Goal: Task Accomplishment & Management: Use online tool/utility

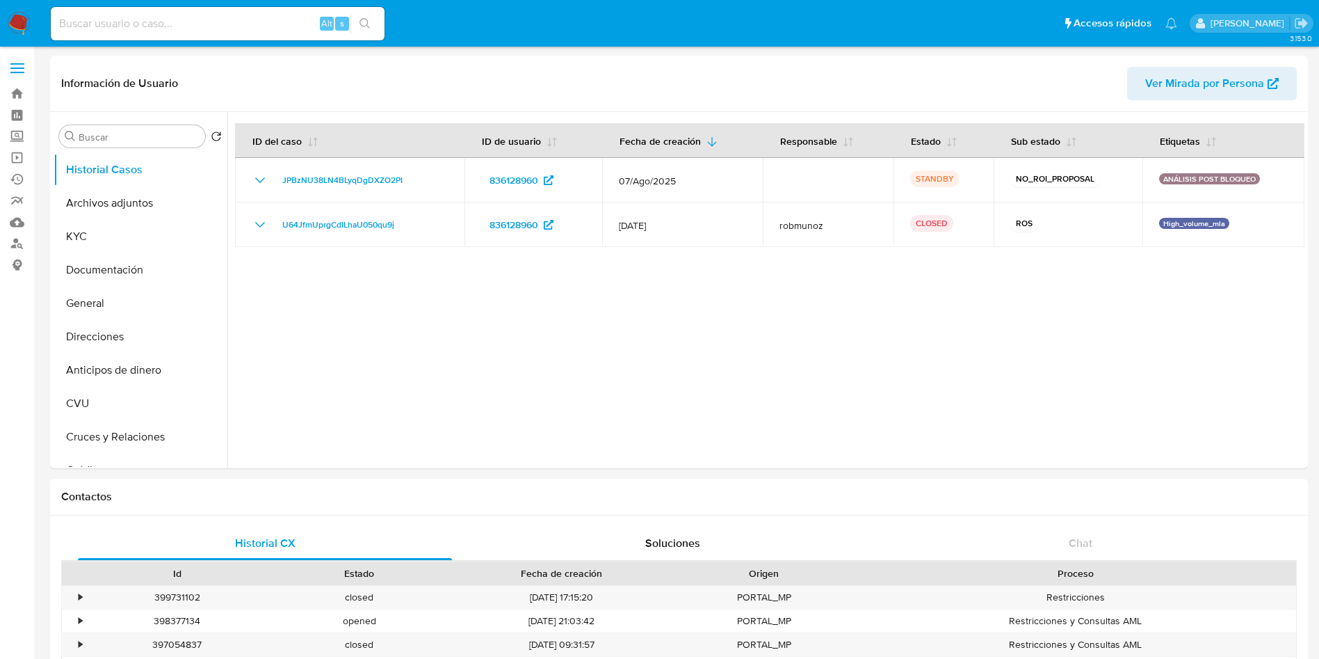
select select "10"
click at [141, 192] on button "Archivos adjuntos" at bounding box center [135, 202] width 163 height 33
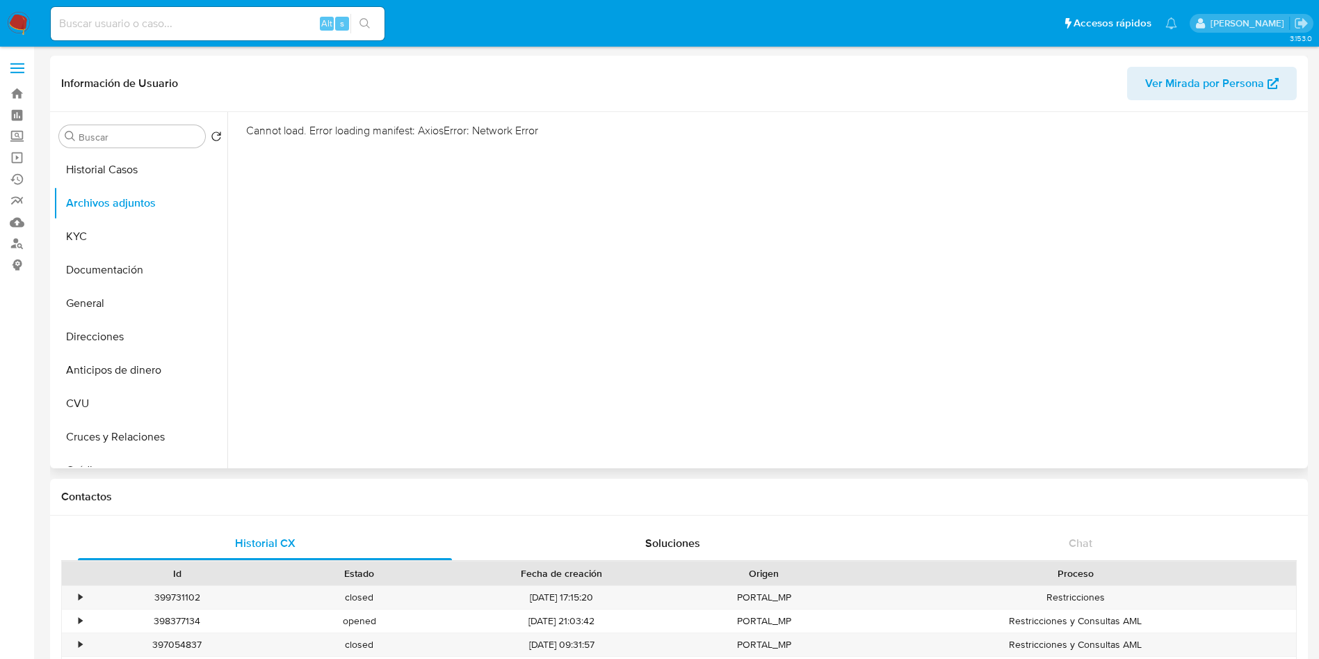
click at [527, 323] on div "Cannot load. Error loading manifest: AxiosError: Network Error" at bounding box center [765, 290] width 1077 height 356
click at [132, 268] on button "Documentación" at bounding box center [135, 269] width 163 height 33
click at [136, 205] on button "Archivos adjuntos" at bounding box center [135, 202] width 163 height 33
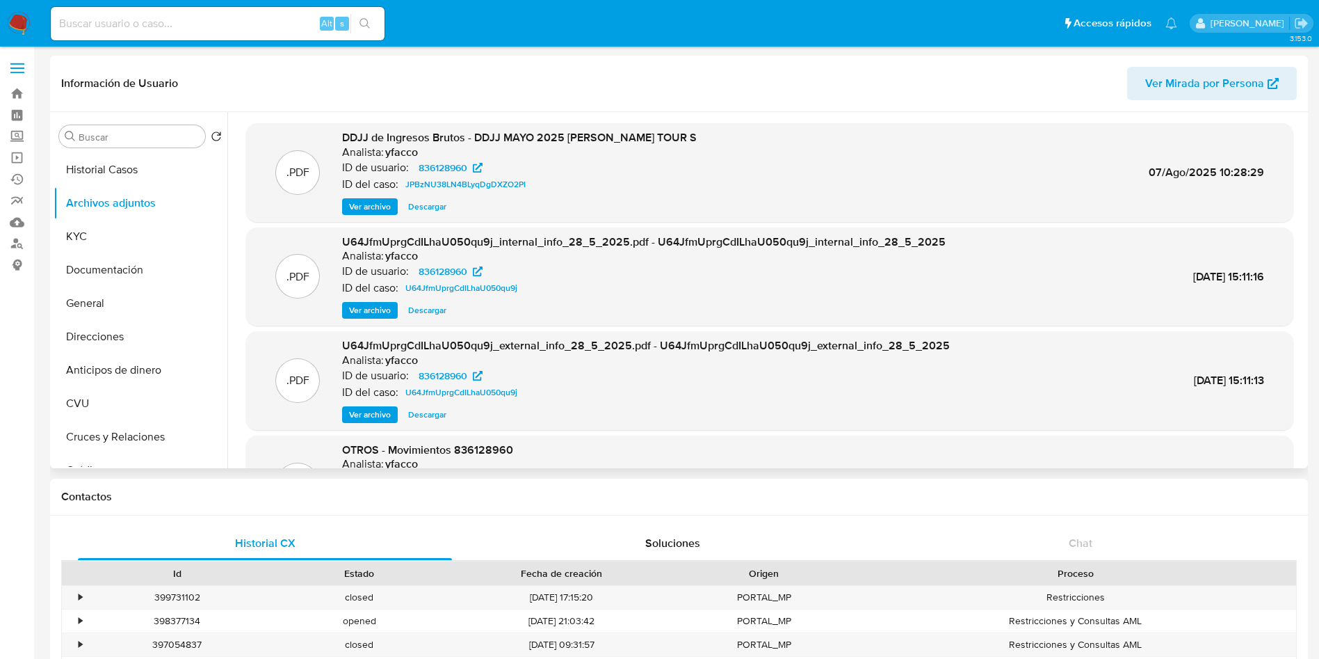
click at [368, 202] on span "Ver archivo" at bounding box center [370, 207] width 42 height 14
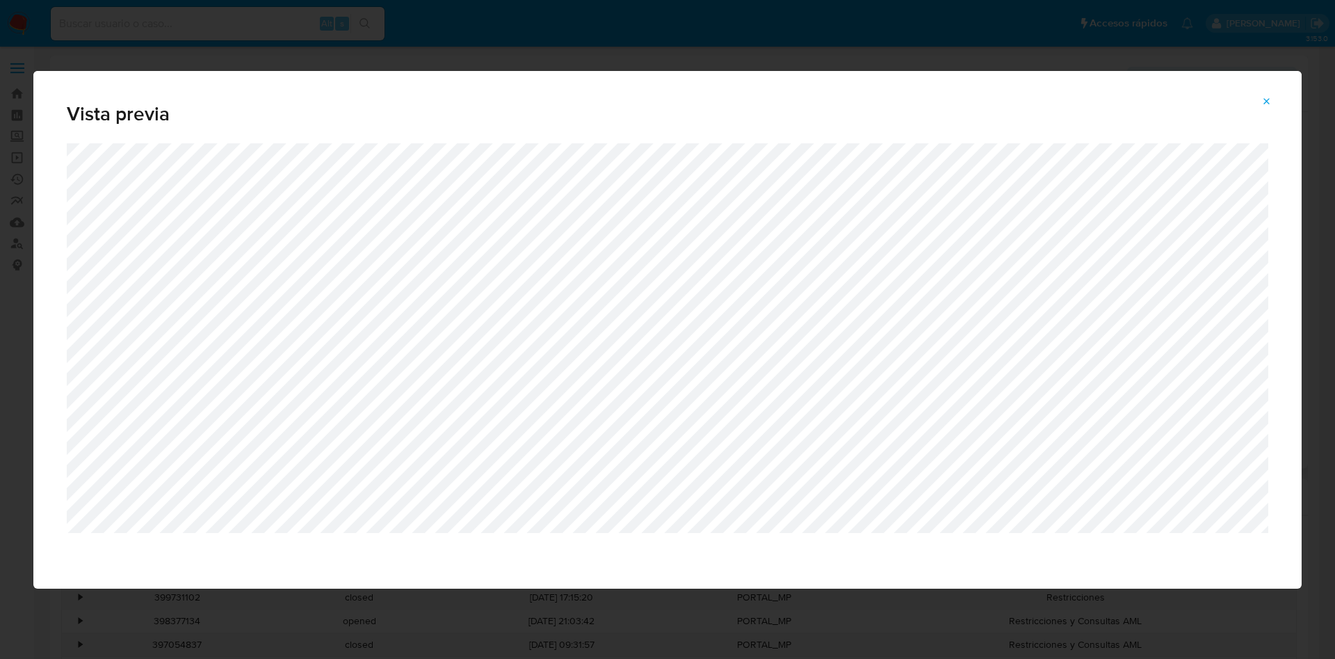
click at [1268, 105] on icon "Attachment preview" at bounding box center [1266, 101] width 11 height 11
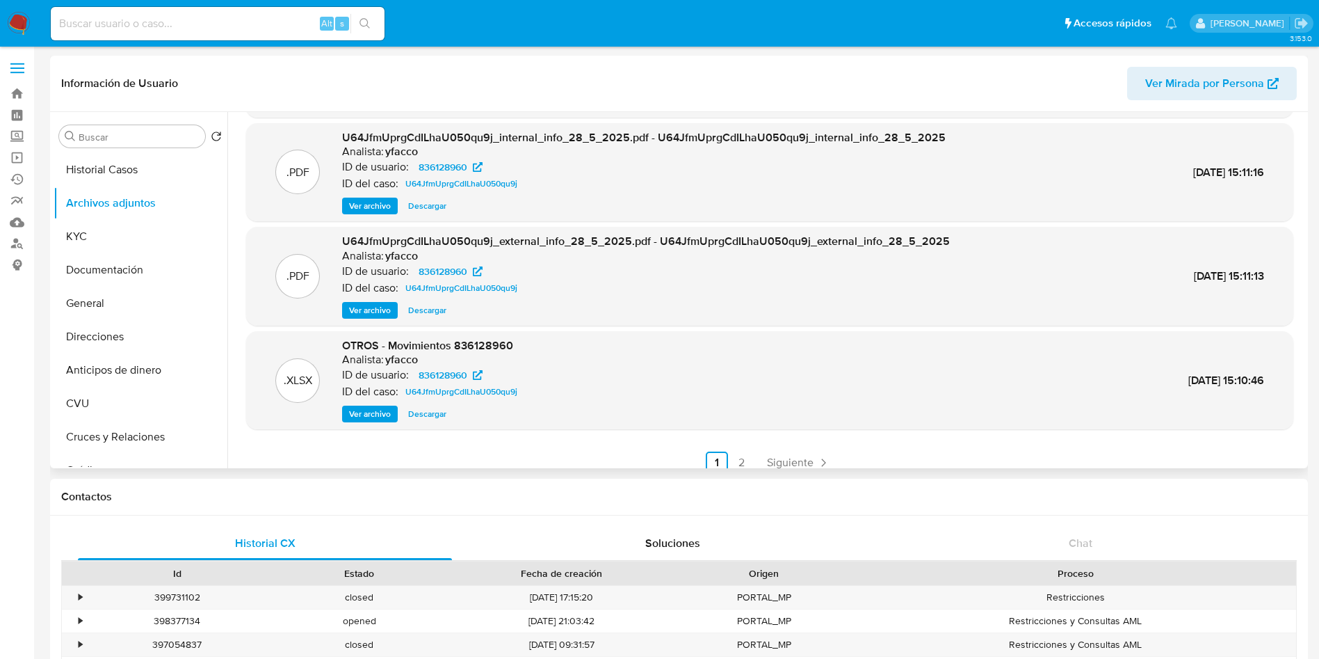
scroll to position [117, 0]
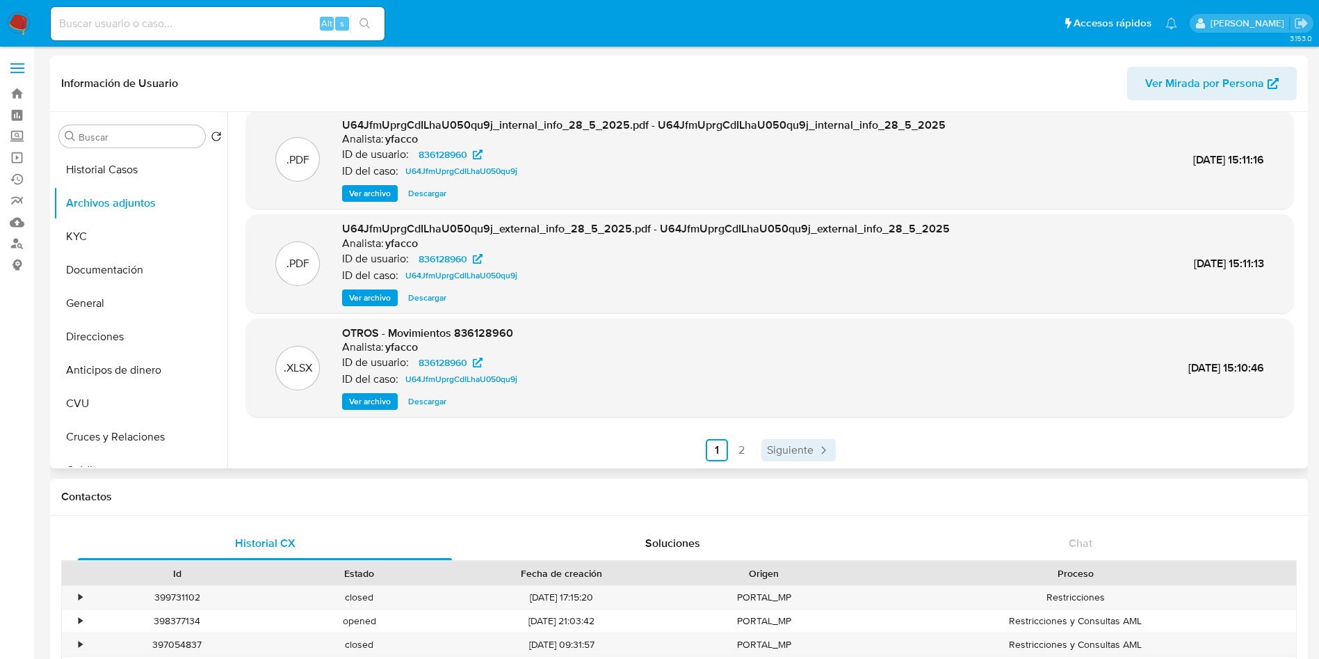
click at [787, 444] on span "Siguiente" at bounding box center [790, 449] width 47 height 11
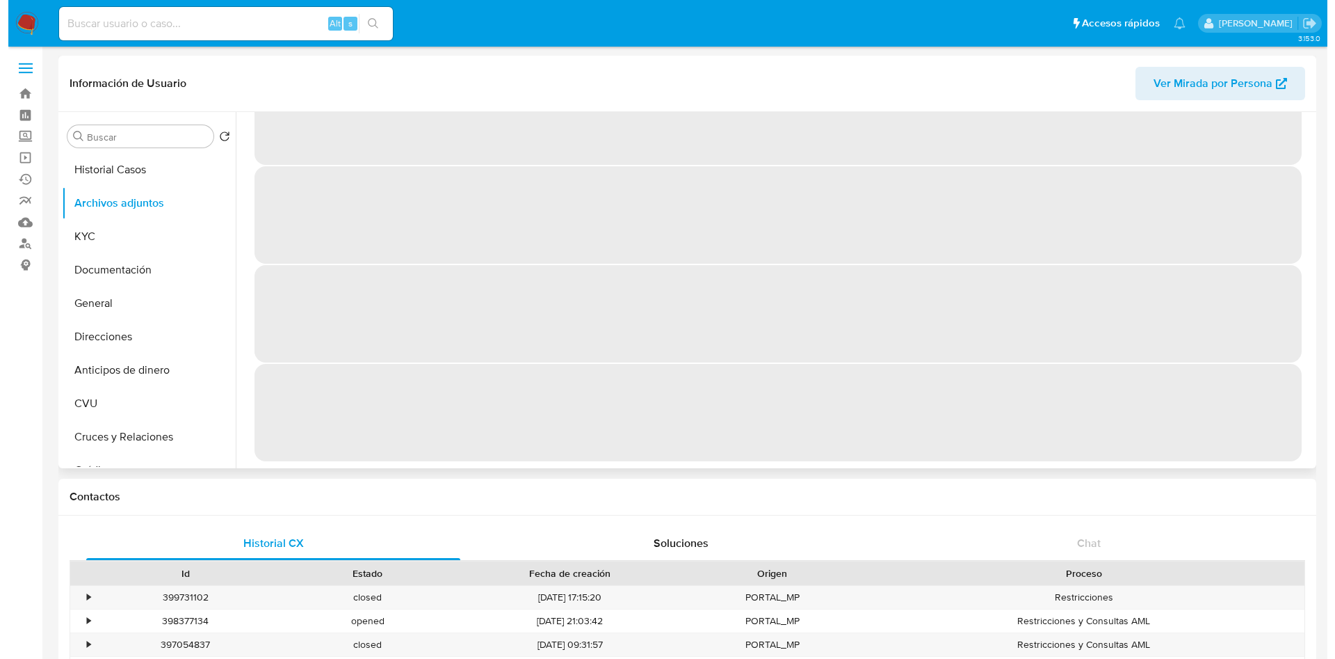
scroll to position [0, 0]
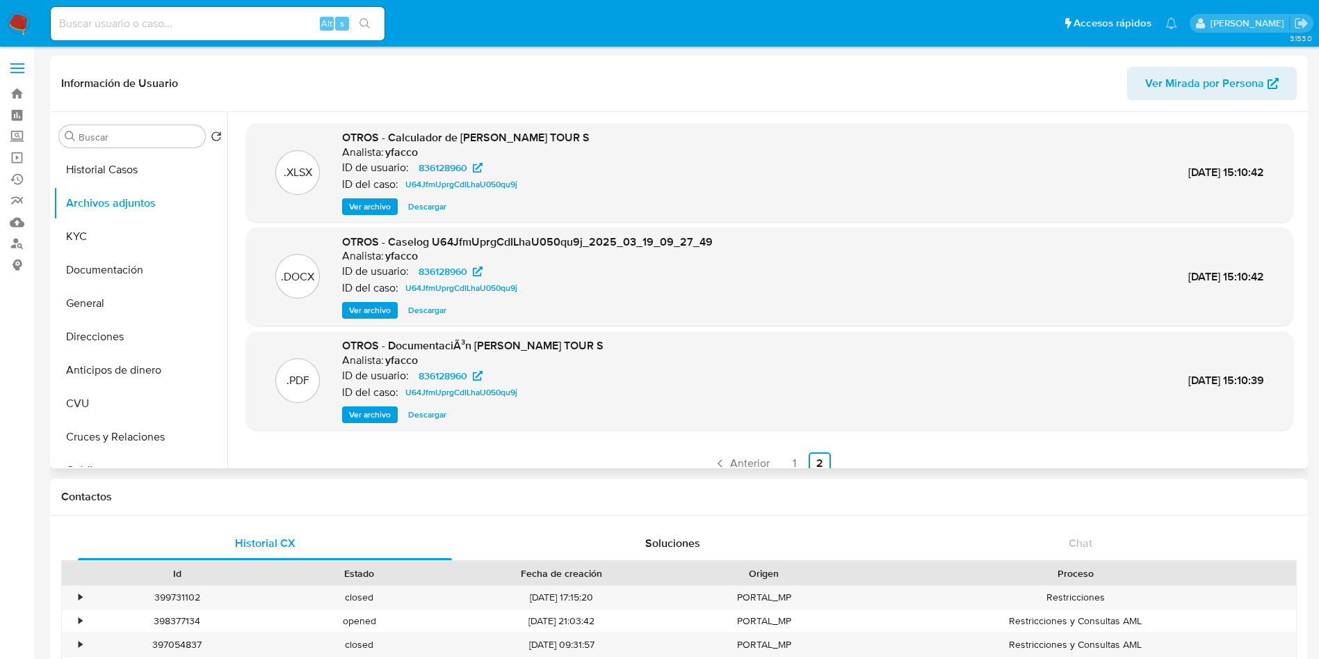
click at [359, 210] on span "Ver archivo" at bounding box center [370, 207] width 42 height 14
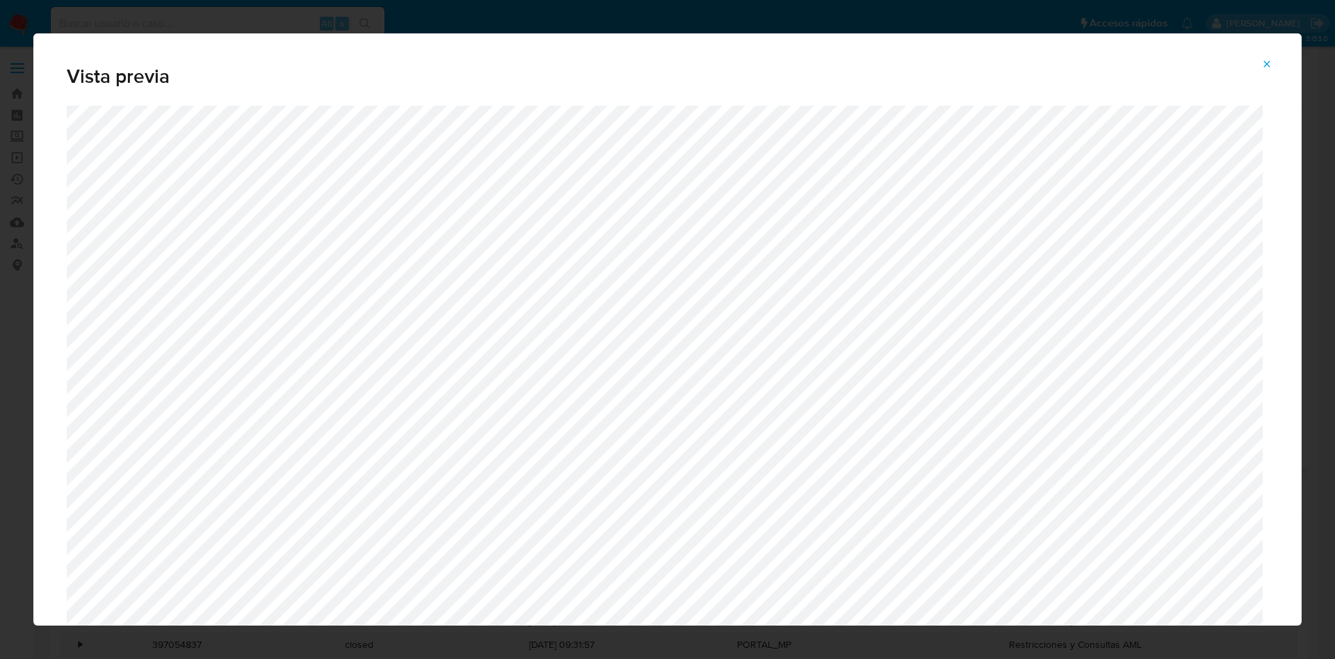
click at [1267, 61] on icon "Attachment preview" at bounding box center [1266, 63] width 11 height 11
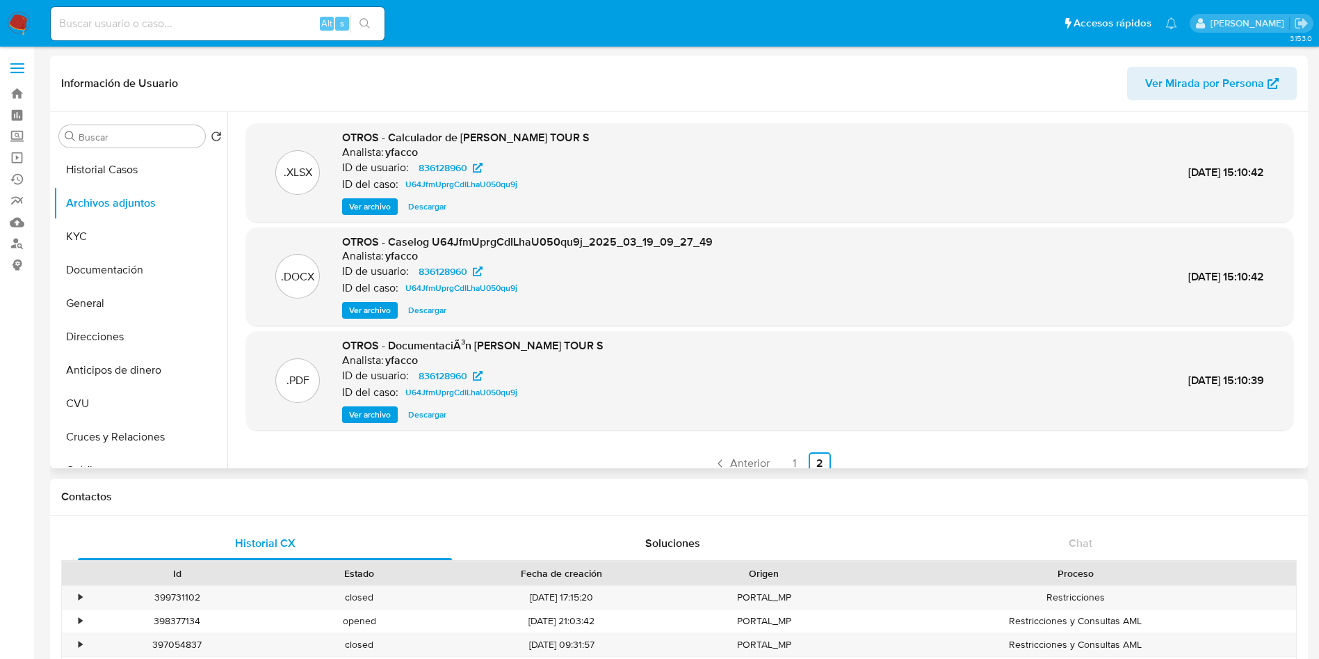
click at [360, 416] on span "Ver archivo" at bounding box center [370, 415] width 42 height 14
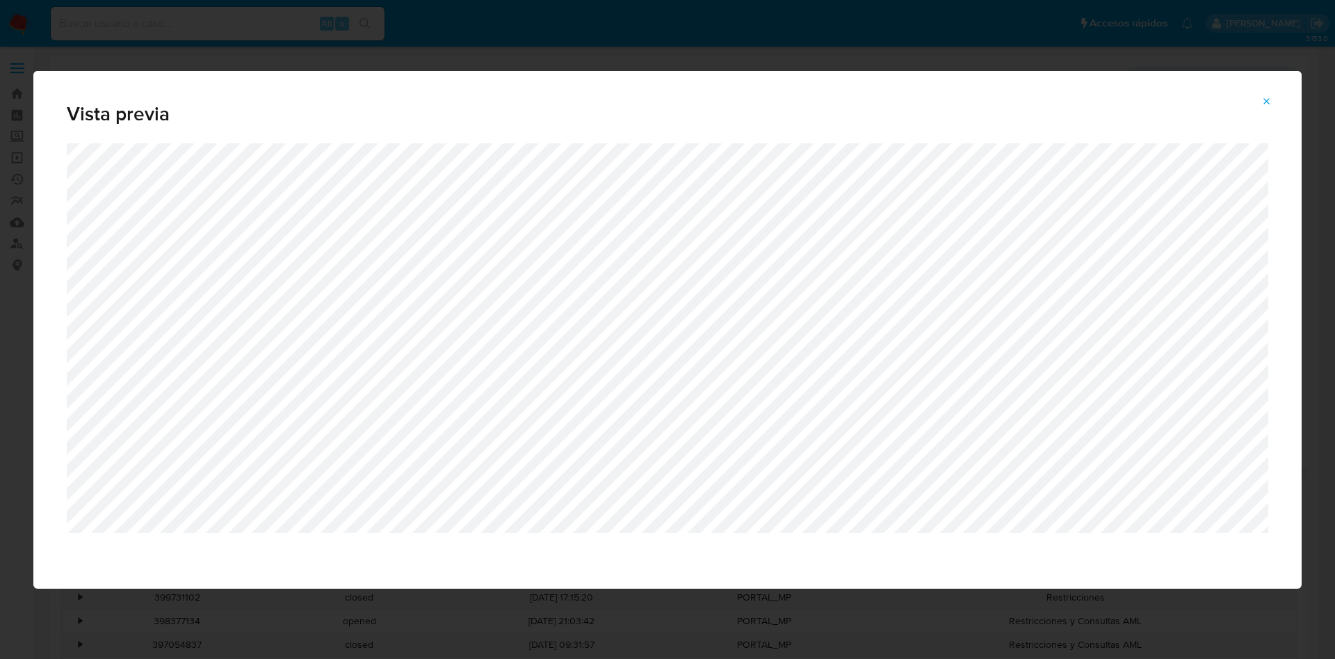
click at [1273, 104] on button "Attachment preview" at bounding box center [1267, 101] width 31 height 22
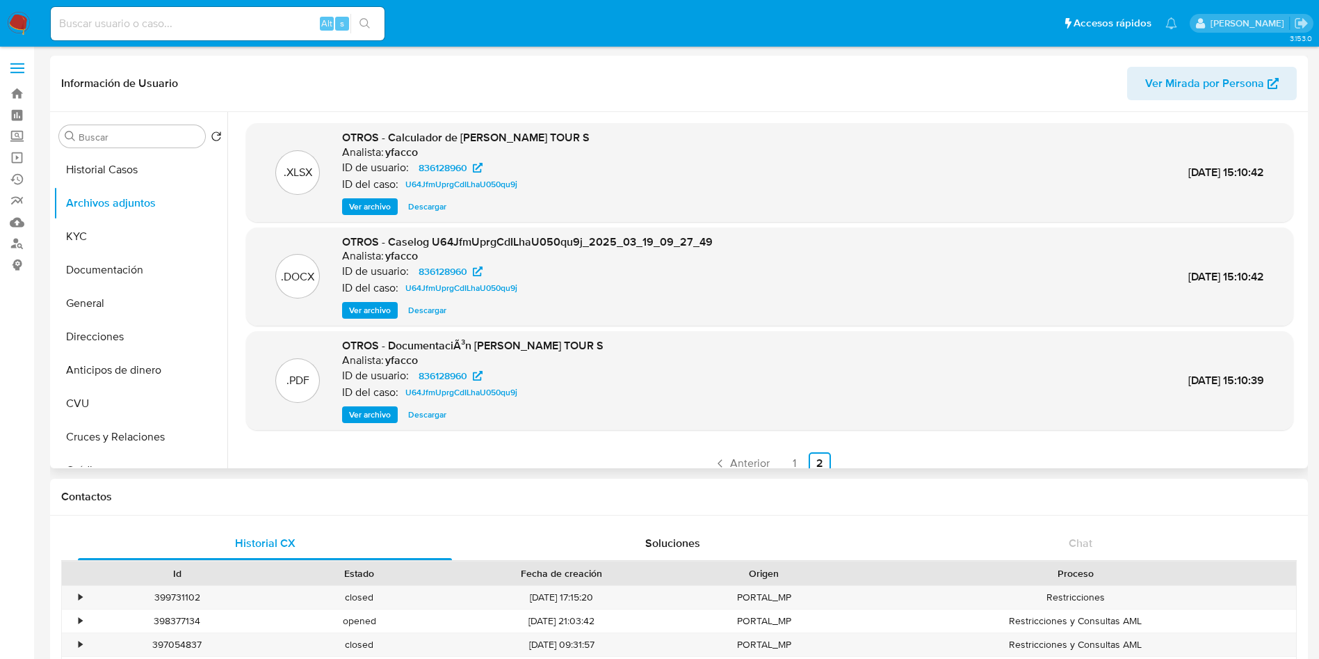
click at [373, 305] on span "Ver archivo" at bounding box center [370, 310] width 42 height 14
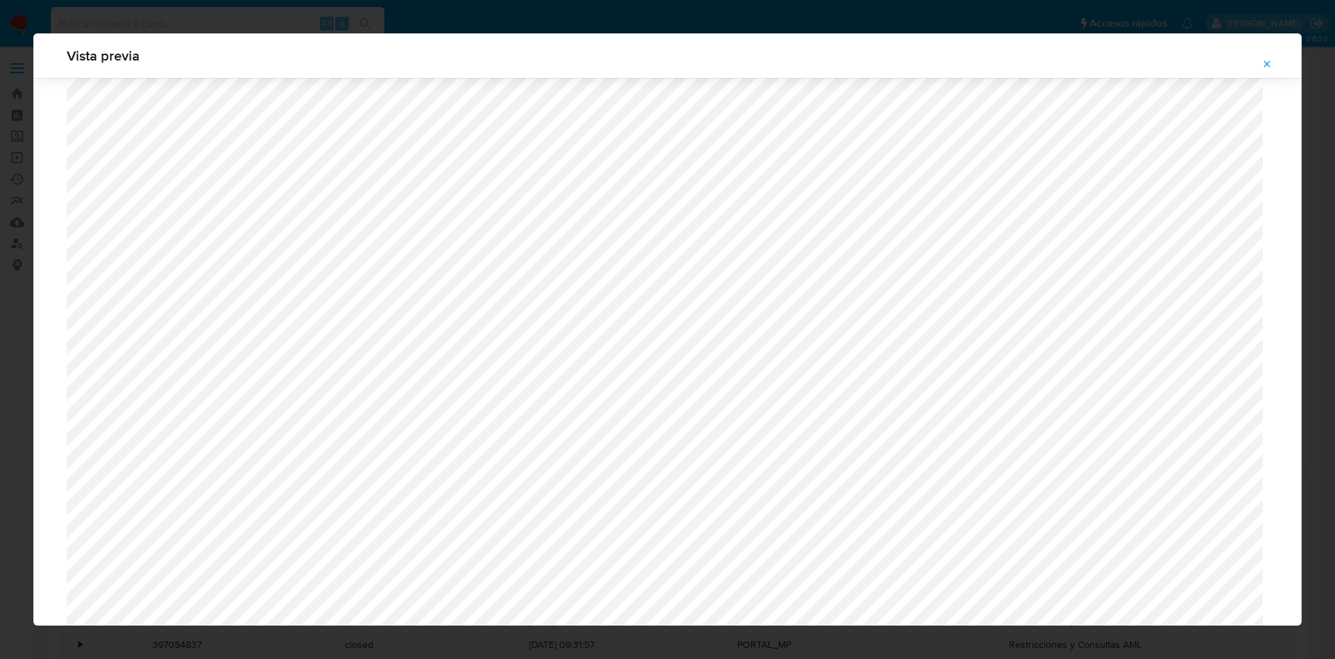
scroll to position [598, 0]
click at [1274, 62] on button "Attachment preview" at bounding box center [1267, 64] width 31 height 22
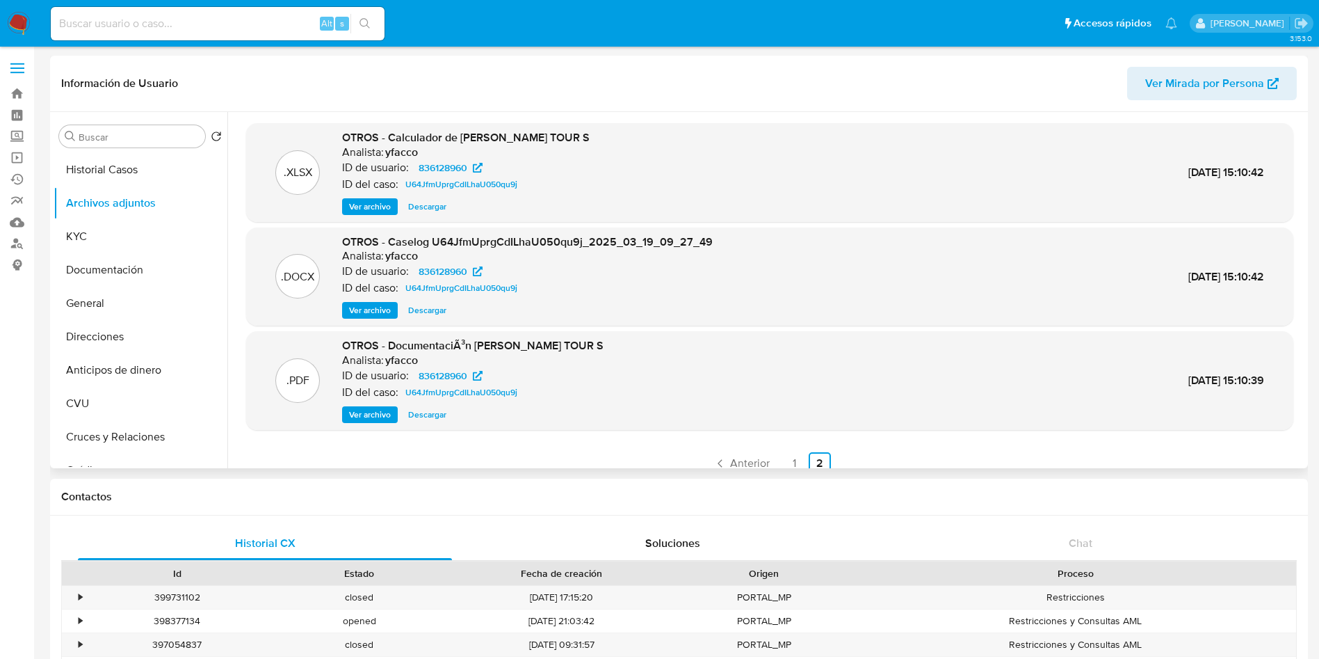
click at [374, 305] on span "Ver archivo" at bounding box center [370, 310] width 42 height 14
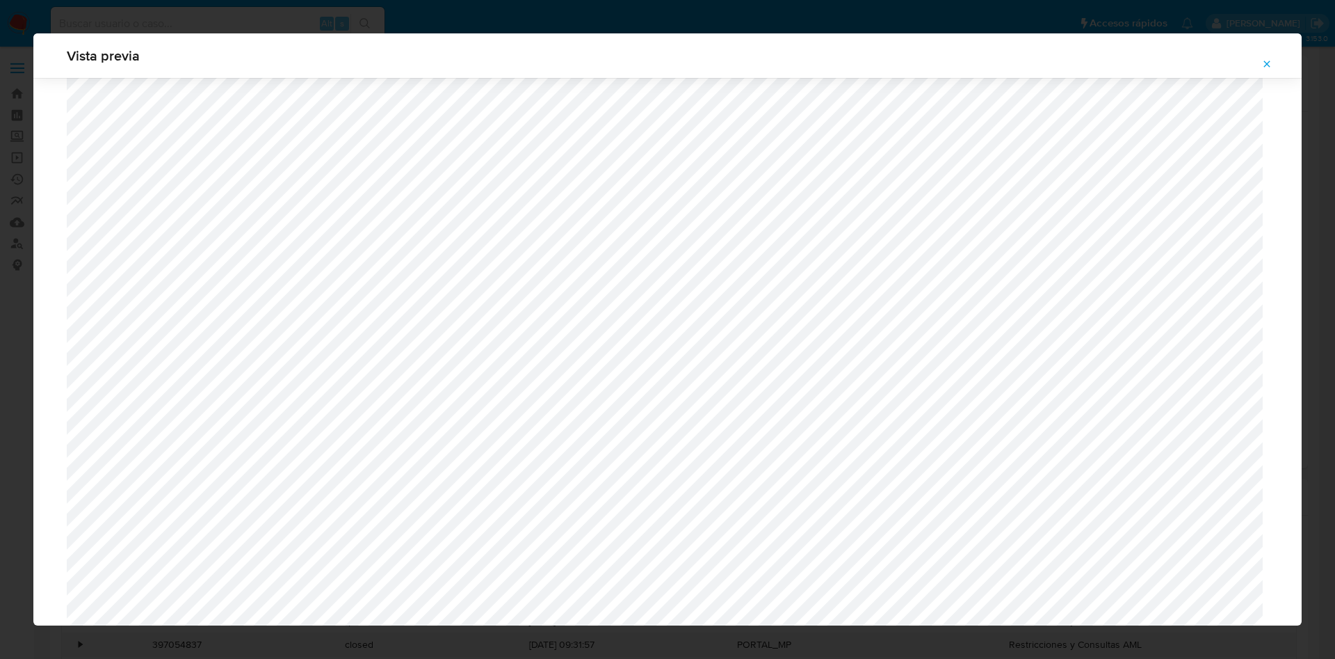
scroll to position [598, 0]
click at [1264, 65] on icon "Attachment preview" at bounding box center [1266, 63] width 11 height 11
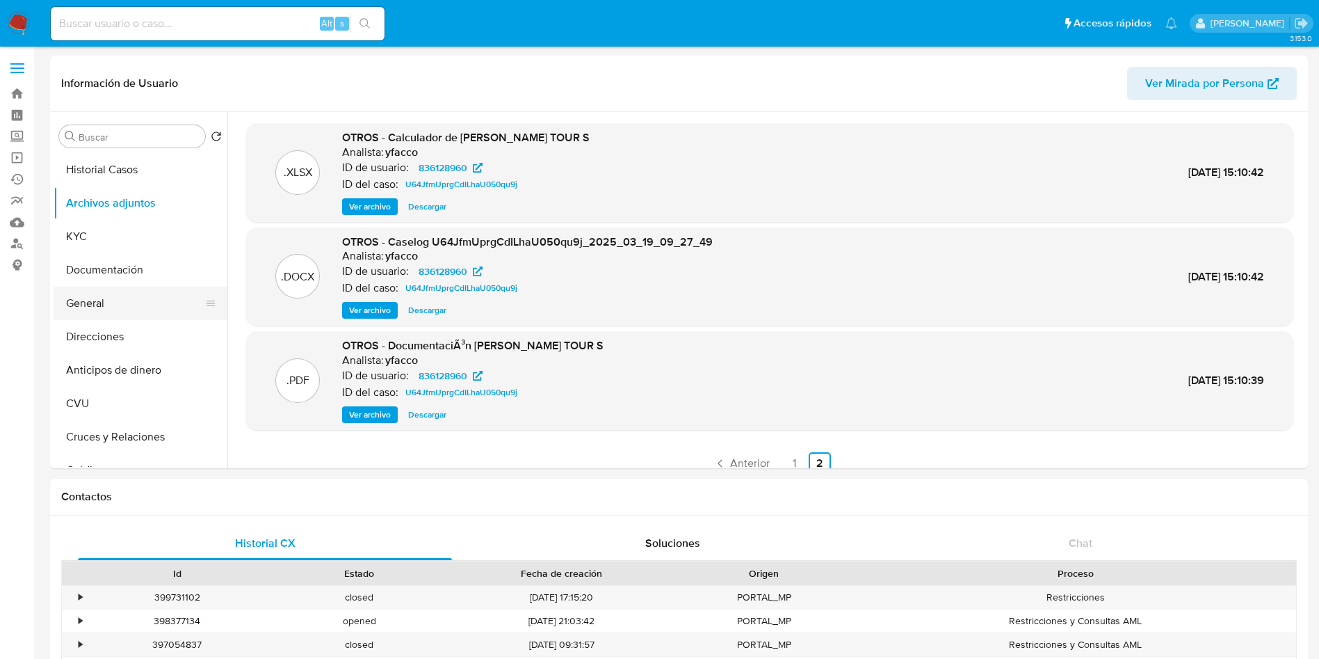
click at [120, 312] on button "General" at bounding box center [135, 303] width 163 height 33
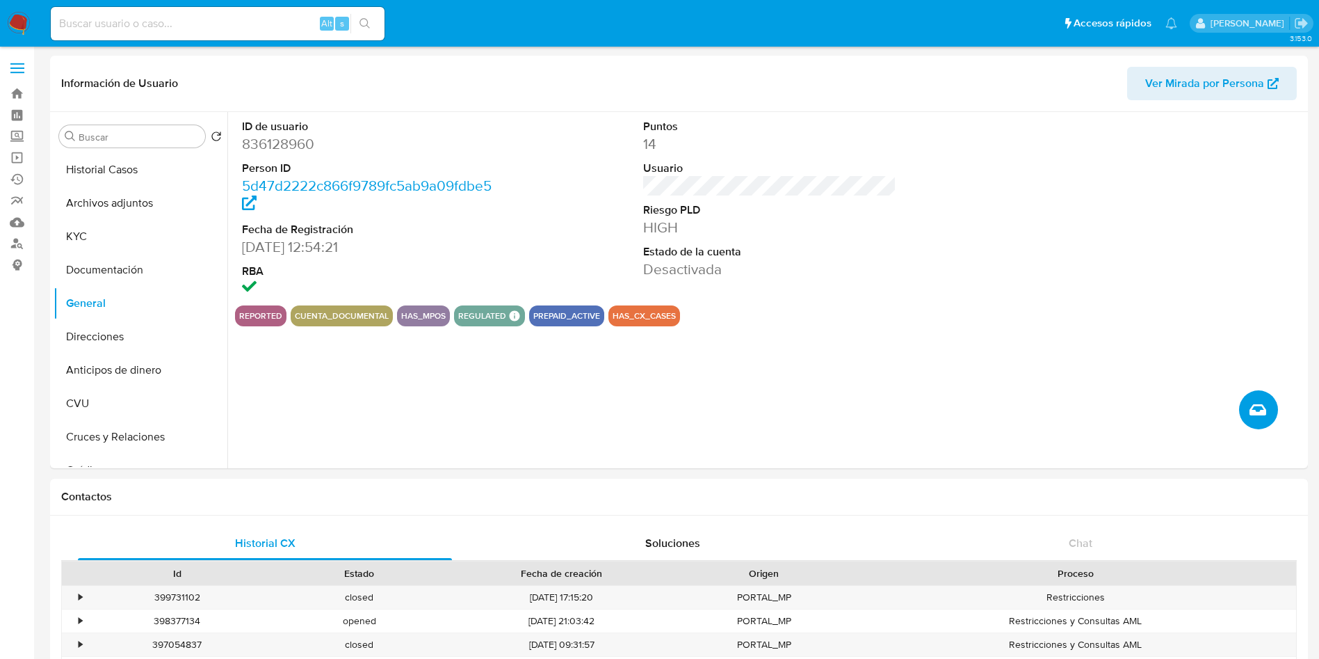
click at [1266, 408] on icon "Crear caso manual" at bounding box center [1258, 409] width 17 height 17
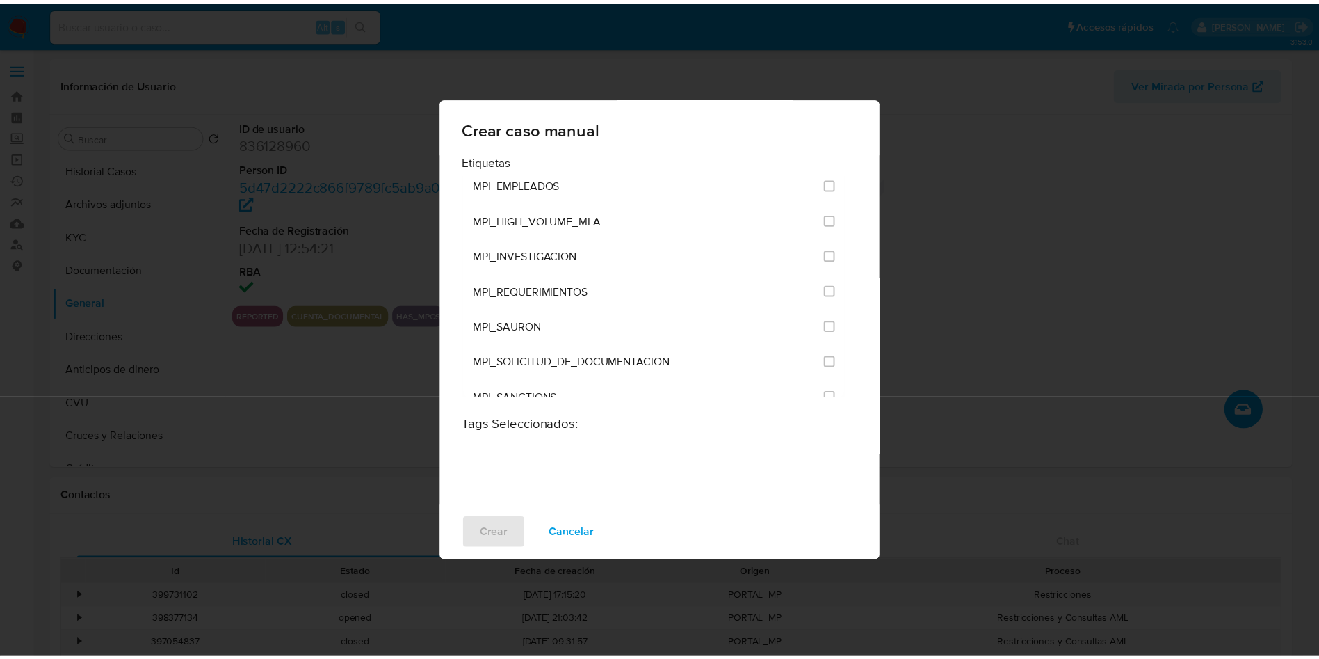
scroll to position [3289, 0]
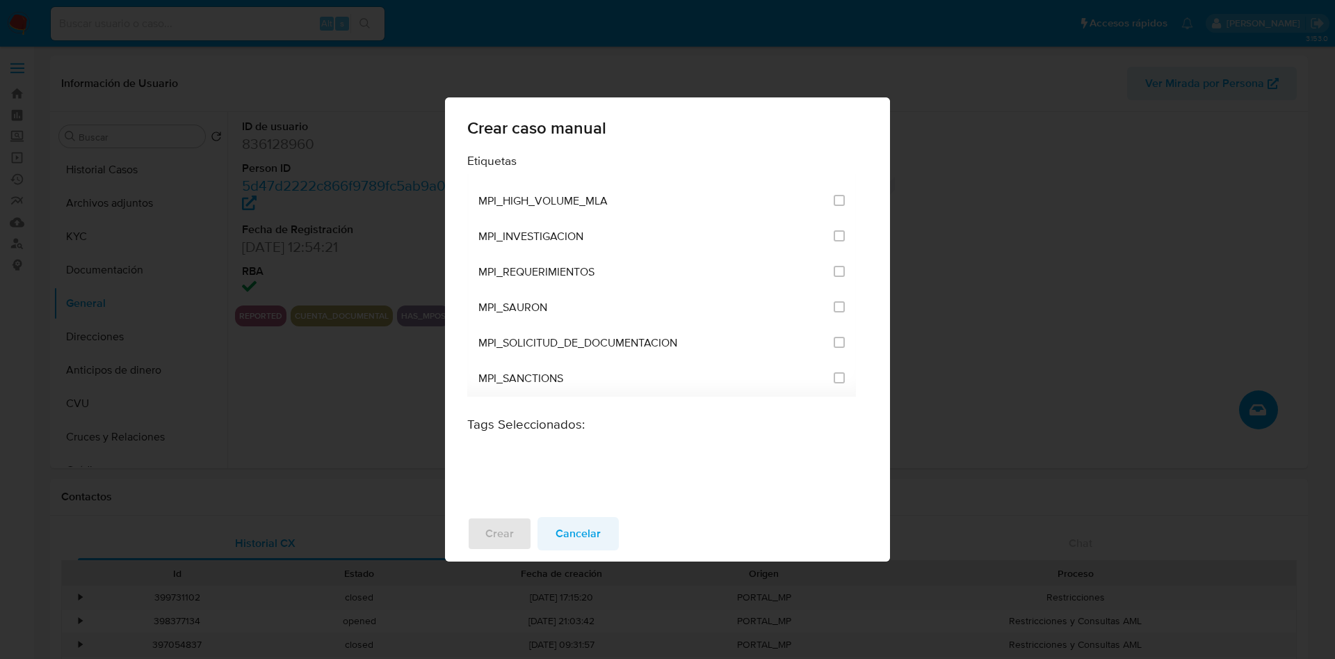
click at [583, 537] on span "Cancelar" at bounding box center [578, 533] width 45 height 31
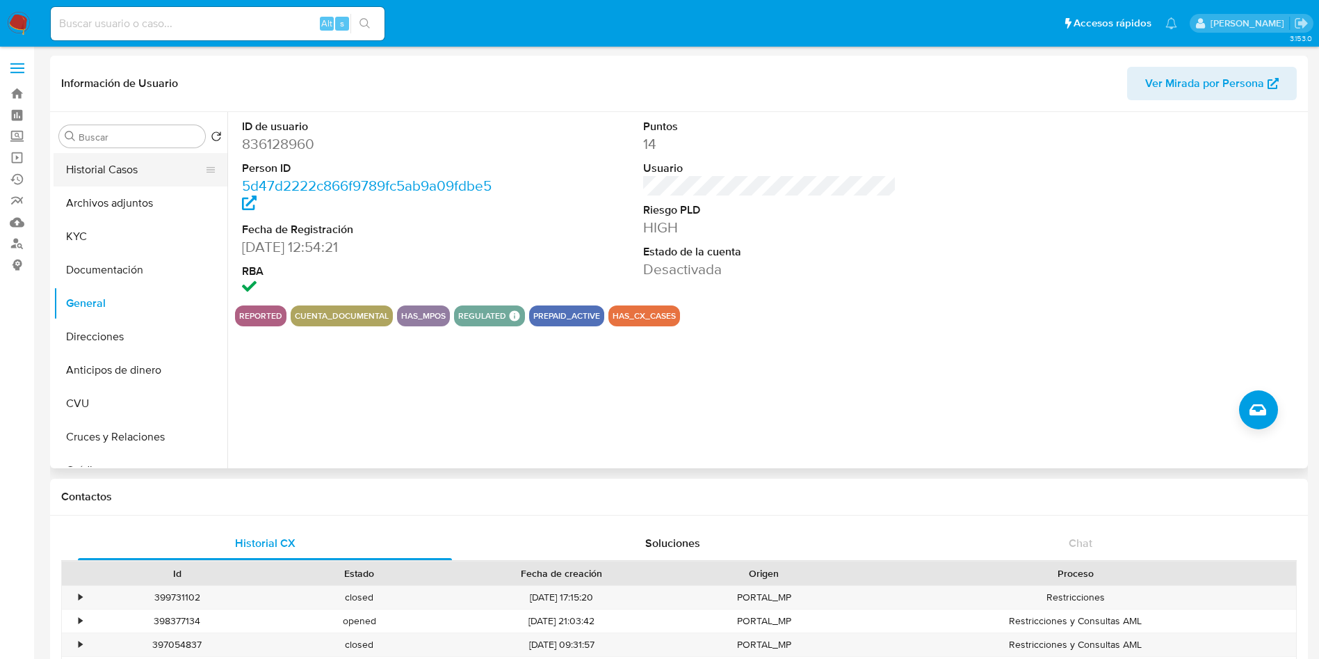
click at [145, 178] on button "Historial Casos" at bounding box center [135, 169] width 163 height 33
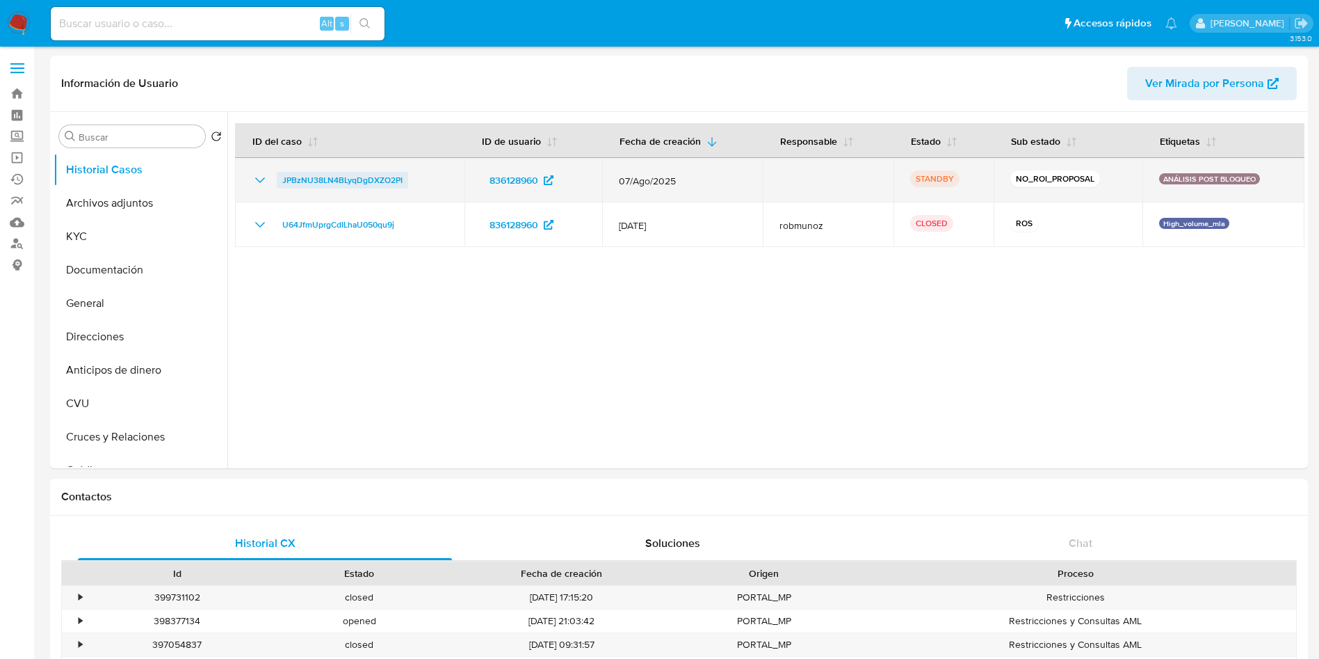
click at [364, 181] on span "JPBzNU38LN4BLyqDgDXZO2PI" at bounding box center [342, 180] width 120 height 17
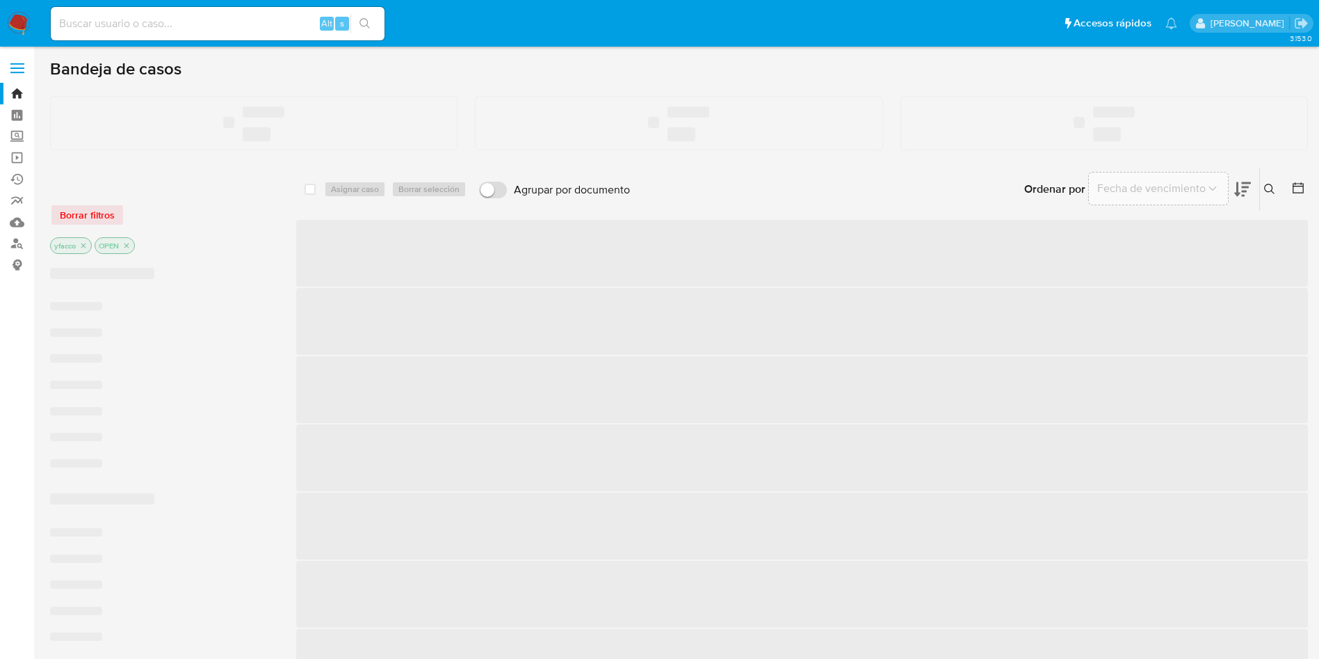
click at [244, 27] on input at bounding box center [218, 24] width 334 height 18
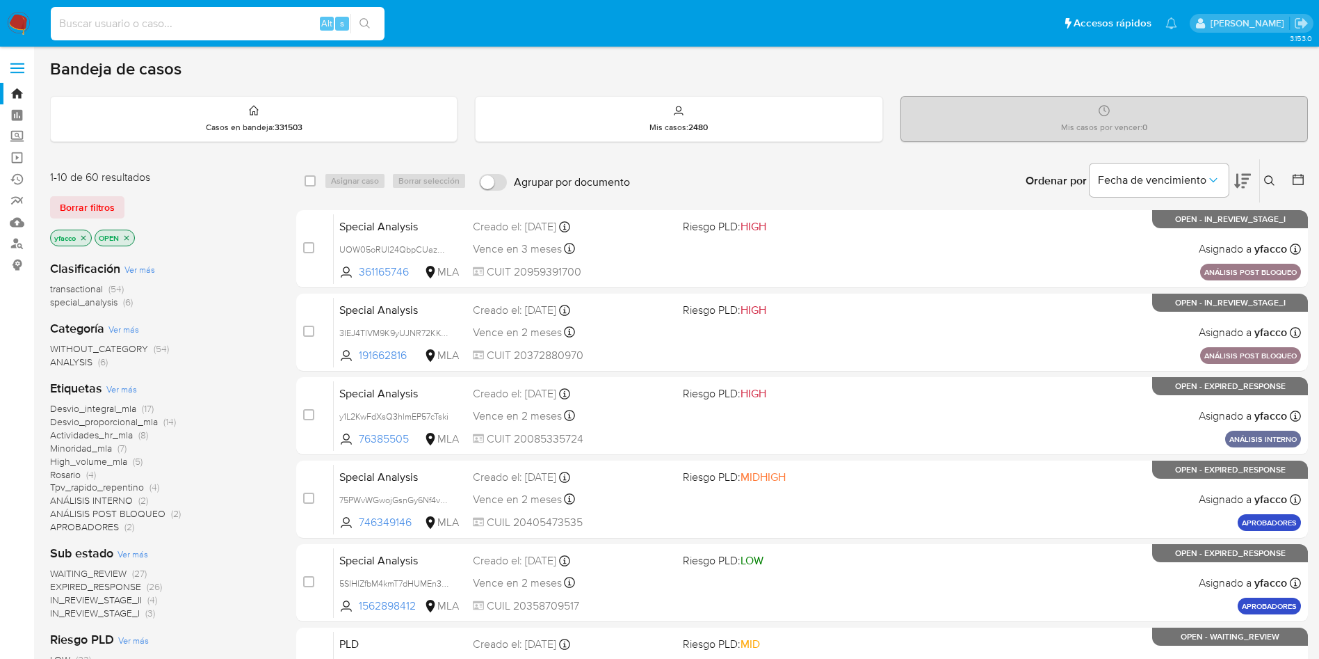
paste input "76385505"
type input "76385505"
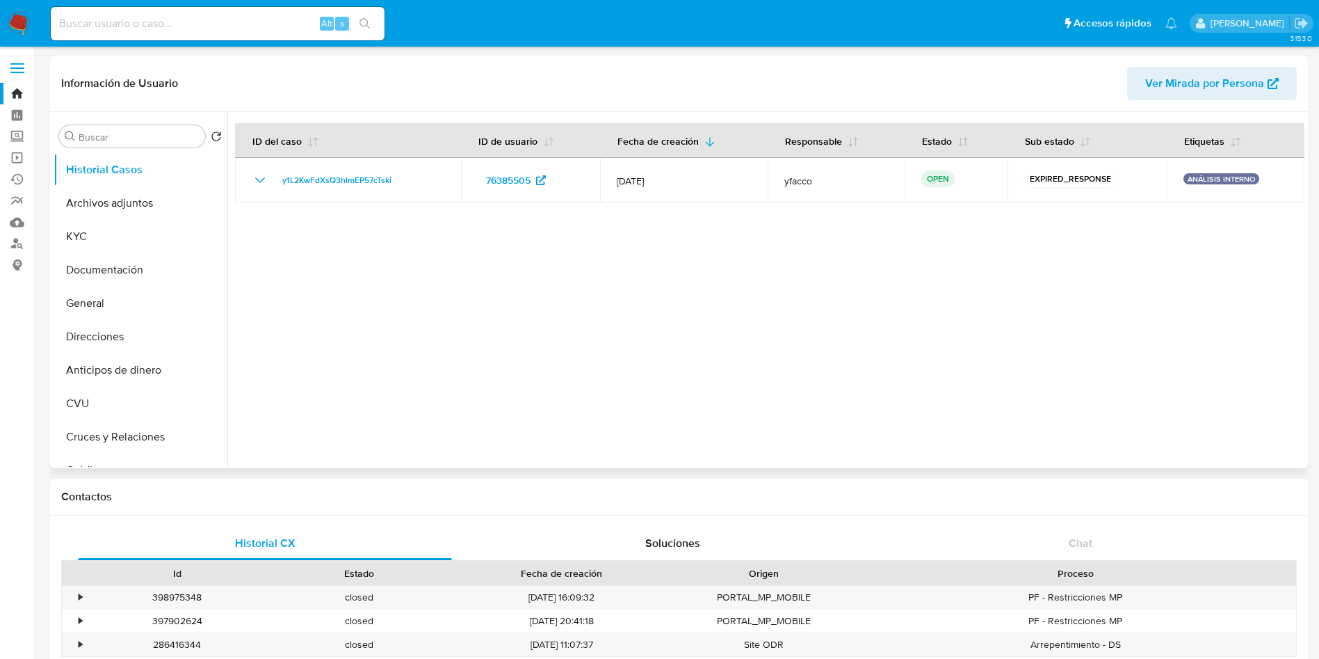
select select "10"
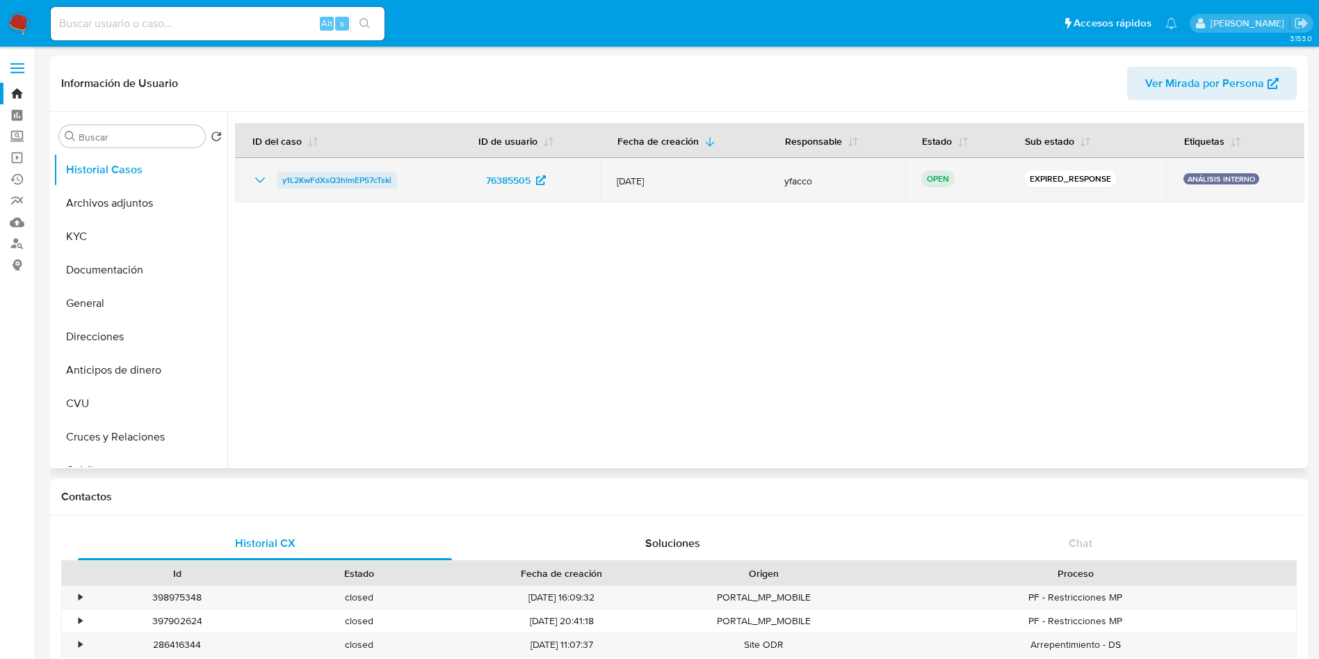
click at [322, 183] on span "y1L2KwFdXsQ3hlmEP57cTski" at bounding box center [336, 180] width 109 height 17
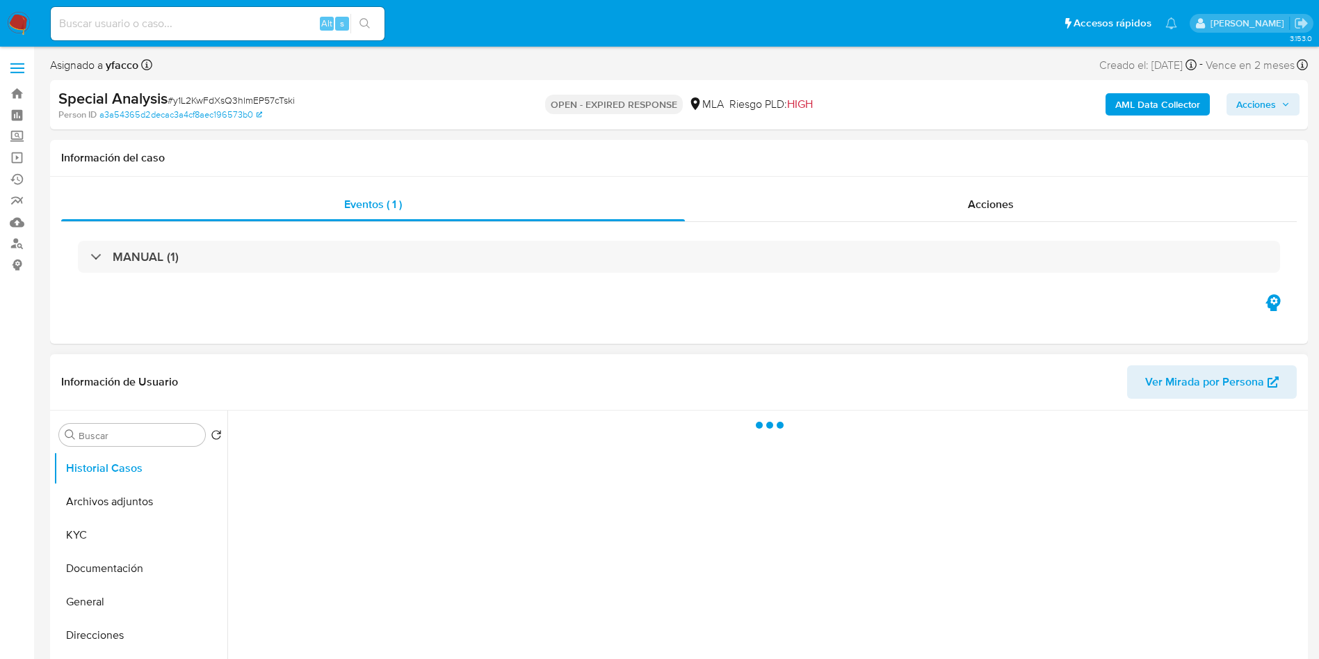
scroll to position [104, 0]
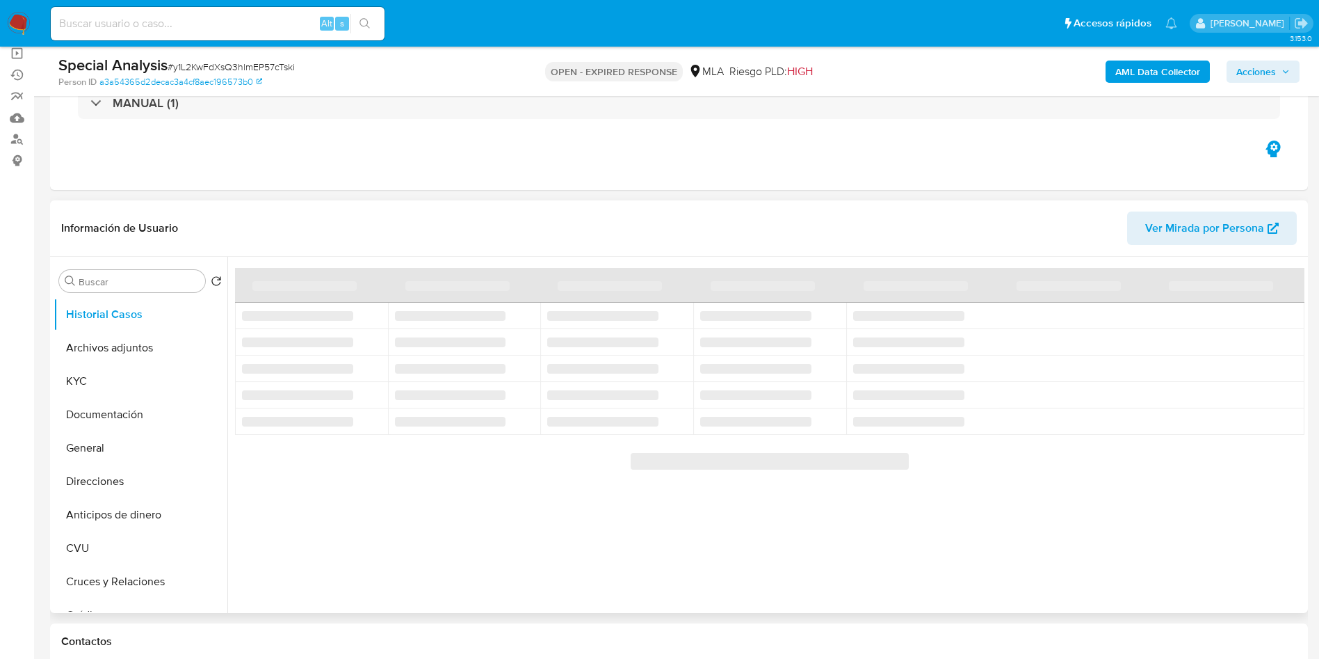
select select "10"
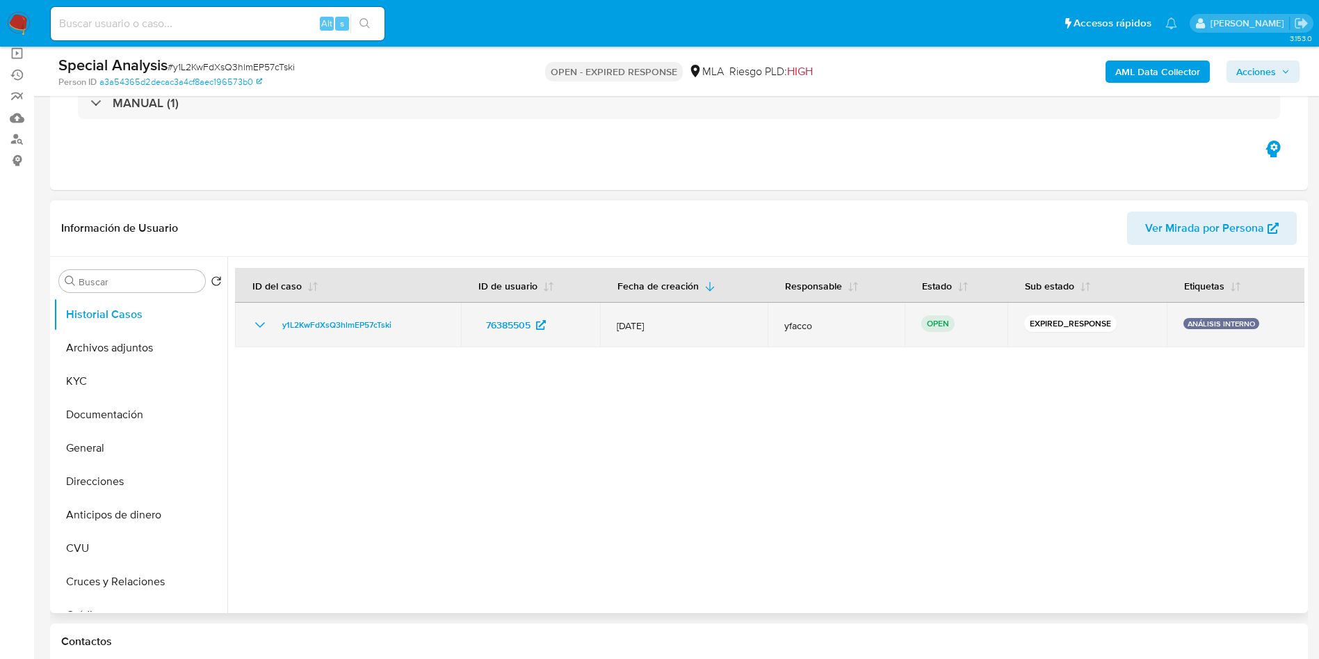
drag, startPoint x: 274, startPoint y: 323, endPoint x: 398, endPoint y: 327, distance: 123.9
click at [398, 327] on div "y1L2KwFdXsQ3hlmEP57cTski" at bounding box center [348, 324] width 193 height 17
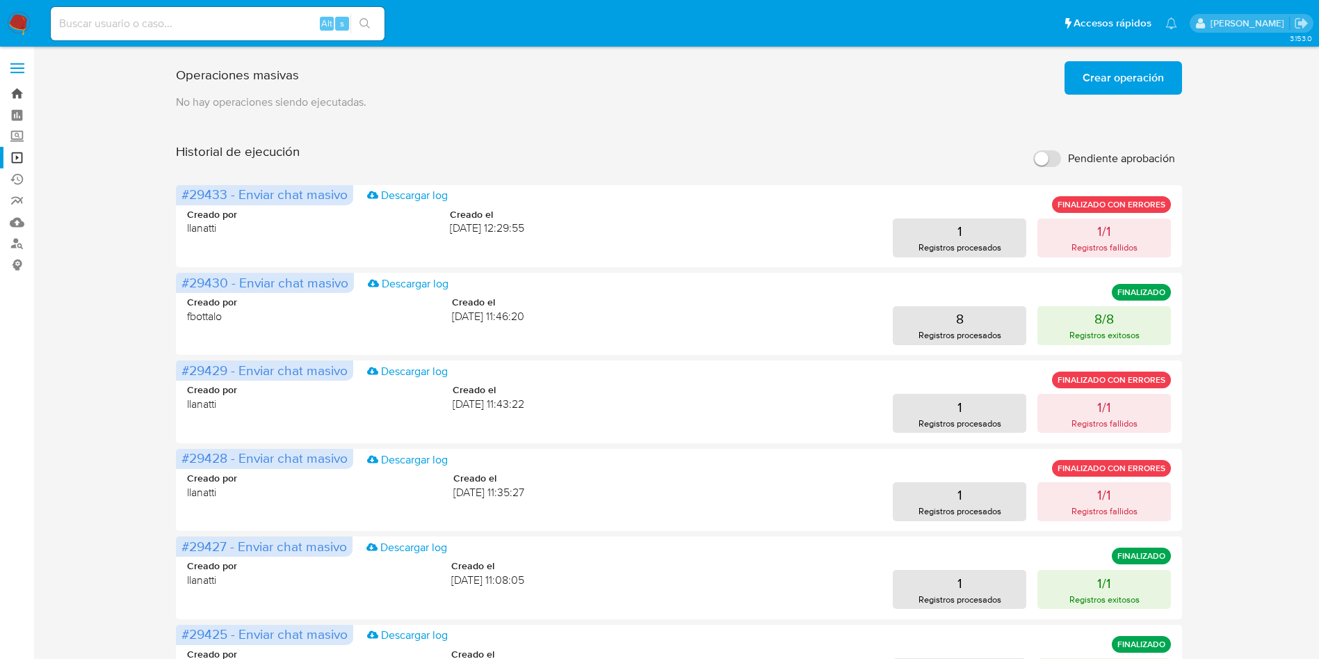
click at [22, 98] on link "Bandeja" at bounding box center [83, 94] width 166 height 22
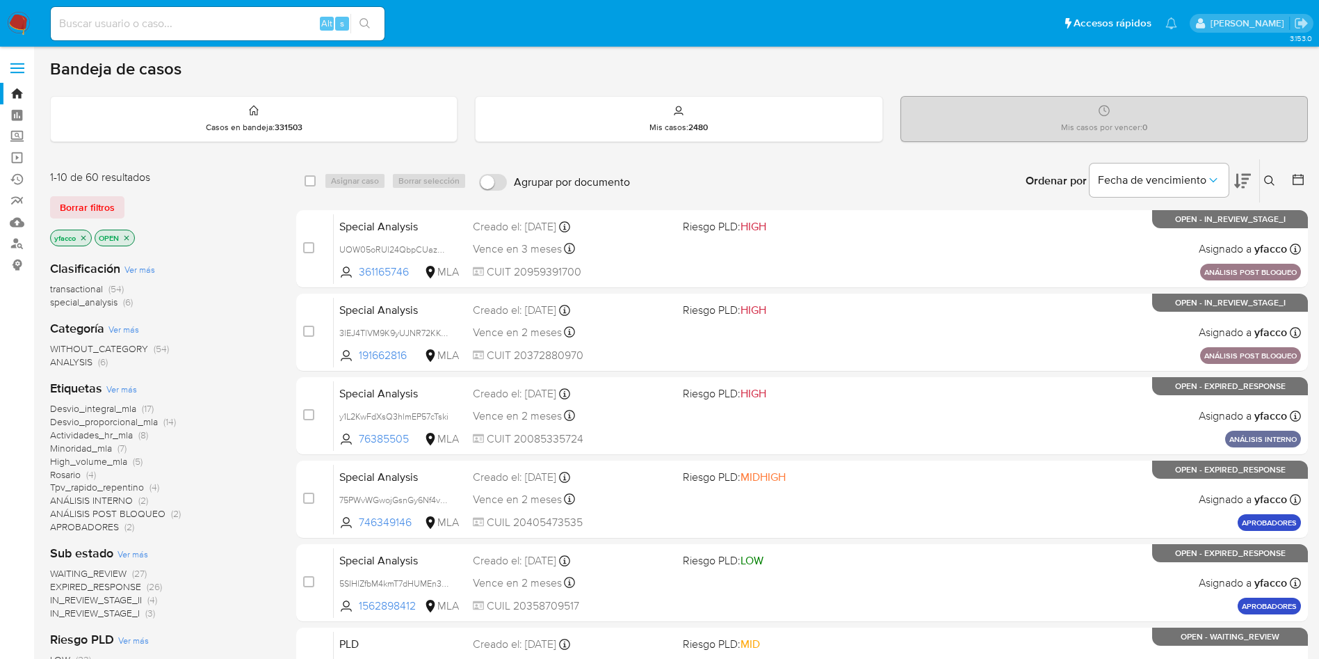
click at [1272, 180] on icon at bounding box center [1269, 180] width 10 height 10
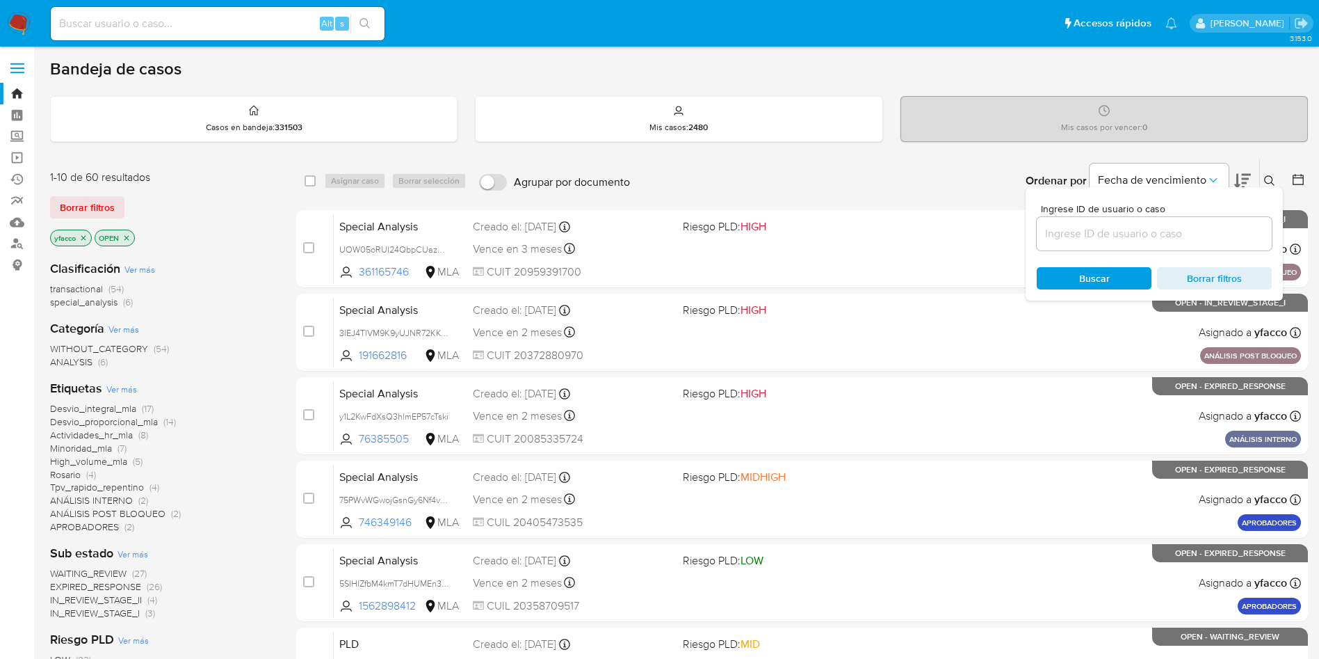
click at [1154, 241] on input at bounding box center [1154, 234] width 235 height 18
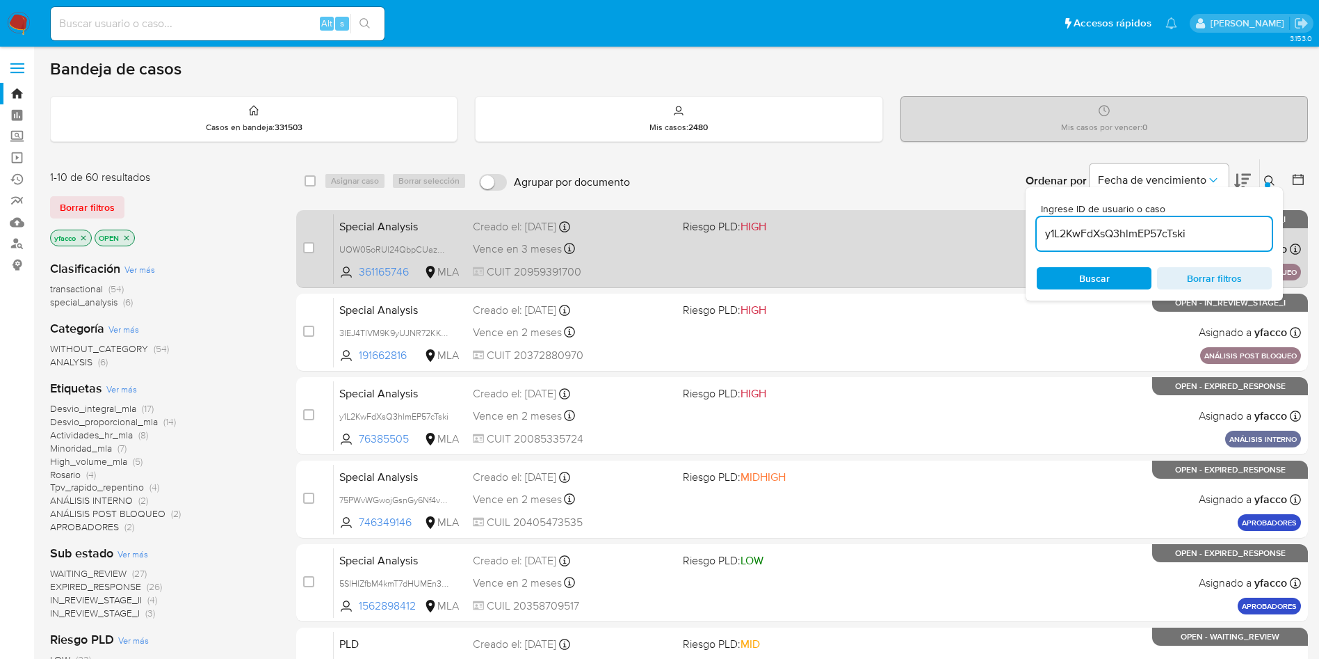
type input "y1L2KwFdXsQ3hlmEP57cTski"
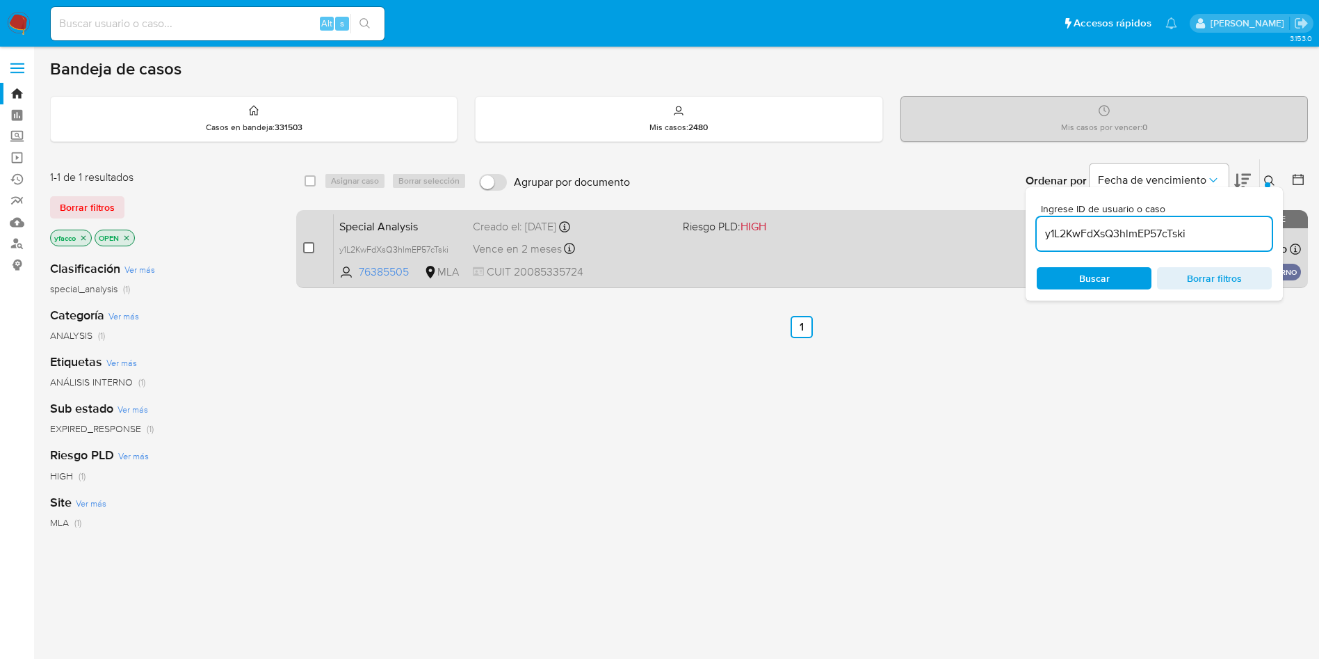
click at [304, 249] on input "checkbox" at bounding box center [308, 247] width 11 height 11
checkbox input "true"
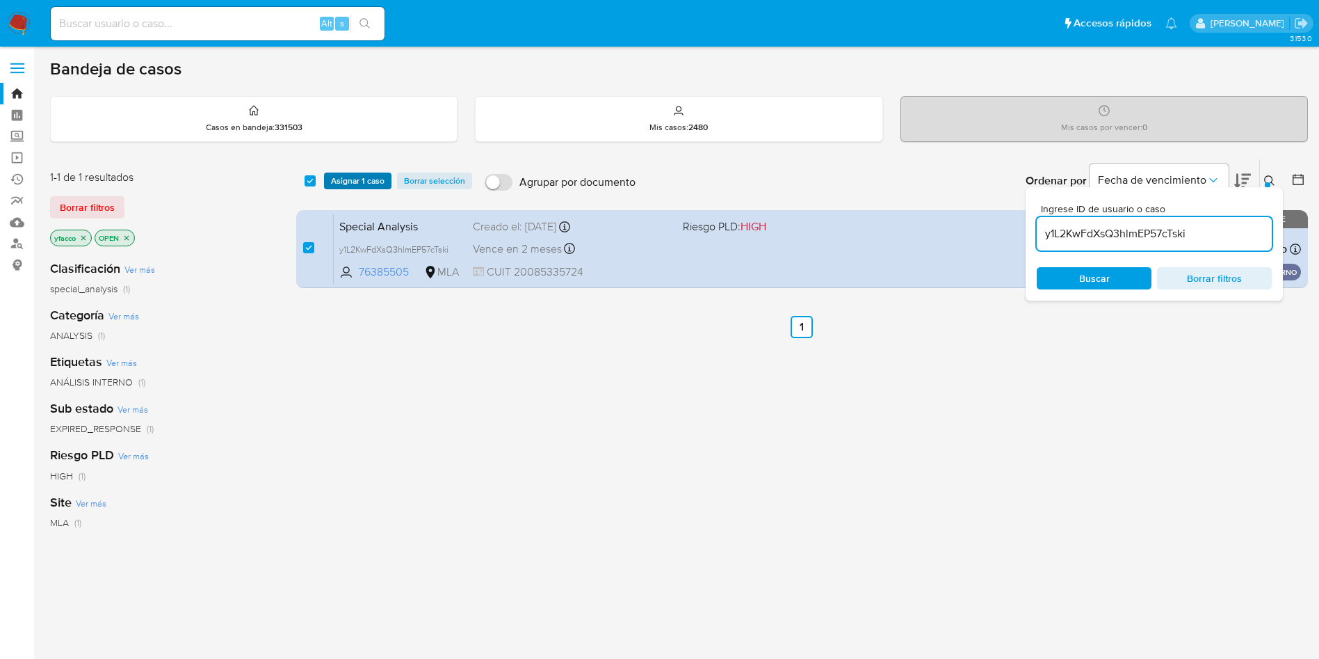
click at [358, 177] on span "Asignar 1 caso" at bounding box center [358, 181] width 54 height 14
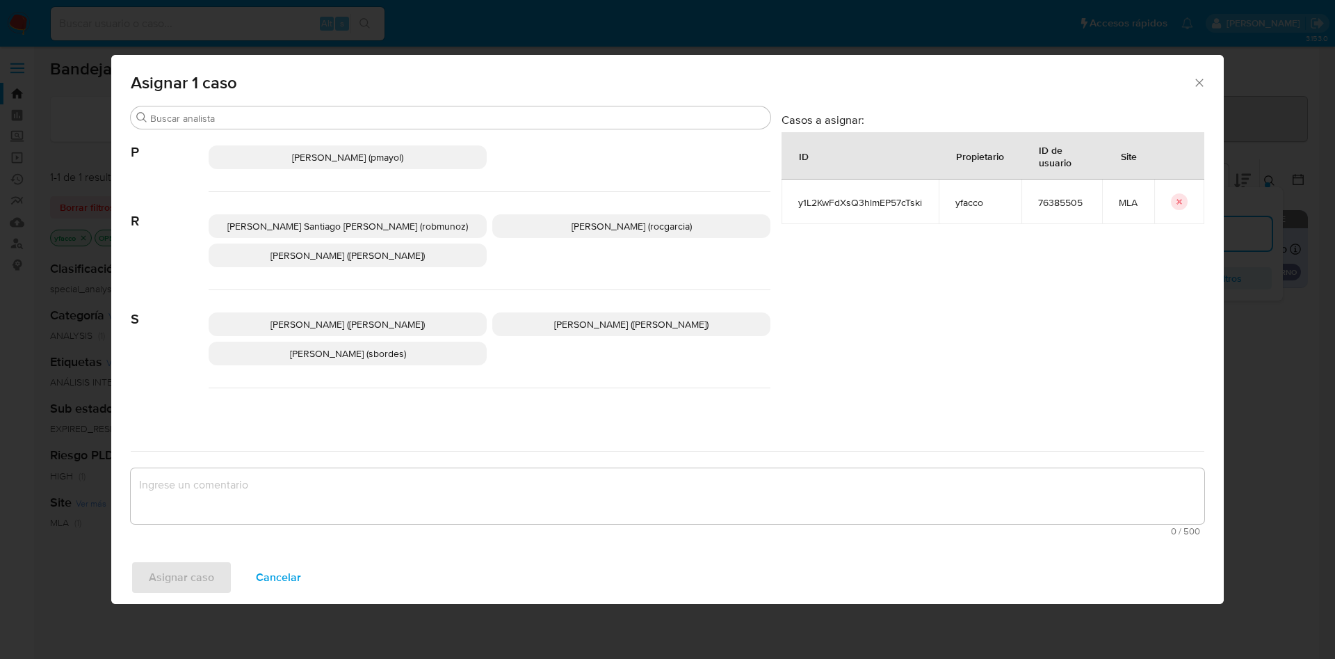
scroll to position [1272, 0]
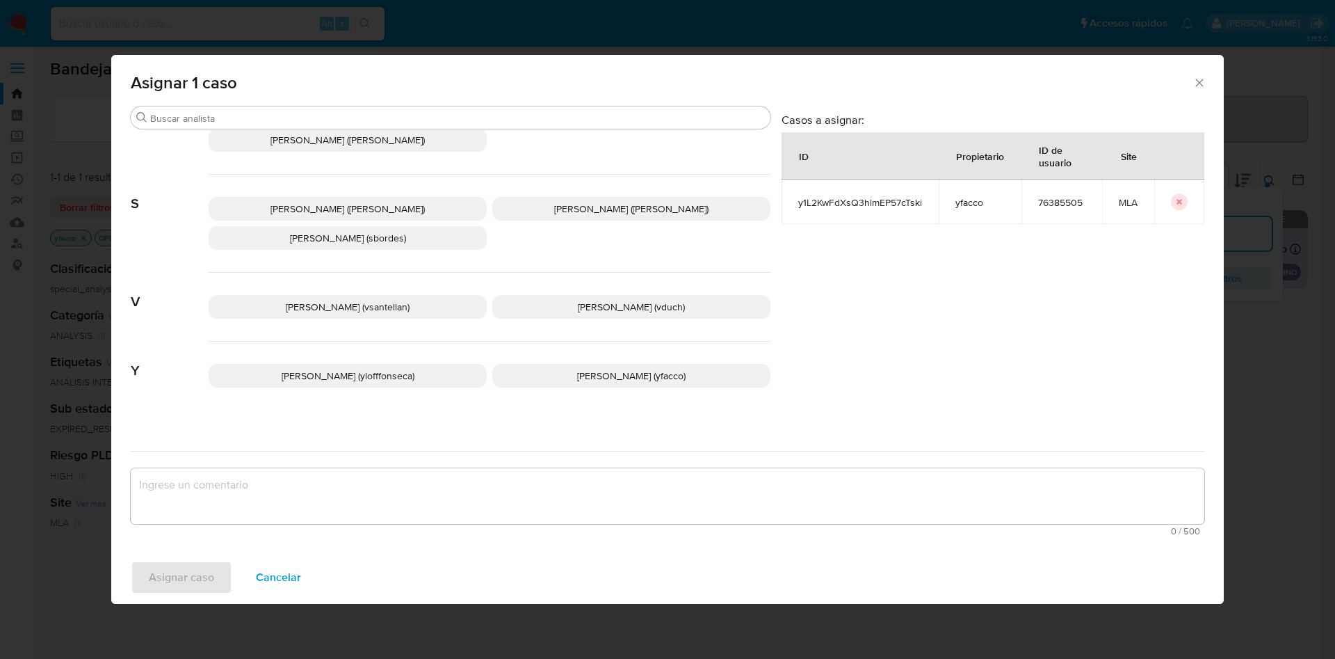
click at [577, 369] on span "Yesica Paola Facco (yfacco)" at bounding box center [631, 376] width 108 height 14
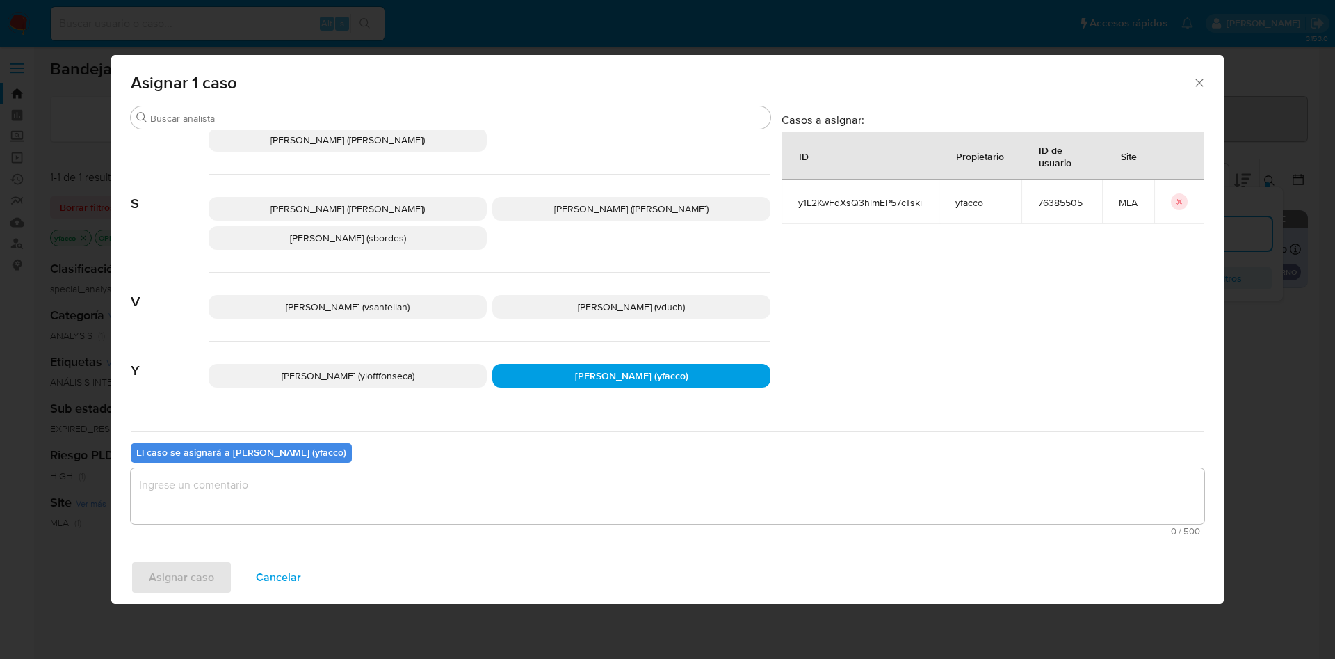
click at [410, 482] on textarea "assign-modal" at bounding box center [668, 496] width 1074 height 56
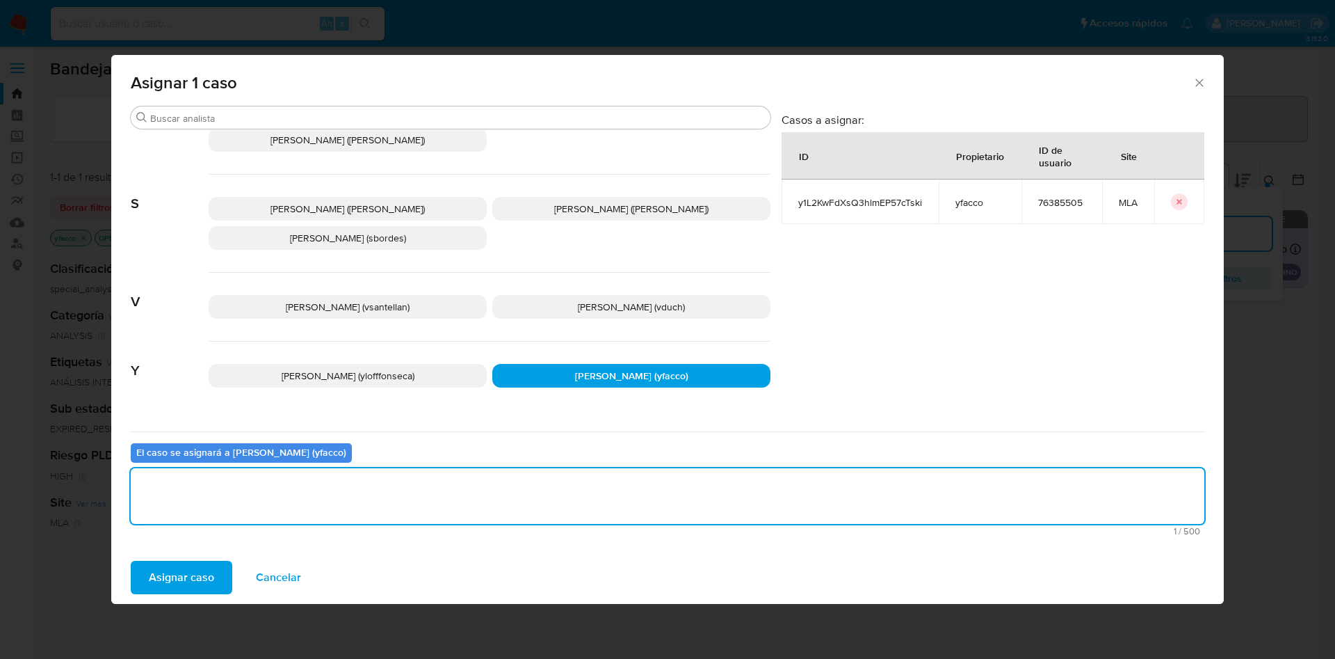
click at [181, 570] on span "Asignar caso" at bounding box center [181, 577] width 65 height 31
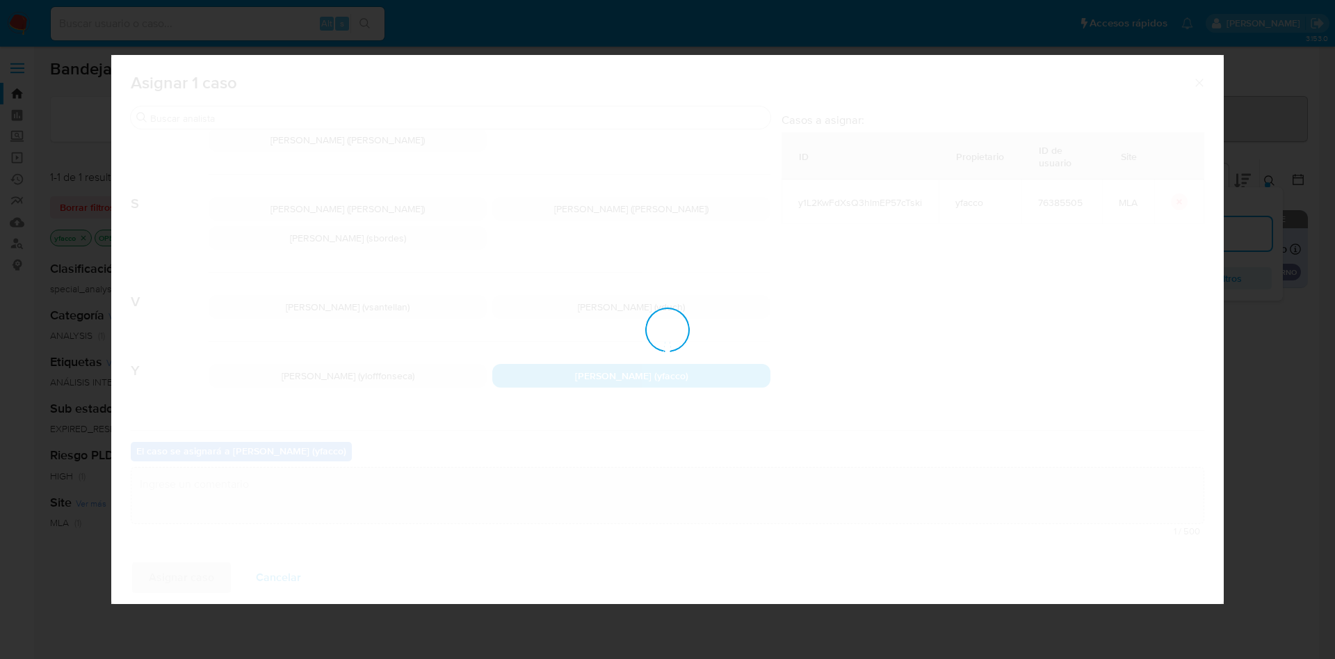
checkbox input "false"
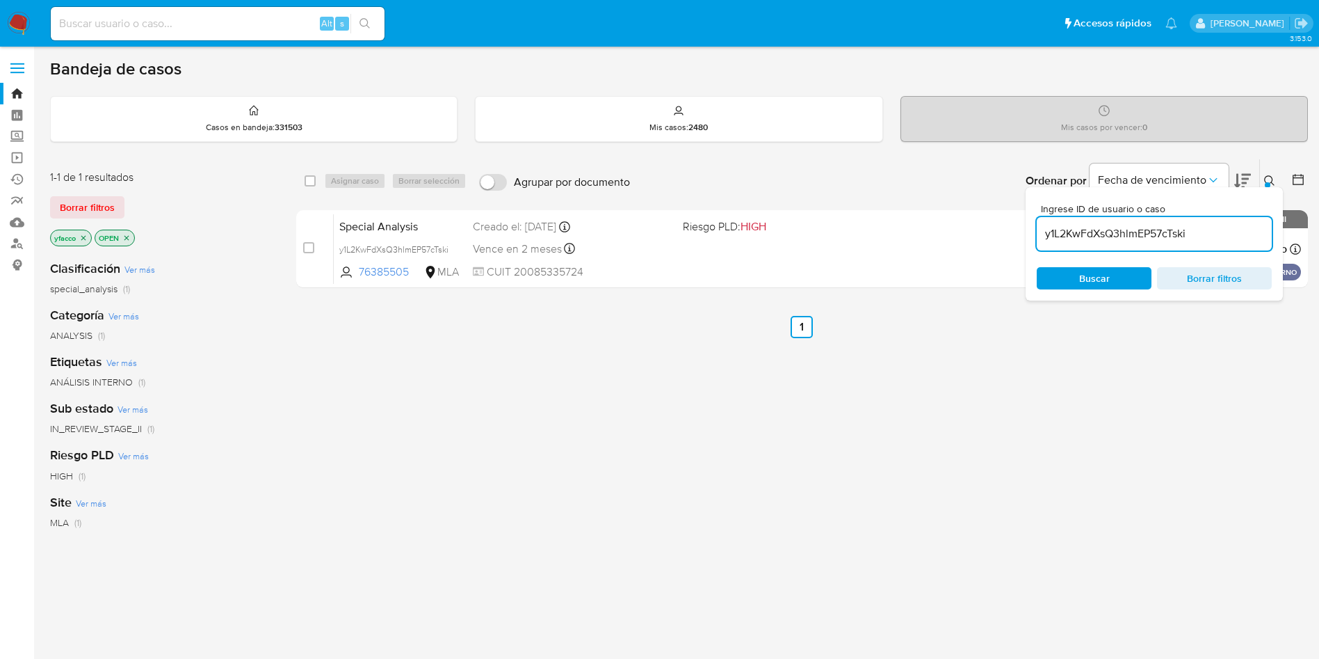
click at [1223, 236] on input "y1L2KwFdXsQ3hlmEP57cTski" at bounding box center [1154, 234] width 235 height 18
paste input "JPBzNU38LN4BLyqDgDXZO2PI"
type input "JPBzNU38LN4BLyqDgDXZO2PI"
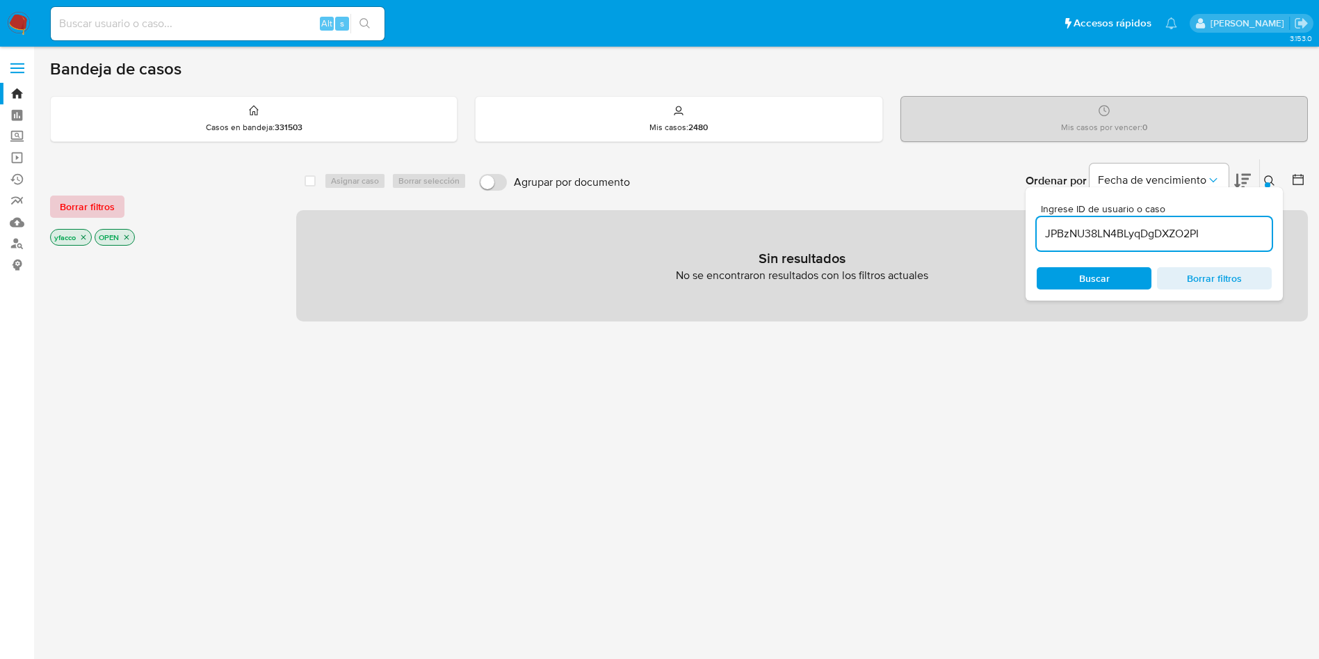
click at [102, 213] on span "Borrar filtros" at bounding box center [87, 206] width 55 height 19
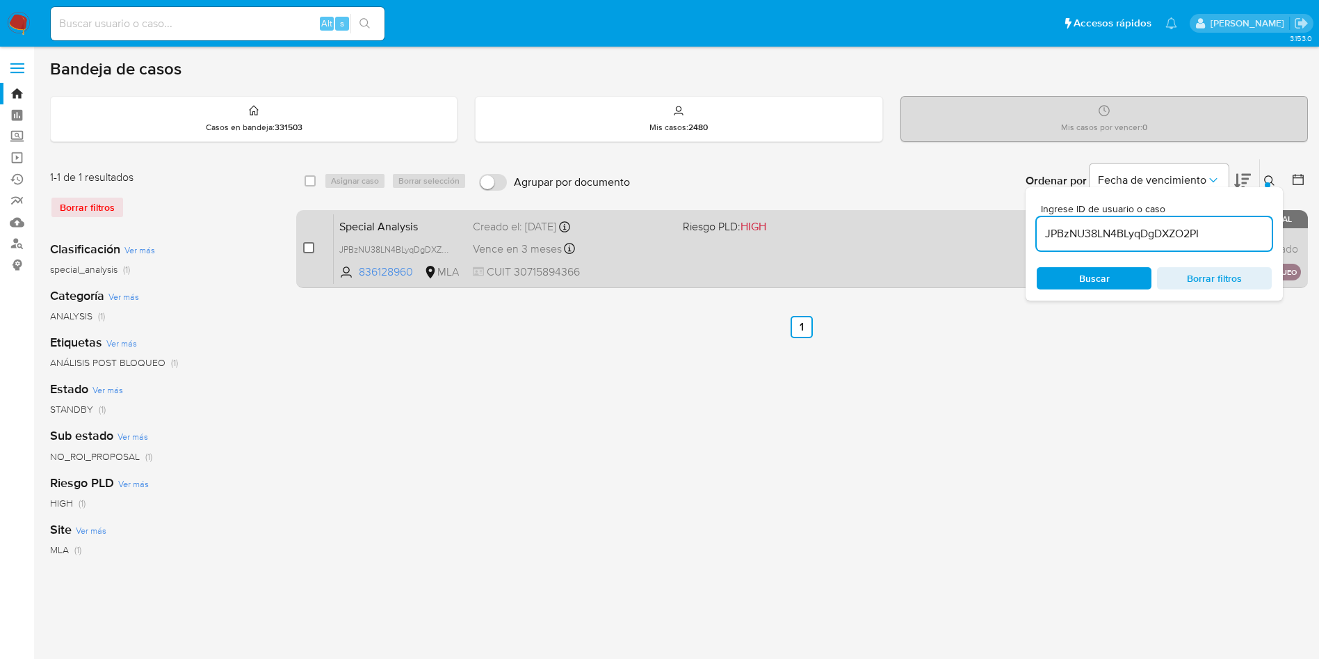
click at [307, 247] on input "checkbox" at bounding box center [308, 247] width 11 height 11
checkbox input "true"
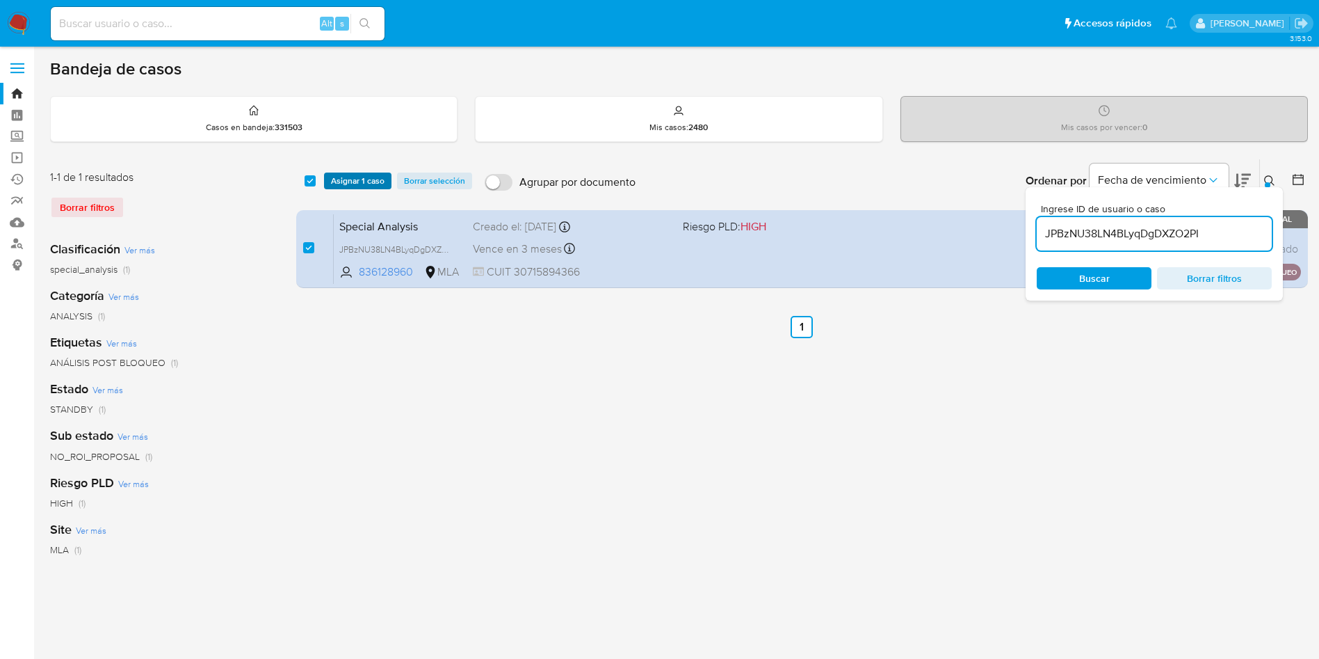
click at [348, 186] on span "Asignar 1 caso" at bounding box center [358, 181] width 54 height 14
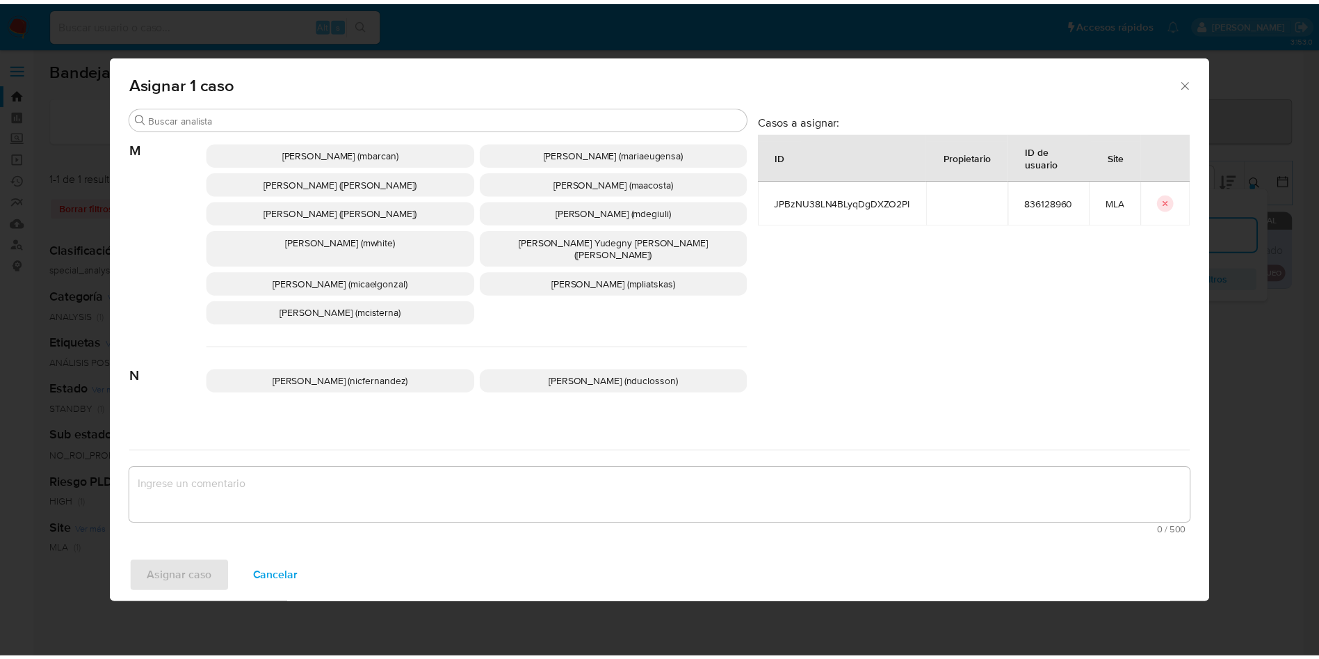
scroll to position [1272, 0]
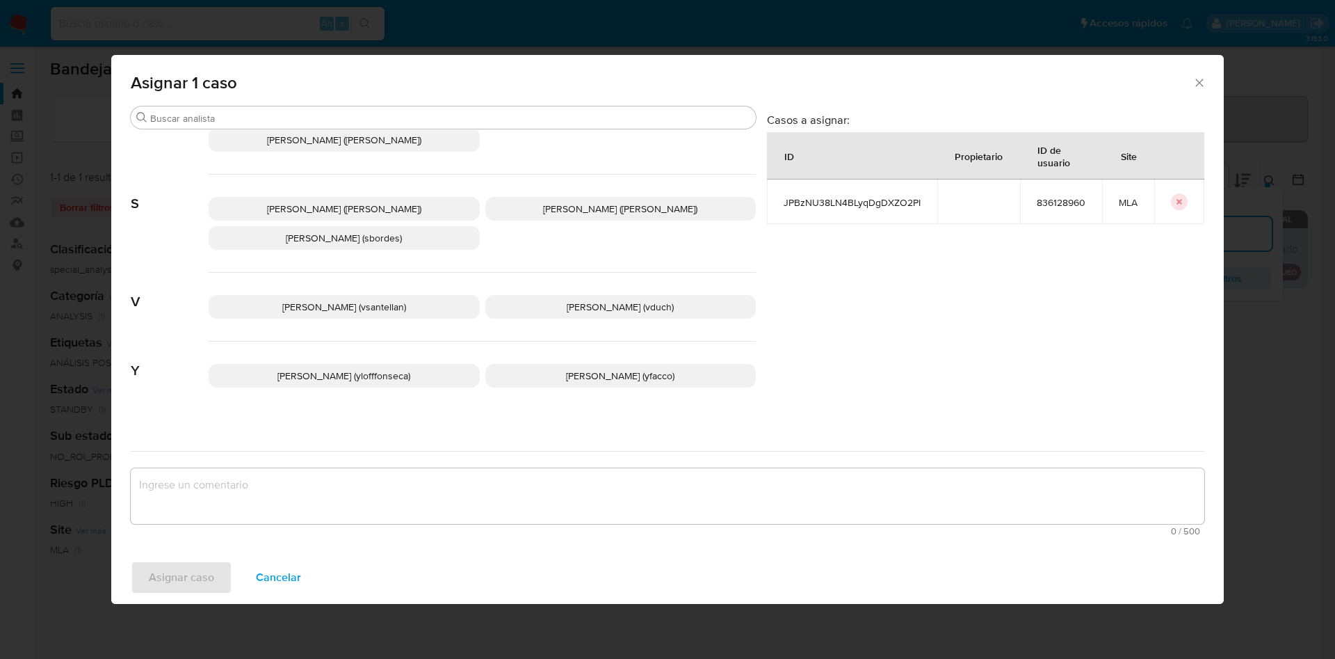
click at [590, 369] on span "Yesica Paola Facco (yfacco)" at bounding box center [620, 376] width 108 height 14
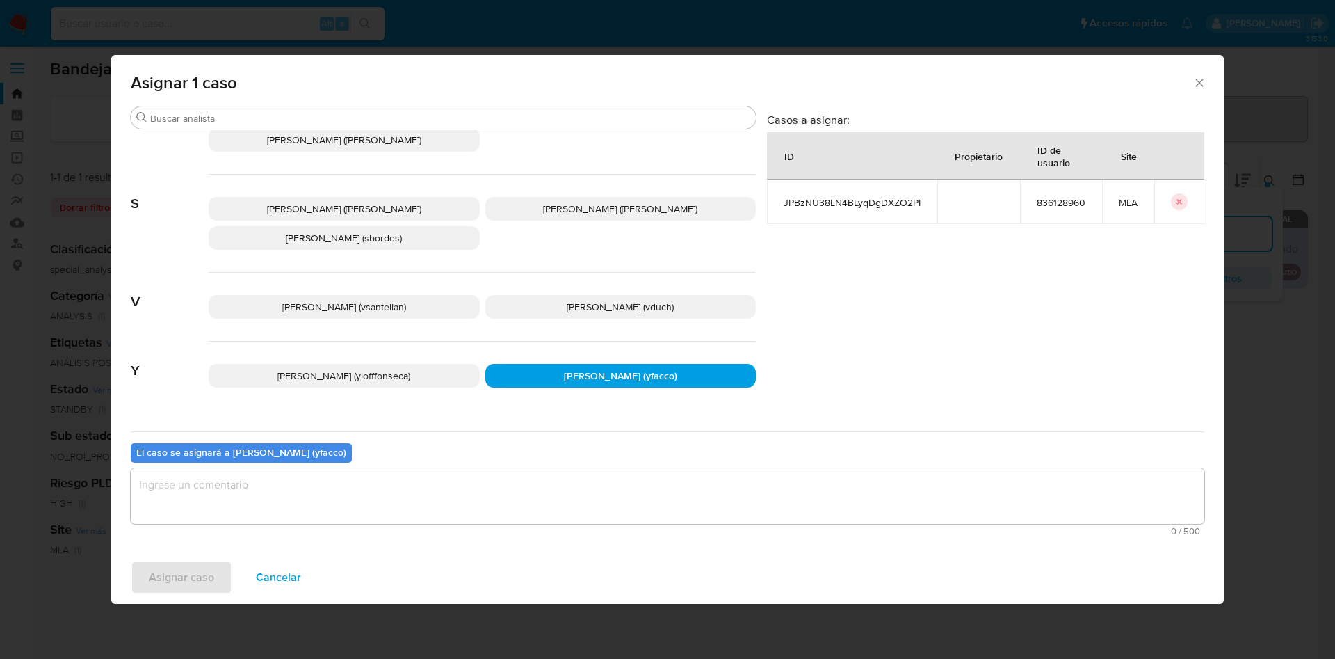
click at [485, 494] on textarea "assign-modal" at bounding box center [668, 496] width 1074 height 56
click at [166, 592] on span "Asignar caso" at bounding box center [181, 577] width 65 height 31
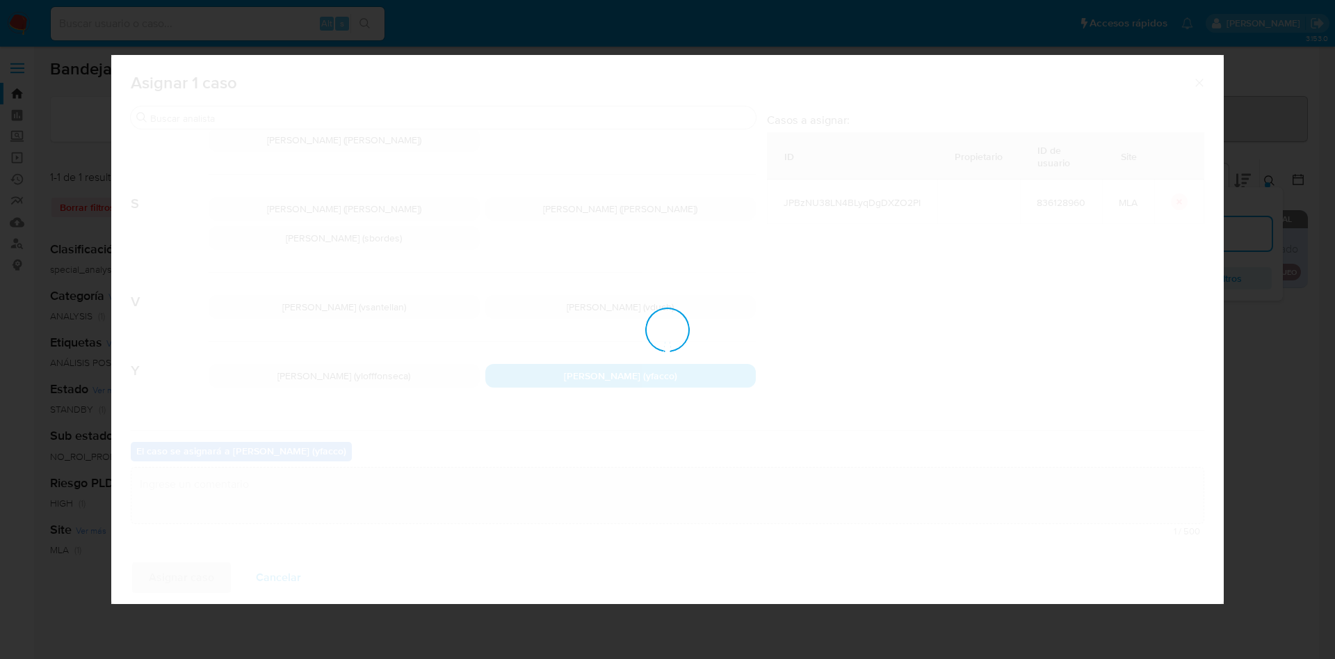
checkbox input "false"
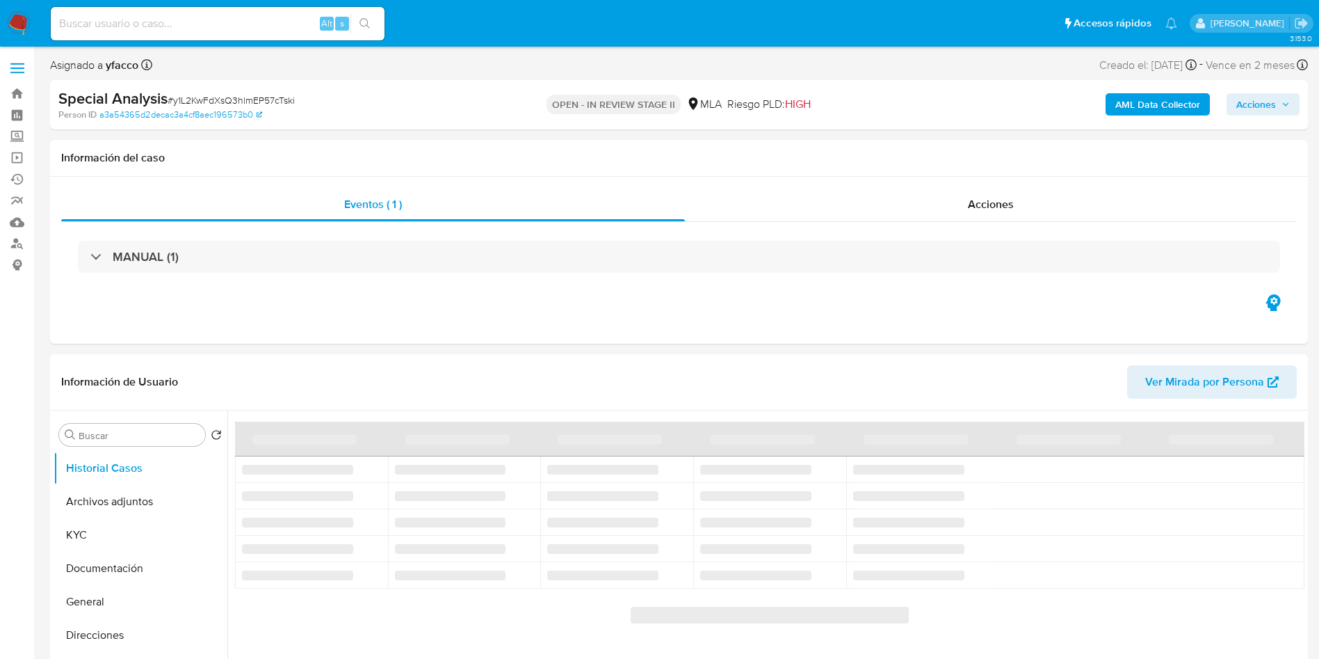
select select "10"
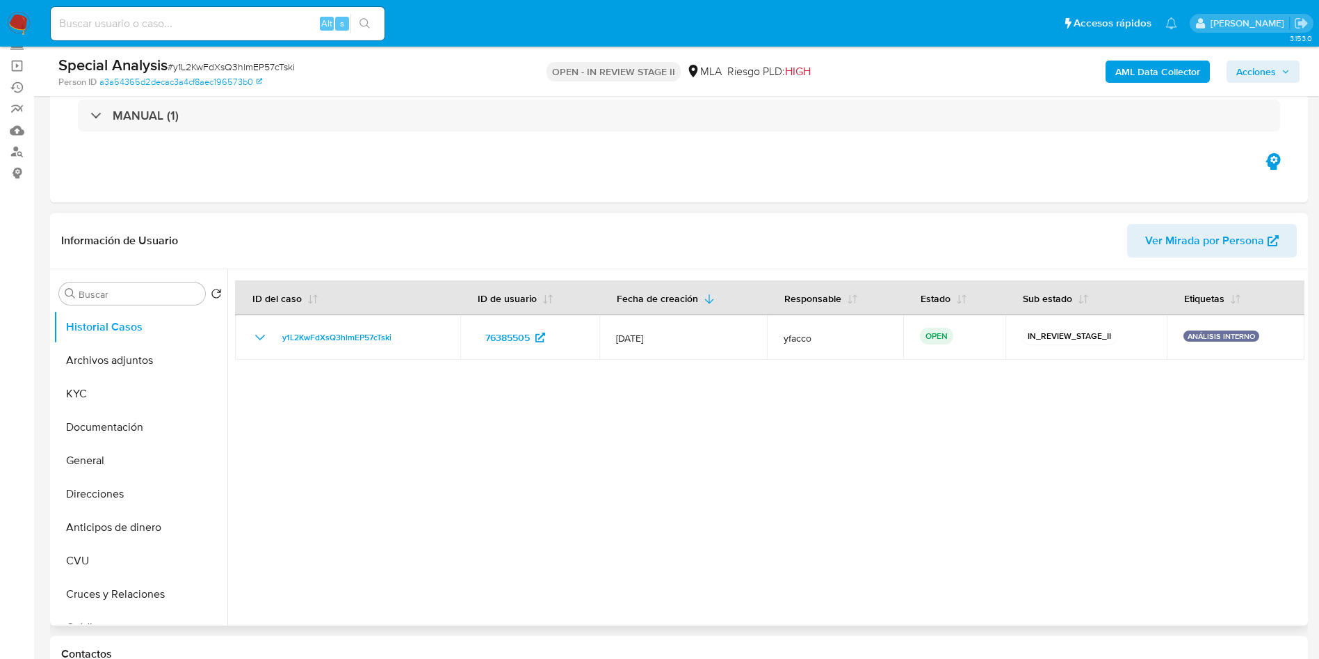
scroll to position [209, 0]
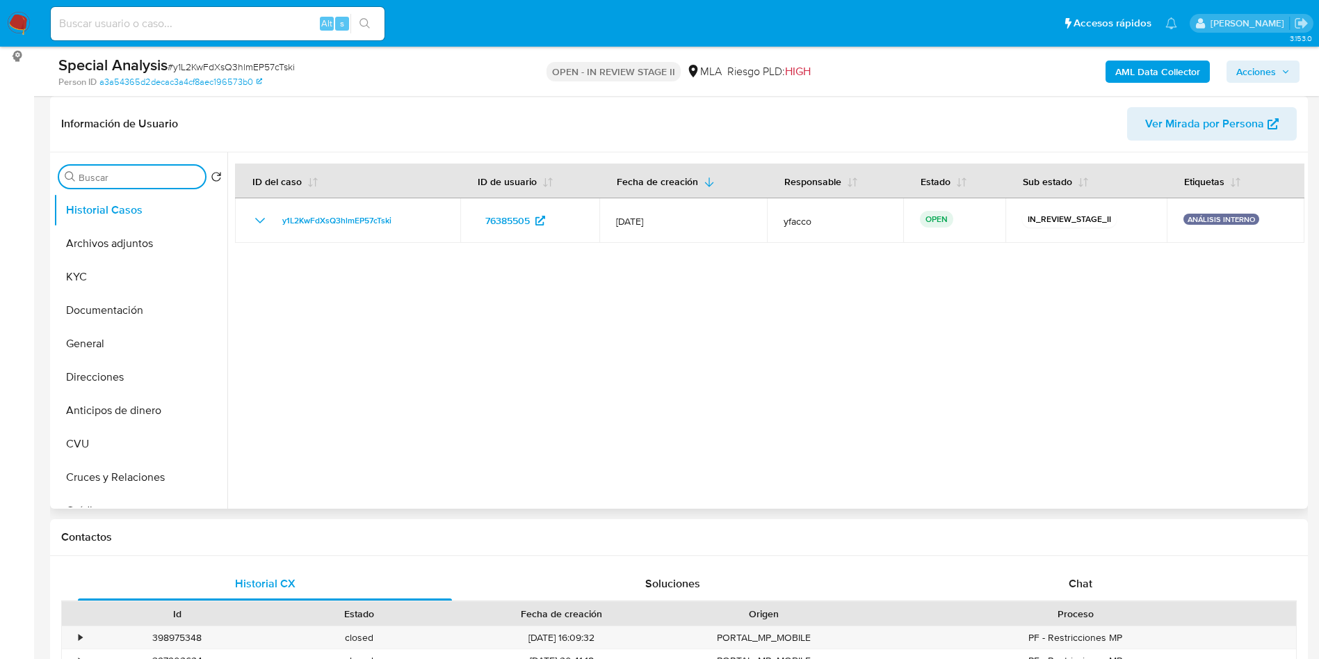
click at [130, 175] on input "Buscar" at bounding box center [139, 177] width 121 height 13
type input "res"
click at [120, 261] on ul "Historial Casos Restricciones Nuevo Mundo" at bounding box center [141, 350] width 174 height 314
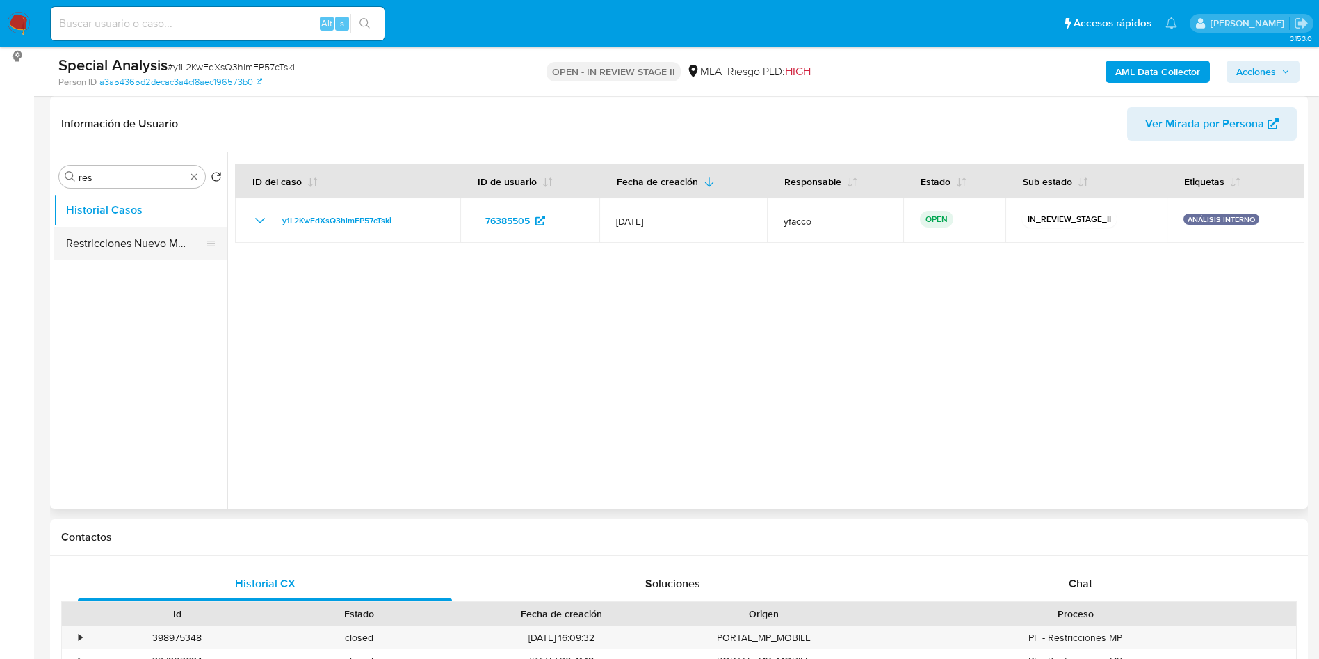
click at [120, 248] on button "Restricciones Nuevo Mundo" at bounding box center [135, 243] width 163 height 33
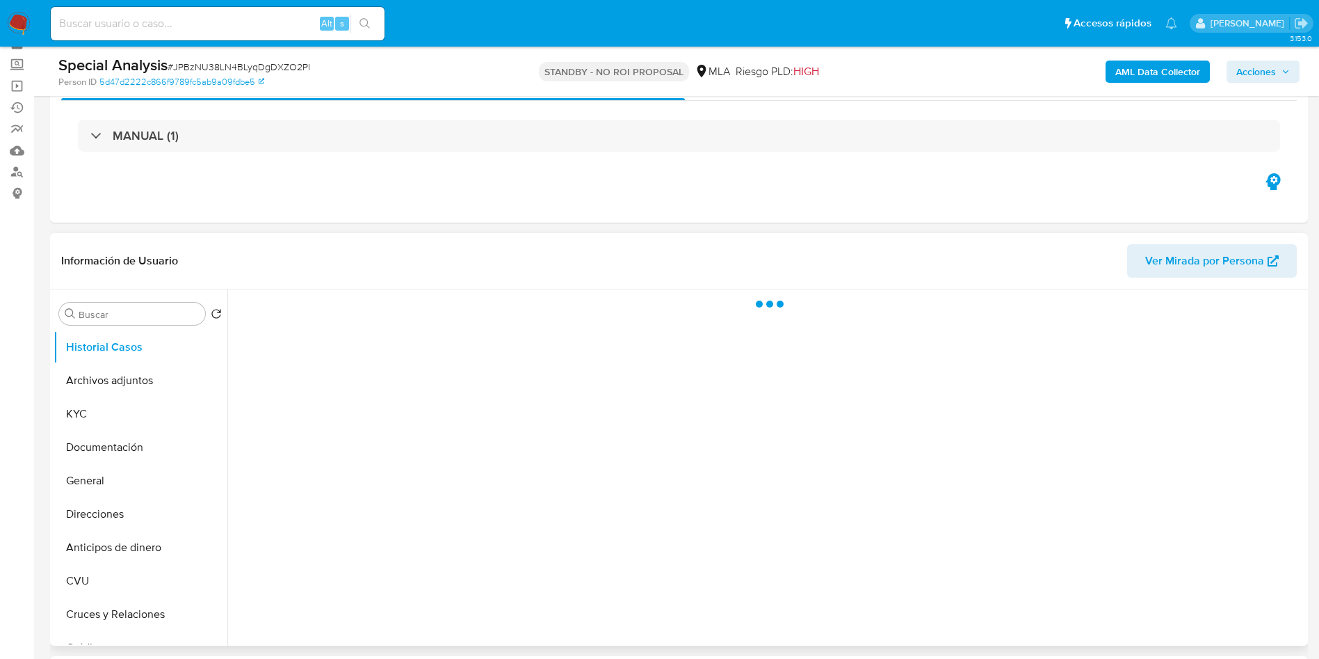
scroll to position [104, 0]
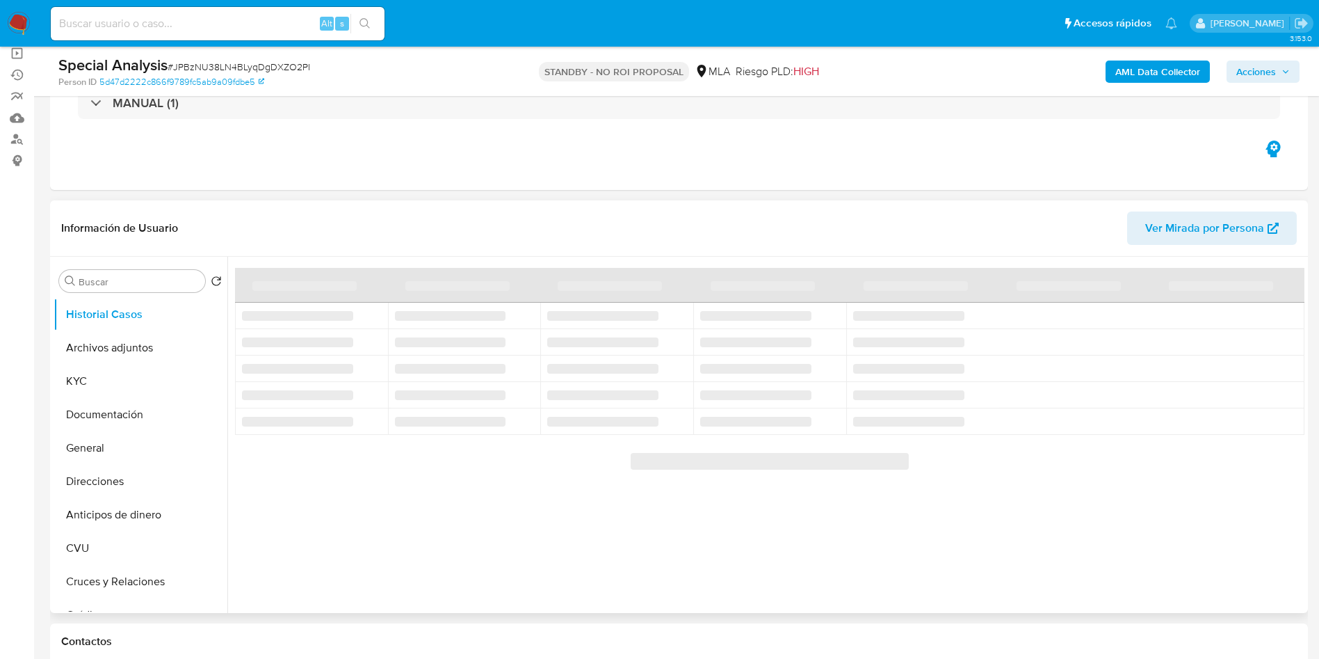
select select "10"
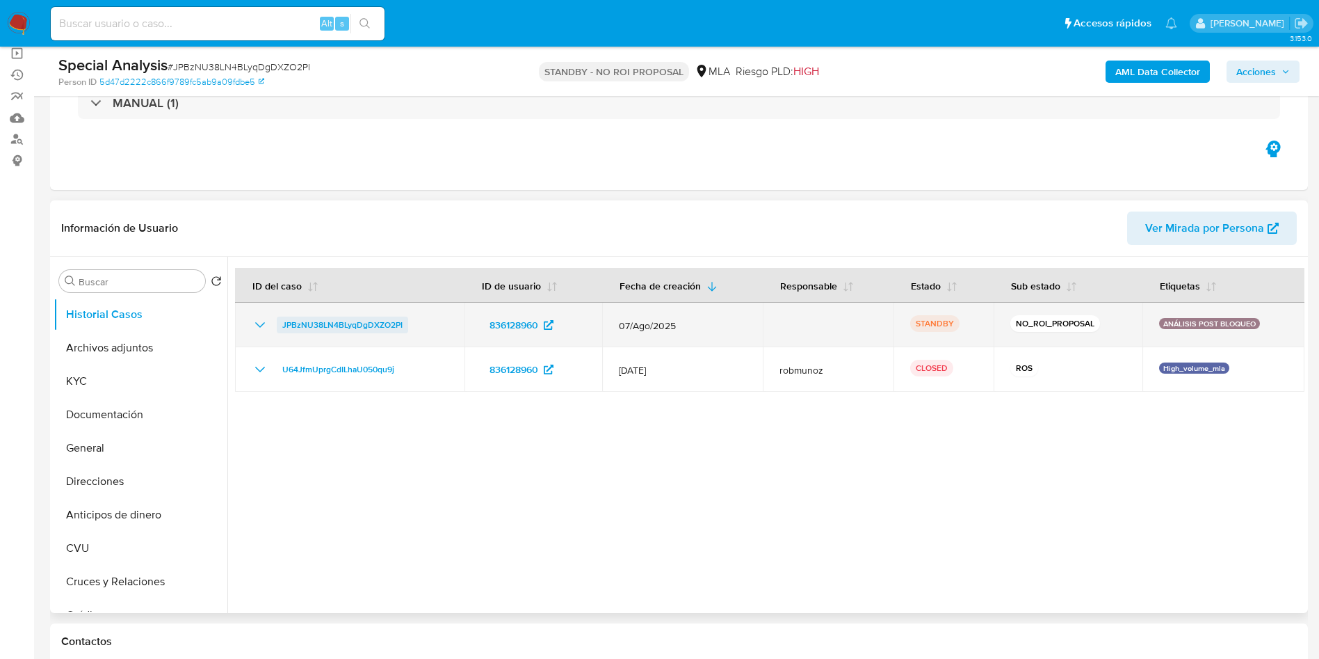
drag, startPoint x: 274, startPoint y: 333, endPoint x: 406, endPoint y: 321, distance: 132.7
click at [406, 321] on td "JPBzNU38LN4BLyqDgDXZO2PI" at bounding box center [349, 324] width 229 height 45
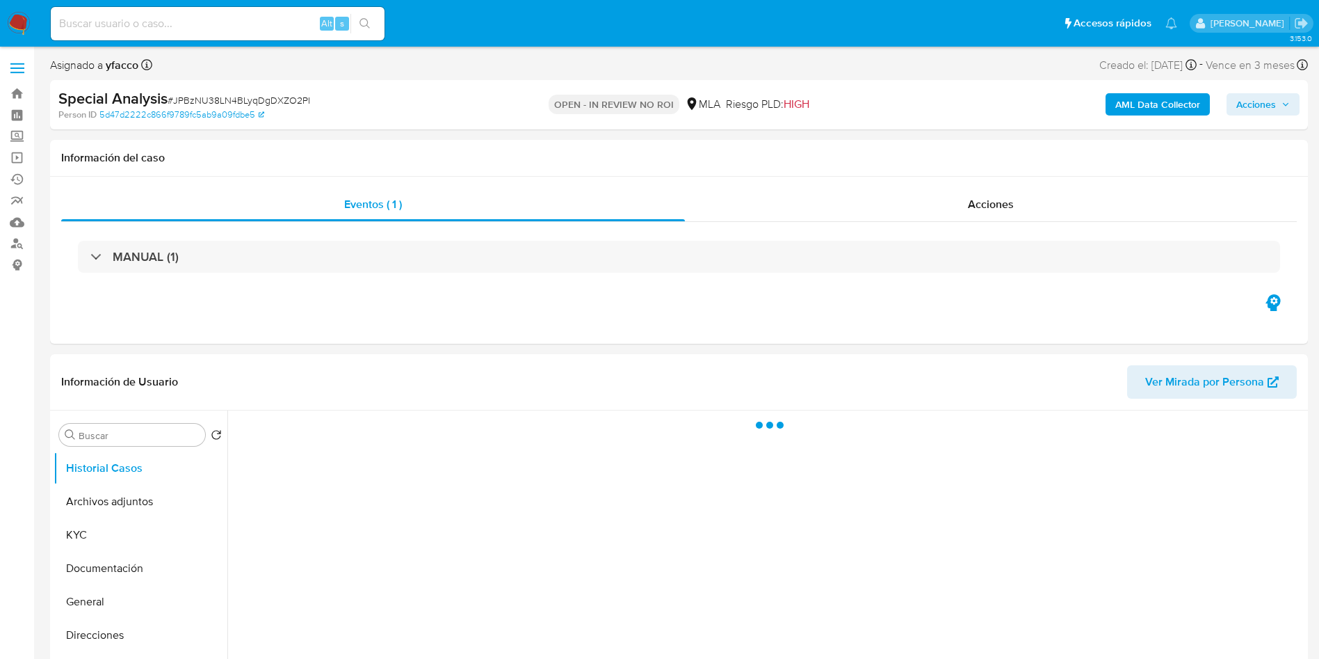
select select "10"
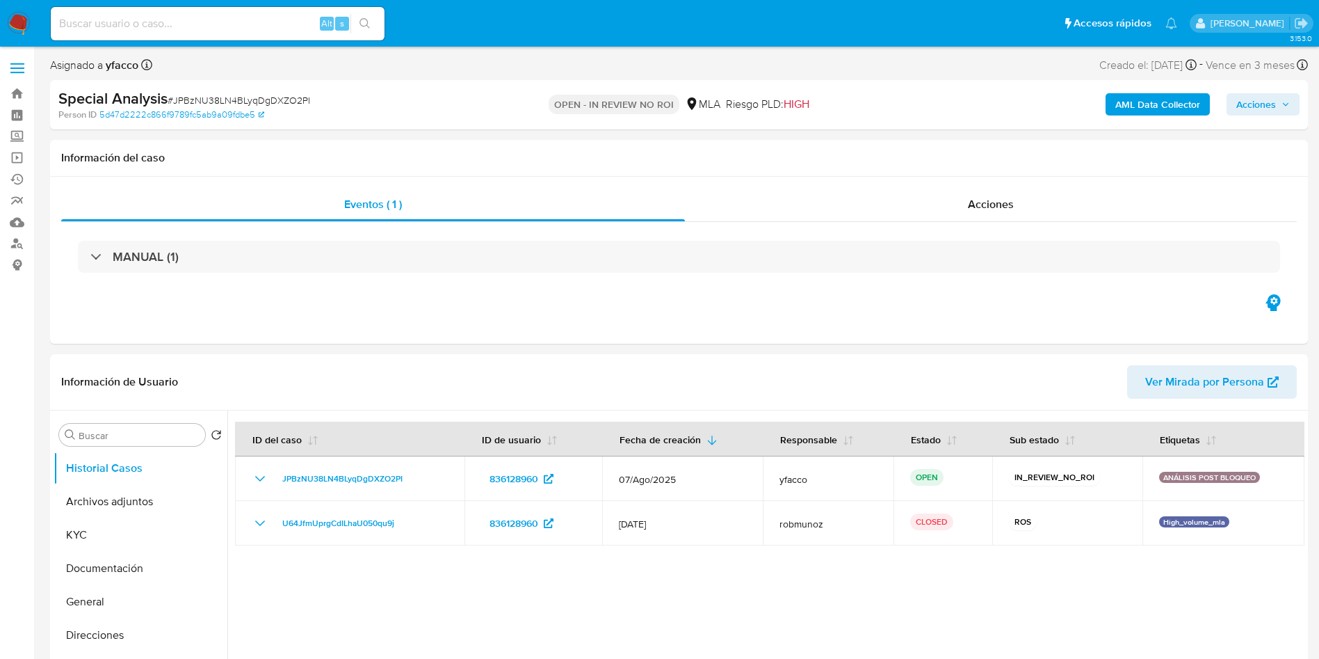
click at [254, 24] on input at bounding box center [218, 24] width 334 height 18
paste input "1141669017"
type input "1141669017"
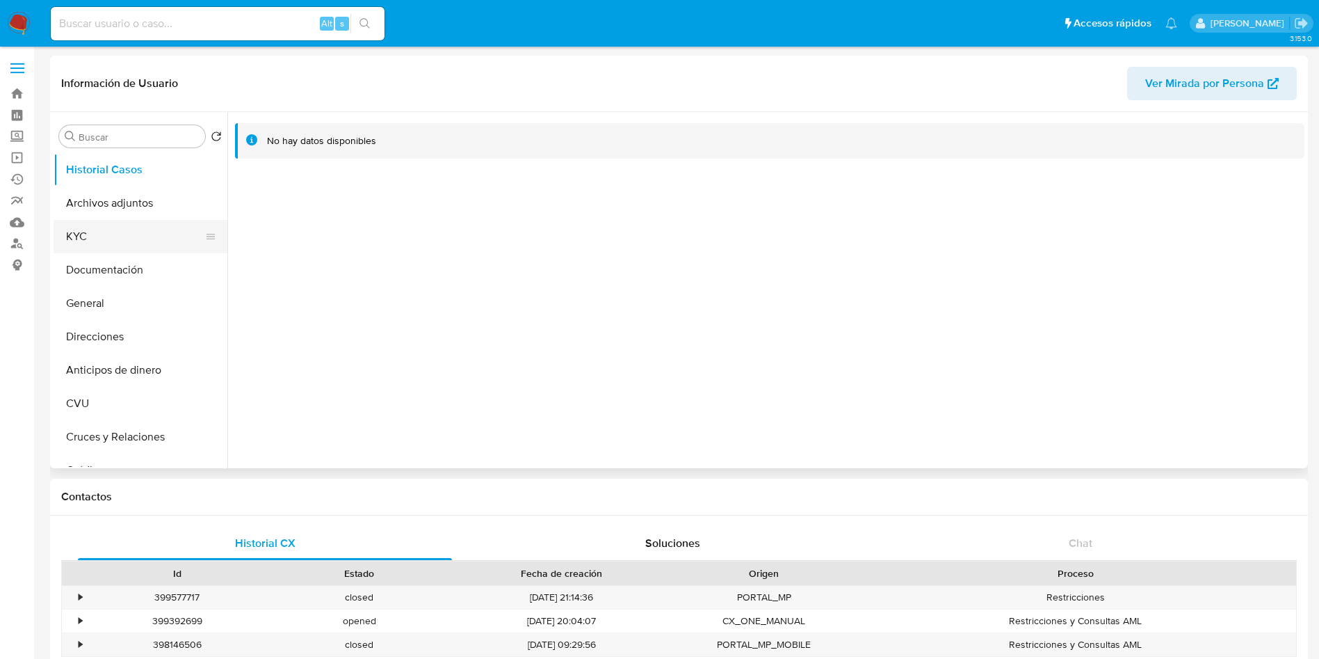
select select "10"
click at [117, 142] on input "Buscar" at bounding box center [139, 137] width 121 height 13
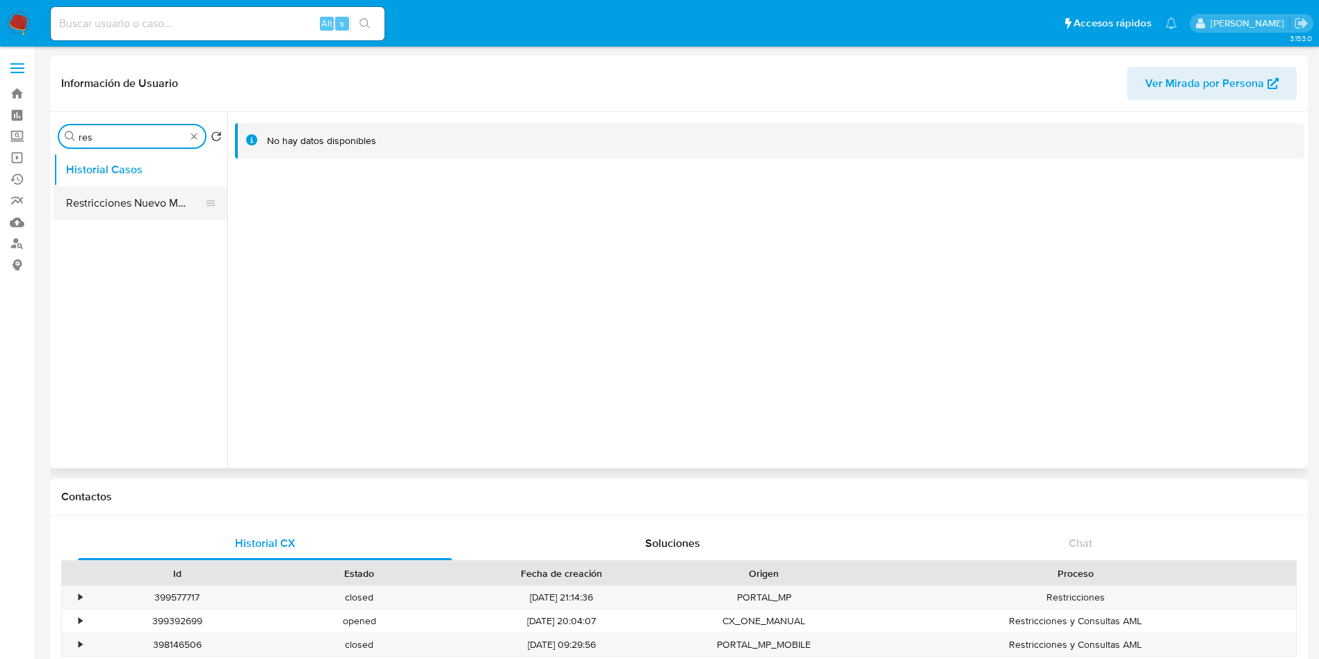
type input "res"
click at [117, 204] on button "Restricciones Nuevo Mundo" at bounding box center [135, 202] width 163 height 33
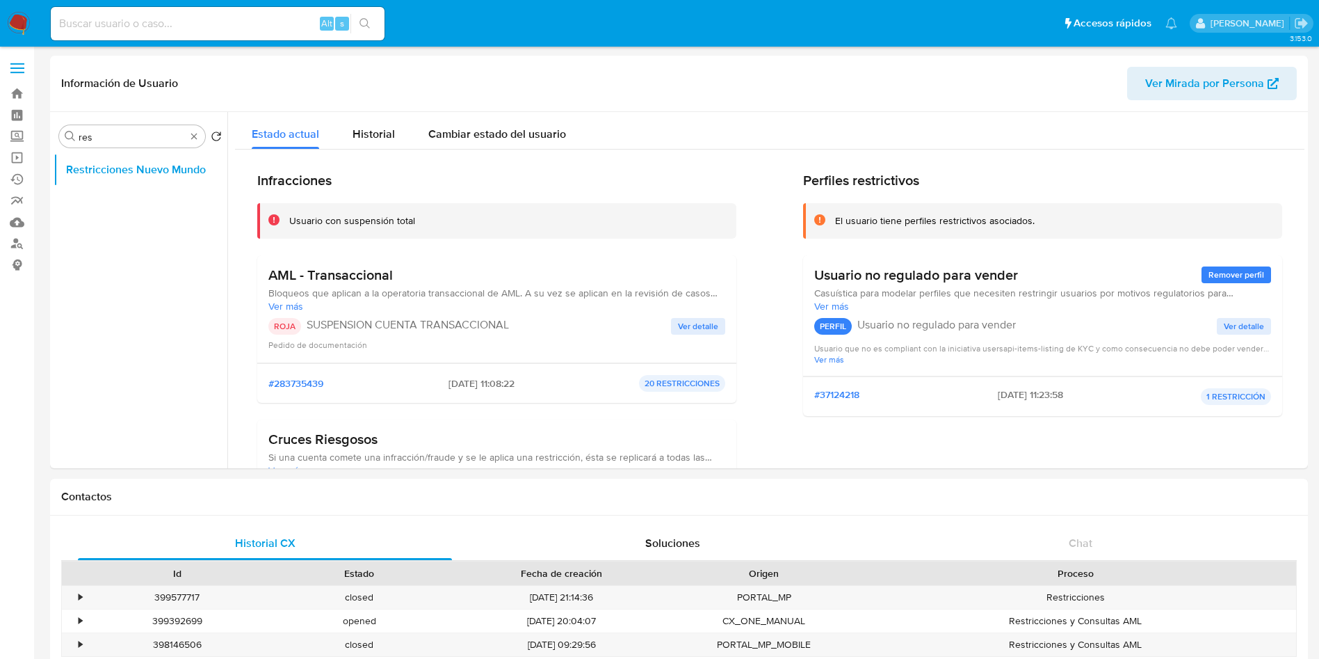
click at [239, 24] on input at bounding box center [218, 24] width 334 height 18
paste input "EjNMd553LA5Bi6WjG7NTIl1e"
type input "EjNMd553LA5Bi6WjG7NTIl1e"
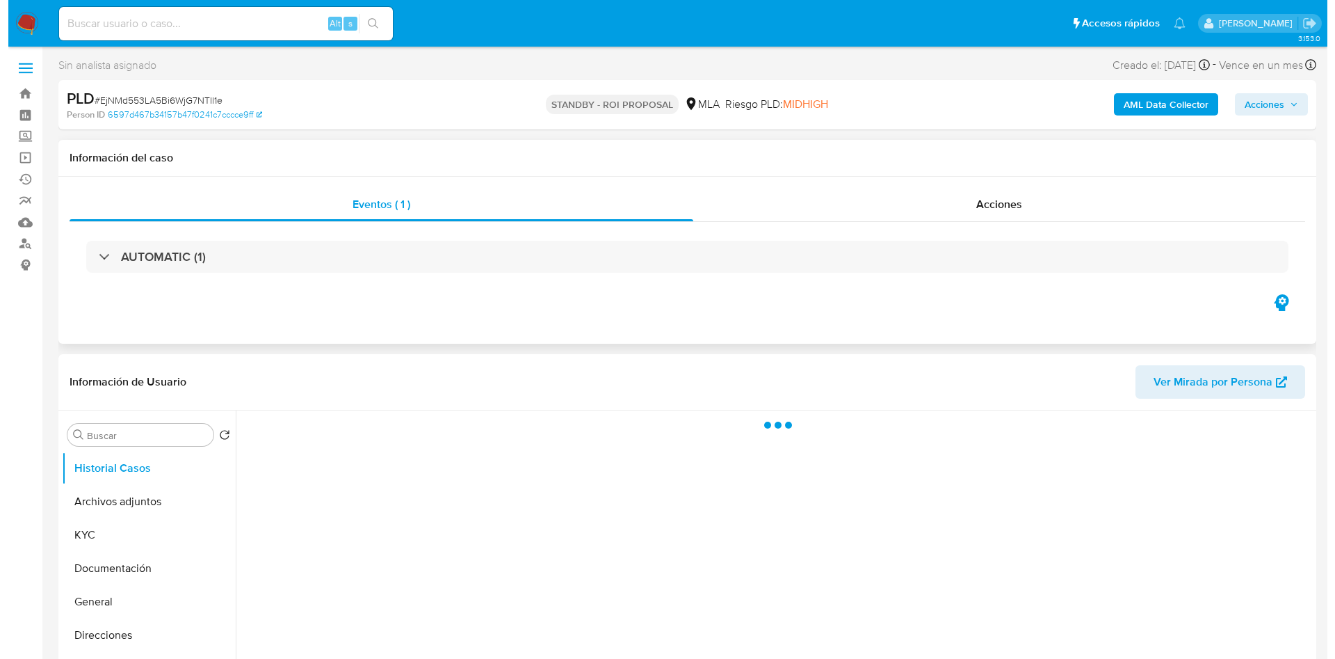
scroll to position [104, 0]
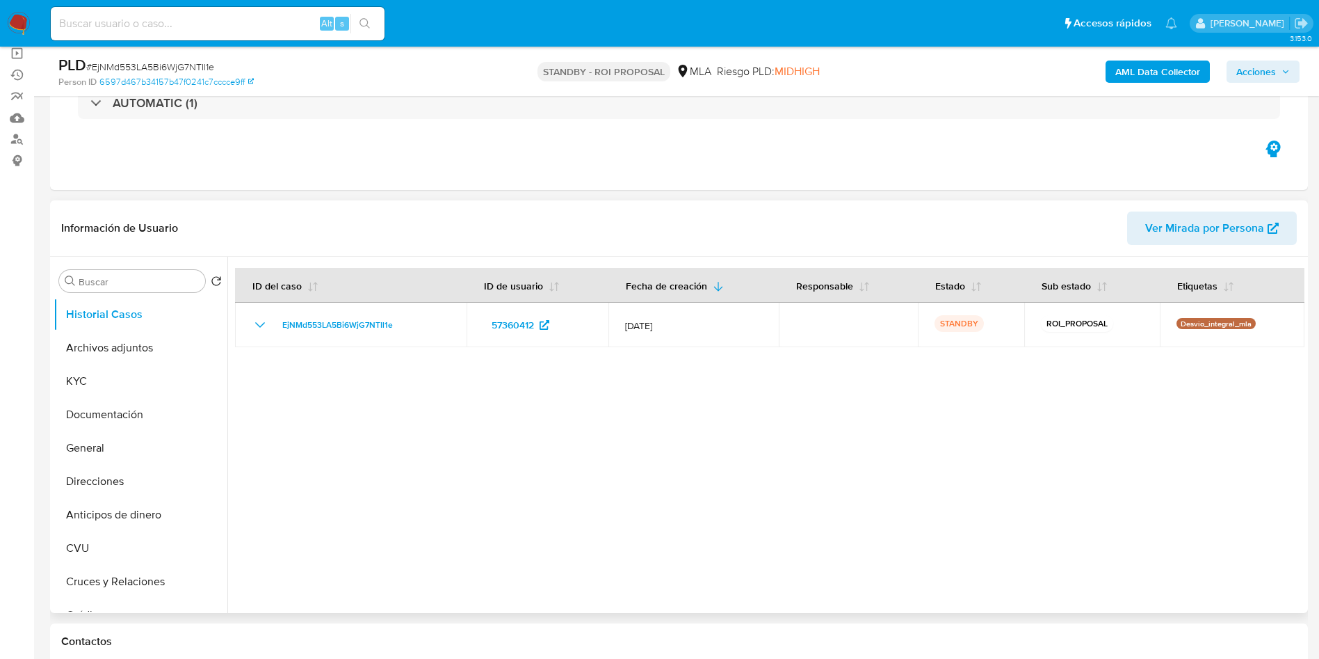
select select "10"
click at [127, 352] on button "Archivos adjuntos" at bounding box center [135, 347] width 163 height 33
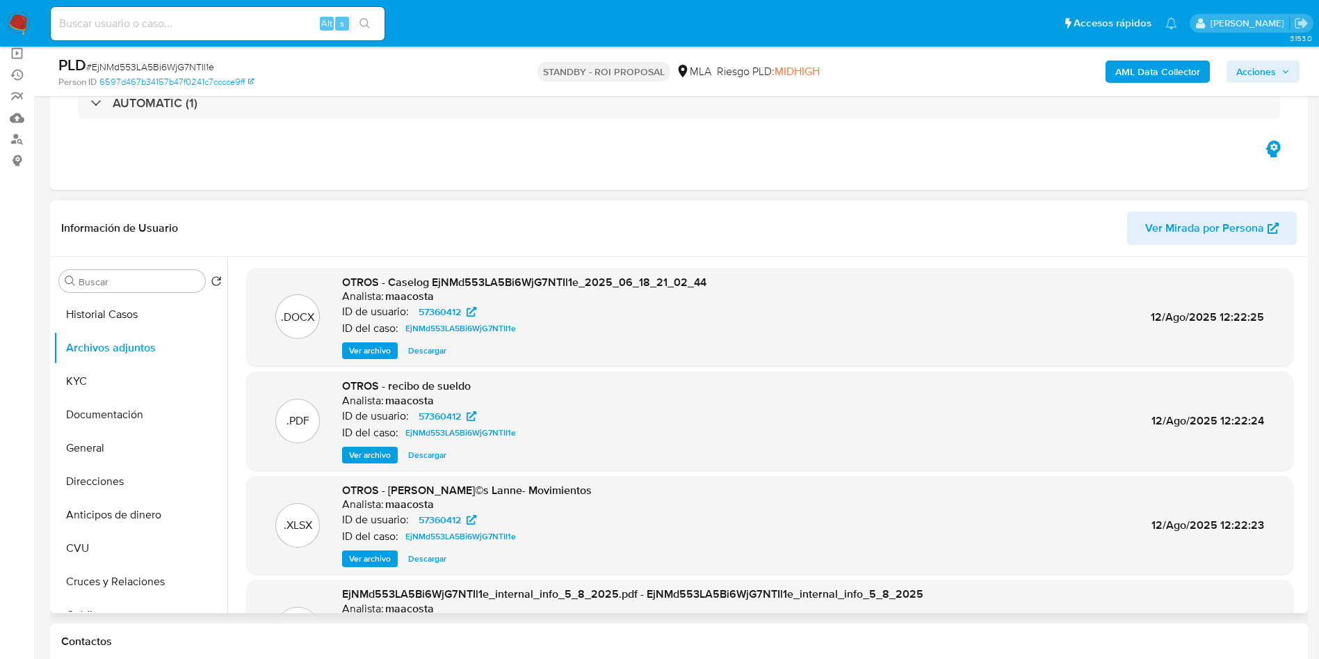
click at [369, 353] on span "Ver archivo" at bounding box center [370, 351] width 42 height 14
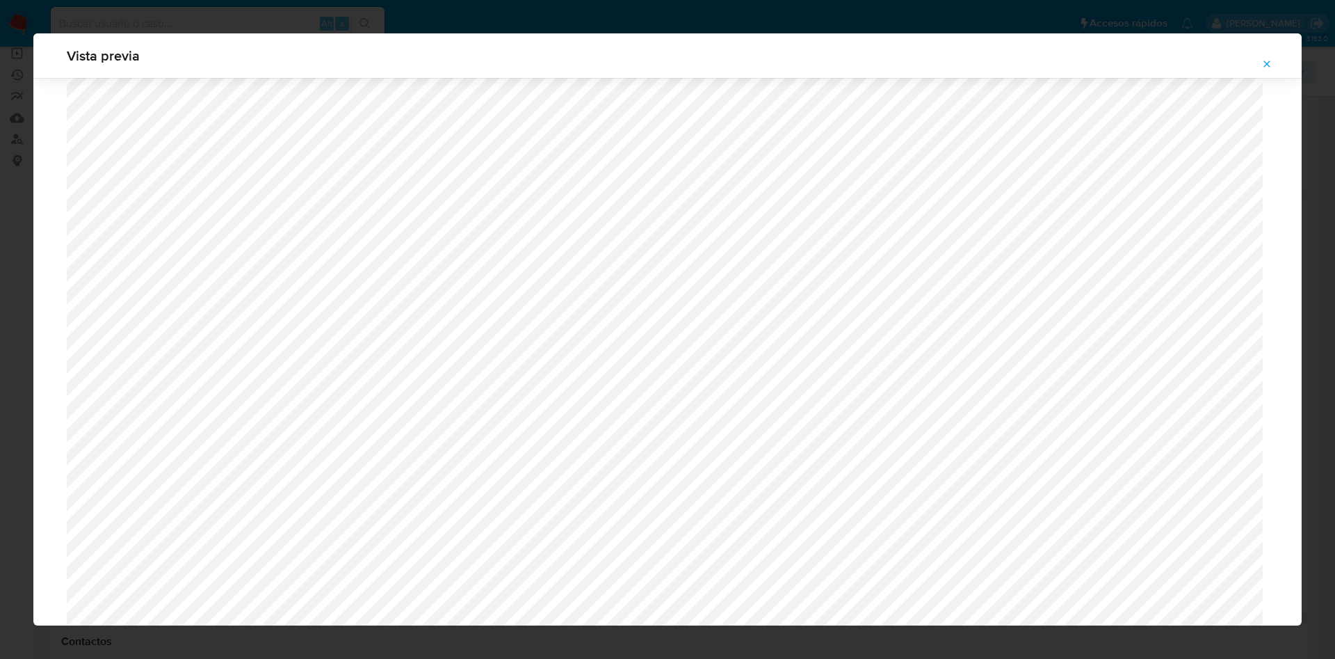
scroll to position [740, 0]
click at [1268, 70] on span "Attachment preview" at bounding box center [1266, 63] width 11 height 19
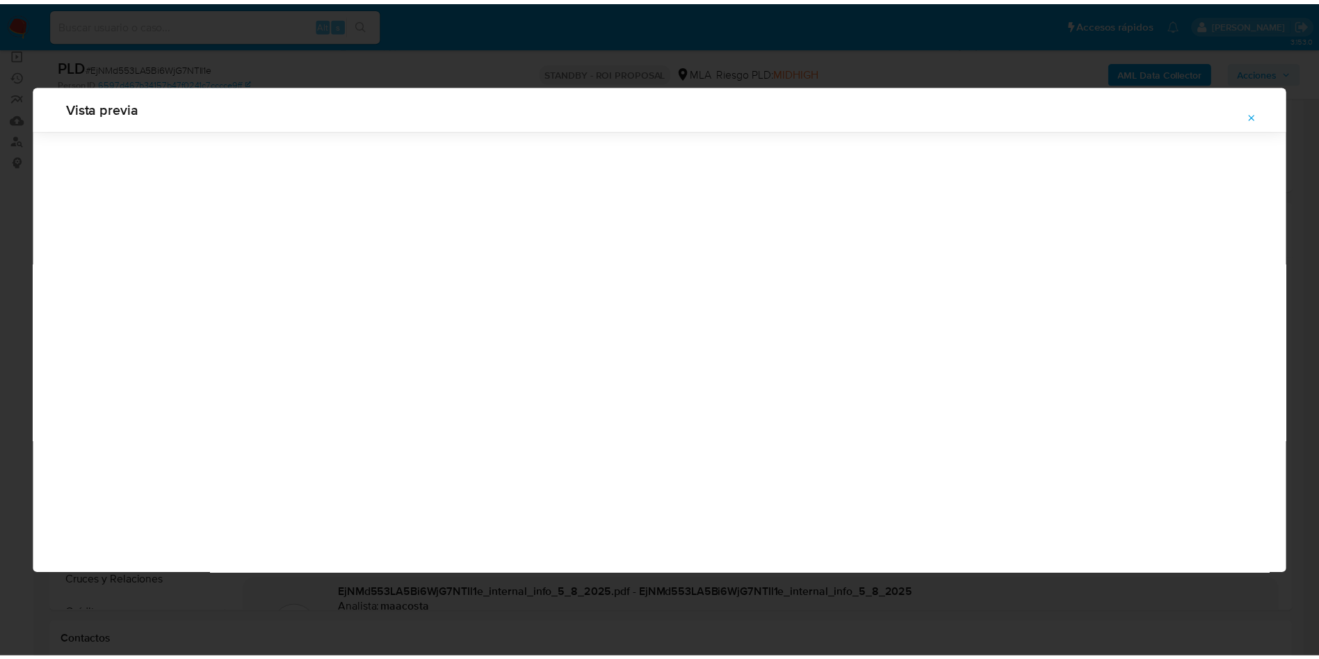
scroll to position [0, 0]
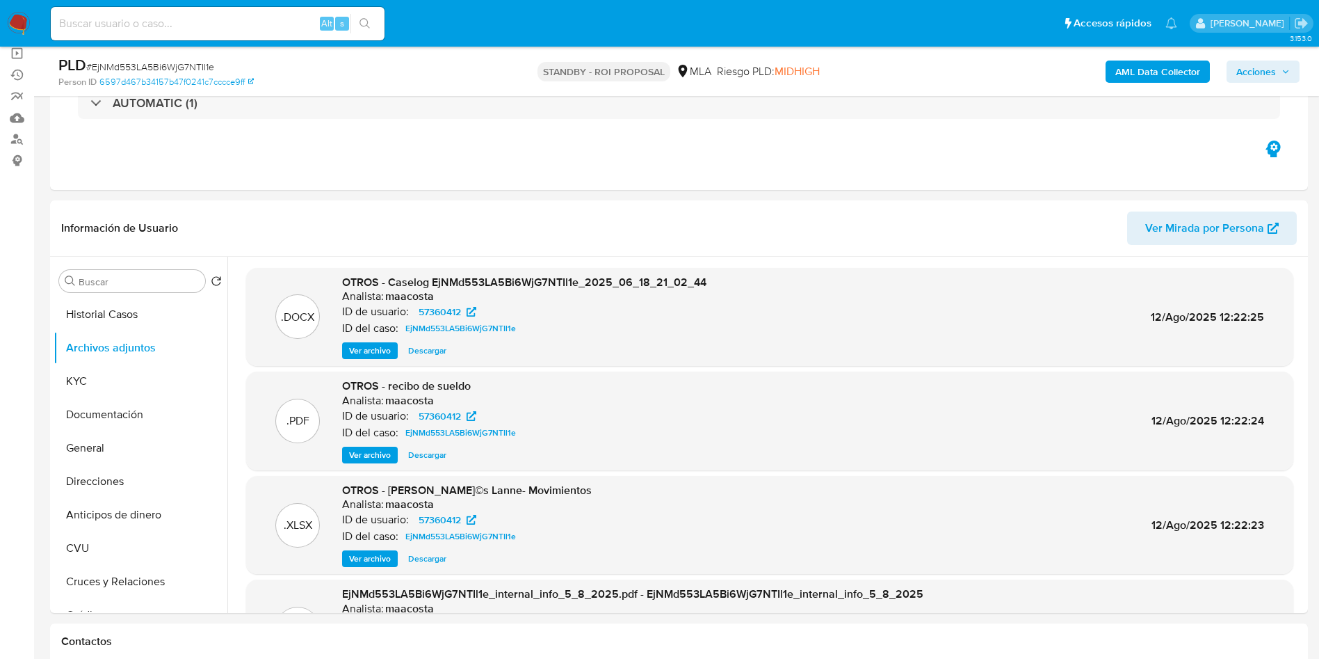
click at [264, 22] on input at bounding box center [218, 24] width 334 height 18
paste input "Qpiw63PysaOgDxE4joOdZra7"
type input "Qpiw63PysaOgDxE4joOdZra7"
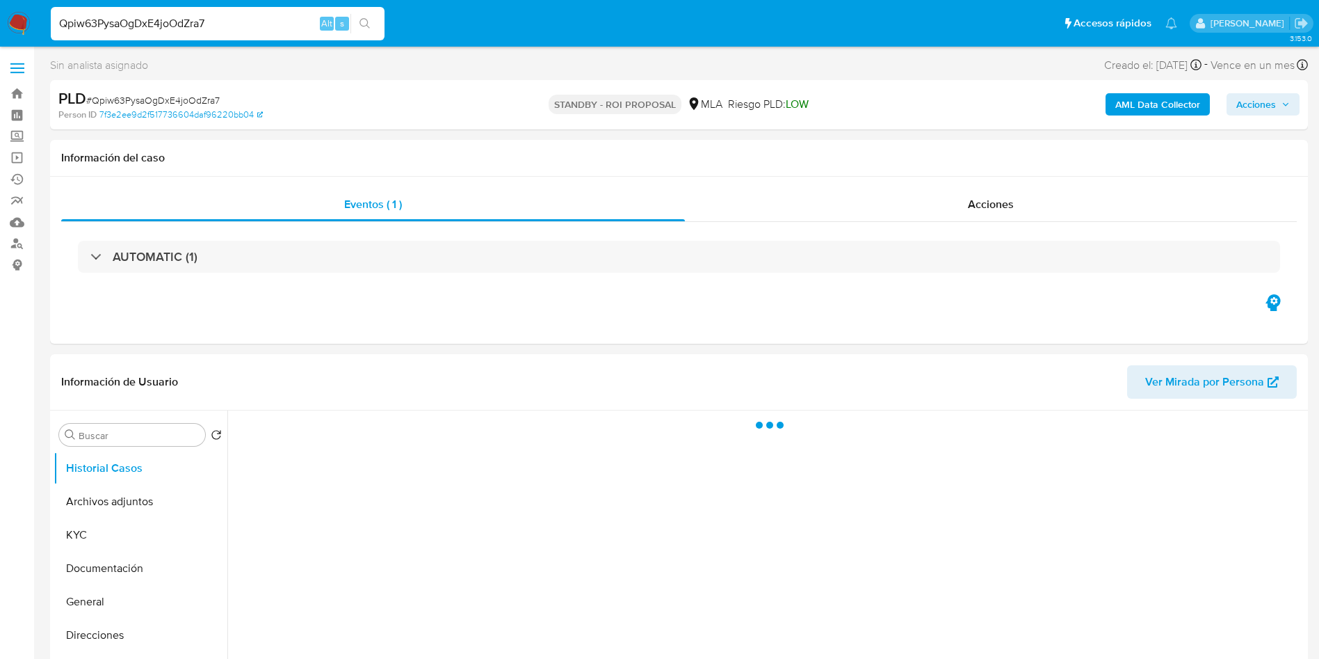
select select "10"
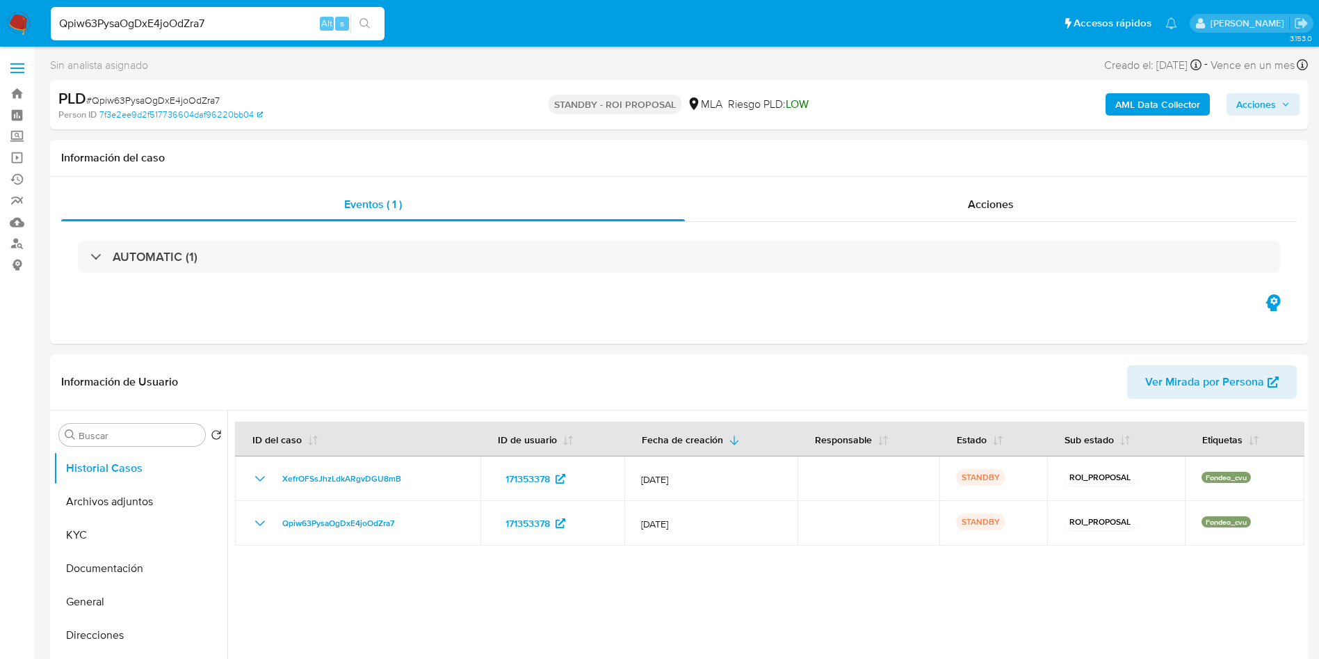
click at [233, 24] on input "Qpiw63PysaOgDxE4joOdZra7" at bounding box center [218, 24] width 334 height 18
paste input "Qpiw63PysaOgDxE4joOdZra7"
type input "Qpiw63PysaOgDxE4joOdZra7"
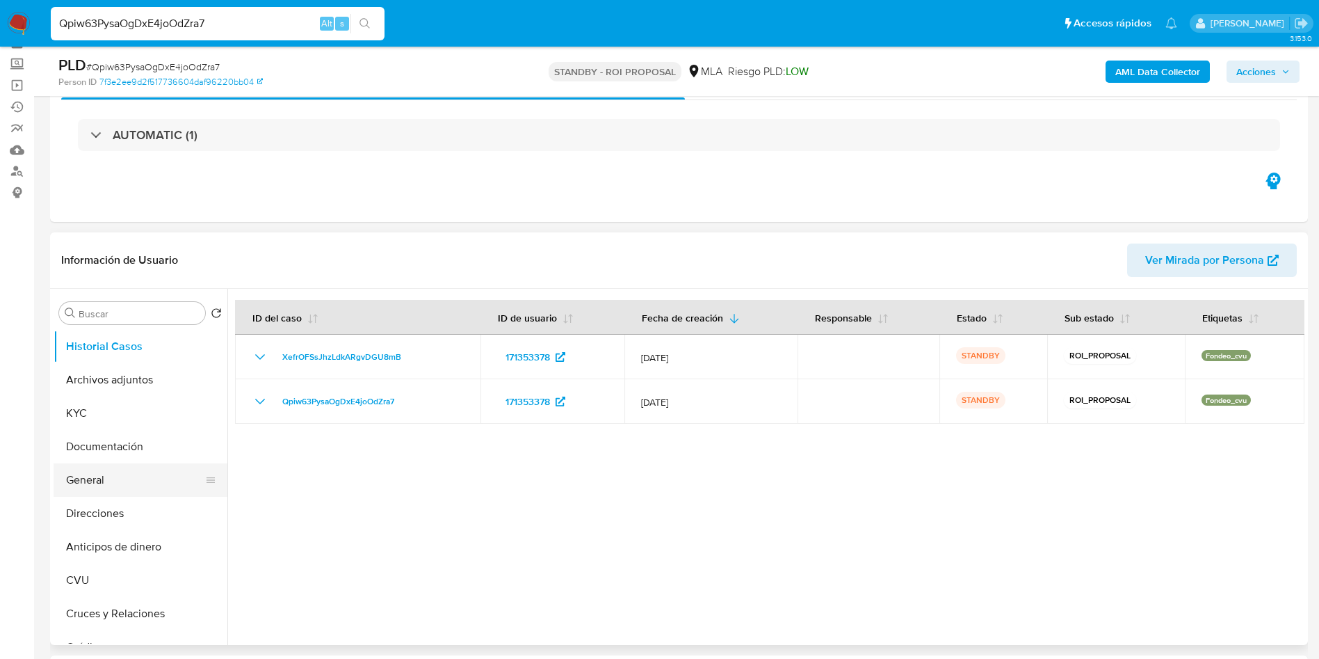
scroll to position [104, 0]
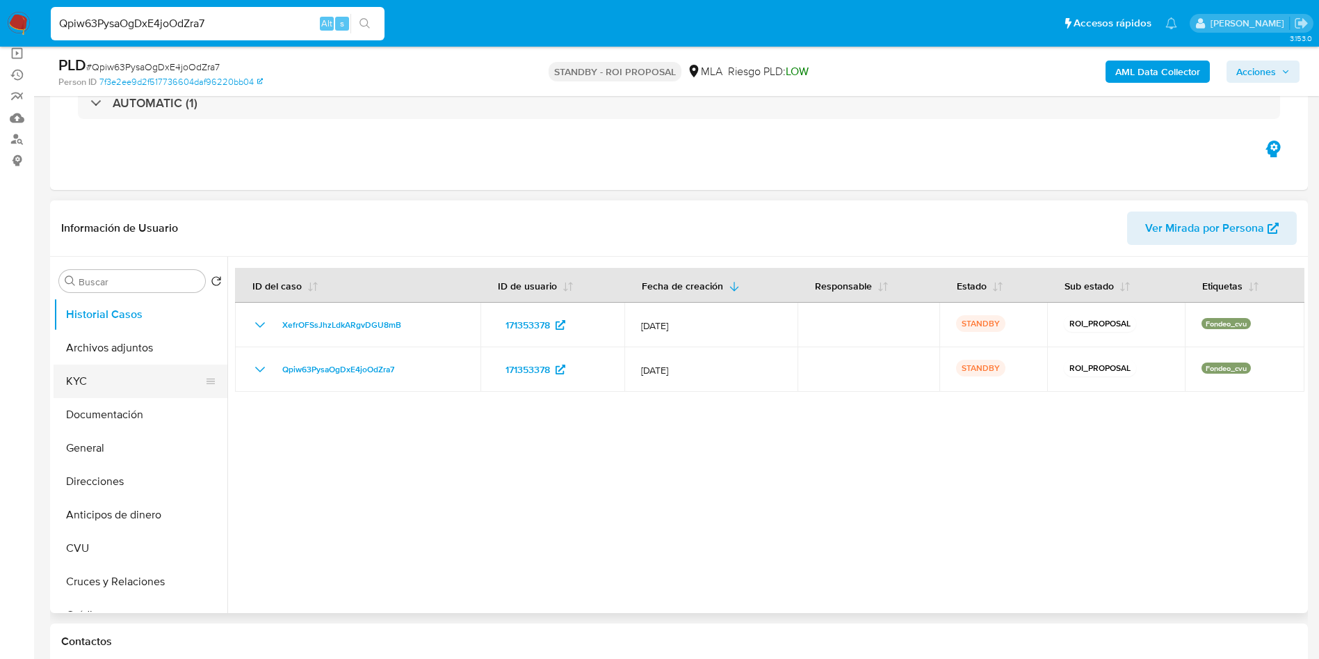
click at [109, 390] on button "KYC" at bounding box center [135, 380] width 163 height 33
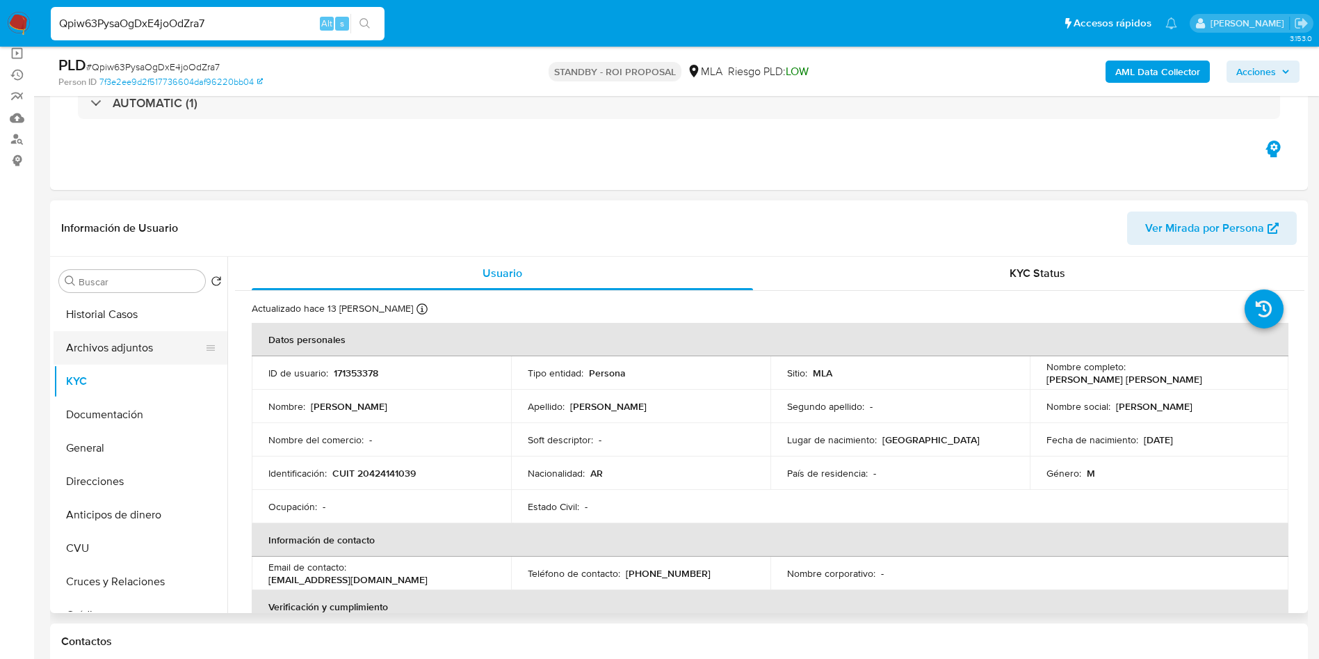
click at [145, 349] on button "Archivos adjuntos" at bounding box center [135, 347] width 163 height 33
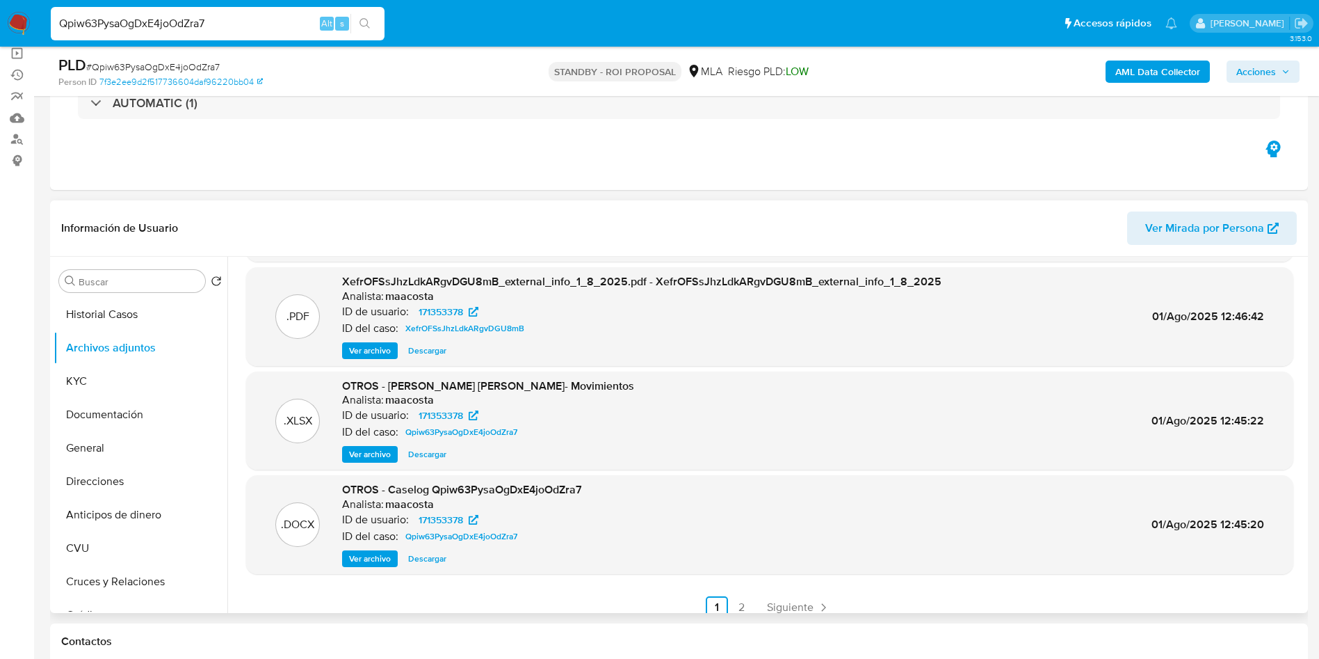
click at [376, 553] on span "Ver archivo" at bounding box center [370, 558] width 42 height 14
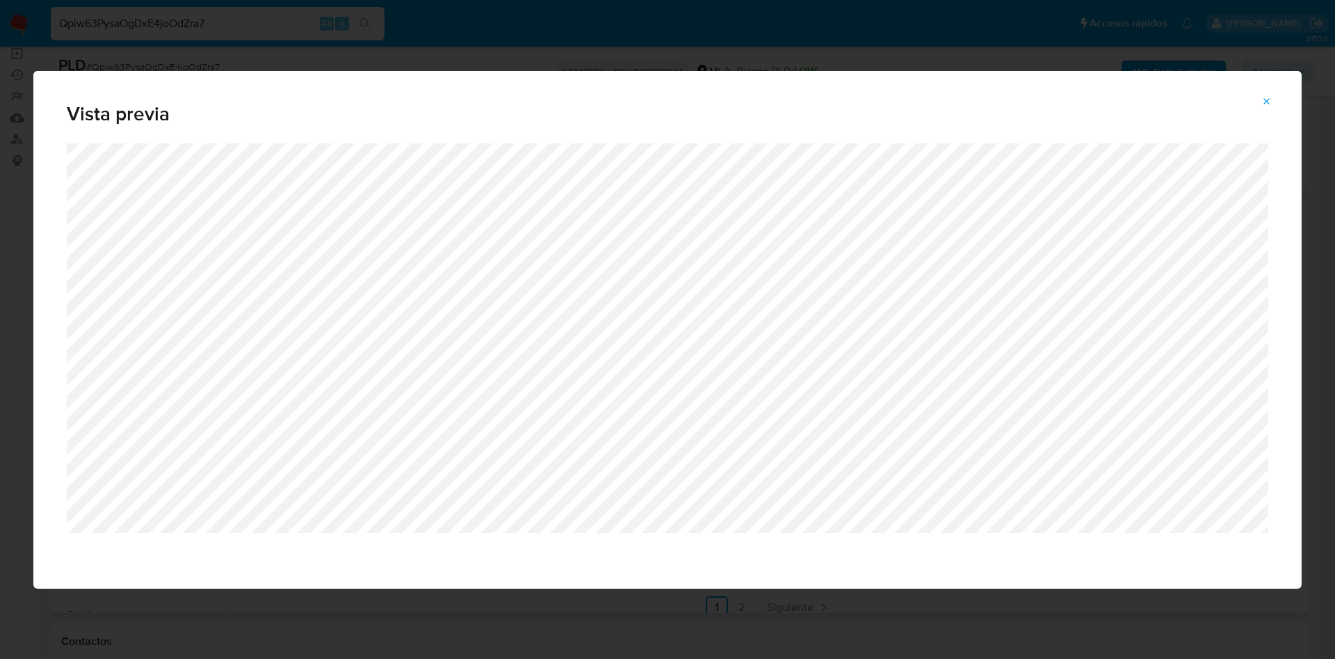
click at [1270, 106] on icon "Attachment preview" at bounding box center [1266, 101] width 11 height 11
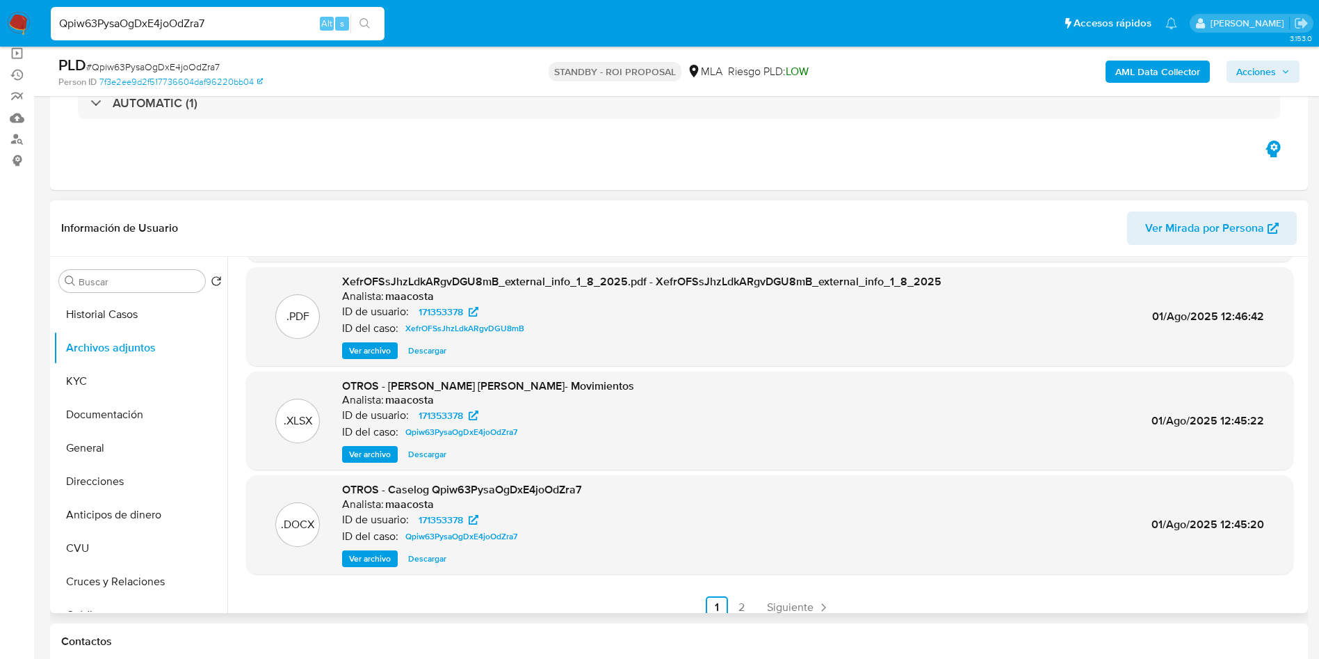
scroll to position [117, 0]
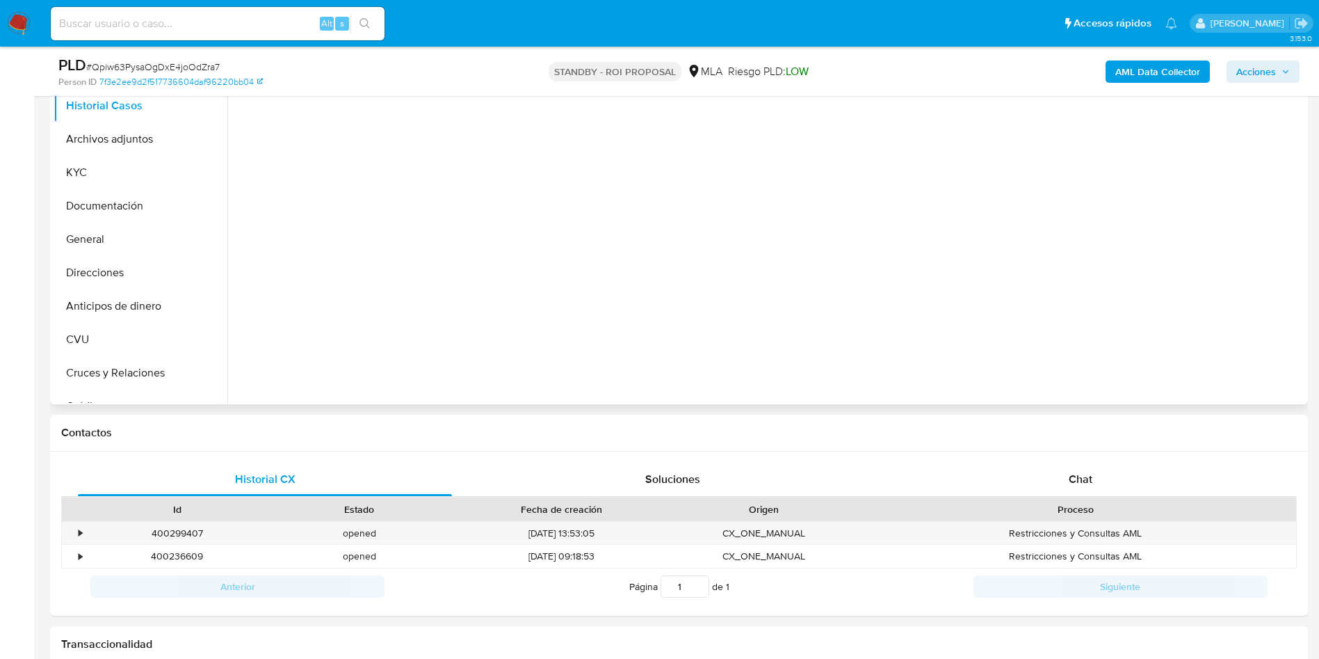
scroll to position [209, 0]
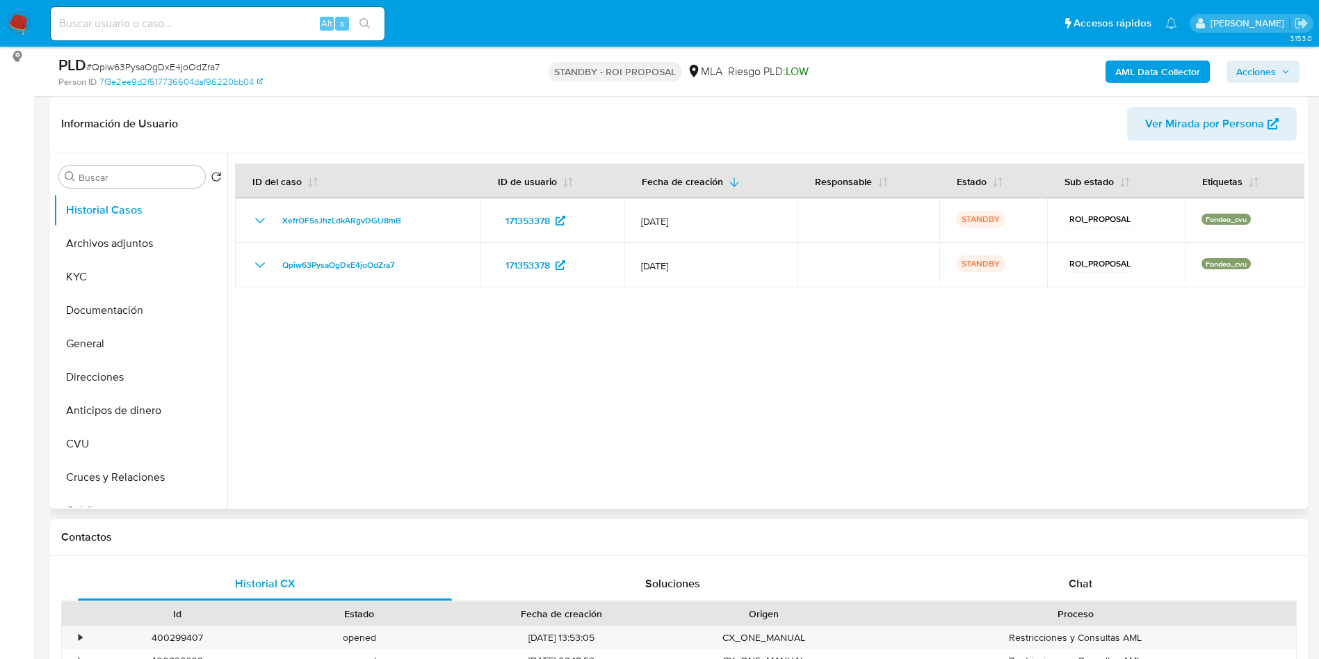
select select "10"
click at [97, 232] on button "Archivos adjuntos" at bounding box center [135, 243] width 163 height 33
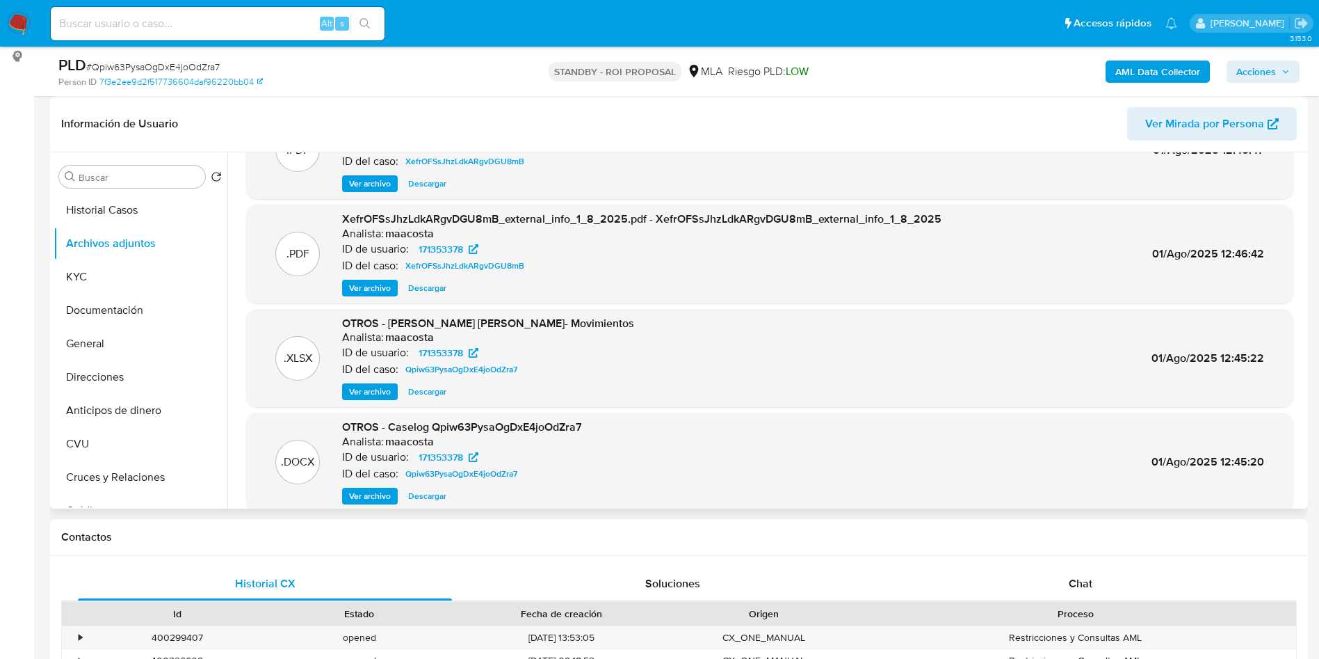
scroll to position [117, 0]
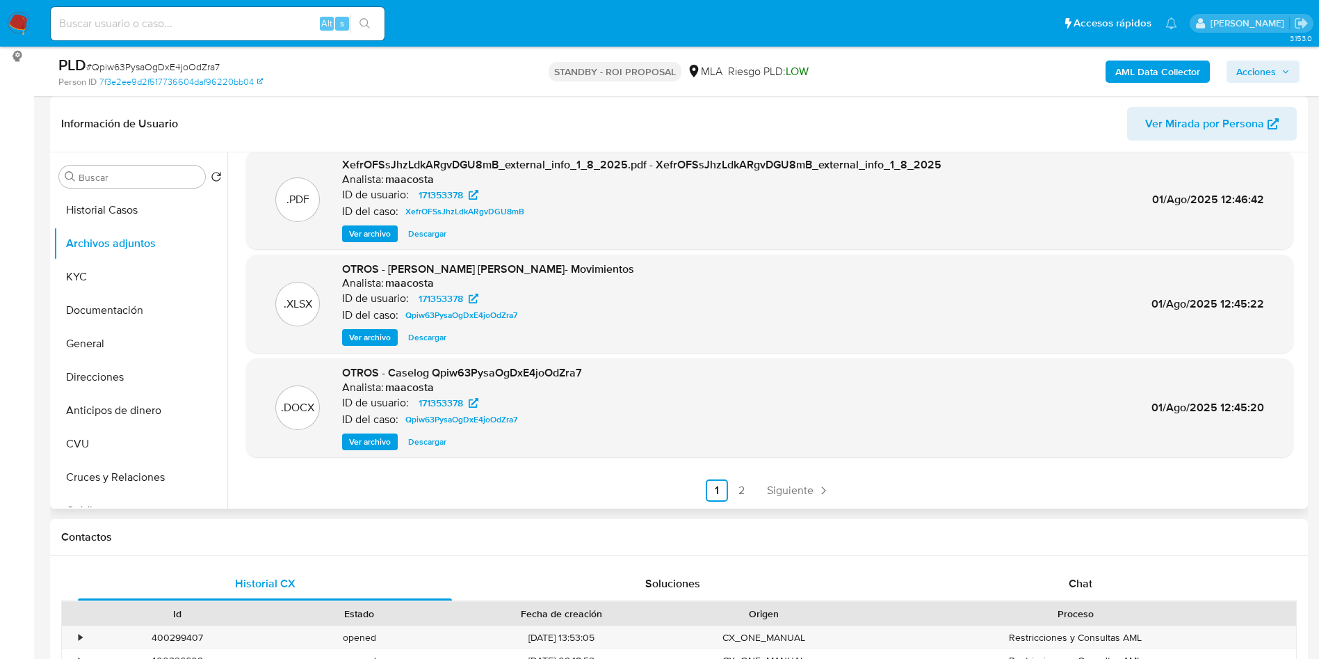
click at [360, 444] on span "Ver archivo" at bounding box center [370, 442] width 42 height 14
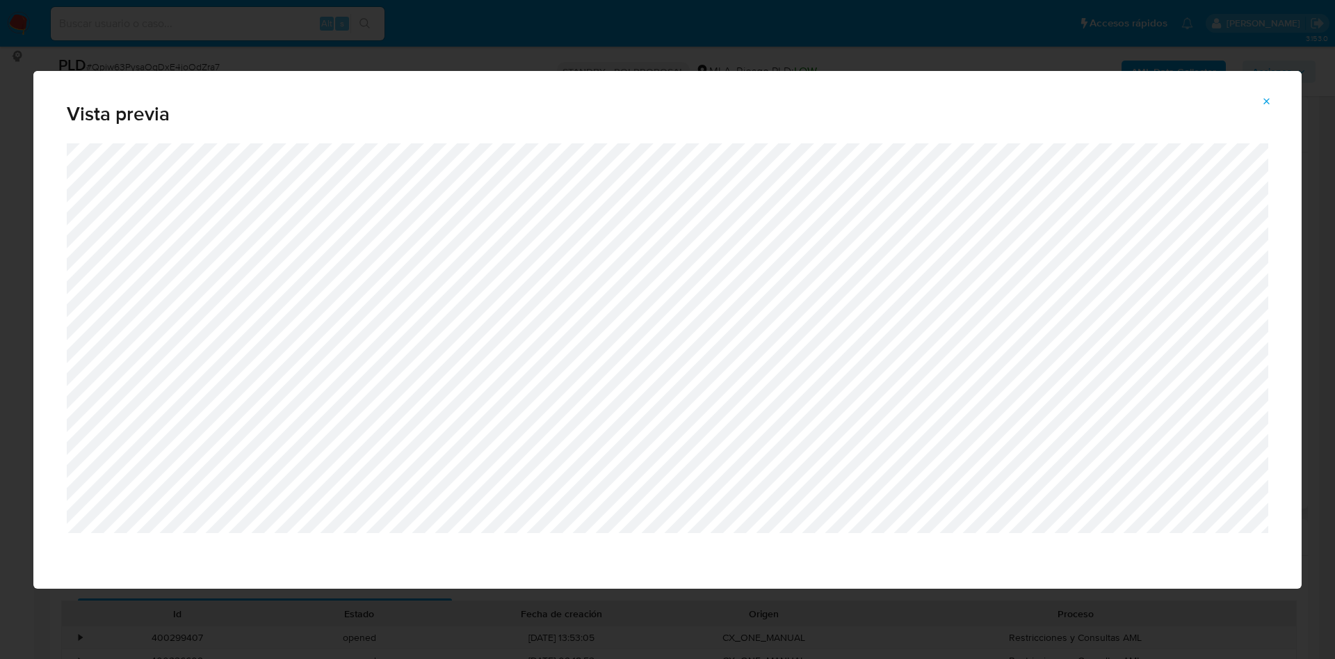
click at [1264, 105] on icon "Attachment preview" at bounding box center [1266, 101] width 11 height 11
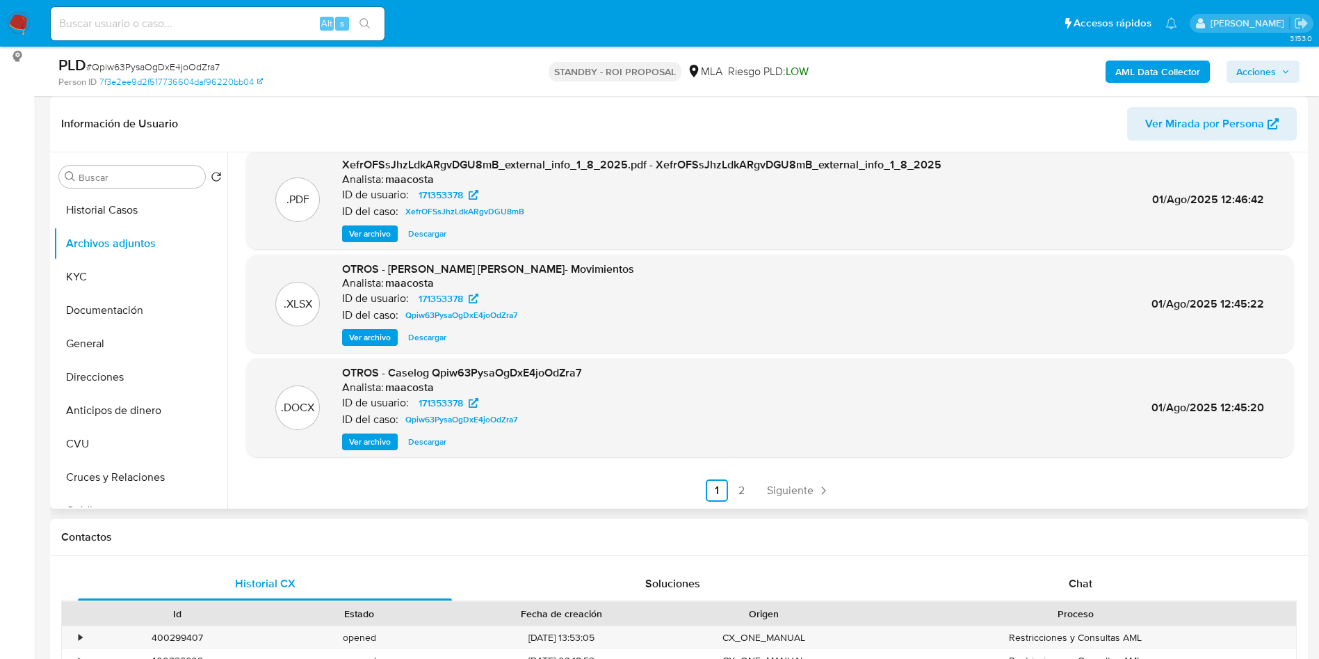
click at [432, 439] on span "Descargar" at bounding box center [427, 442] width 38 height 14
click at [300, 34] on div "Alt s" at bounding box center [218, 23] width 334 height 33
click at [266, 17] on input at bounding box center [218, 24] width 334 height 18
paste input "EIvzpgqq6FyTOc1L66md3Ztx"
type input "EIvzpgqq6FyTOc1L66md3Ztx"
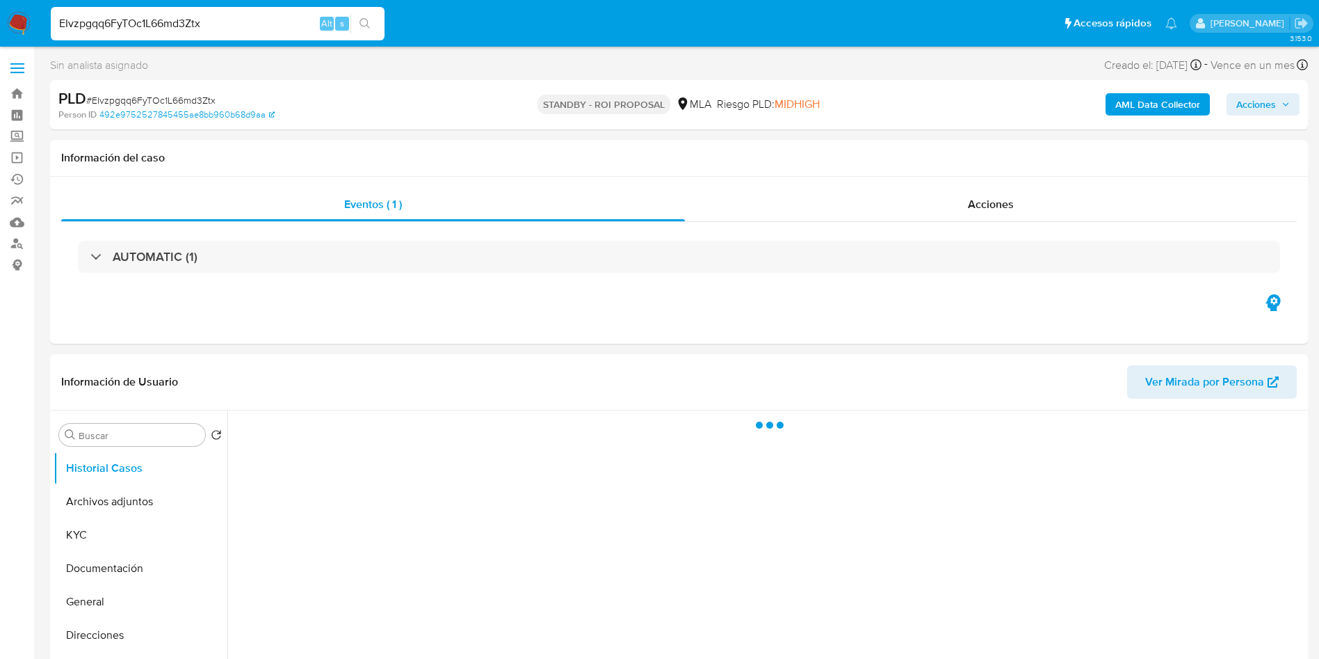
select select "10"
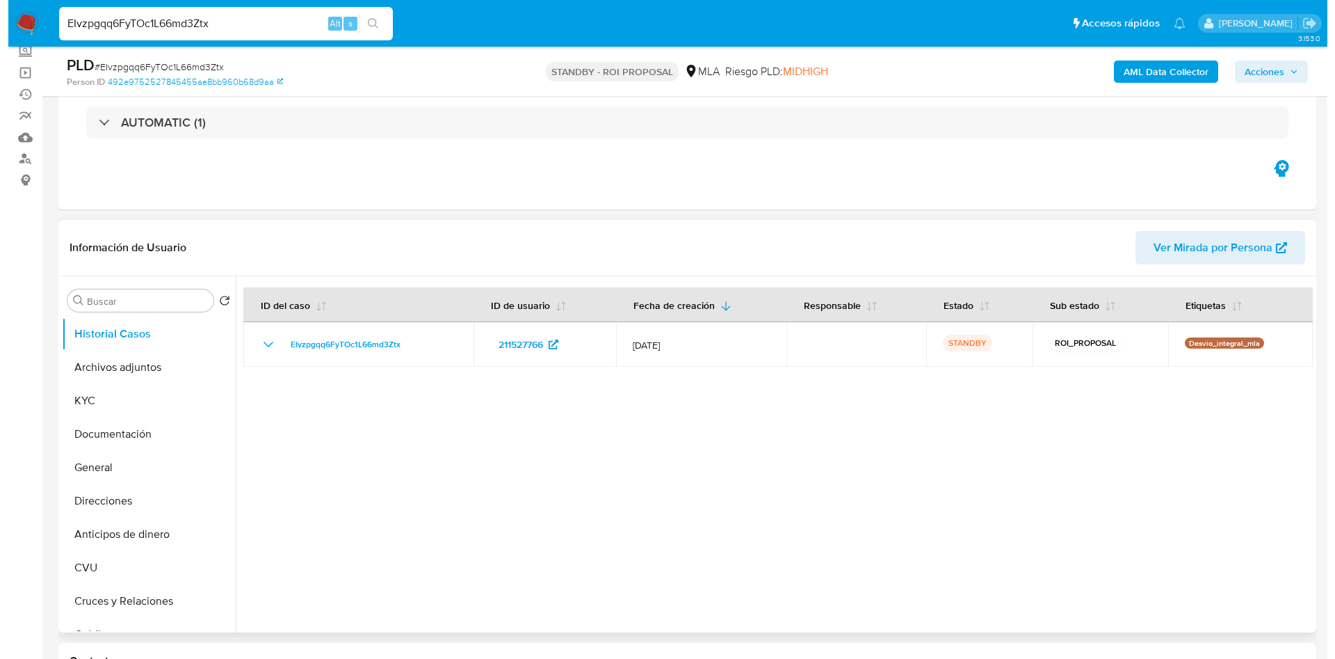
scroll to position [104, 0]
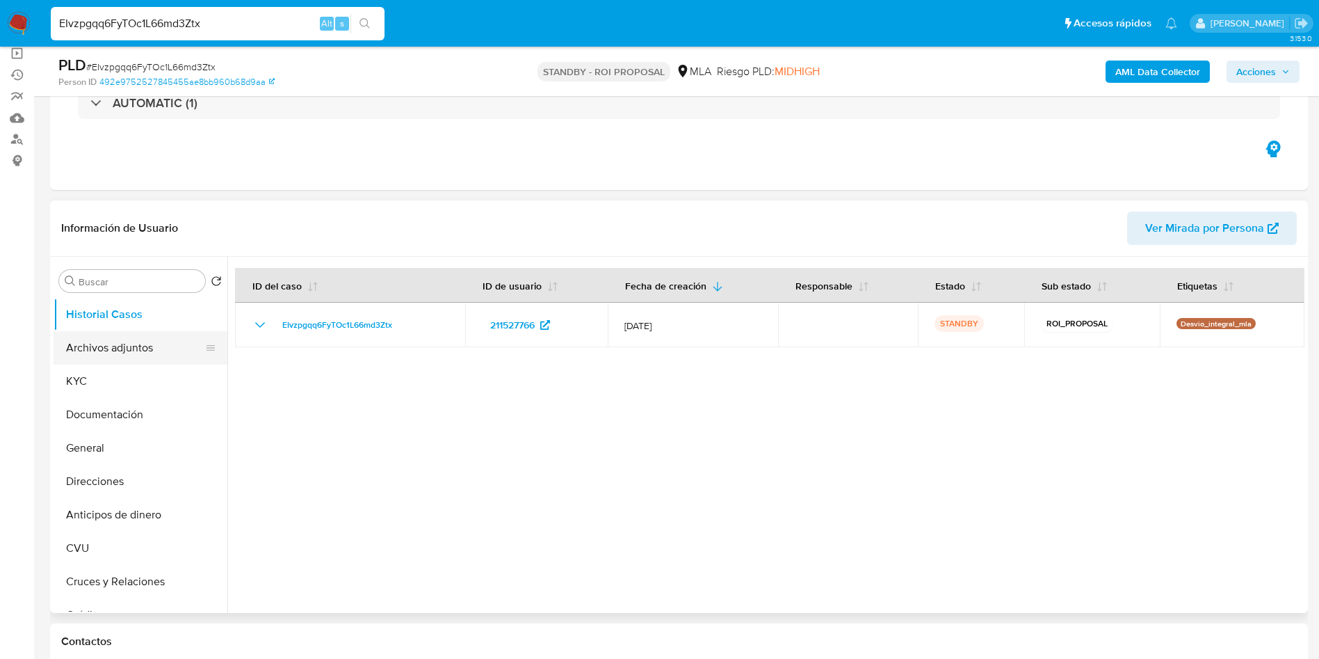
click at [123, 357] on button "Archivos adjuntos" at bounding box center [135, 347] width 163 height 33
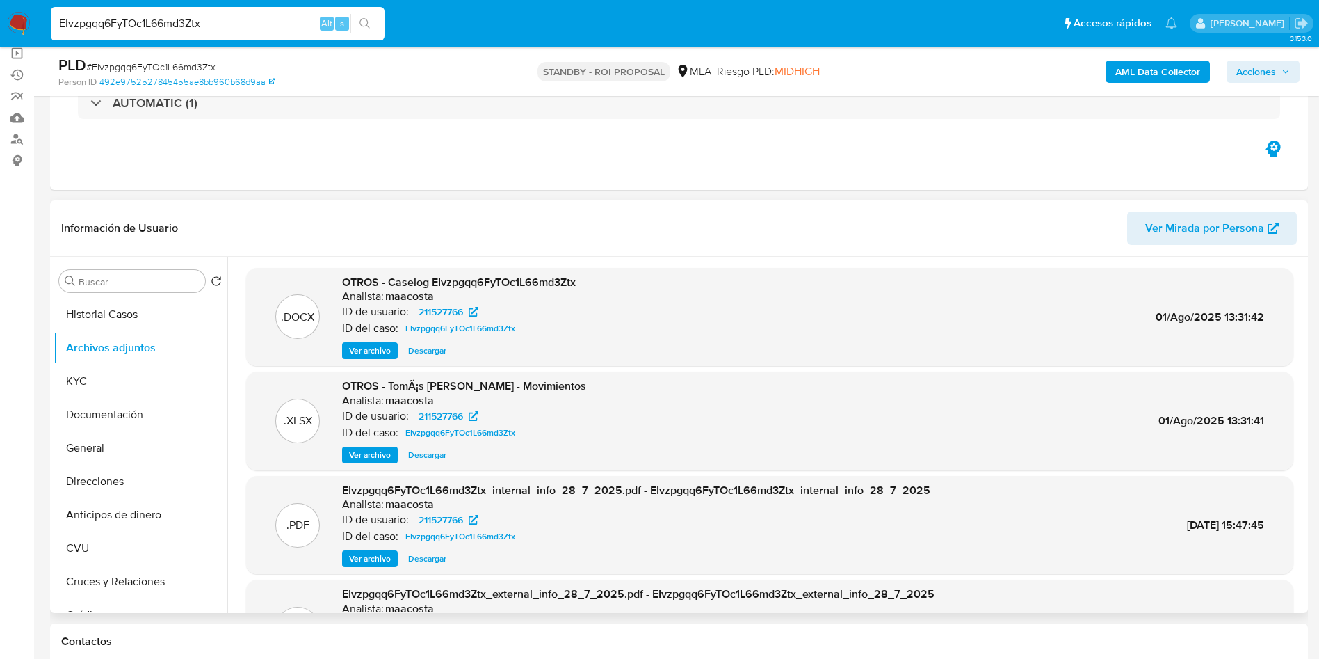
click at [377, 355] on span "Ver archivo" at bounding box center [370, 351] width 42 height 14
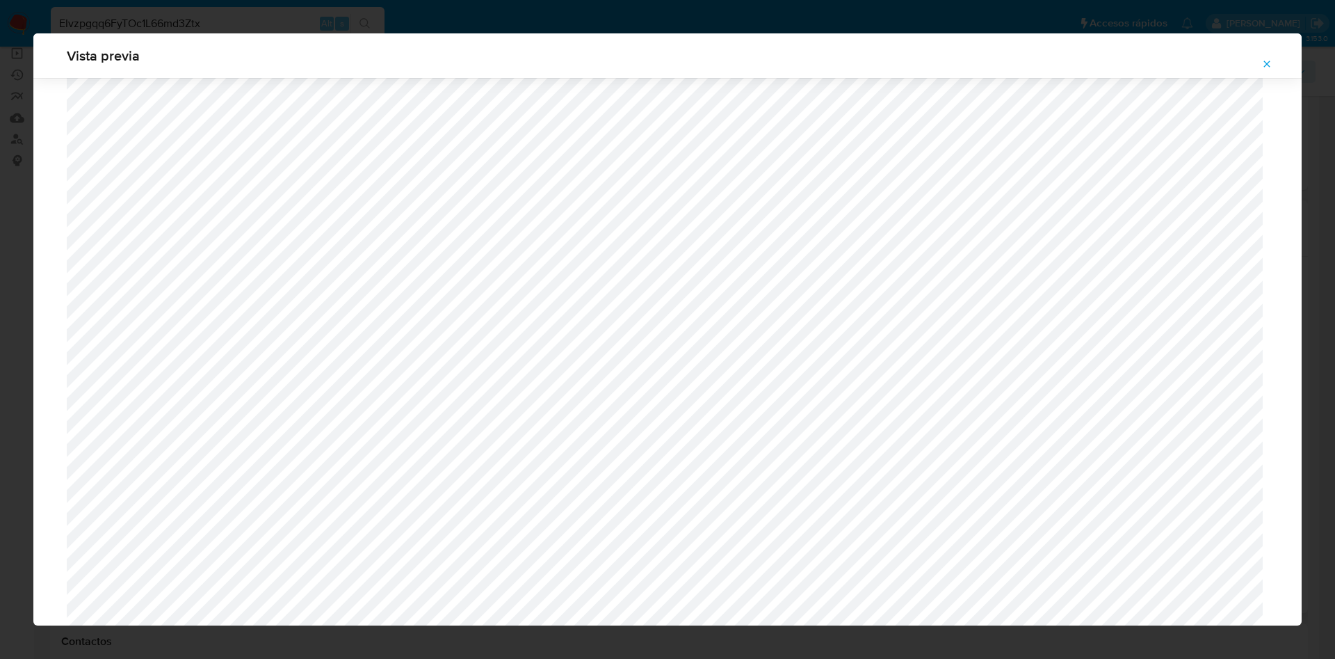
scroll to position [367, 0]
click at [1263, 56] on span "Attachment preview" at bounding box center [1266, 63] width 11 height 19
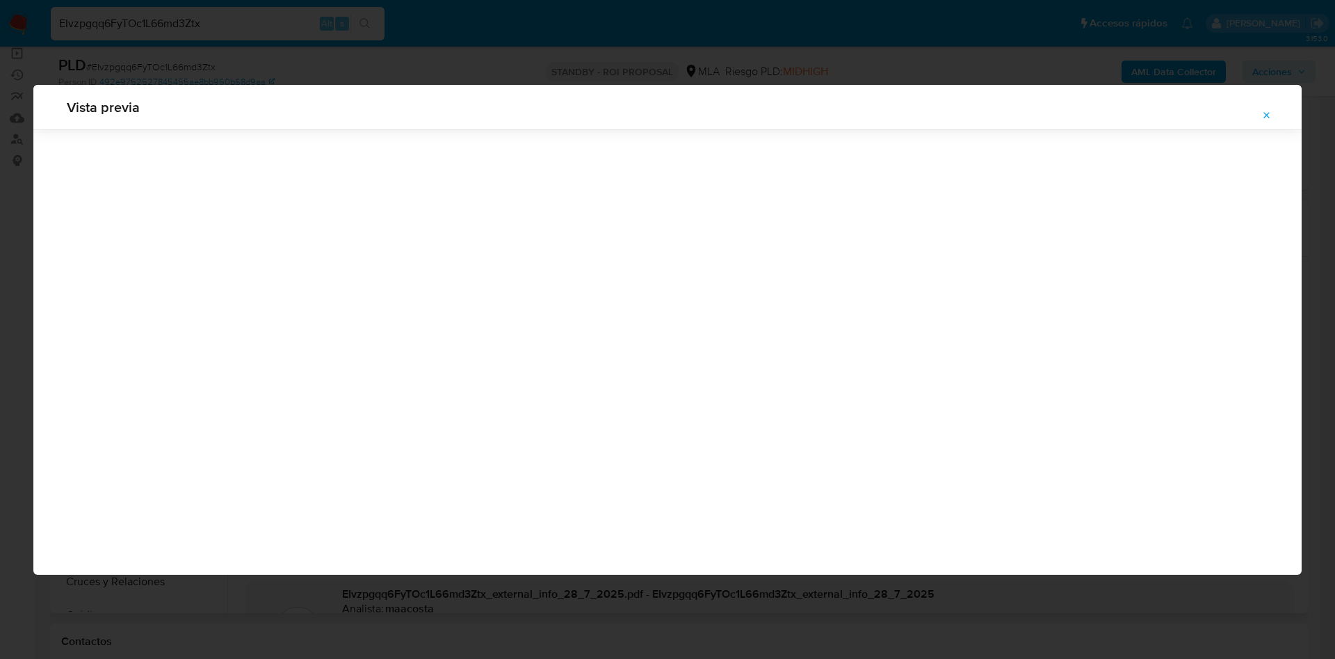
scroll to position [0, 0]
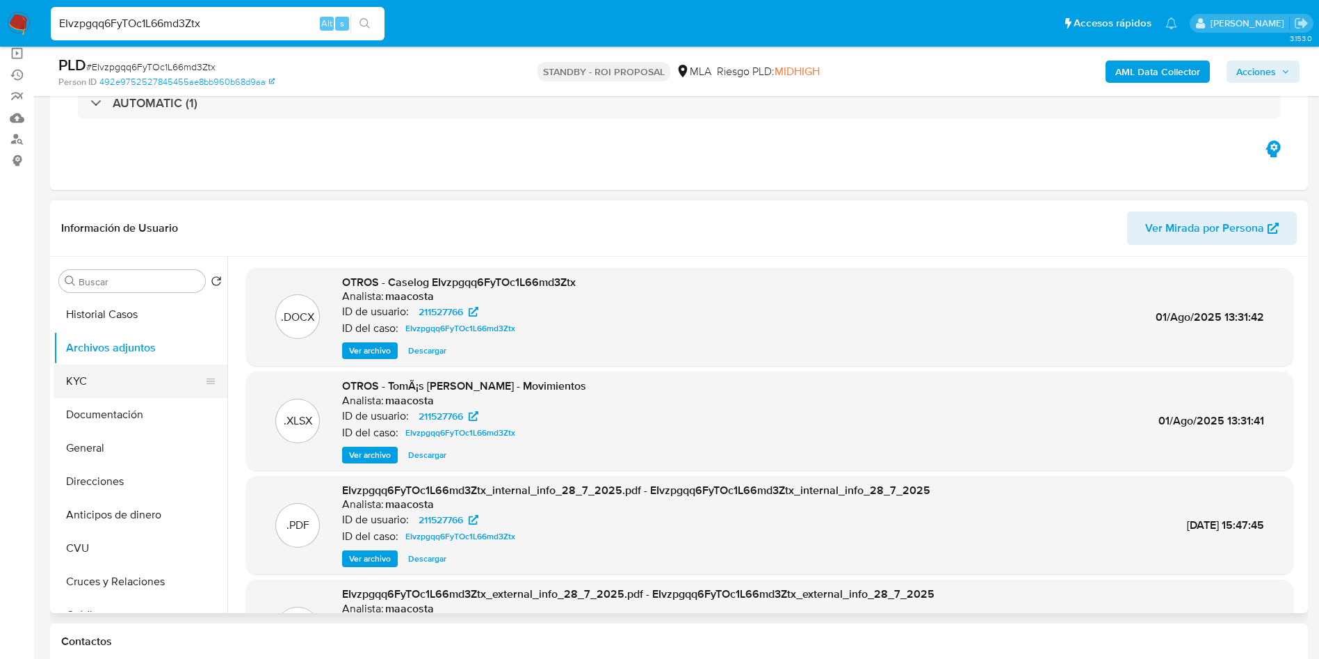
click at [115, 373] on button "KYC" at bounding box center [135, 380] width 163 height 33
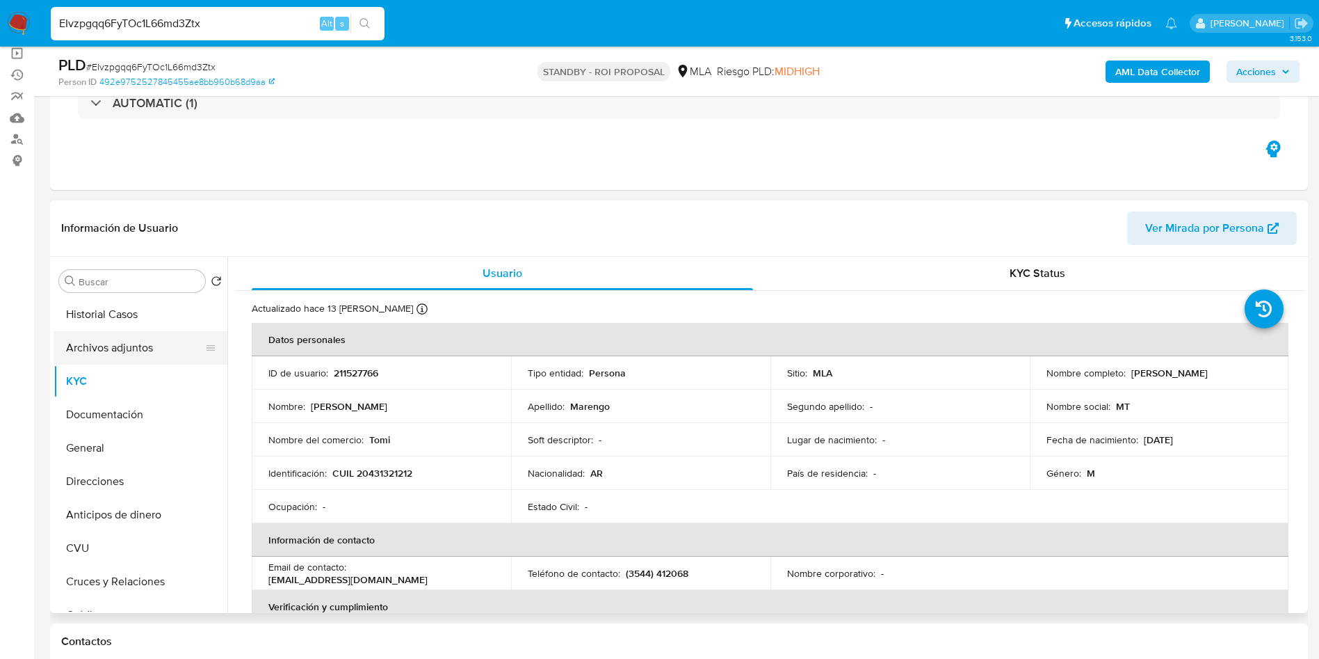
click at [143, 355] on button "Archivos adjuntos" at bounding box center [135, 347] width 163 height 33
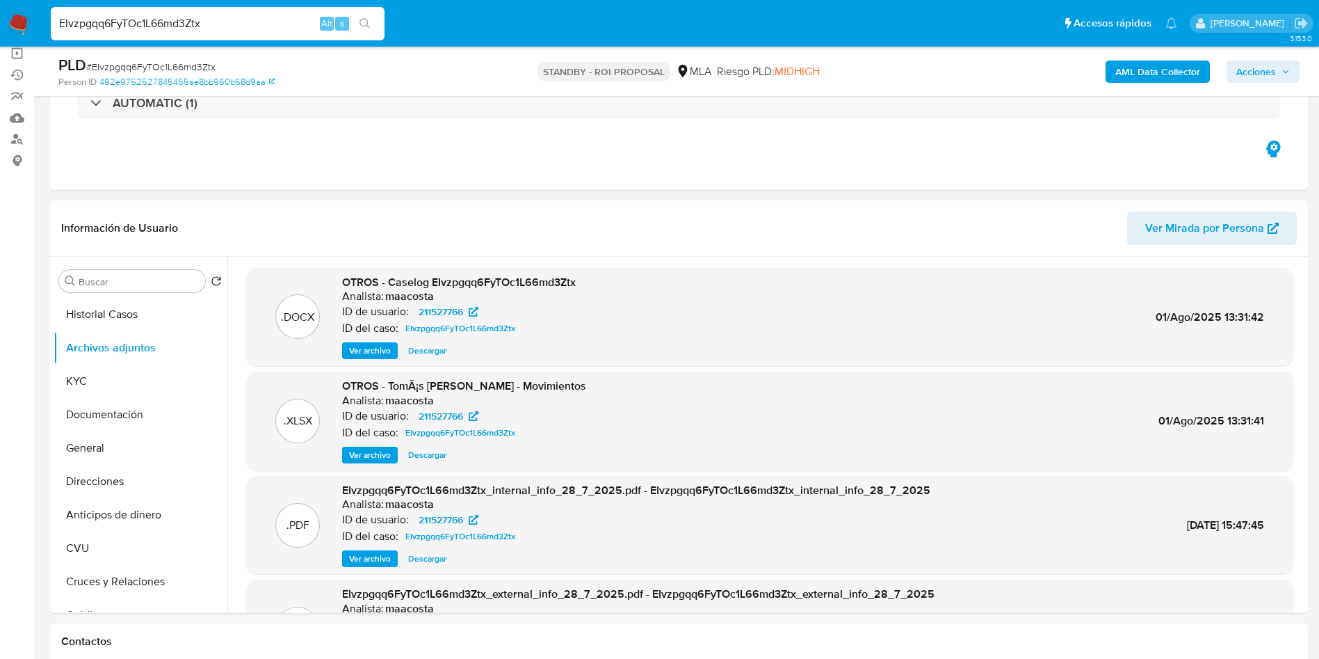
click at [368, 350] on span "Ver archivo" at bounding box center [370, 351] width 42 height 14
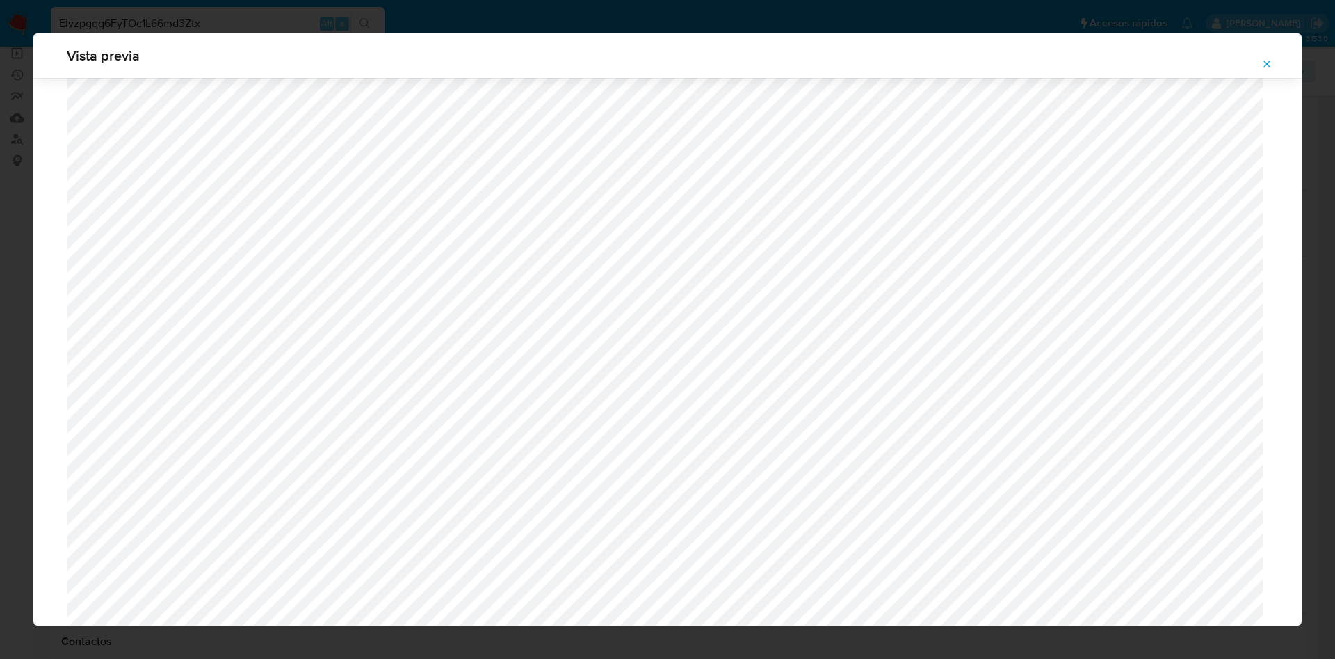
scroll to position [494, 0]
click at [1262, 64] on icon "Attachment preview" at bounding box center [1266, 63] width 11 height 11
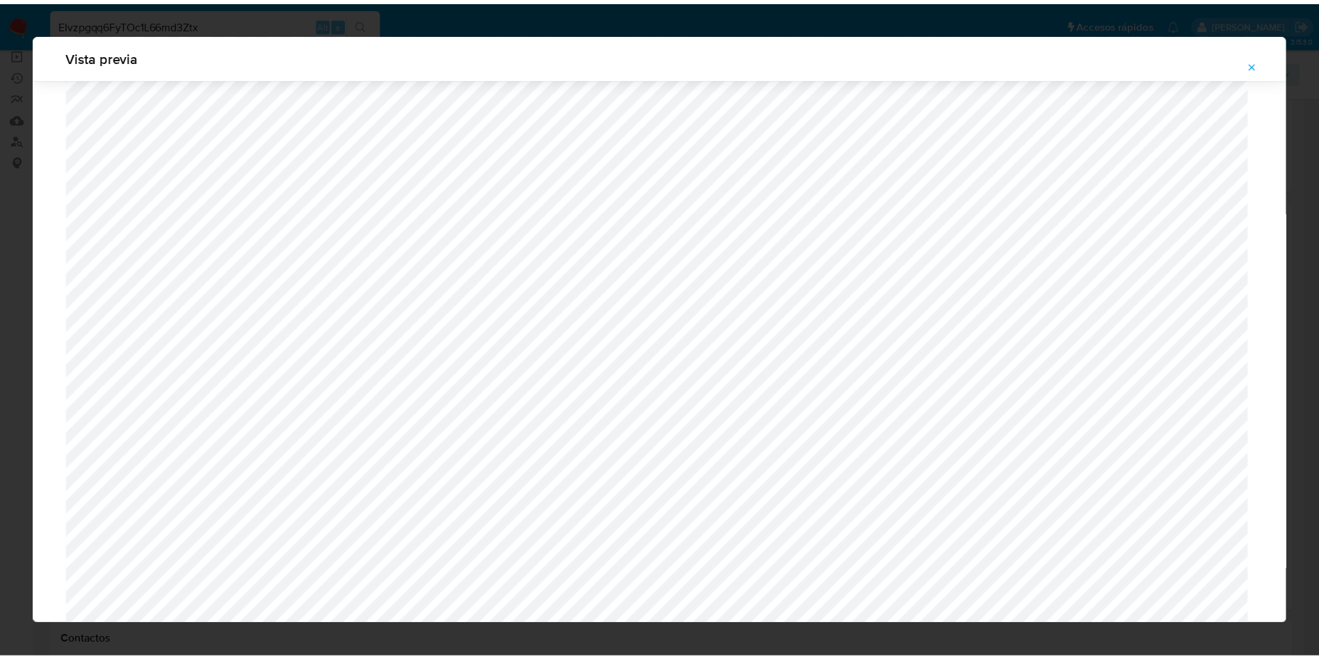
scroll to position [0, 0]
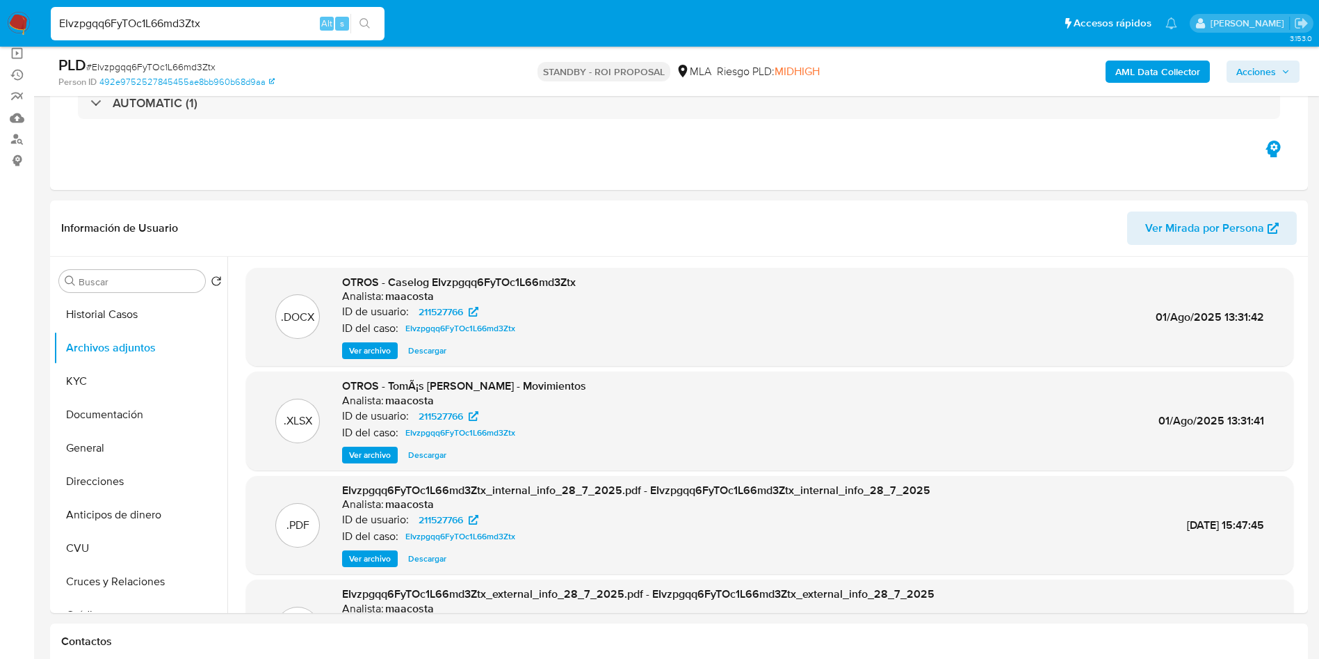
click at [224, 26] on input "EIvzpgqq6FyTOc1L66md3Ztx" at bounding box center [218, 24] width 334 height 18
paste input "8FH0p5L2cULD5jQoYkfYzPHu"
type input "8FH0p5L2cULD5jQoYkfYzPHu"
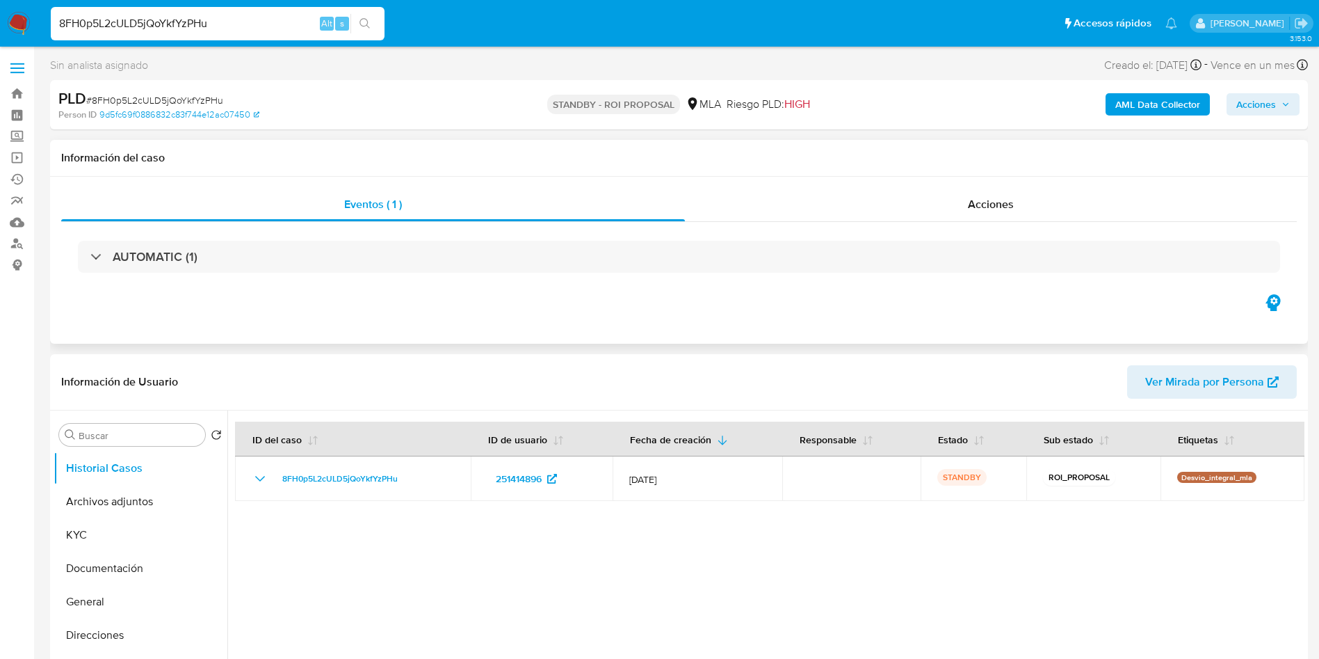
select select "10"
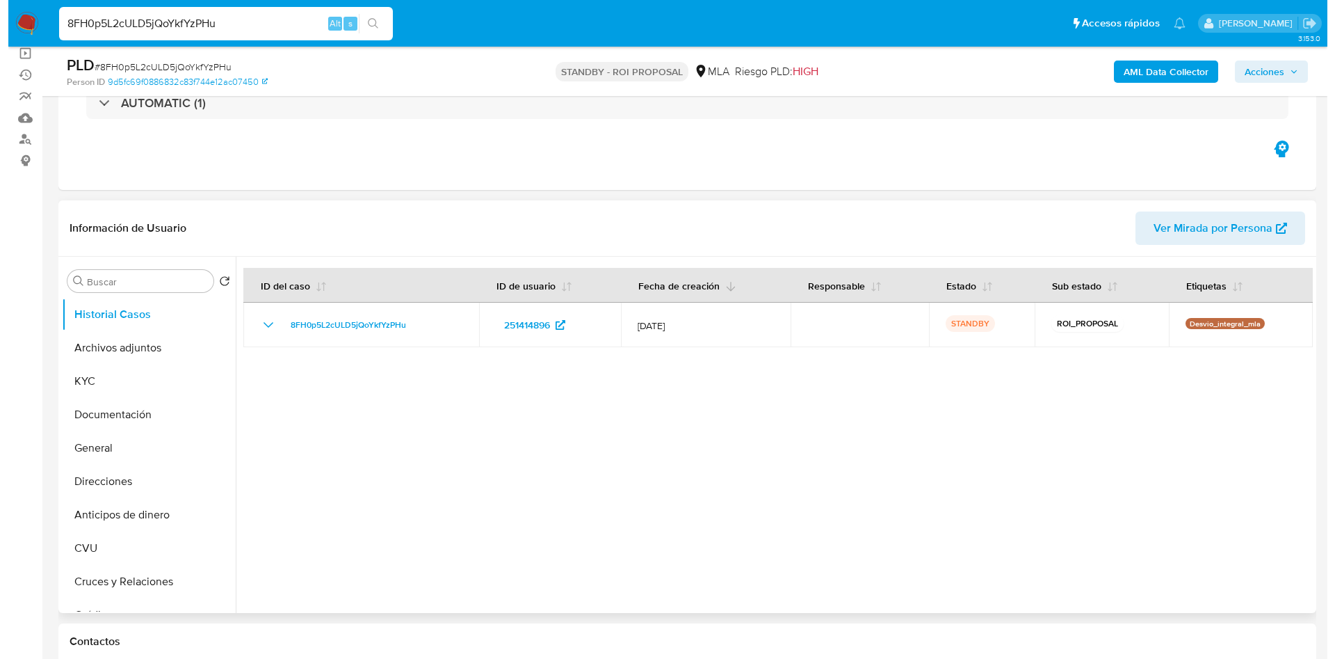
scroll to position [209, 0]
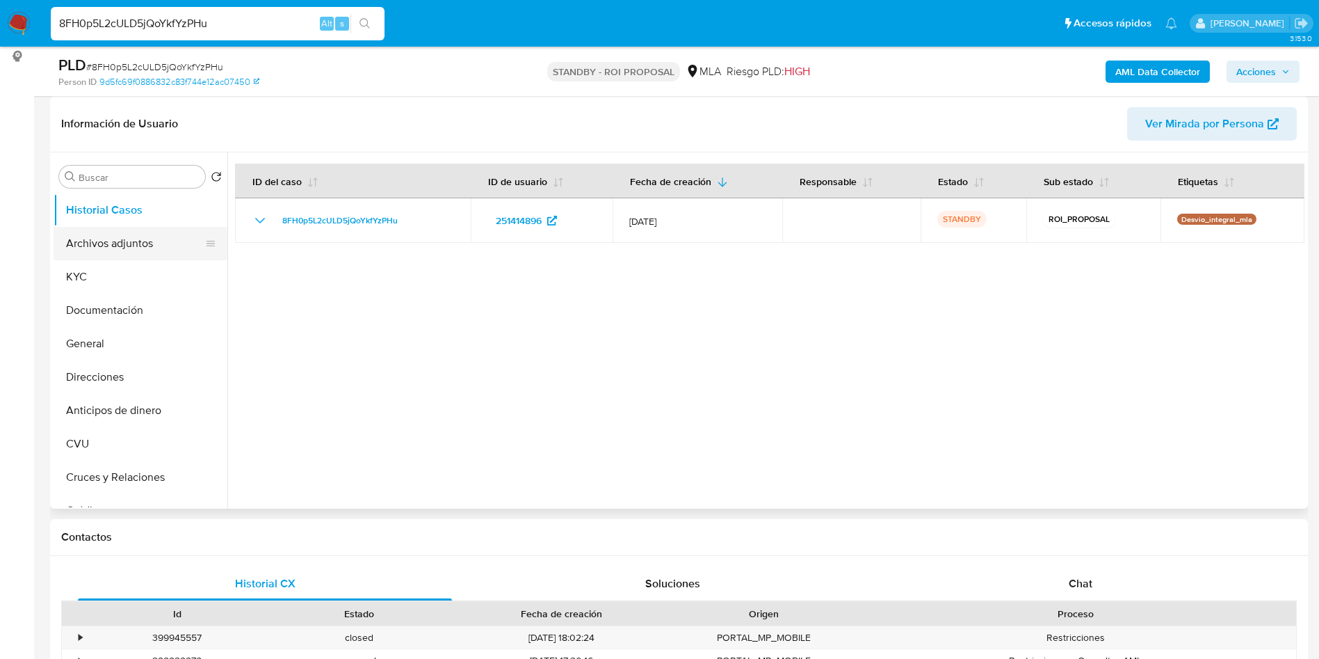
click at [102, 240] on button "Archivos adjuntos" at bounding box center [135, 243] width 163 height 33
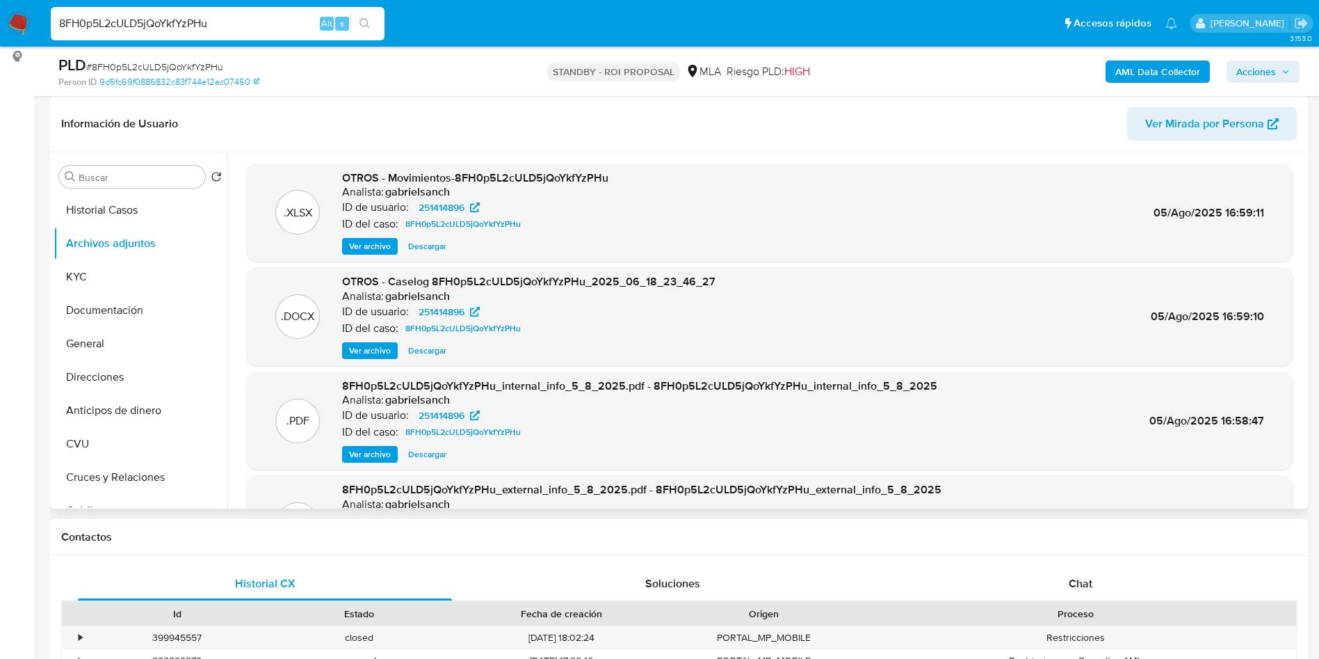
click at [366, 351] on span "Ver archivo" at bounding box center [370, 351] width 42 height 14
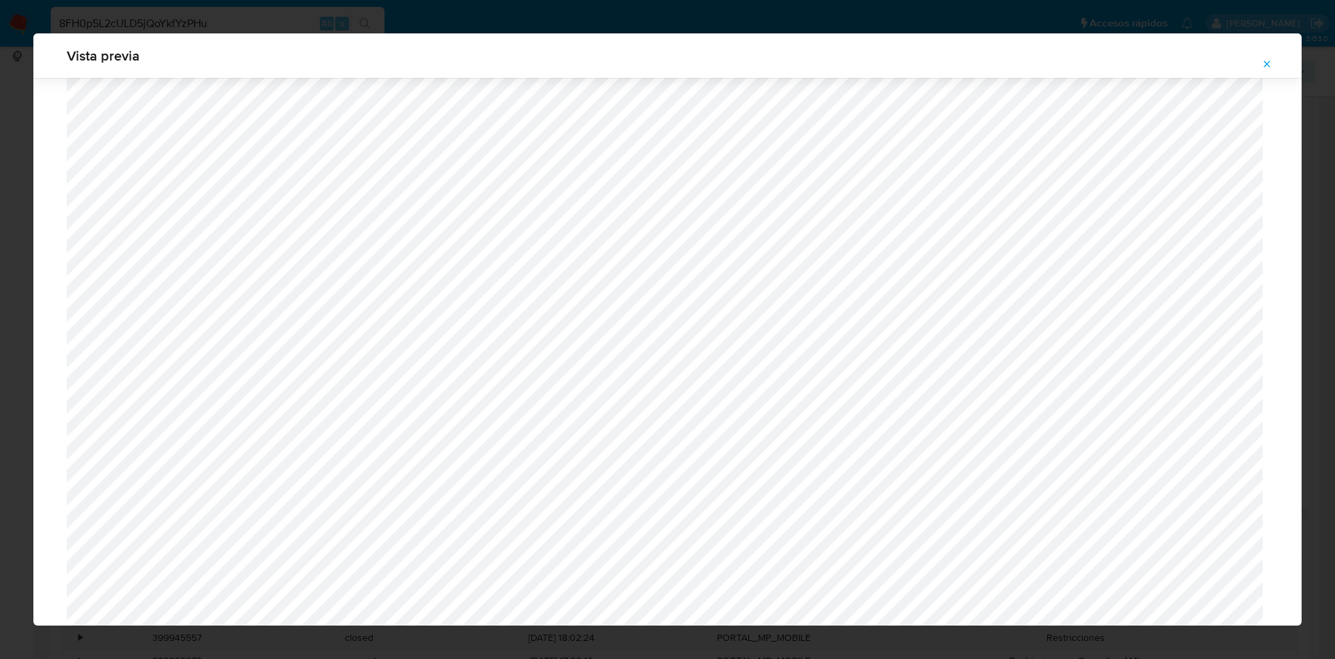
scroll to position [725, 0]
click at [1266, 62] on icon "Attachment preview" at bounding box center [1267, 63] width 6 height 6
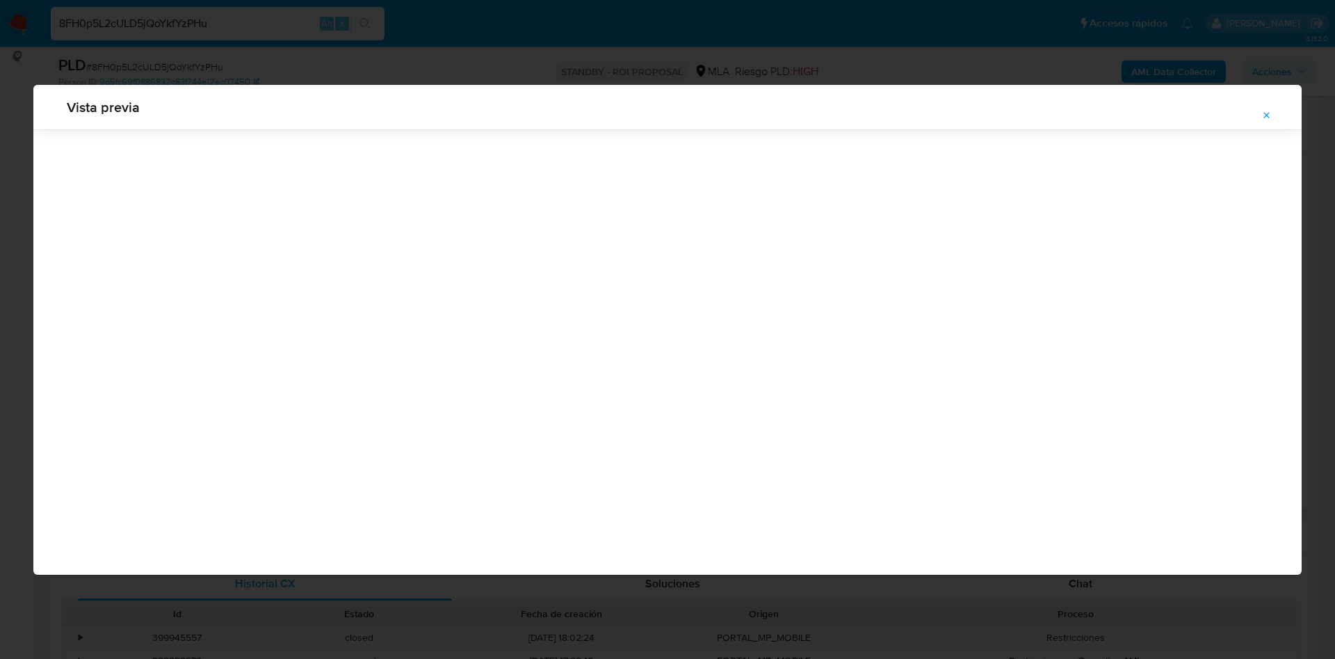
scroll to position [0, 0]
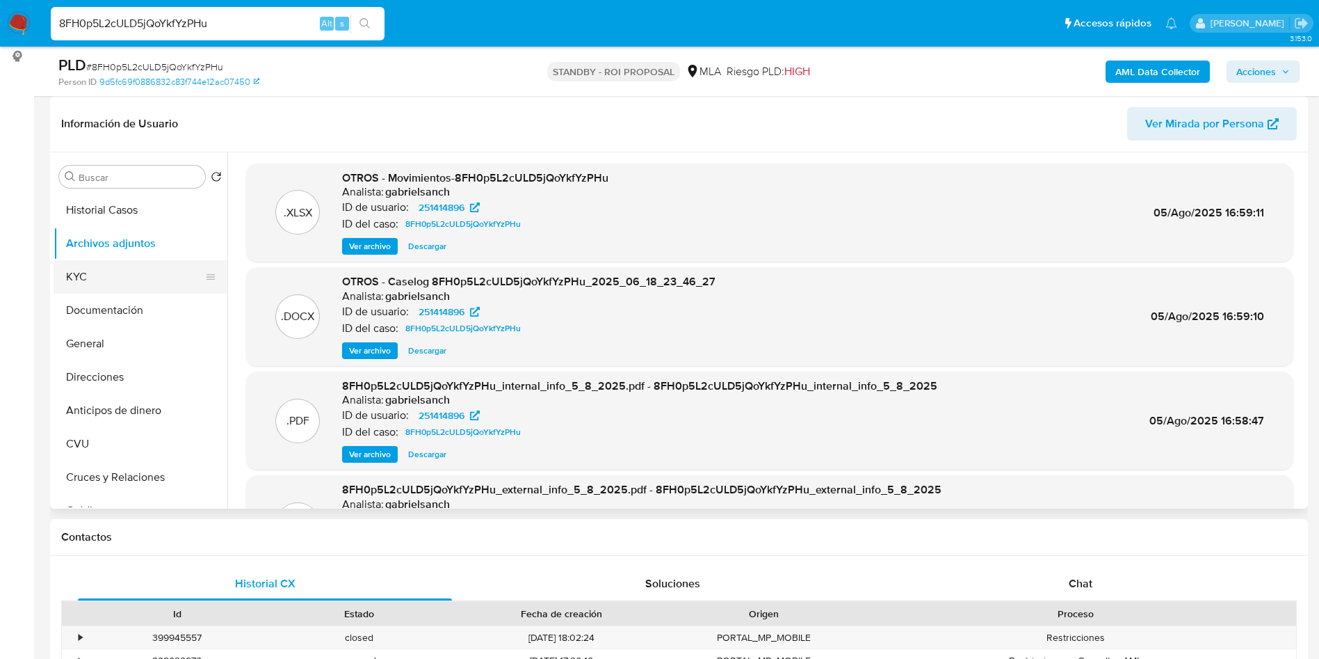
click at [130, 273] on button "KYC" at bounding box center [135, 276] width 163 height 33
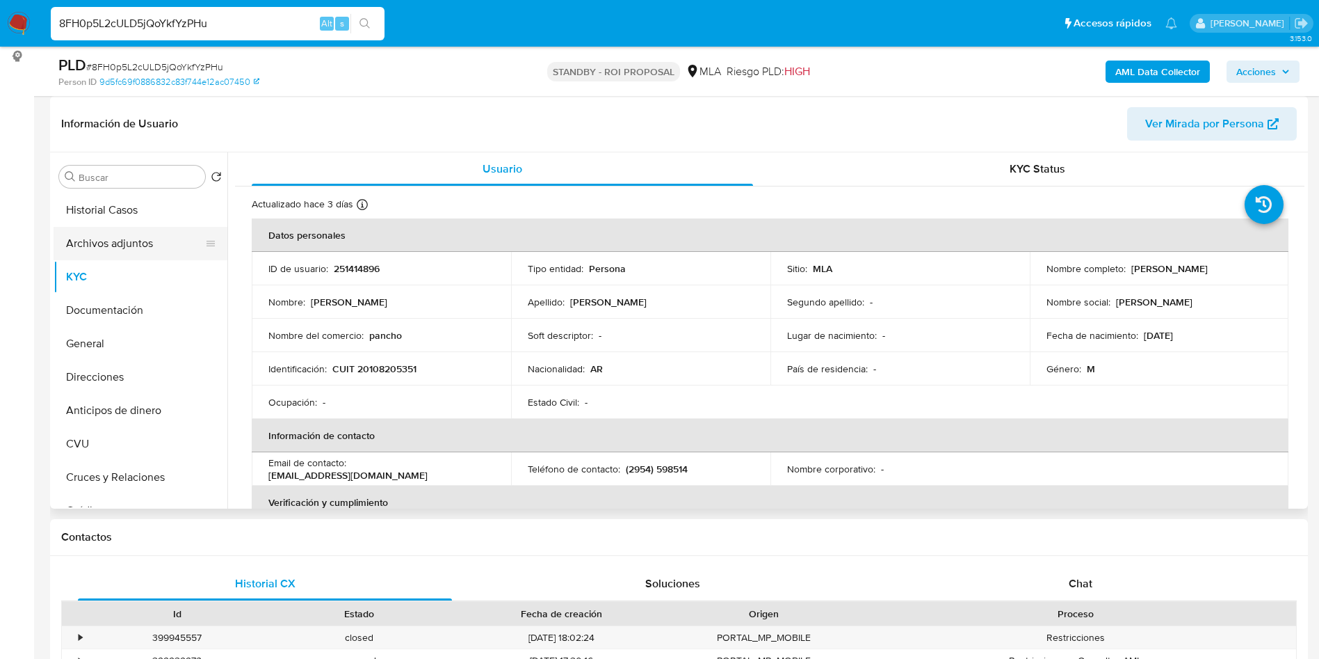
click at [87, 249] on button "Archivos adjuntos" at bounding box center [135, 243] width 163 height 33
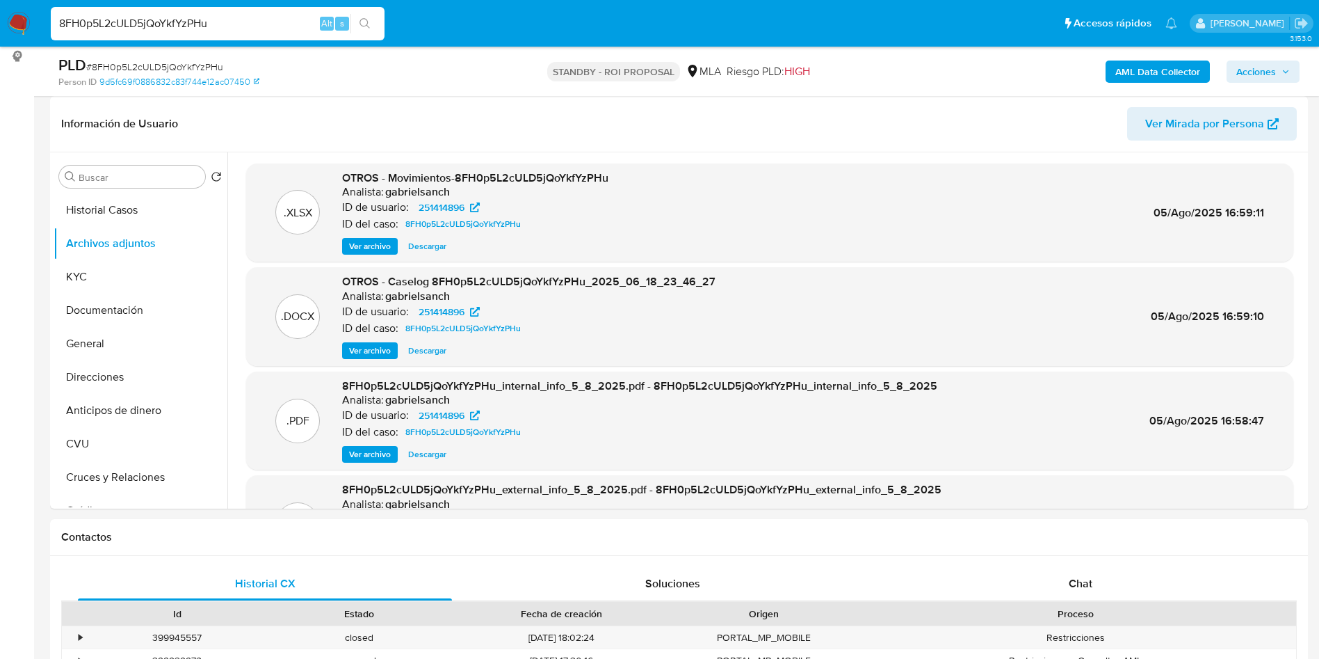
click at [364, 348] on span "Ver archivo" at bounding box center [370, 351] width 42 height 14
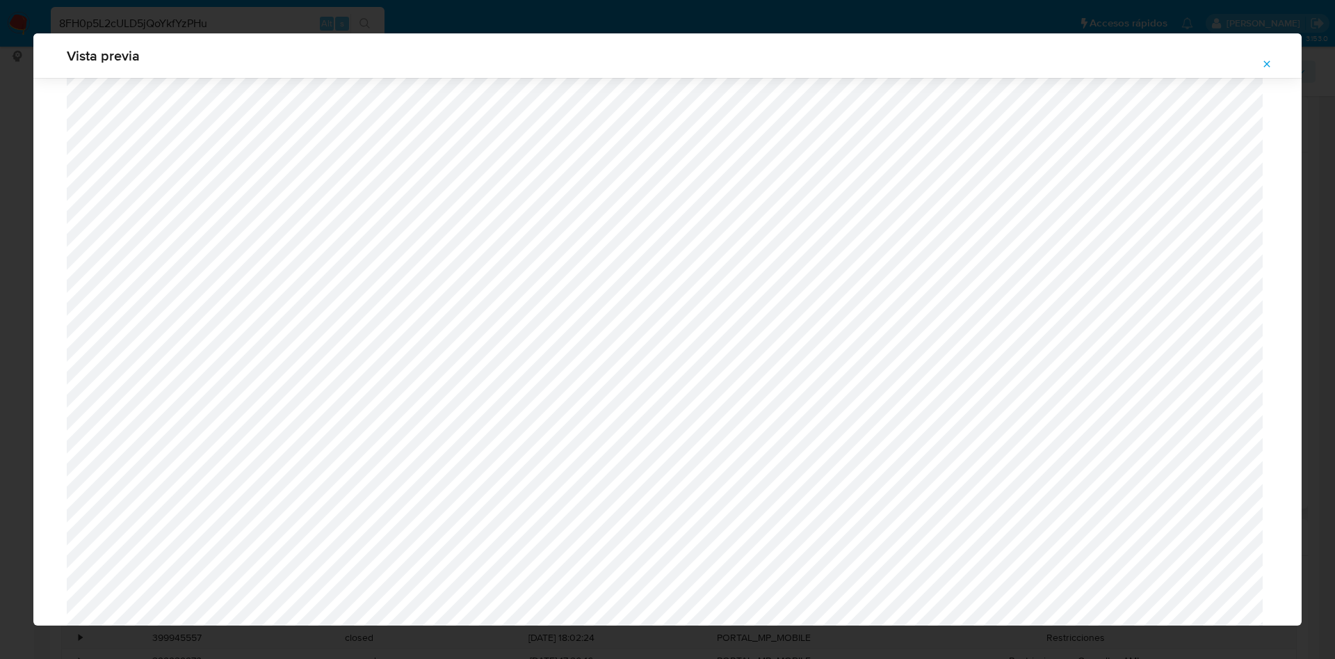
scroll to position [724, 0]
click at [1268, 62] on icon "Attachment preview" at bounding box center [1267, 63] width 6 height 6
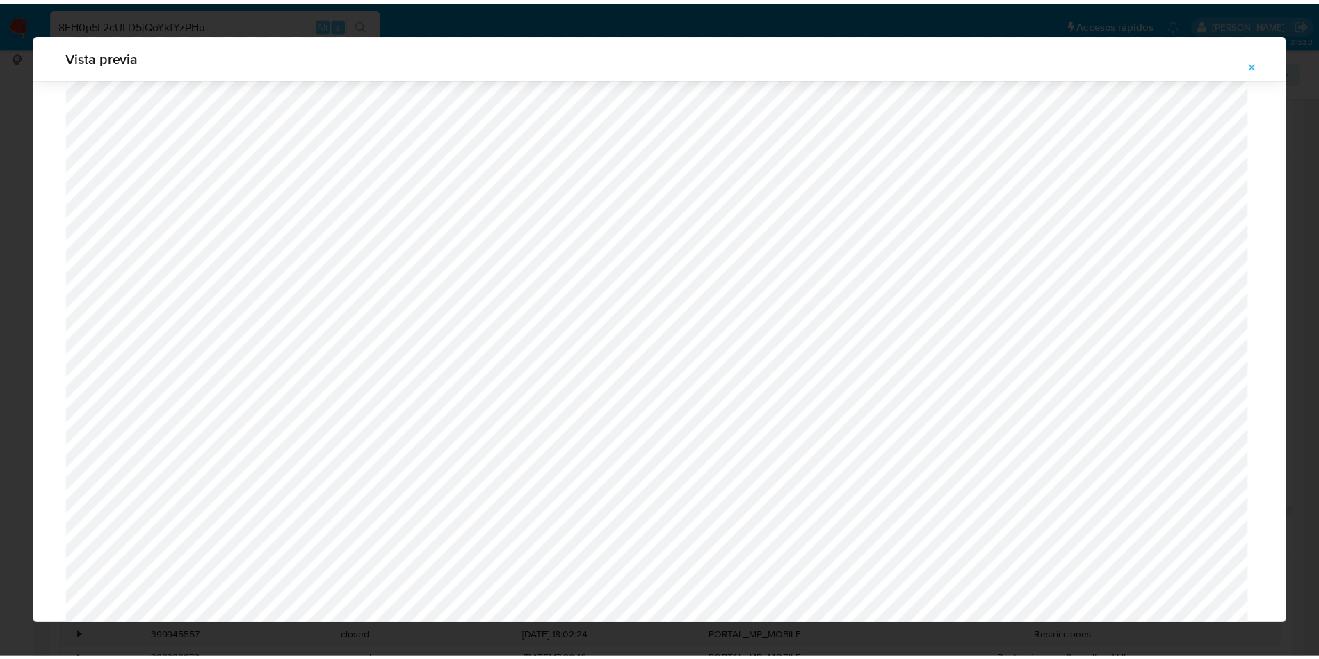
scroll to position [0, 0]
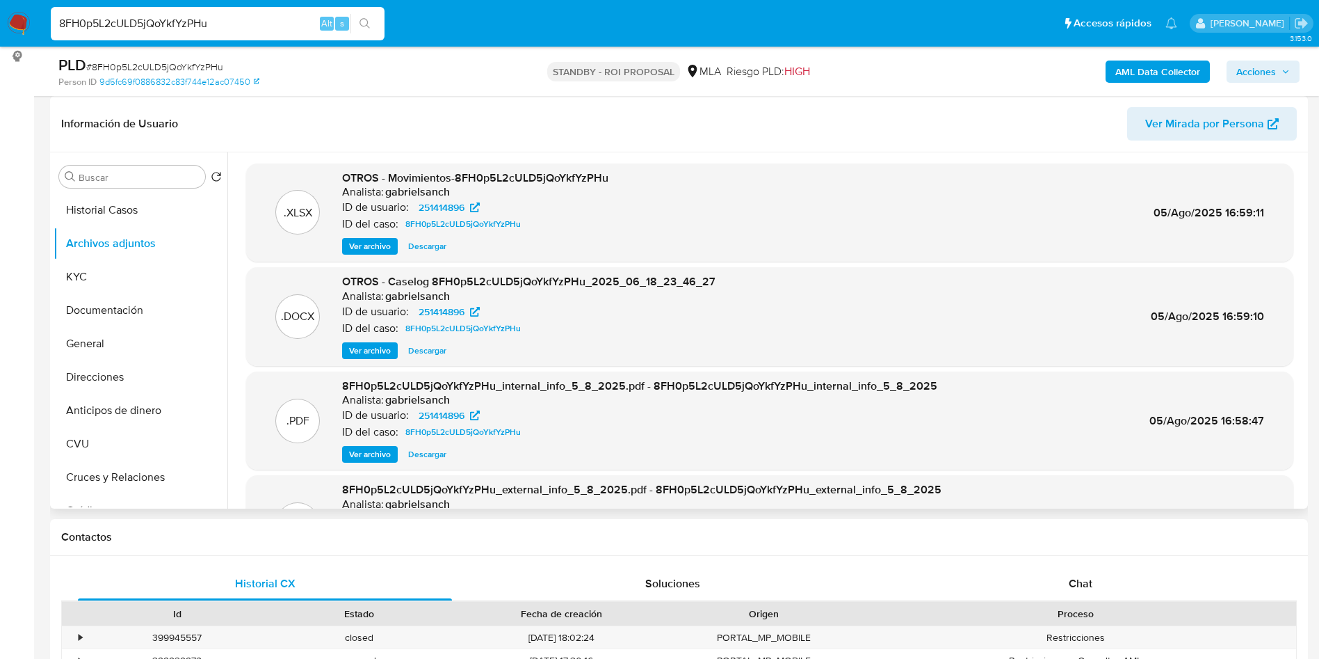
click at [429, 248] on span "Descargar" at bounding box center [427, 246] width 38 height 14
click at [427, 346] on span "Descargar" at bounding box center [427, 351] width 38 height 14
click at [127, 211] on button "Historial Casos" at bounding box center [135, 209] width 163 height 33
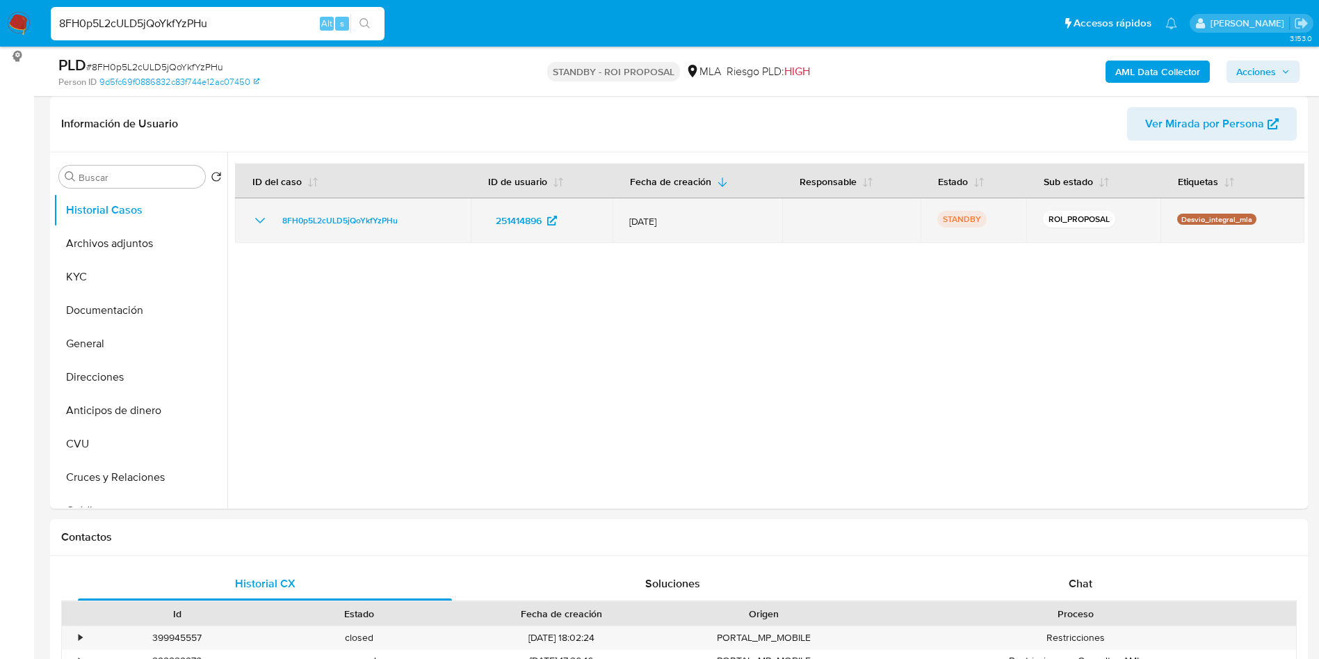
drag, startPoint x: 269, startPoint y: 227, endPoint x: 405, endPoint y: 220, distance: 136.5
click at [405, 220] on div "8FH0p5L2cULD5jQoYkfYzPHu" at bounding box center [353, 220] width 202 height 17
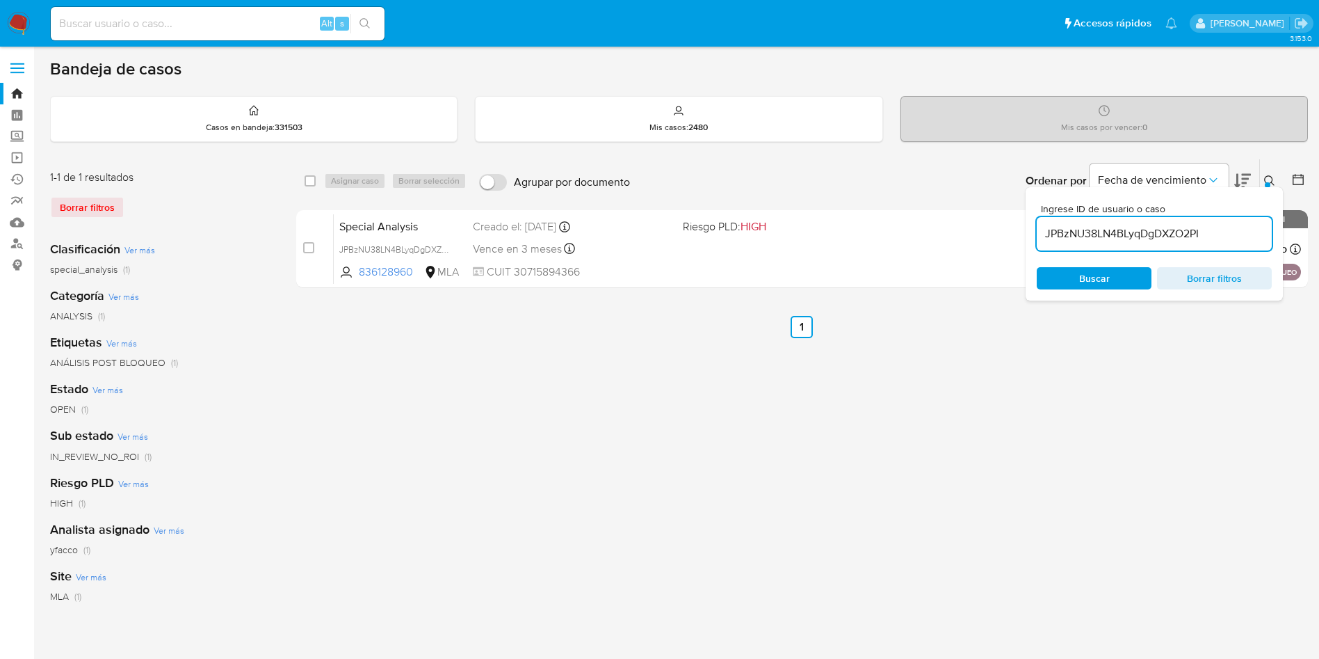
click at [1207, 235] on input "JPBzNU38LN4BLyqDgDXZO2PI" at bounding box center [1154, 234] width 235 height 18
paste input "bLP3niHcGvBJTmg2HRnyQybv"
type input "bLP3niHcGvBJTmg2HRnyQybv"
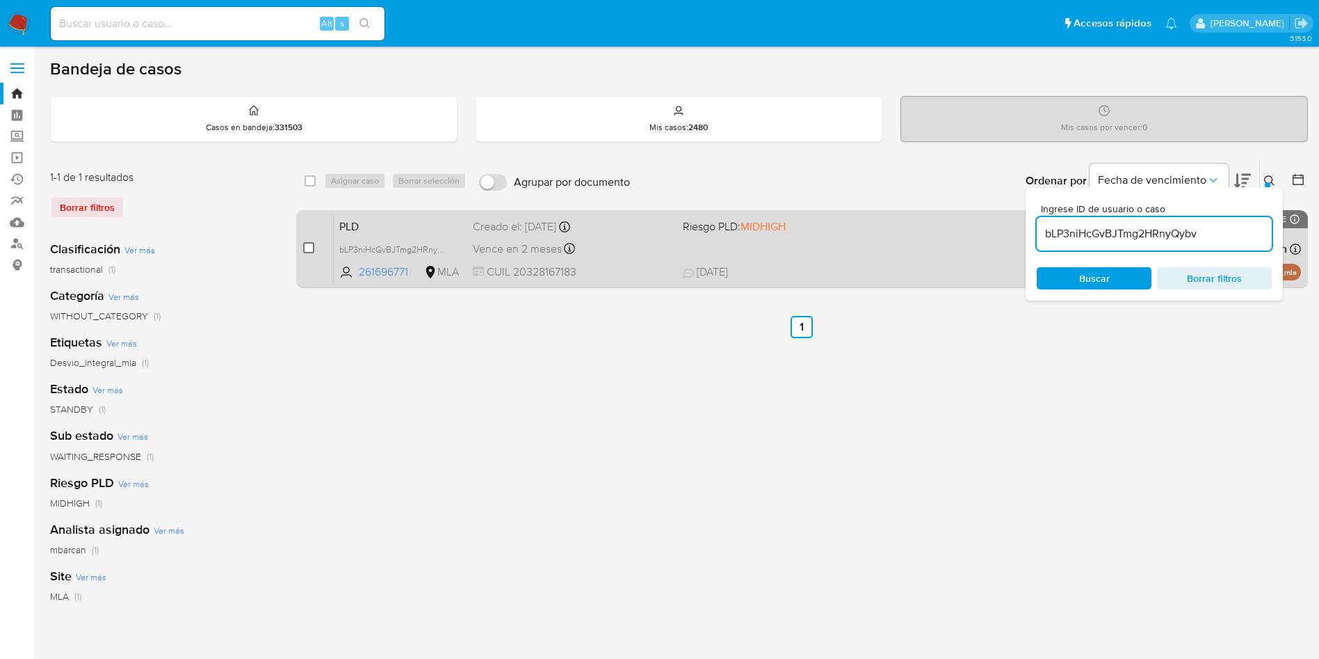
click at [312, 251] on input "checkbox" at bounding box center [308, 247] width 11 height 11
checkbox input "true"
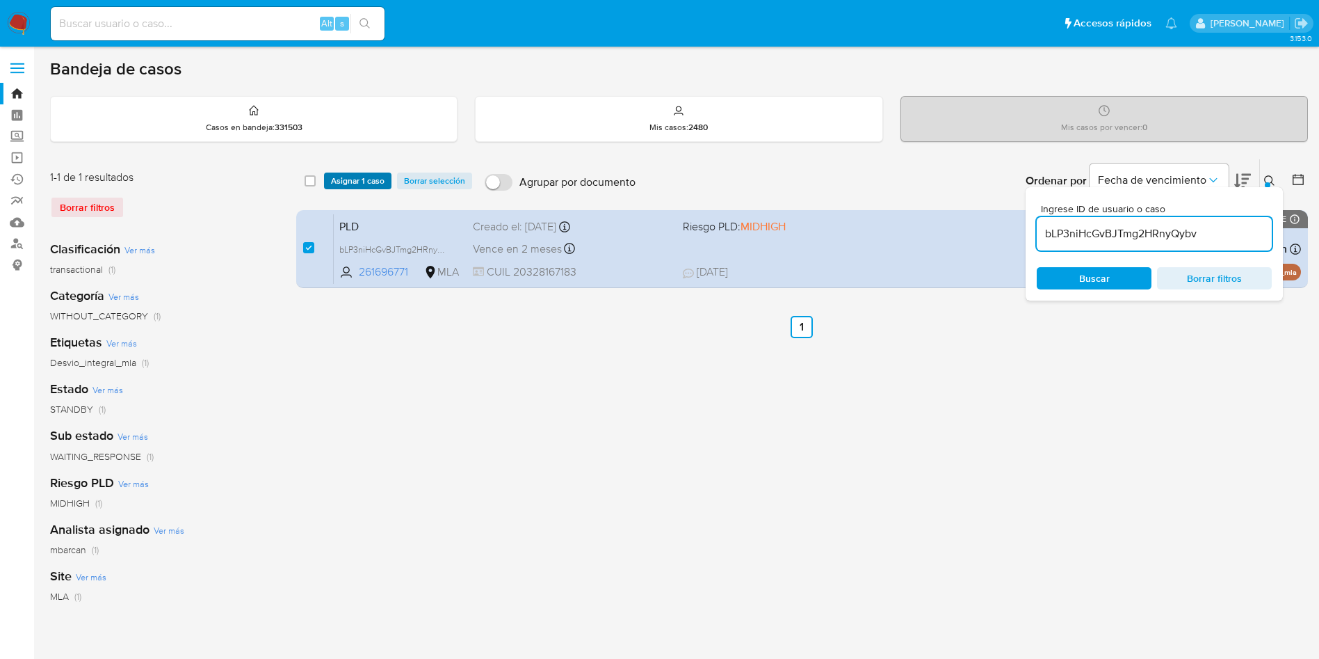
click at [357, 175] on span "Asignar 1 caso" at bounding box center [358, 181] width 54 height 14
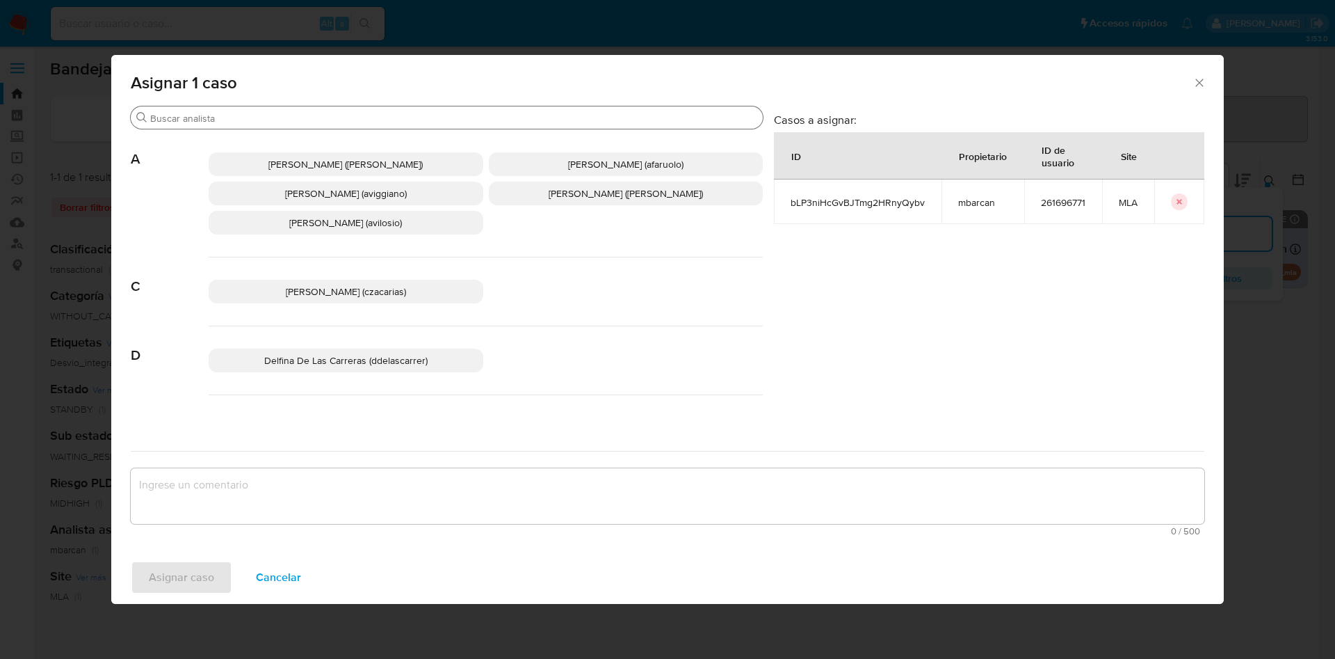
click at [241, 112] on input "Buscar" at bounding box center [453, 118] width 607 height 13
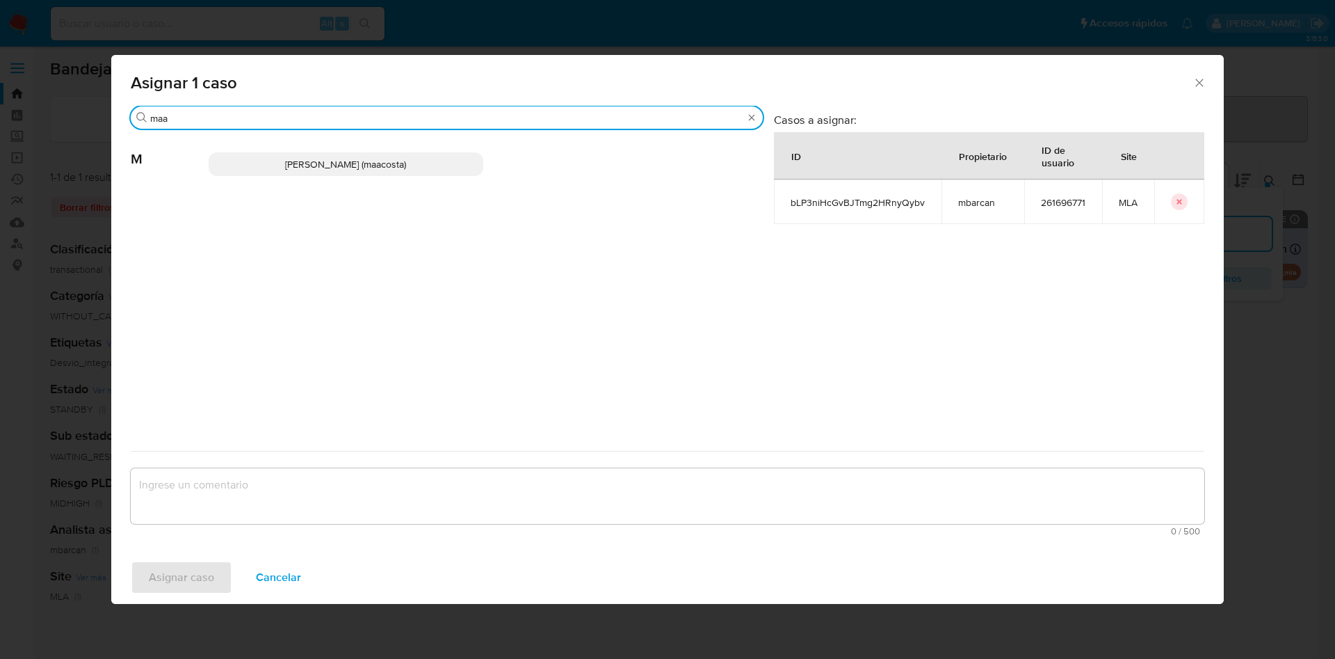
type input "maa"
click at [285, 170] on span "[PERSON_NAME] (maacosta)" at bounding box center [345, 164] width 121 height 14
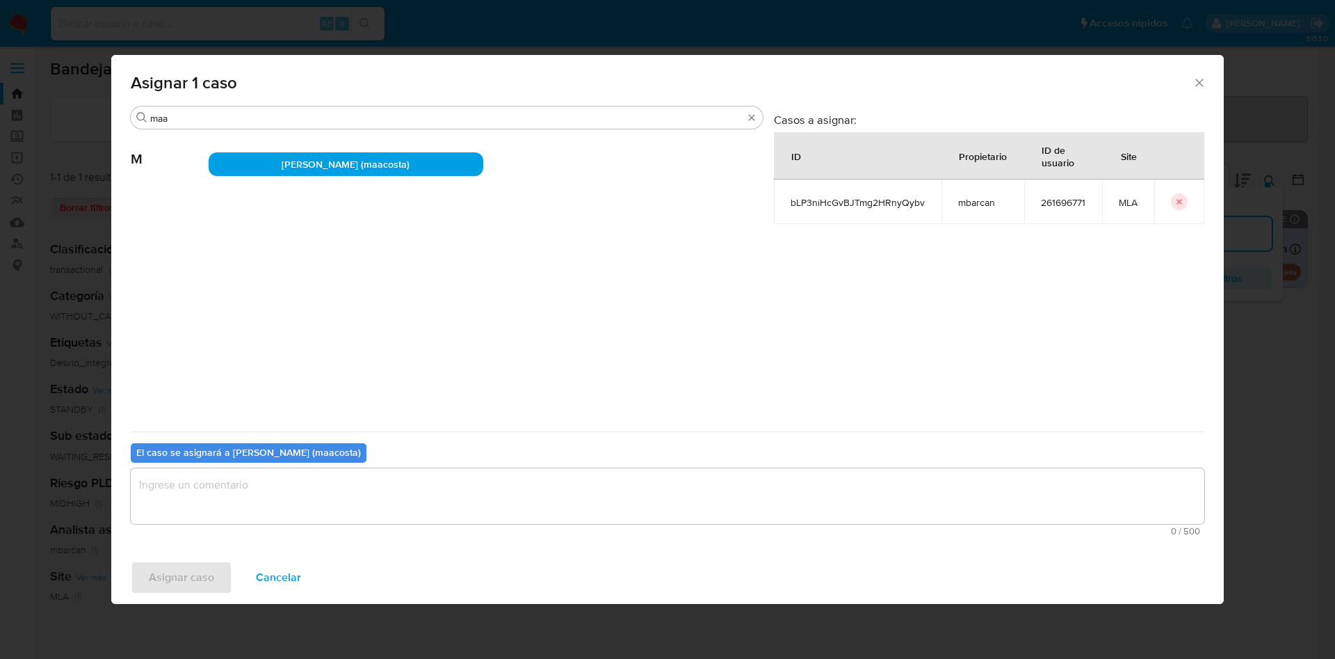
click at [269, 492] on textarea "assign-modal" at bounding box center [668, 496] width 1074 height 56
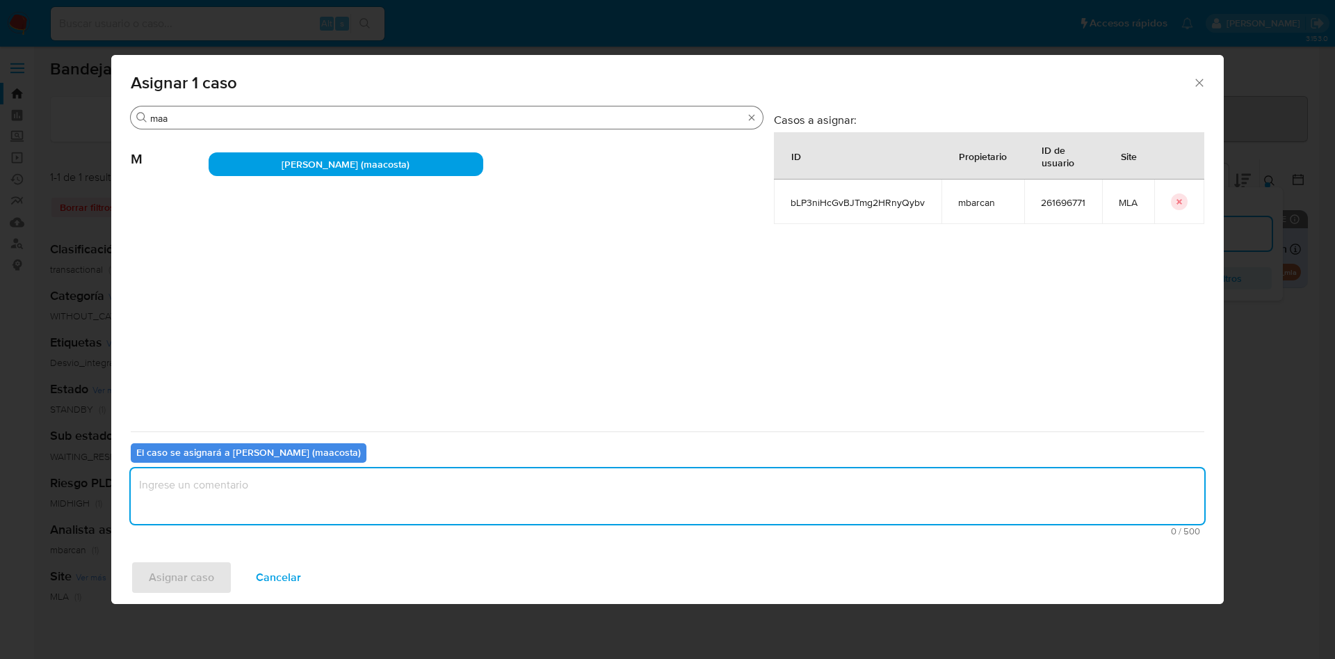
click at [216, 112] on input "maa" at bounding box center [446, 118] width 593 height 13
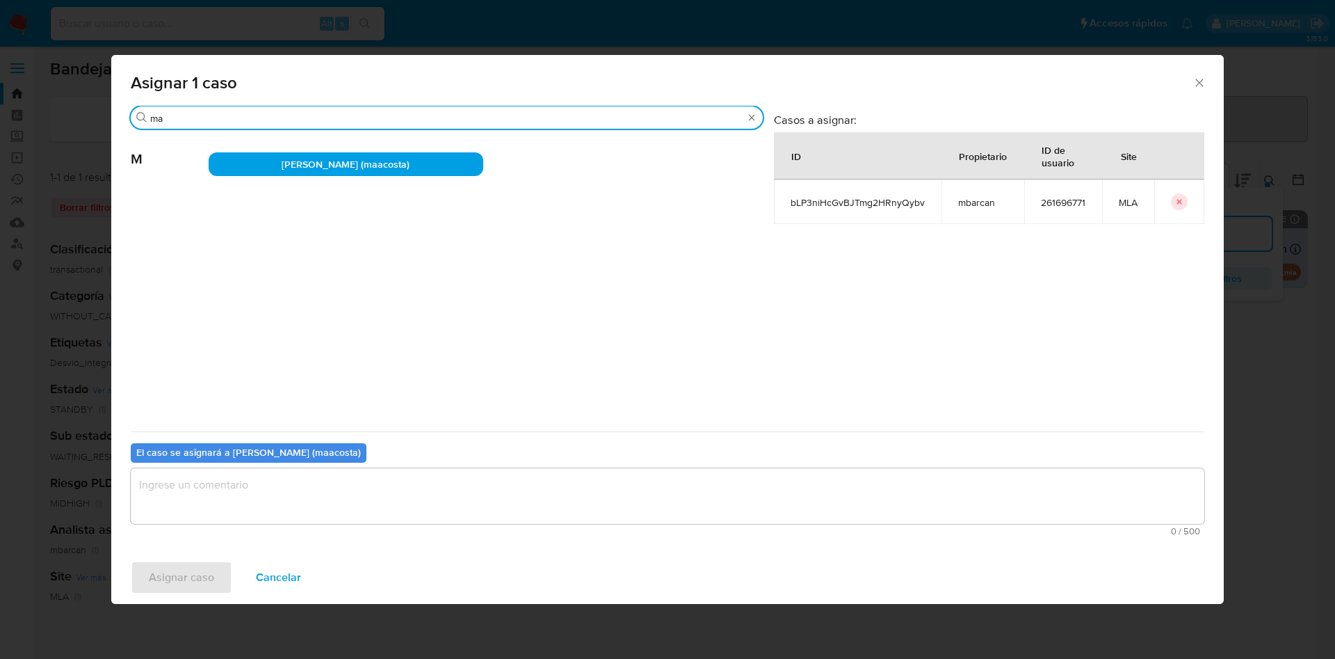
type input "m"
type input "mb"
click at [284, 179] on div "[PERSON_NAME] (mbarcan)" at bounding box center [486, 164] width 554 height 68
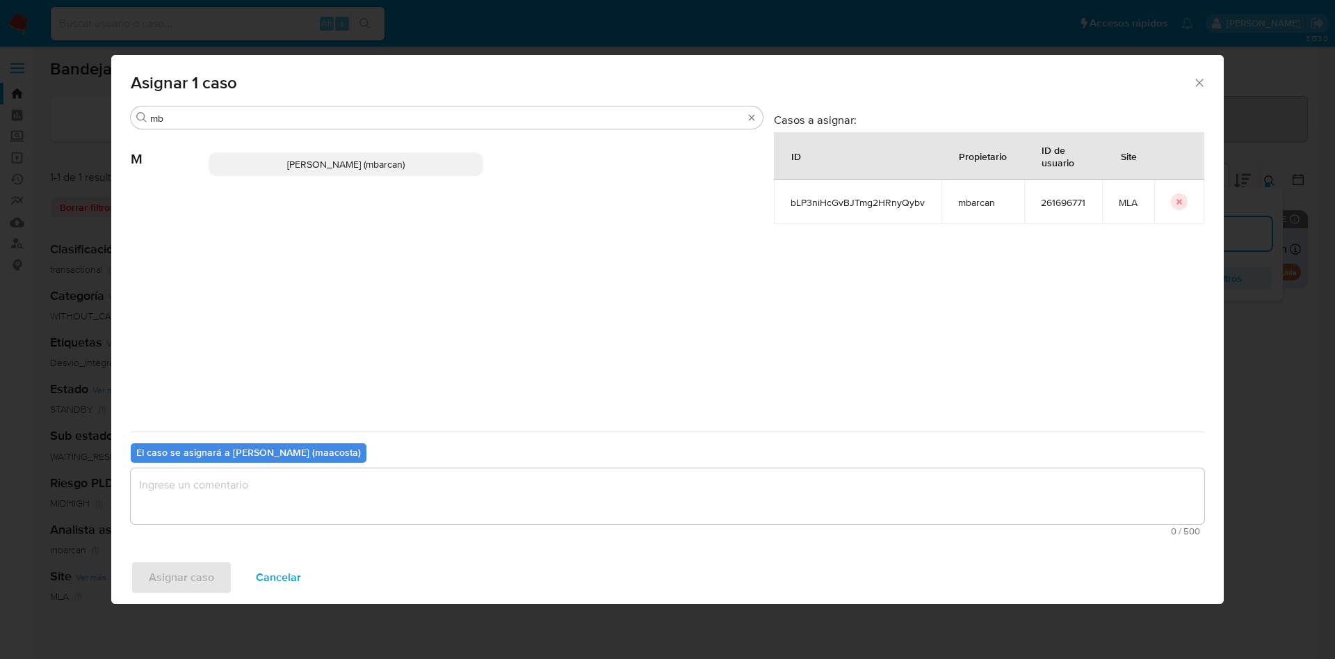
click at [287, 166] on span "[PERSON_NAME] (mbarcan)" at bounding box center [346, 164] width 118 height 14
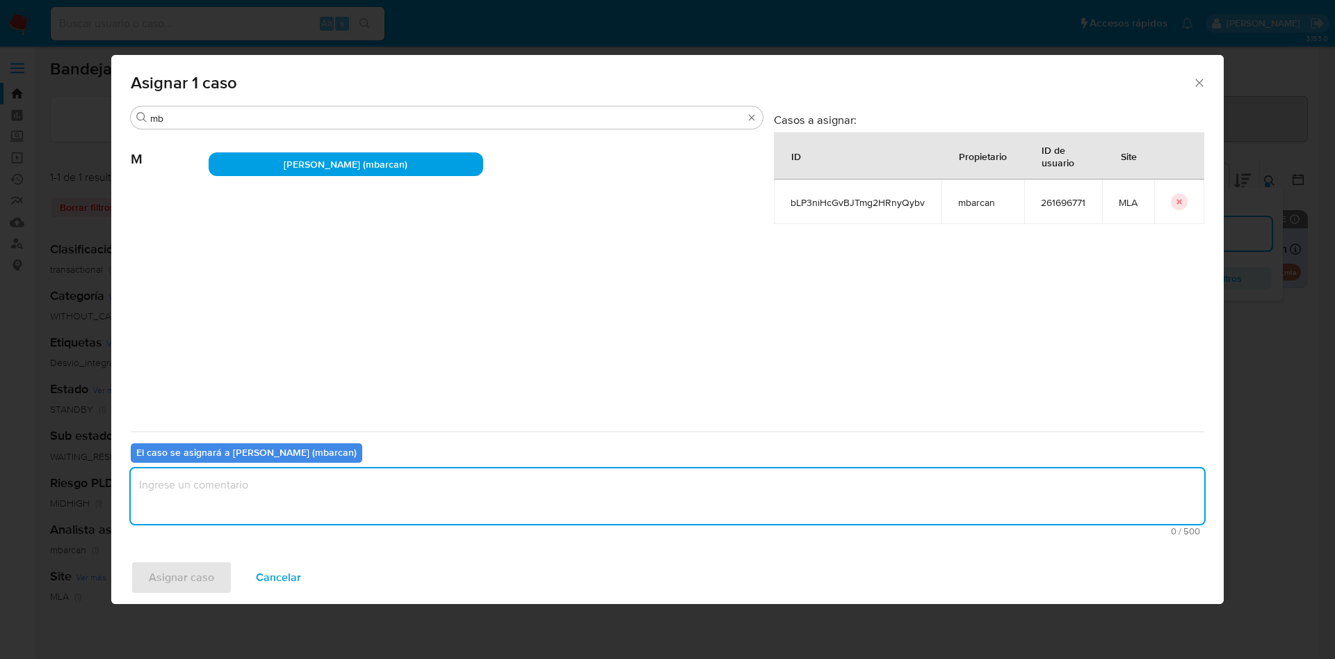
click at [218, 499] on textarea "assign-modal" at bounding box center [668, 496] width 1074 height 56
click at [180, 571] on span "Asignar caso" at bounding box center [181, 577] width 65 height 31
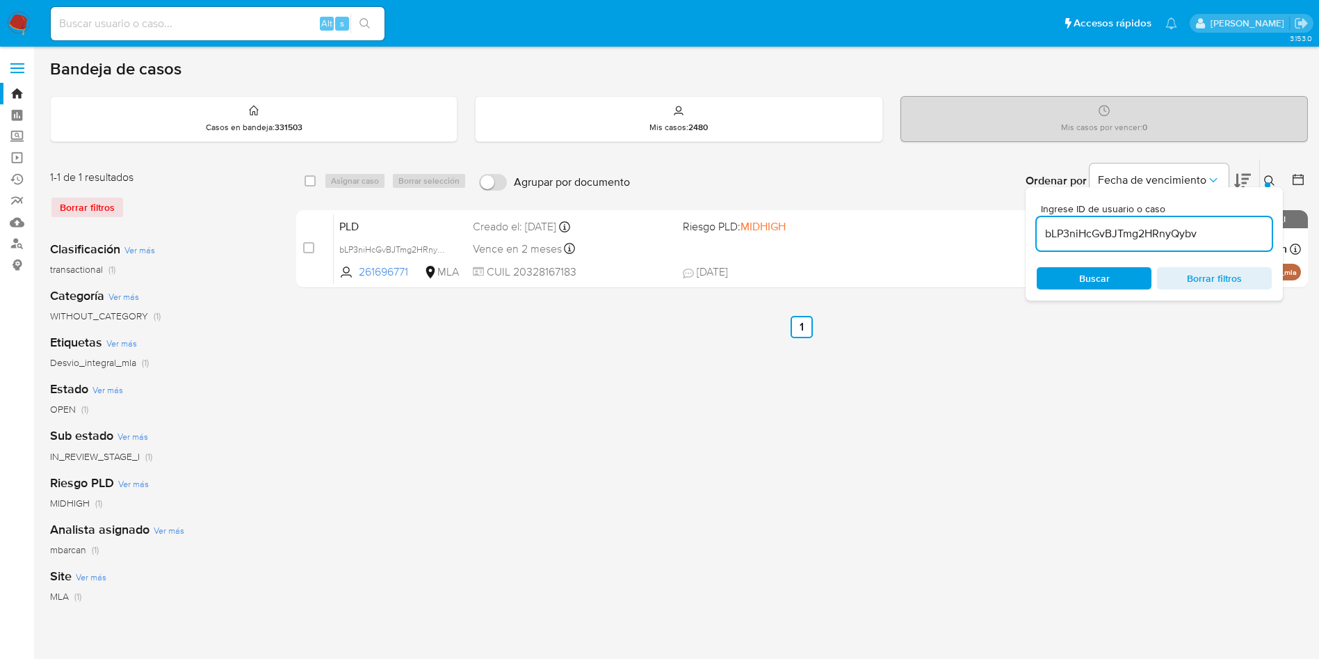
click at [1217, 241] on input "bLP3niHcGvBJTmg2HRnyQybv" at bounding box center [1154, 234] width 235 height 18
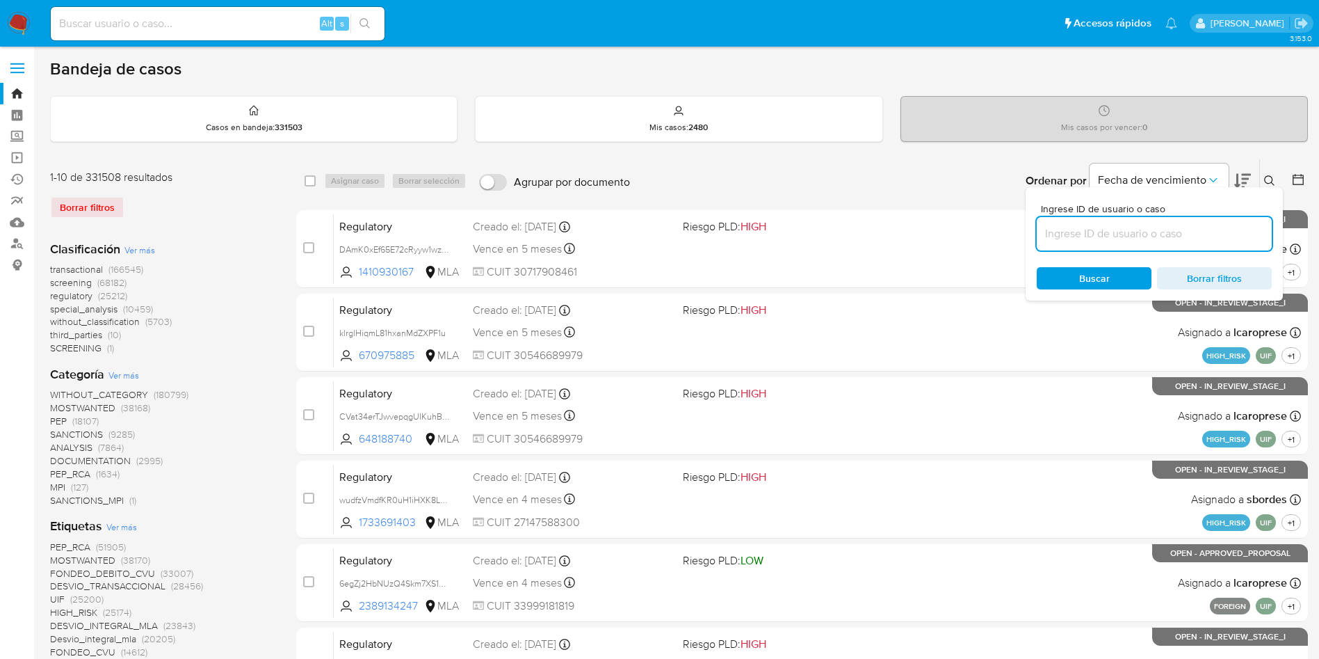
click at [1217, 241] on input at bounding box center [1154, 234] width 235 height 18
paste input "8FH0p5L2cULD5jQoYkfYzPHu"
type input "8FH0p5L2cULD5jQoYkfYzPHu"
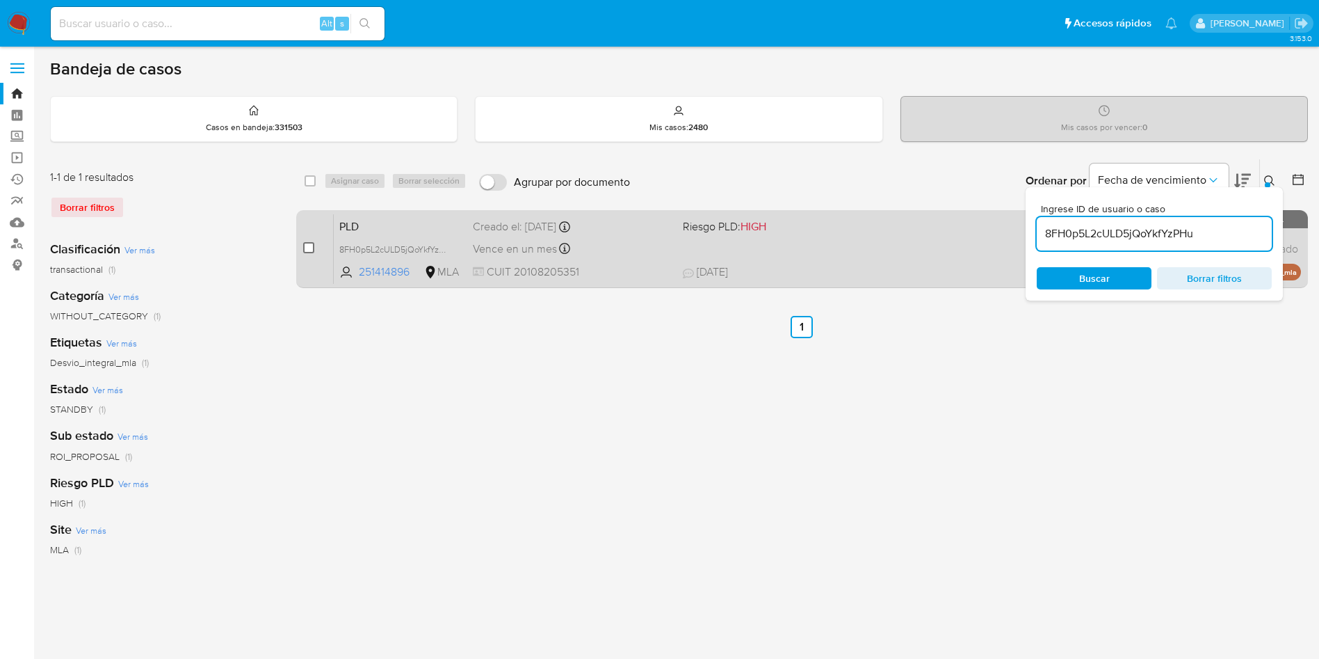
click at [309, 243] on input "checkbox" at bounding box center [308, 247] width 11 height 11
checkbox input "true"
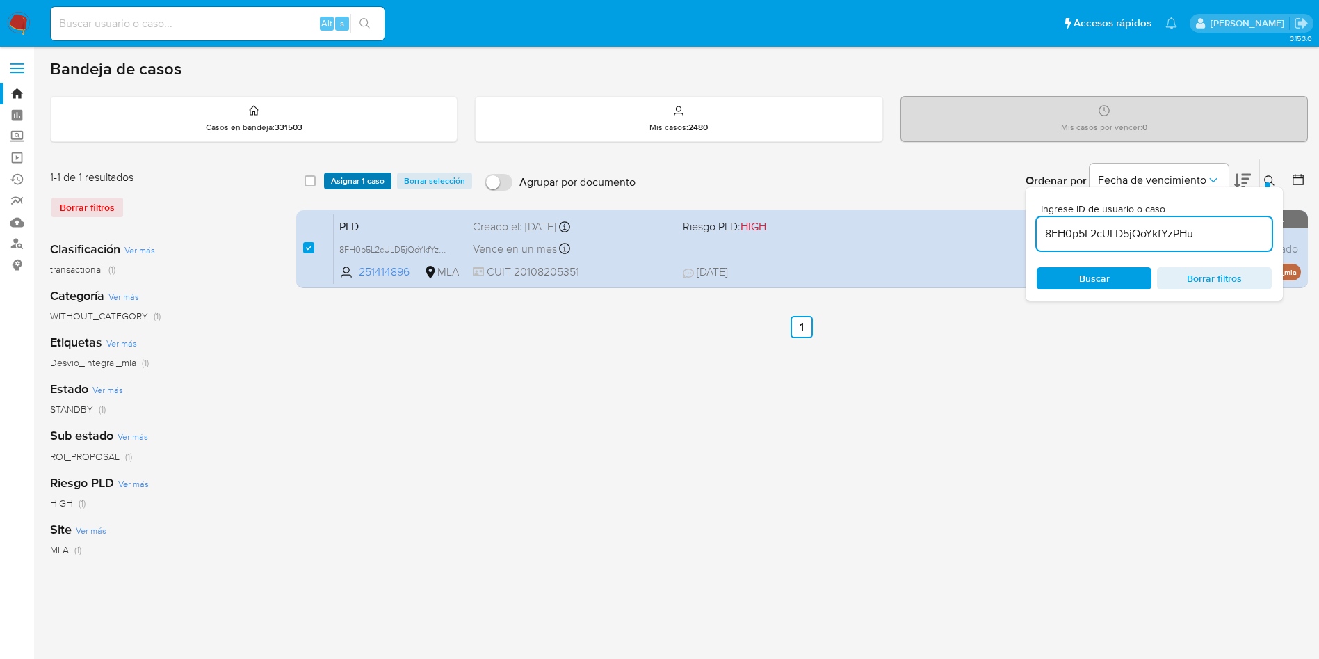
click at [361, 177] on span "Asignar 1 caso" at bounding box center [358, 181] width 54 height 14
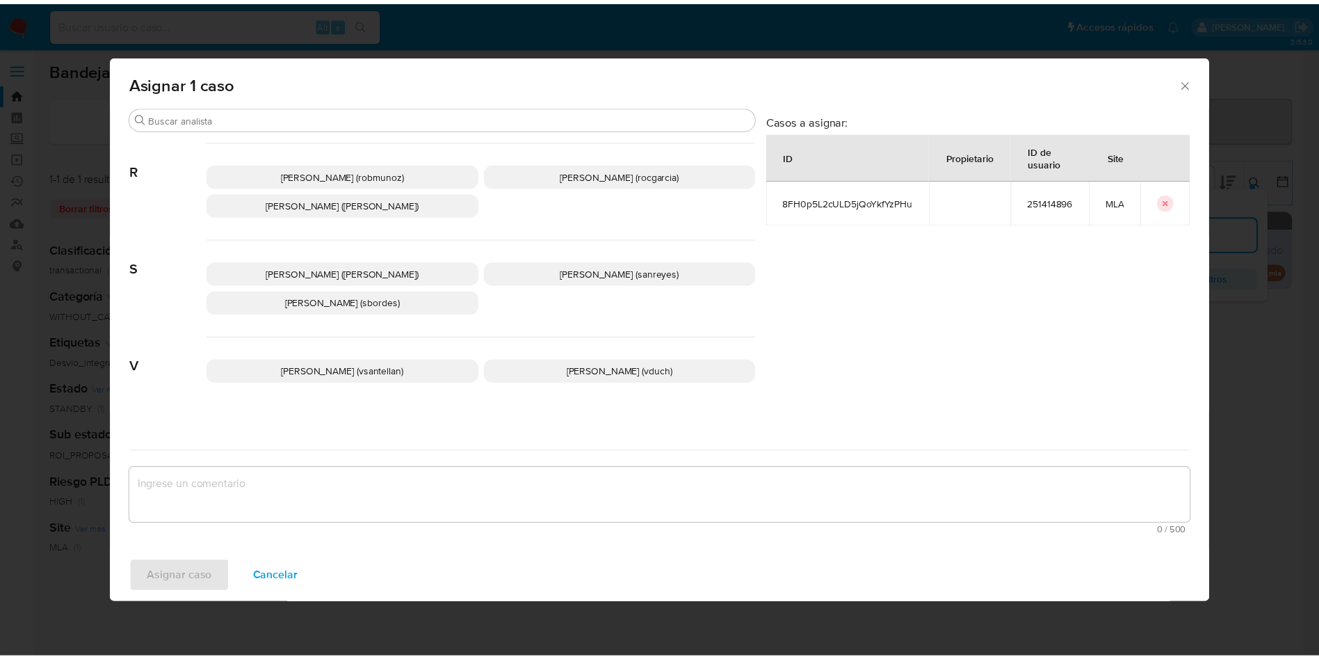
scroll to position [1272, 0]
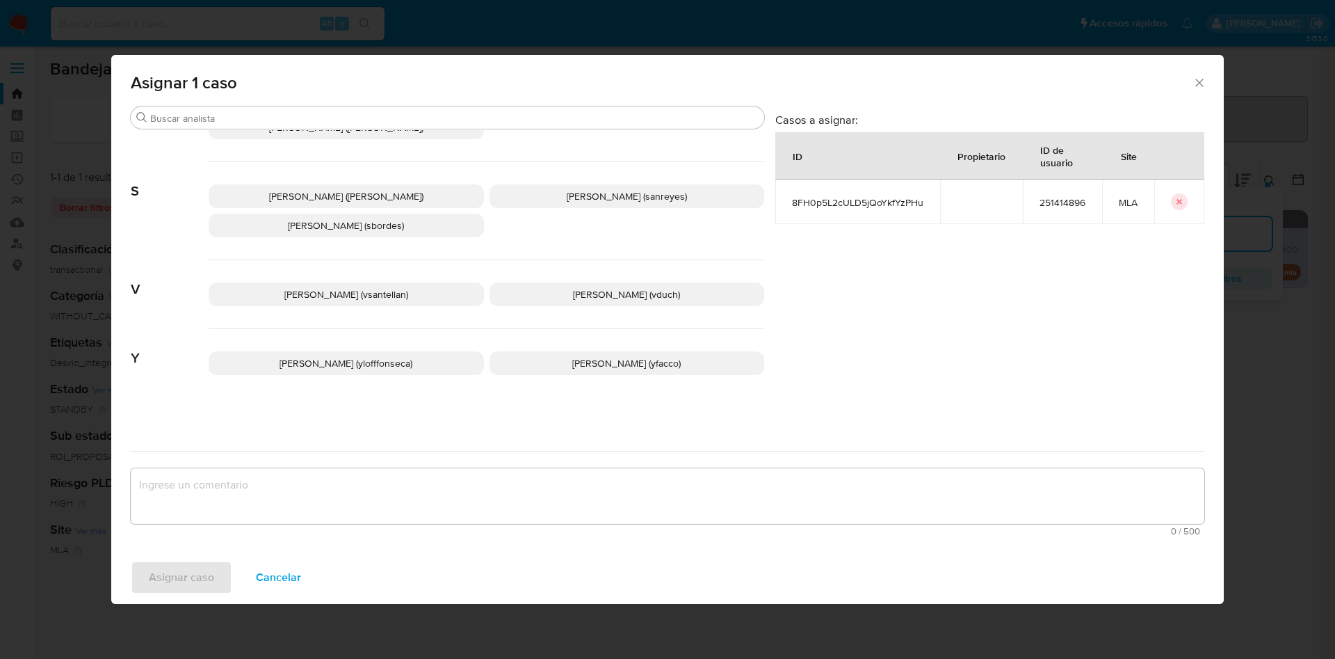
click at [631, 366] on span "Yesica Paola Facco (yfacco)" at bounding box center [626, 363] width 108 height 14
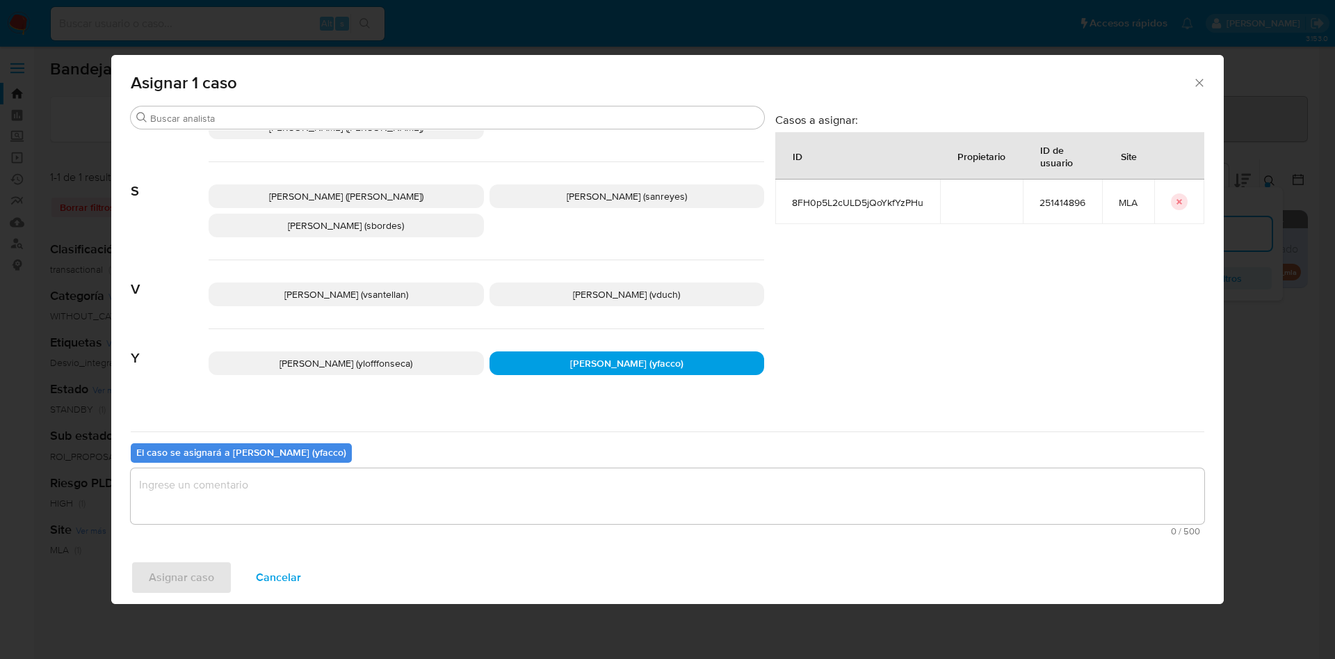
click at [408, 499] on textarea "assign-modal" at bounding box center [668, 496] width 1074 height 56
click at [179, 585] on span "Asignar caso" at bounding box center [181, 577] width 65 height 31
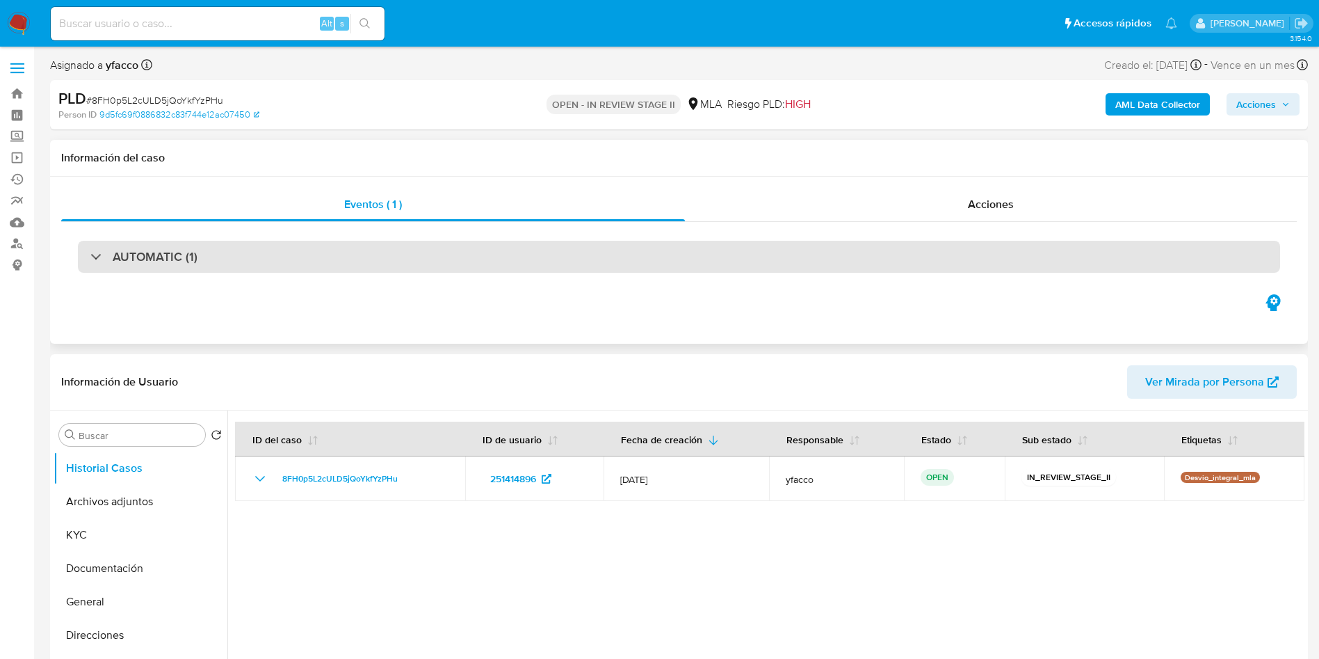
select select "10"
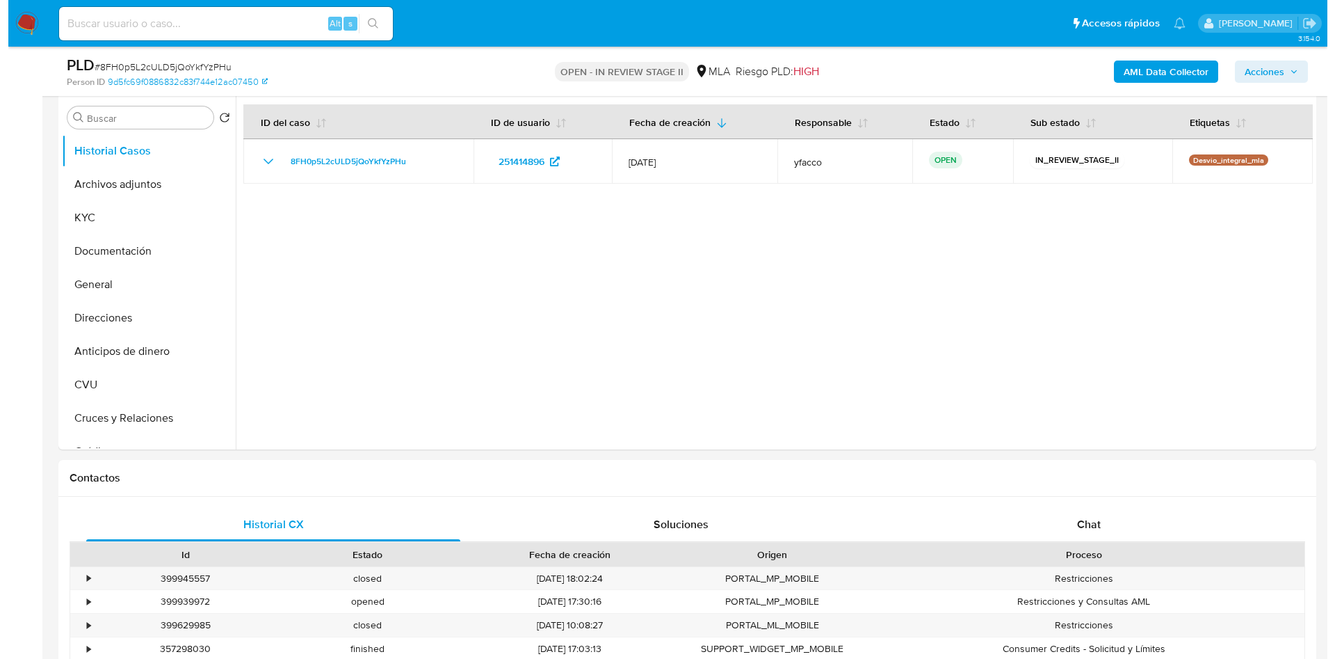
scroll to position [274, 0]
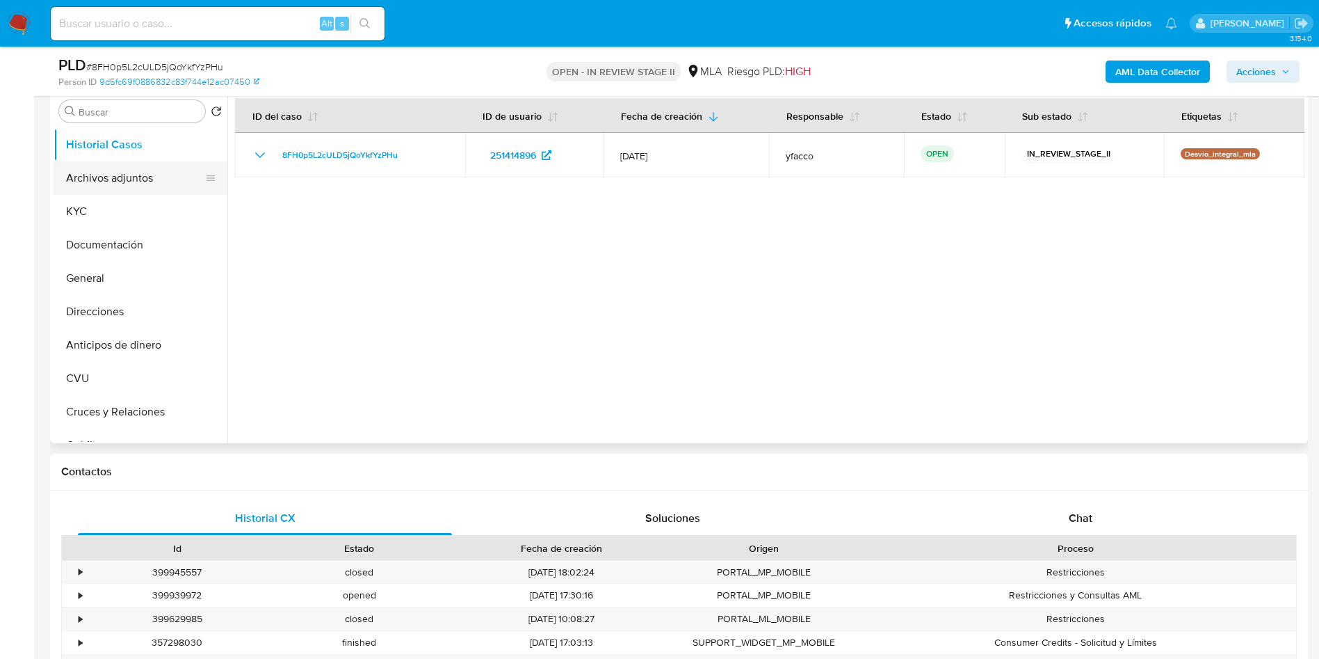
click at [137, 173] on button "Archivos adjuntos" at bounding box center [135, 177] width 163 height 33
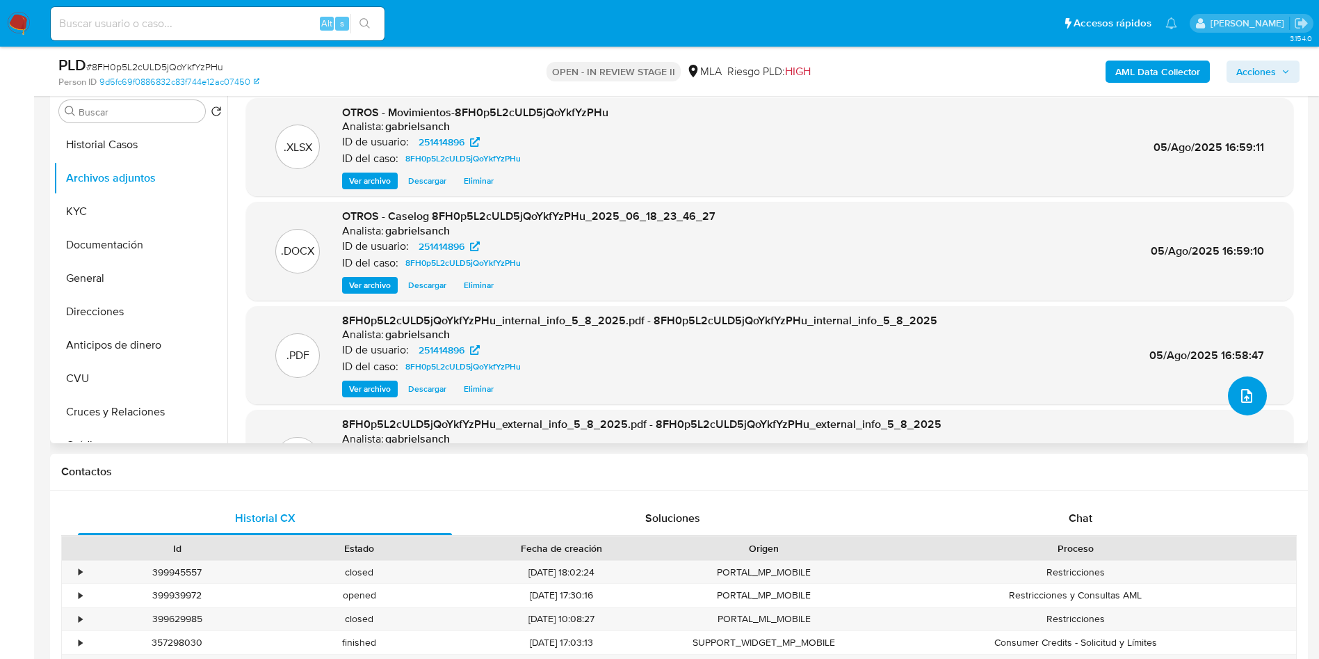
click at [1242, 403] on icon "upload-file" at bounding box center [1247, 395] width 17 height 17
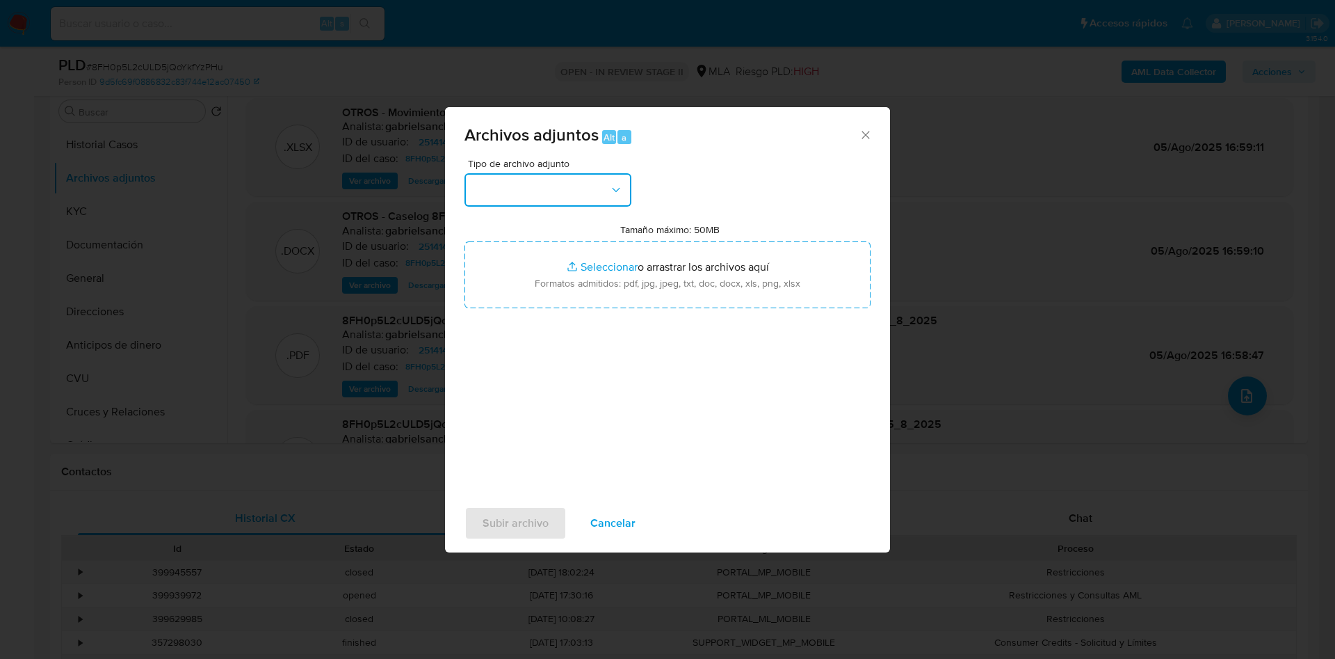
click at [602, 195] on button "button" at bounding box center [548, 189] width 167 height 33
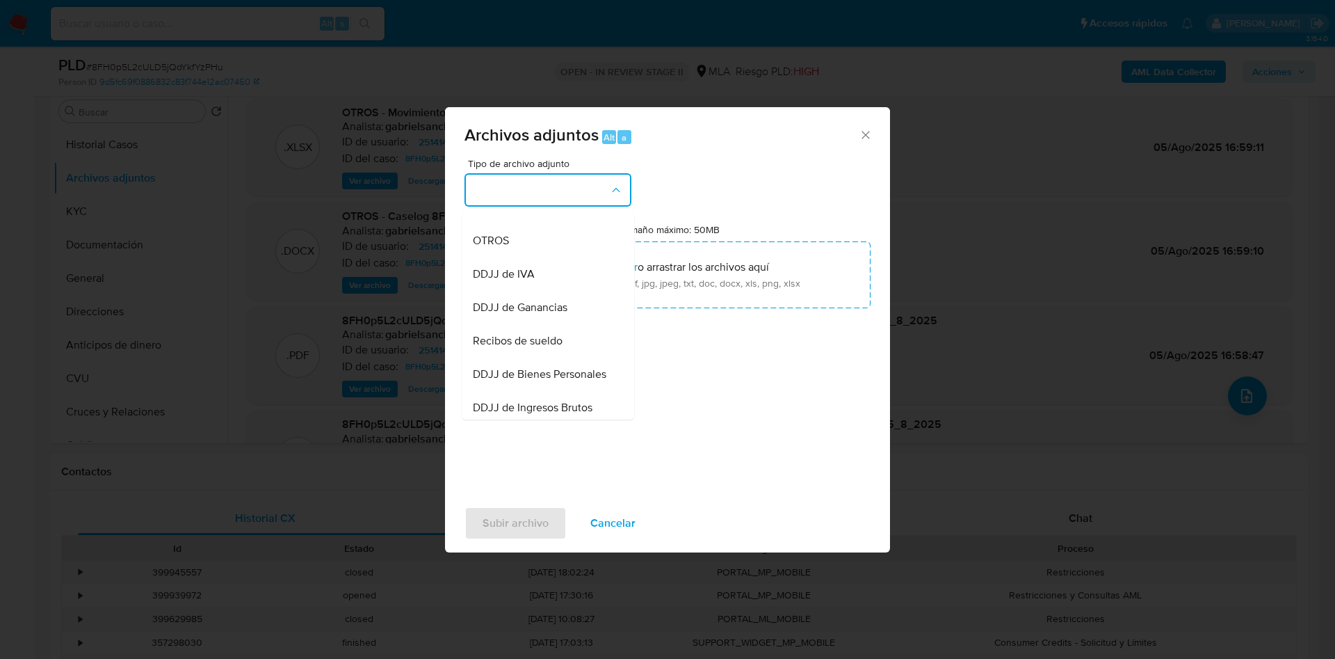
scroll to position [257, 0]
click at [526, 246] on div "OTROS" at bounding box center [544, 237] width 142 height 33
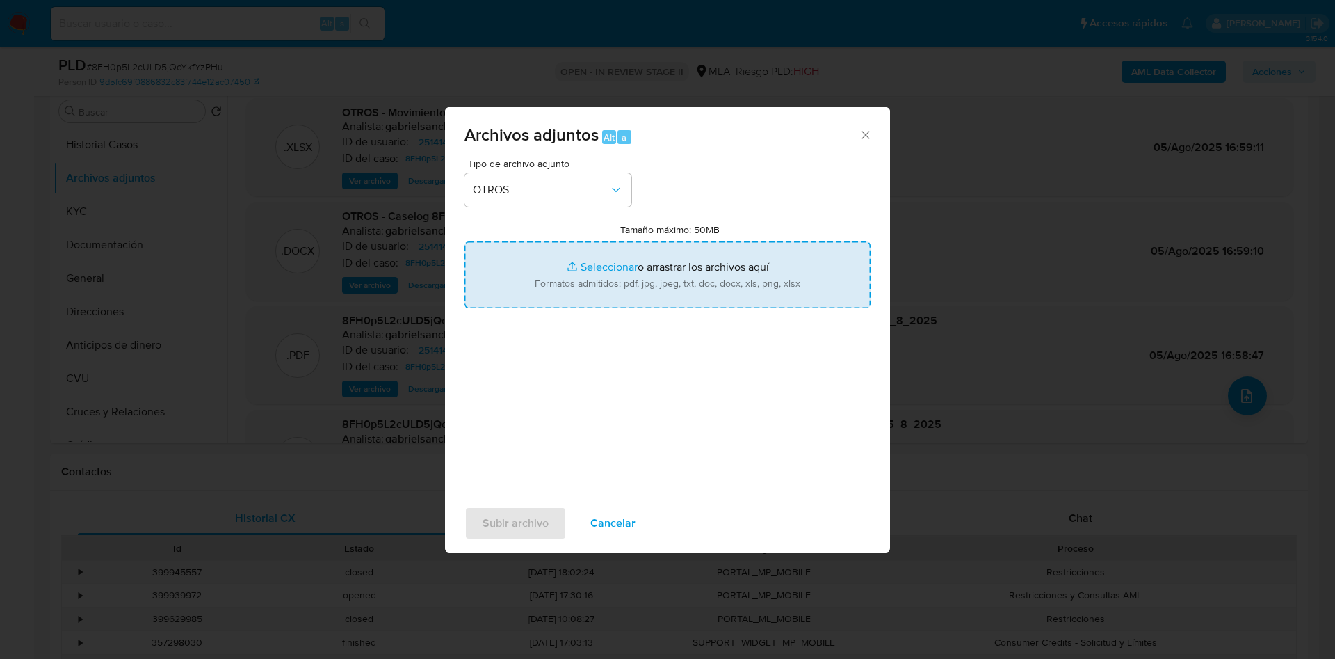
click at [614, 261] on input "Tamaño máximo: 50MB Seleccionar archivos" at bounding box center [668, 274] width 406 height 67
click at [606, 250] on input "Tamaño máximo: 50MB Seleccionar archivos" at bounding box center [668, 274] width 406 height 67
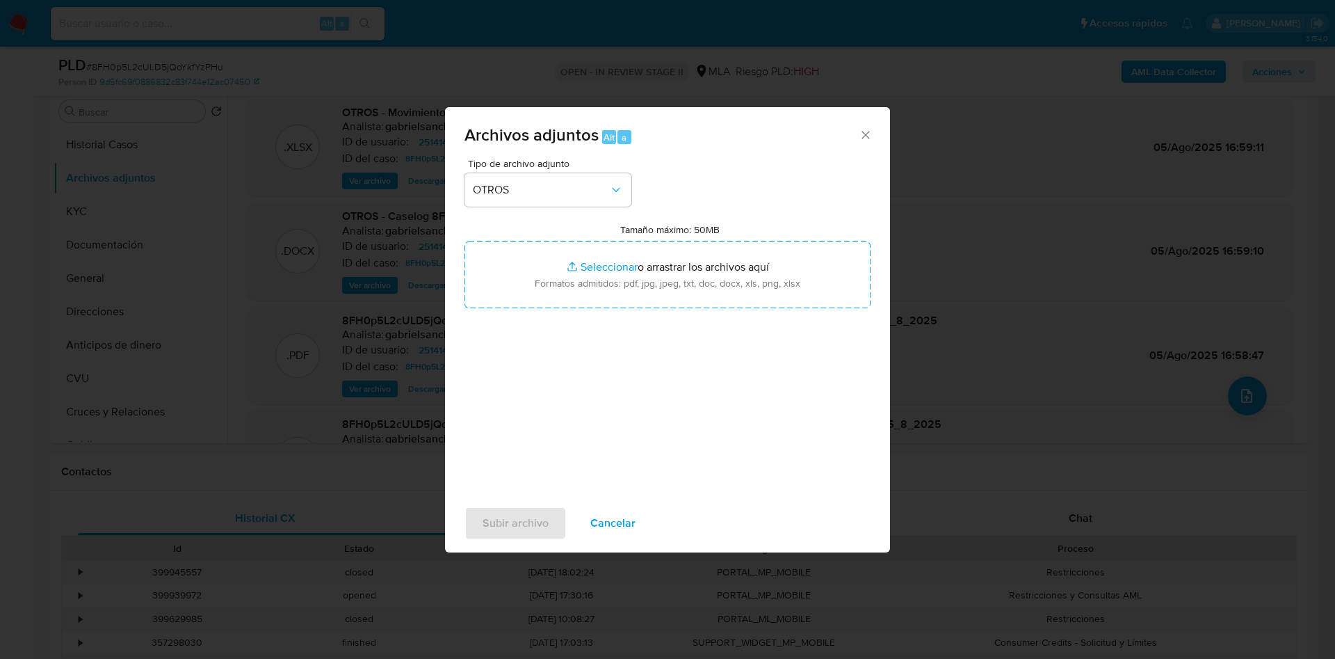
click at [610, 522] on span "Cancelar" at bounding box center [612, 523] width 45 height 31
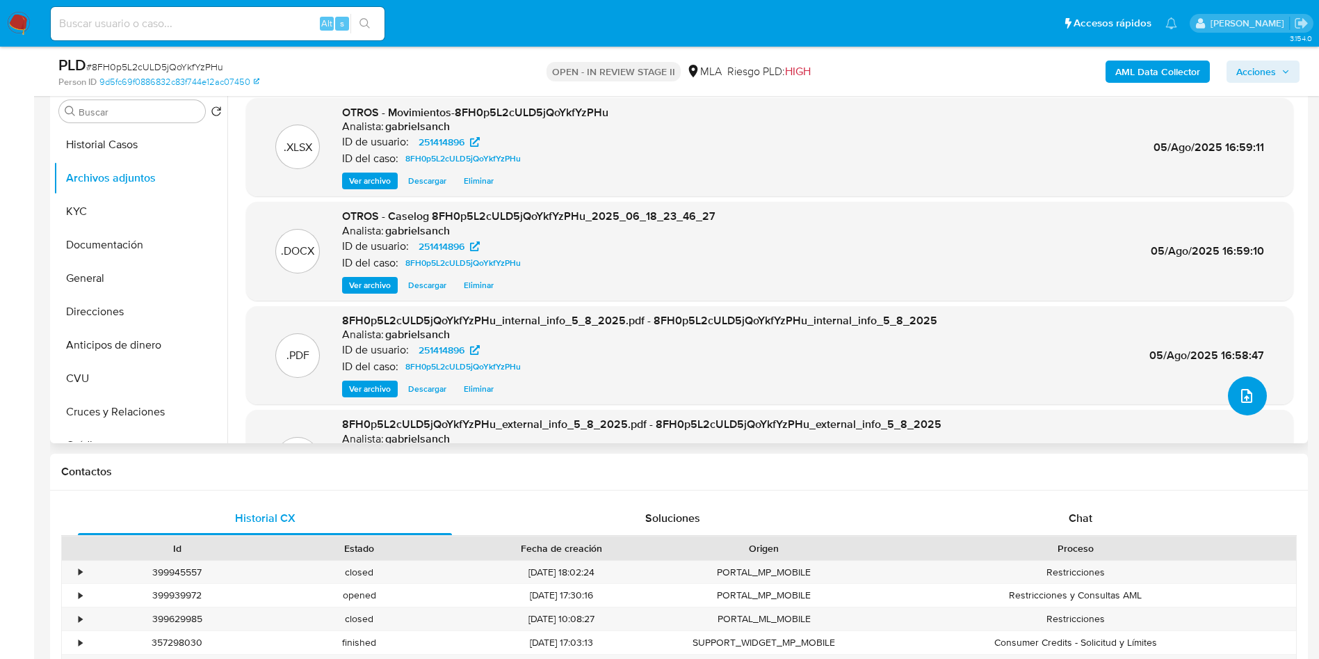
click at [1239, 394] on icon "upload-file" at bounding box center [1247, 395] width 17 height 17
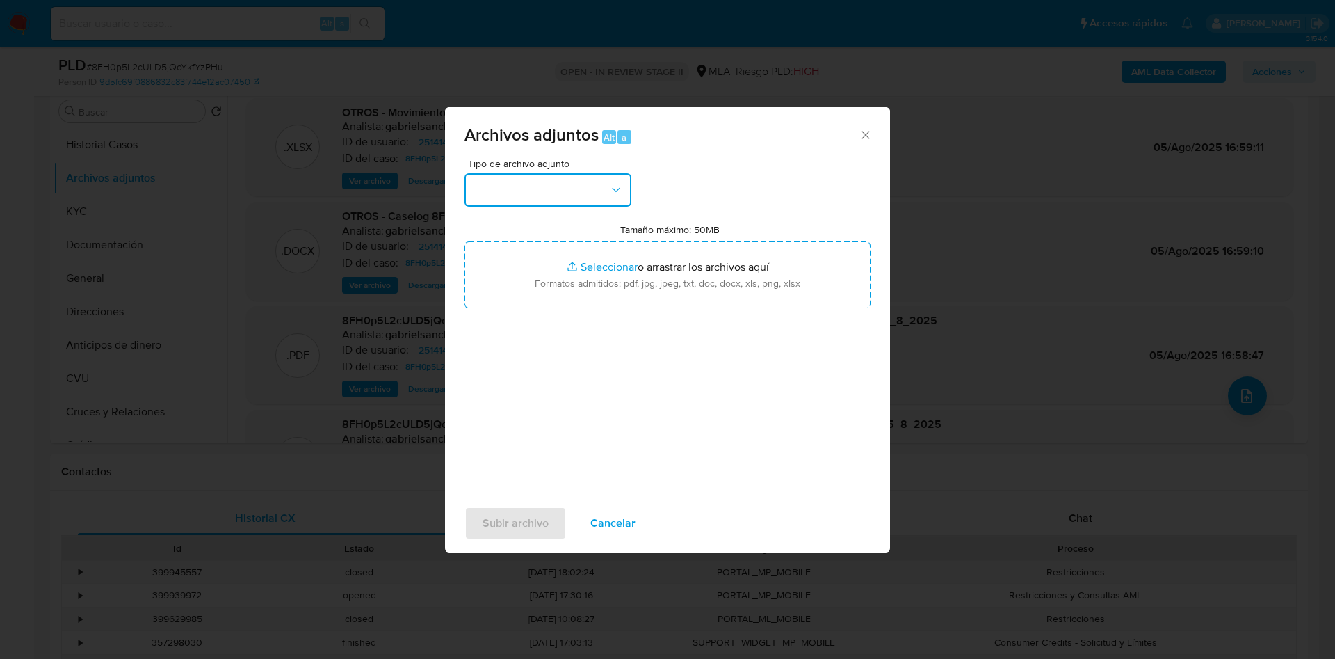
click at [597, 190] on button "button" at bounding box center [548, 189] width 167 height 33
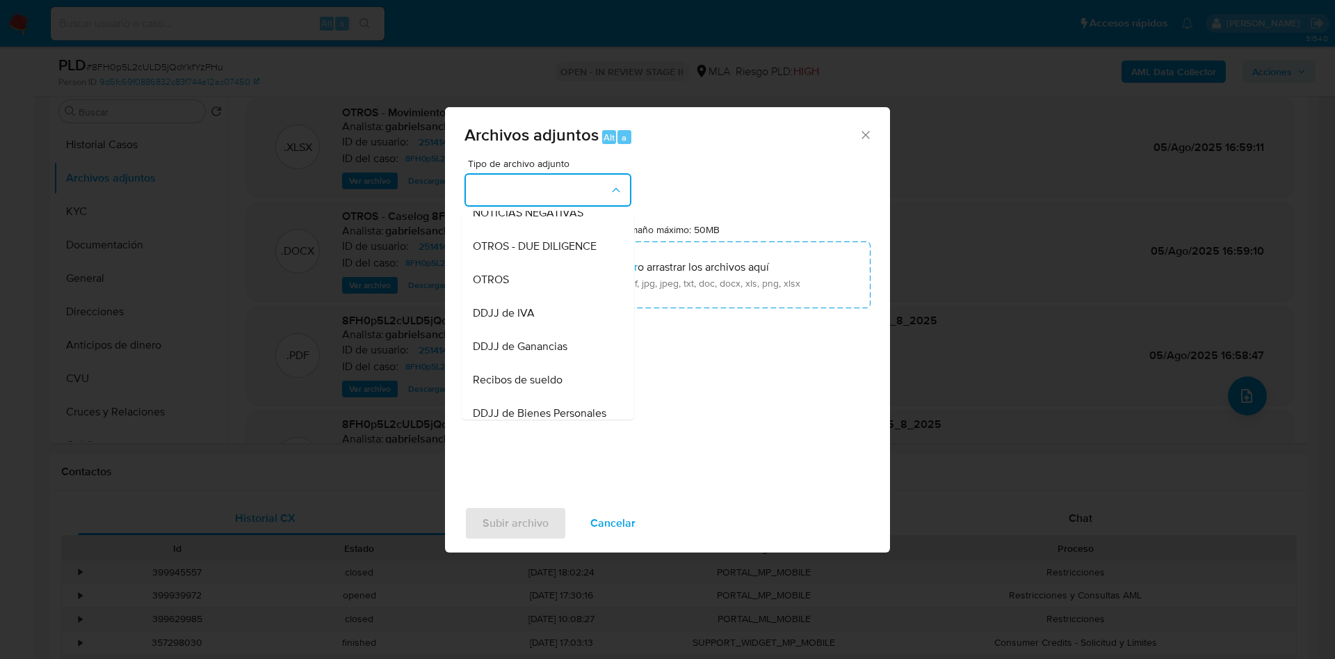
scroll to position [209, 0]
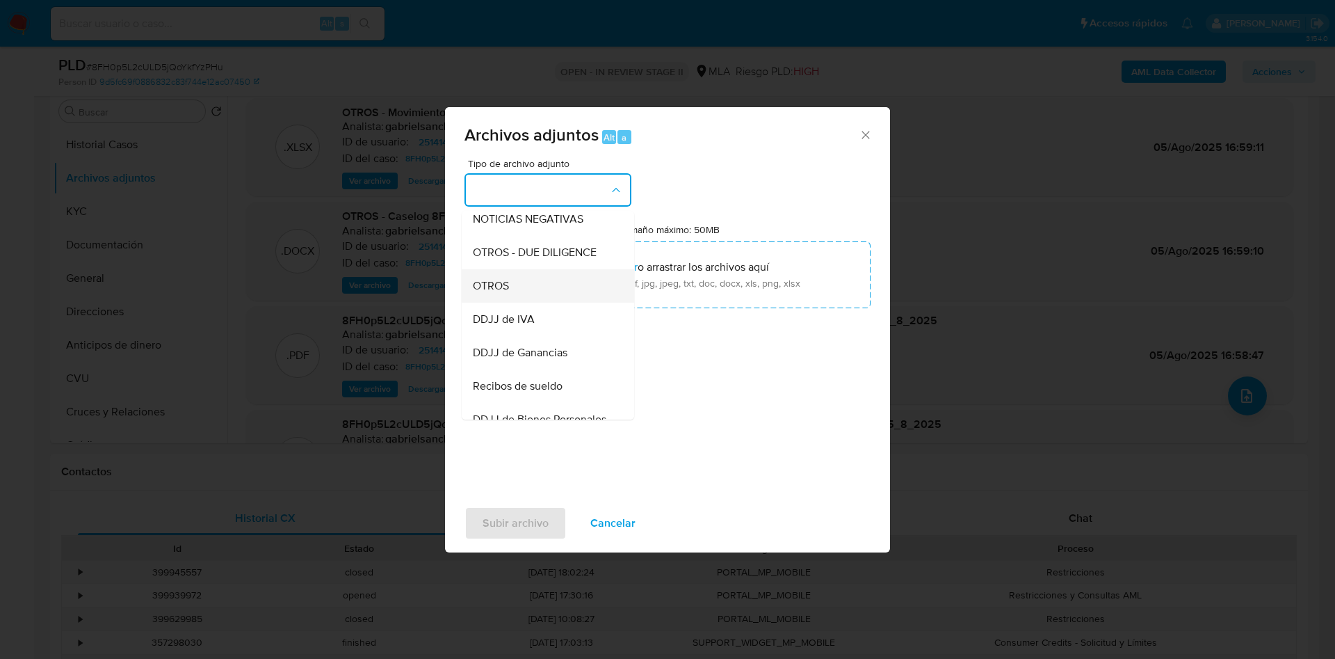
click at [544, 293] on div "OTROS" at bounding box center [544, 285] width 142 height 33
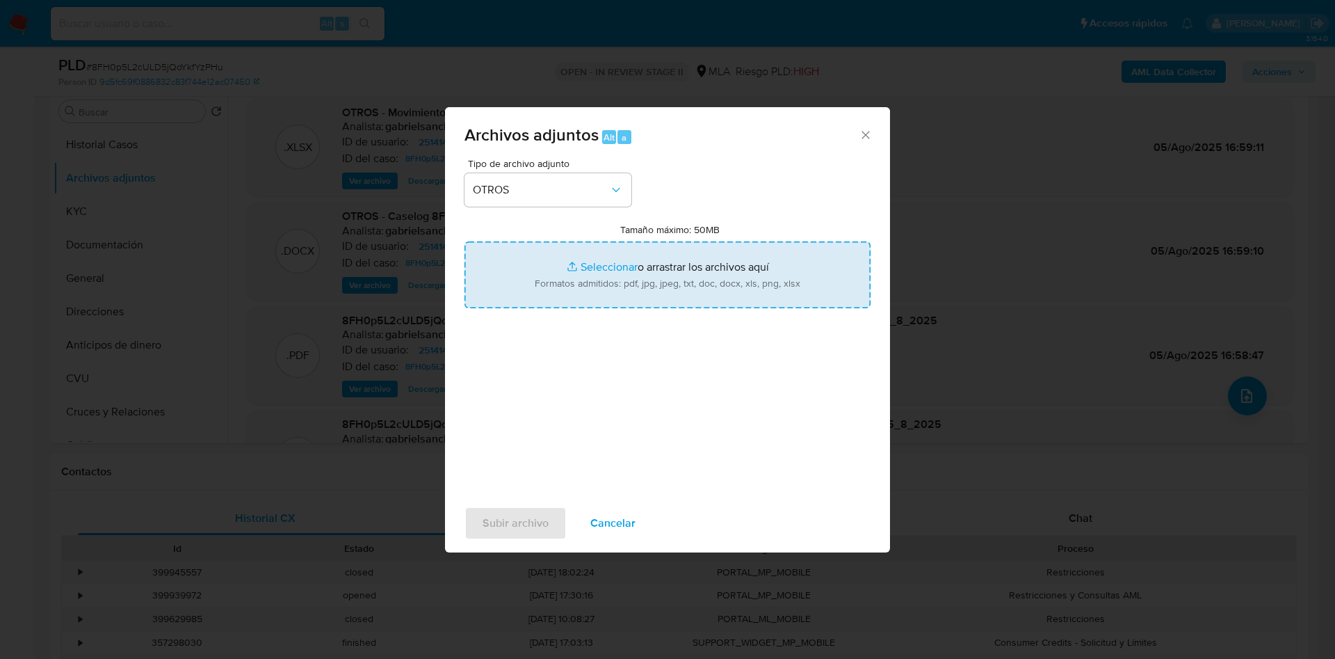
click at [600, 266] on input "Tamaño máximo: 50MB Seleccionar archivos" at bounding box center [668, 274] width 406 height 67
type input "C:\fakepath\Caselog 8FH0p5L2cULD5jQoYkfYzPHu_2025_06_18_23_46_27 V2.docx"
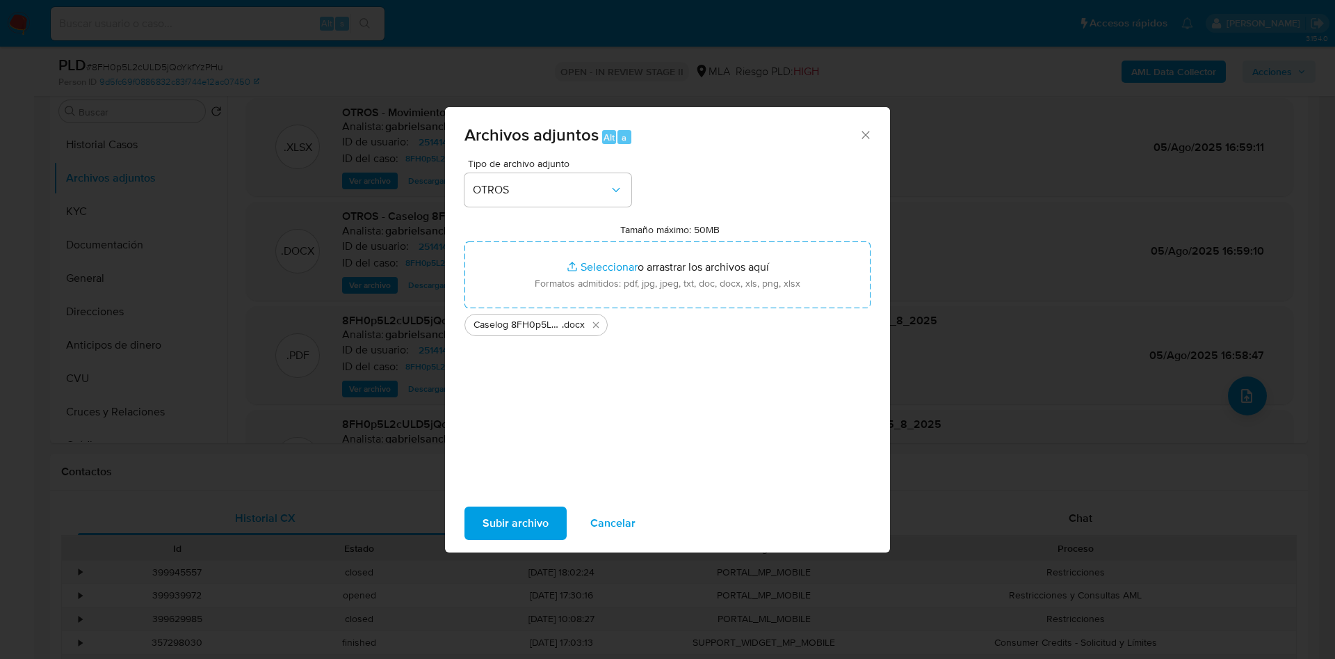
click at [486, 528] on span "Subir archivo" at bounding box center [516, 523] width 66 height 31
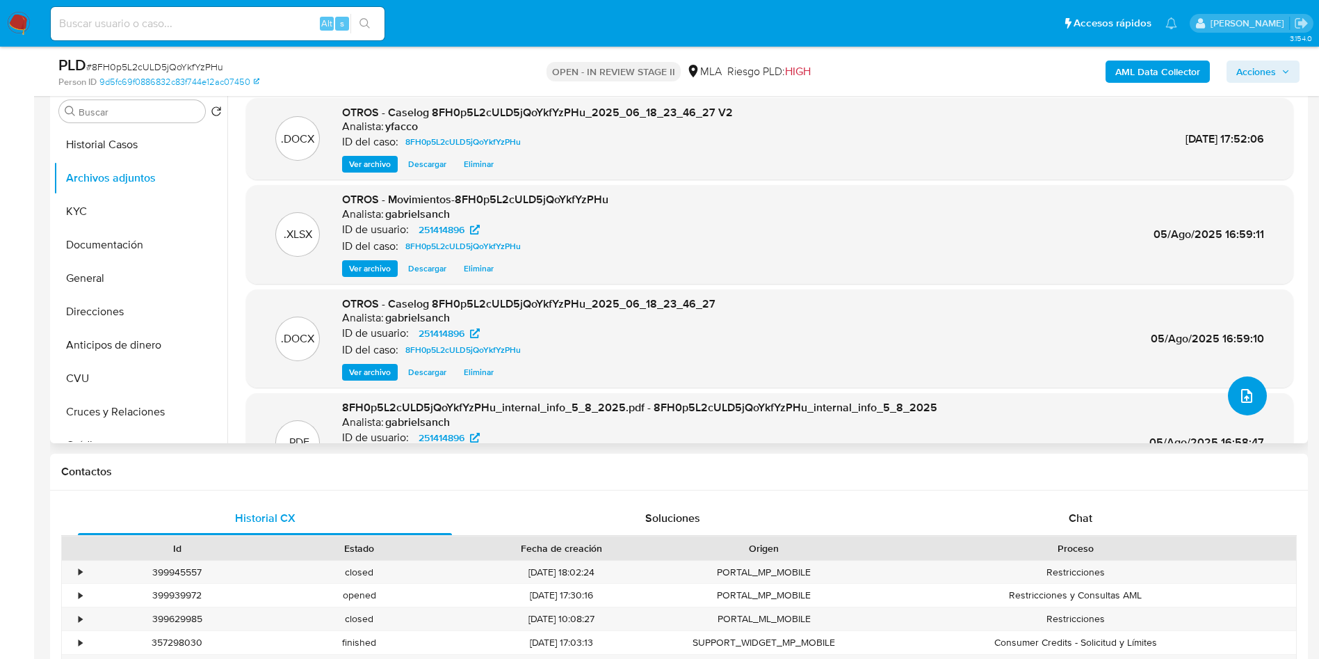
click at [1237, 405] on button "upload-file" at bounding box center [1247, 395] width 39 height 39
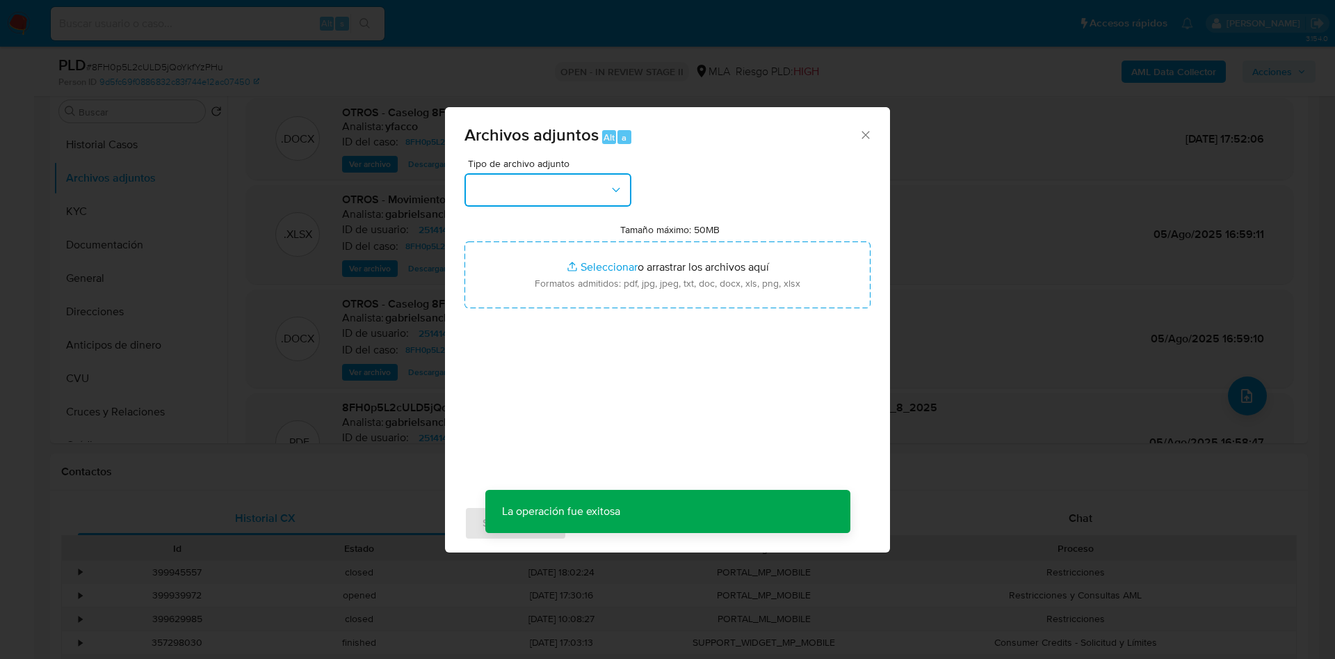
click at [597, 189] on button "button" at bounding box center [548, 189] width 167 height 33
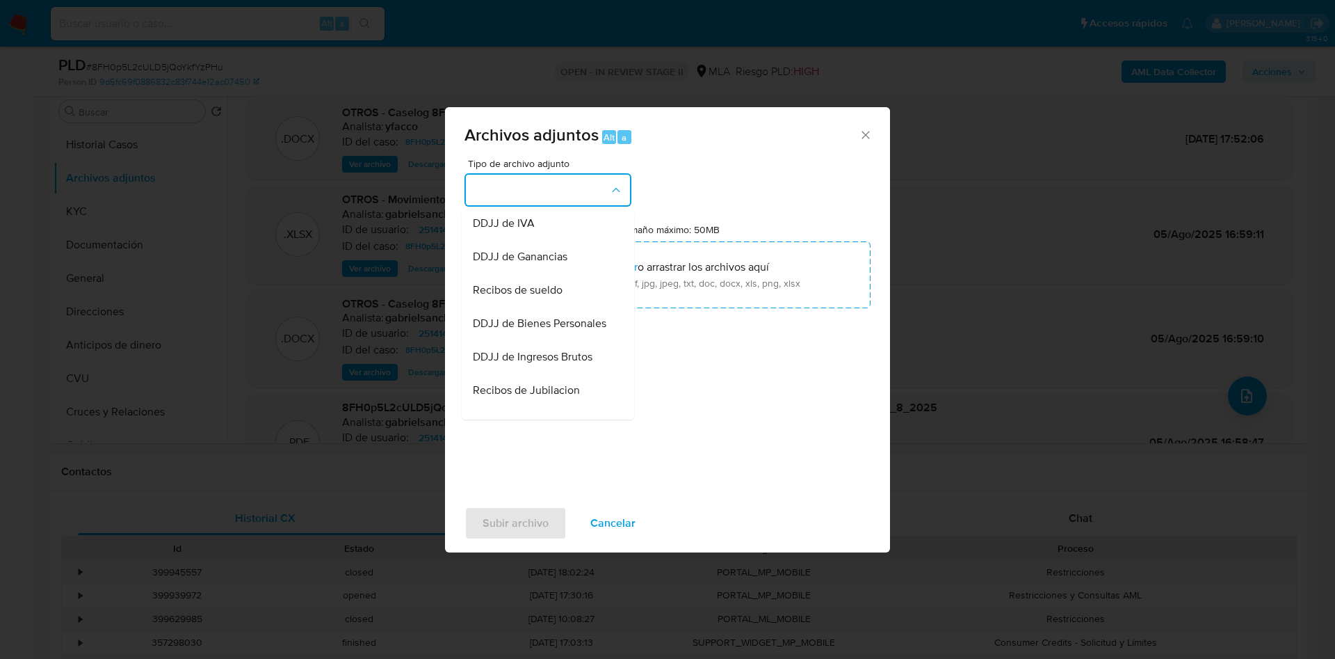
scroll to position [314, 0]
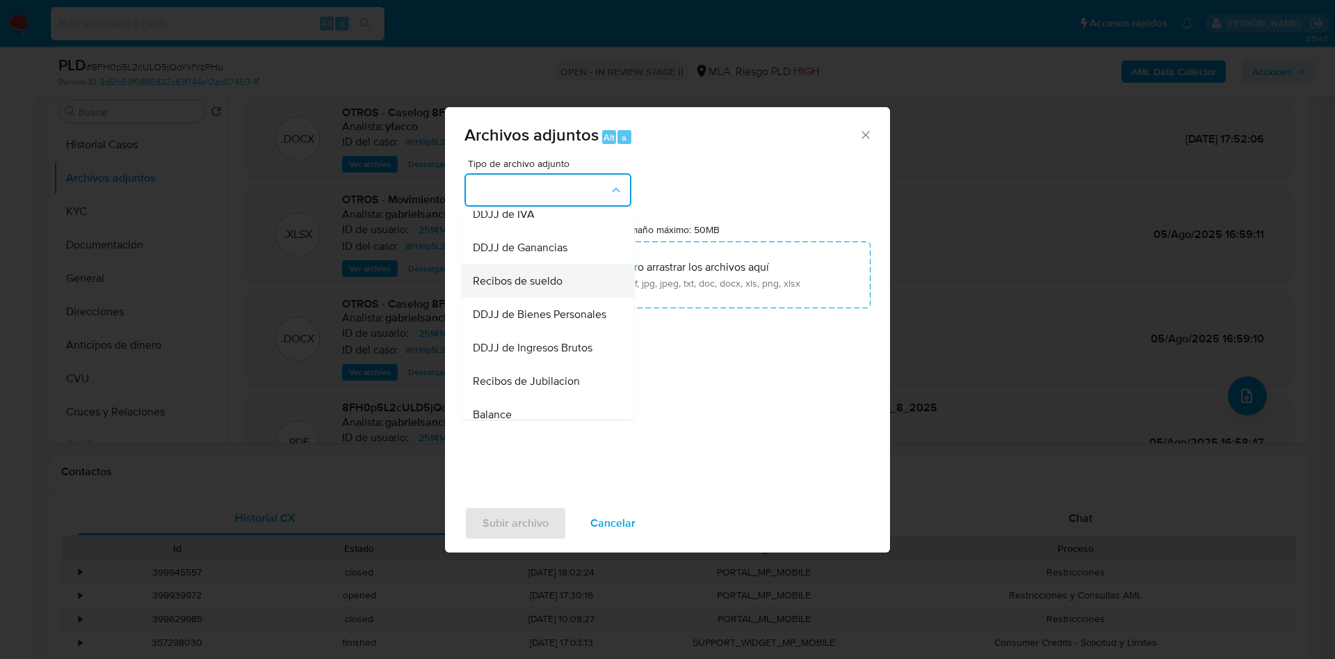
click at [556, 288] on span "Recibos de sueldo" at bounding box center [518, 281] width 90 height 14
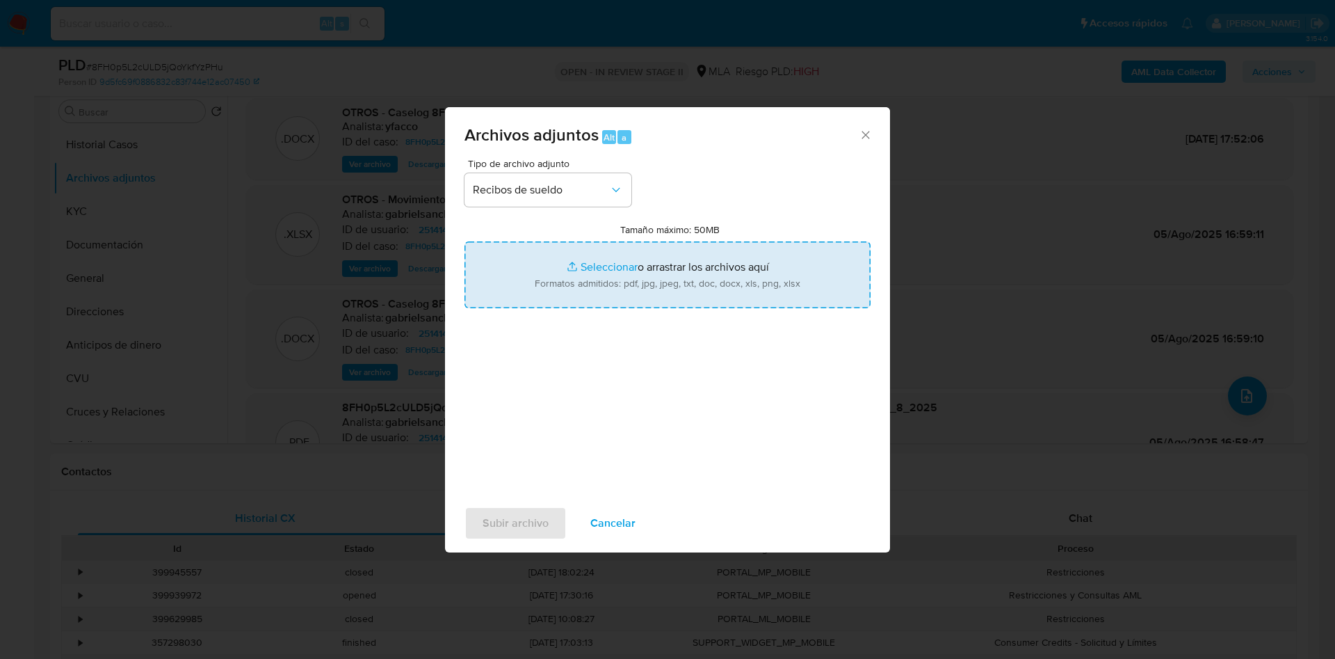
click at [608, 264] on input "Tamaño máximo: 50MB Seleccionar archivos" at bounding box center [668, 274] width 406 height 67
type input "C:\fakepath\Carlos Anibal Garcia.pdf"
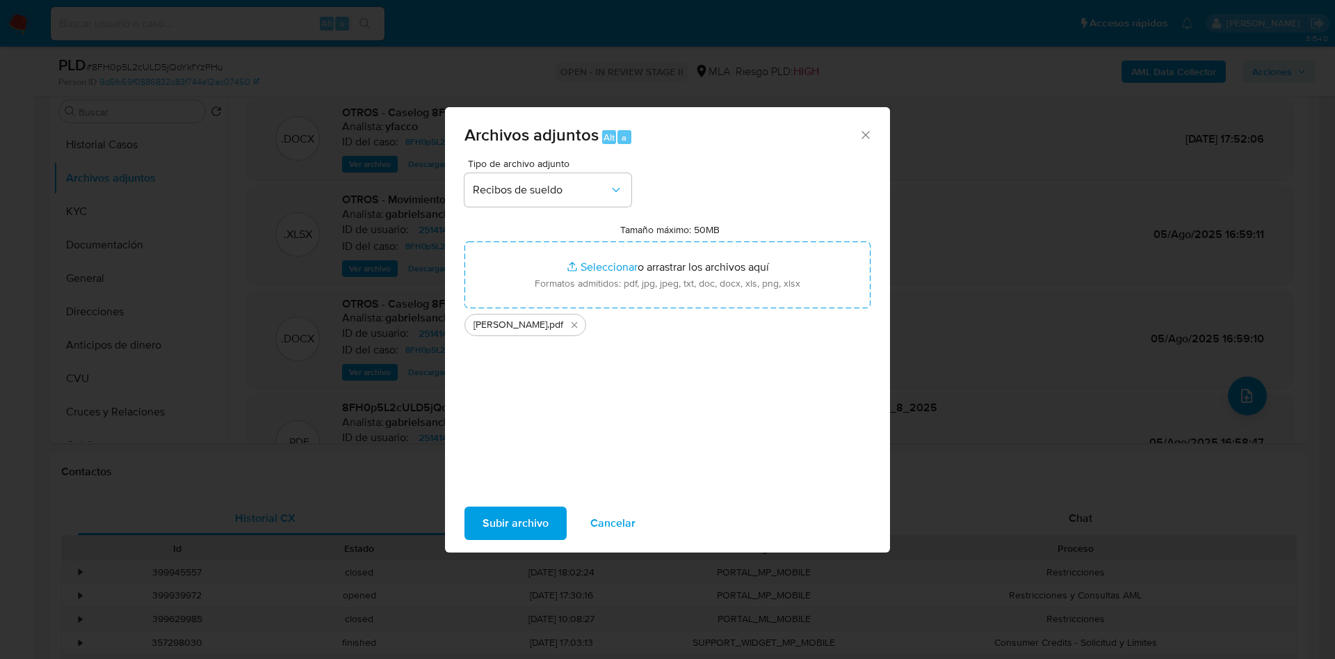
click at [501, 535] on span "Subir archivo" at bounding box center [516, 523] width 66 height 31
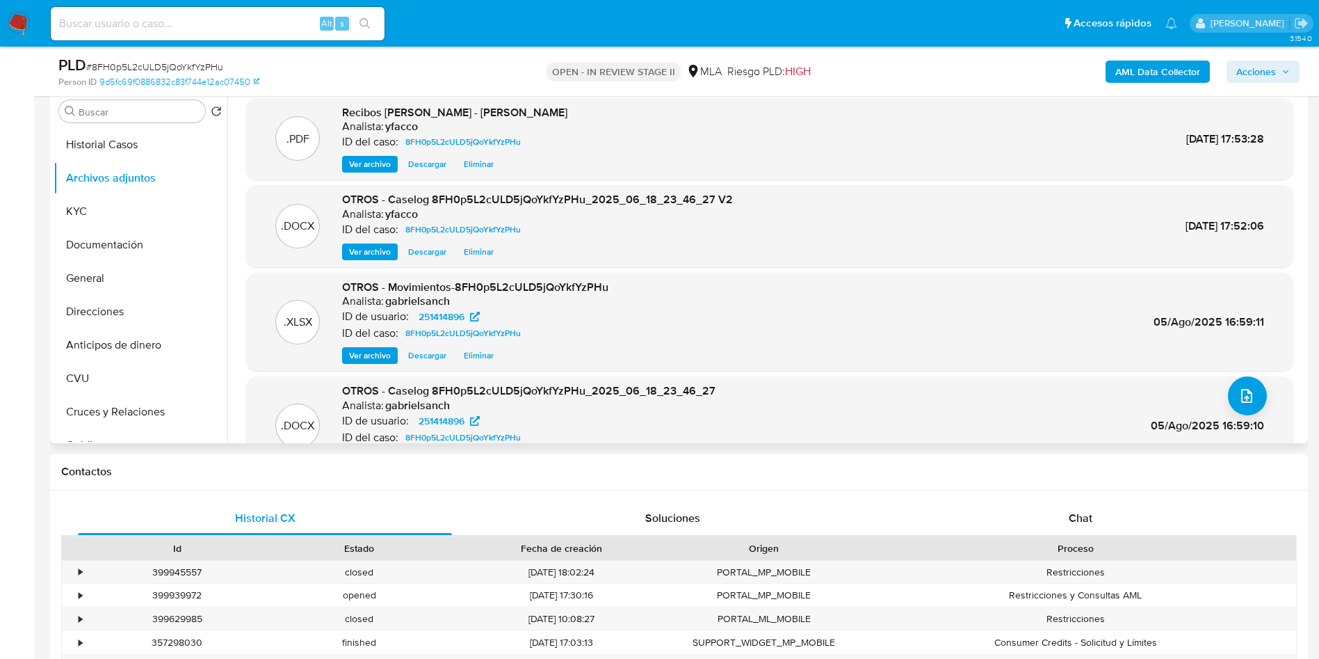
click at [380, 254] on span "Ver archivo" at bounding box center [370, 252] width 42 height 14
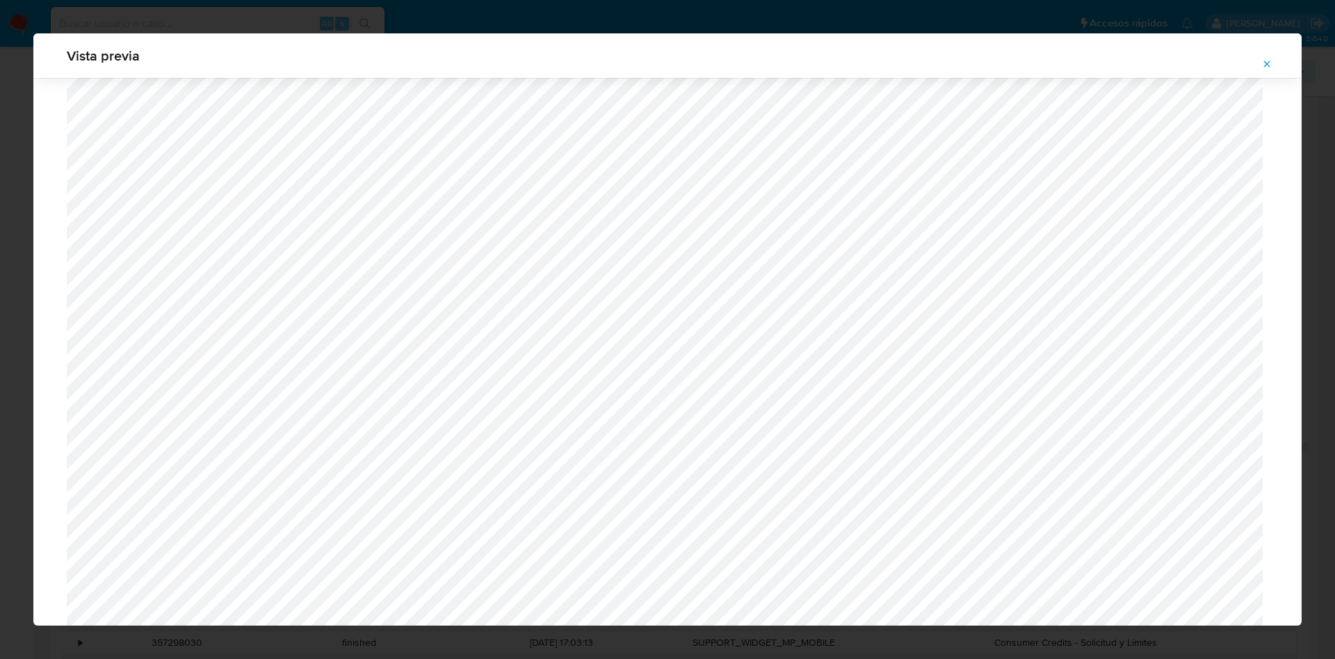
scroll to position [817, 0]
drag, startPoint x: 1294, startPoint y: 385, endPoint x: 1296, endPoint y: 322, distance: 62.6
drag, startPoint x: 1302, startPoint y: 413, endPoint x: 1302, endPoint y: 305, distance: 108.5
click at [1302, 305] on div "Vista previa" at bounding box center [667, 329] width 1335 height 659
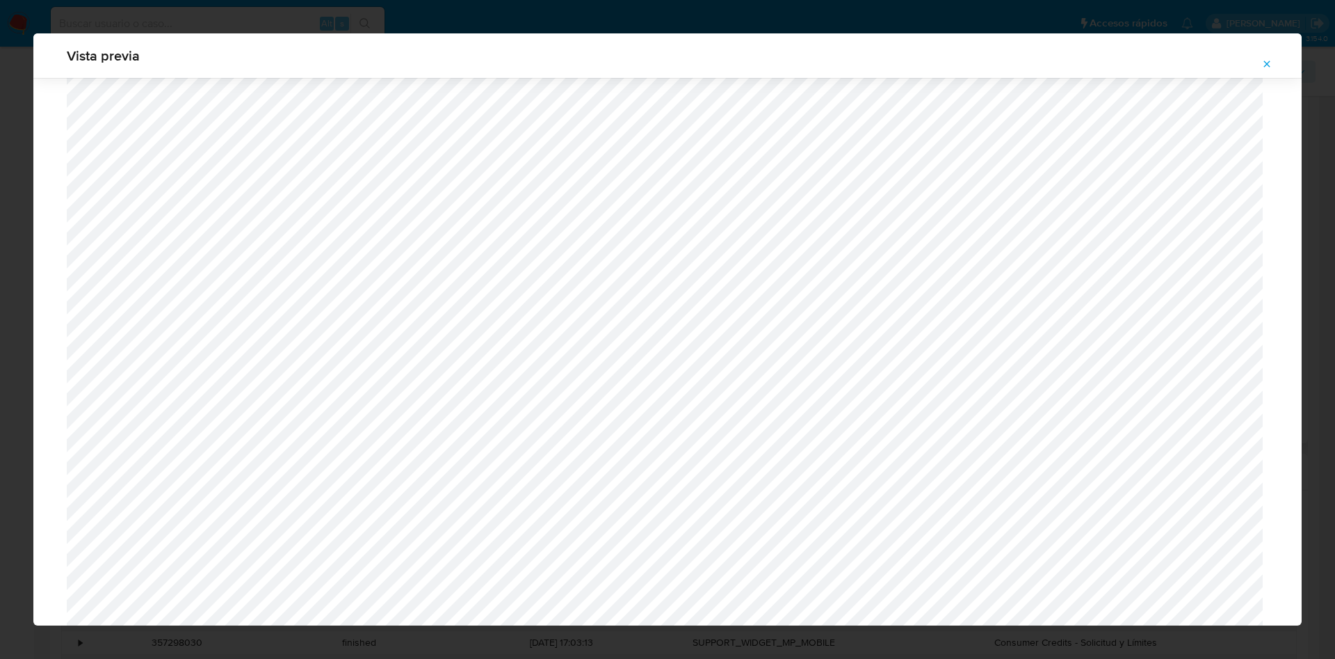
click at [1276, 53] on button "Attachment preview" at bounding box center [1267, 64] width 31 height 22
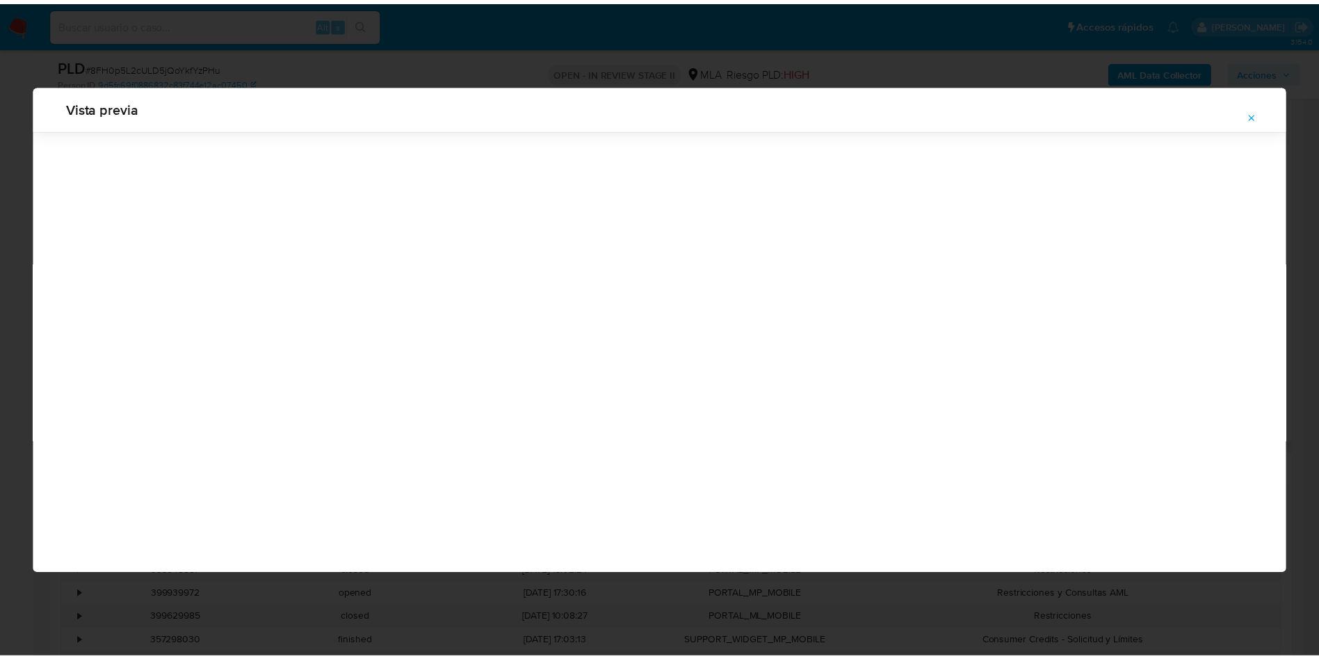
scroll to position [0, 0]
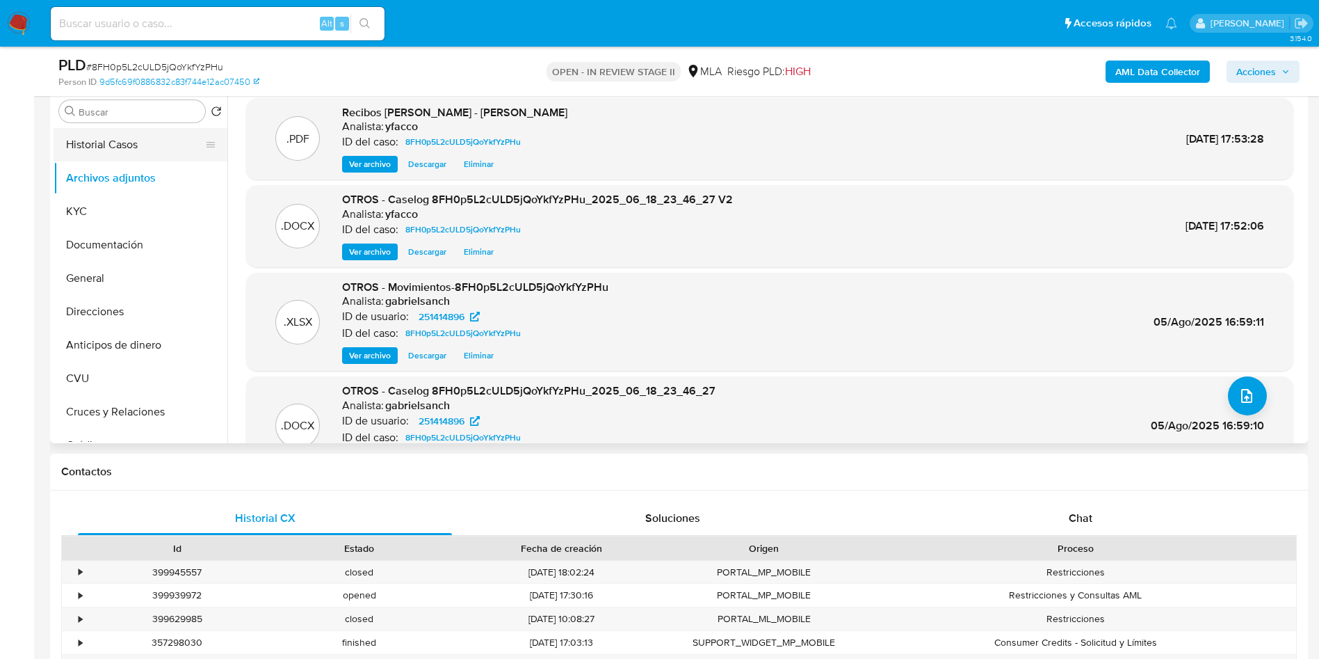
click at [163, 152] on button "Historial Casos" at bounding box center [135, 144] width 163 height 33
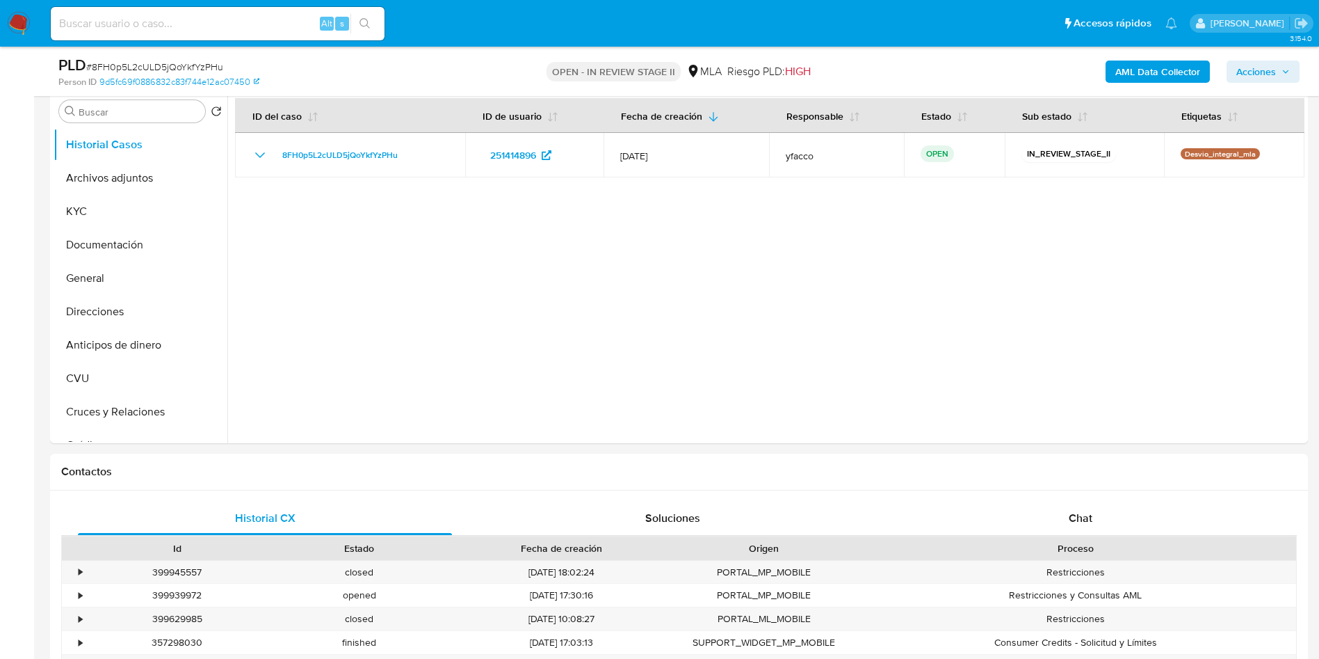
click at [1258, 65] on span "Acciones" at bounding box center [1256, 71] width 40 height 22
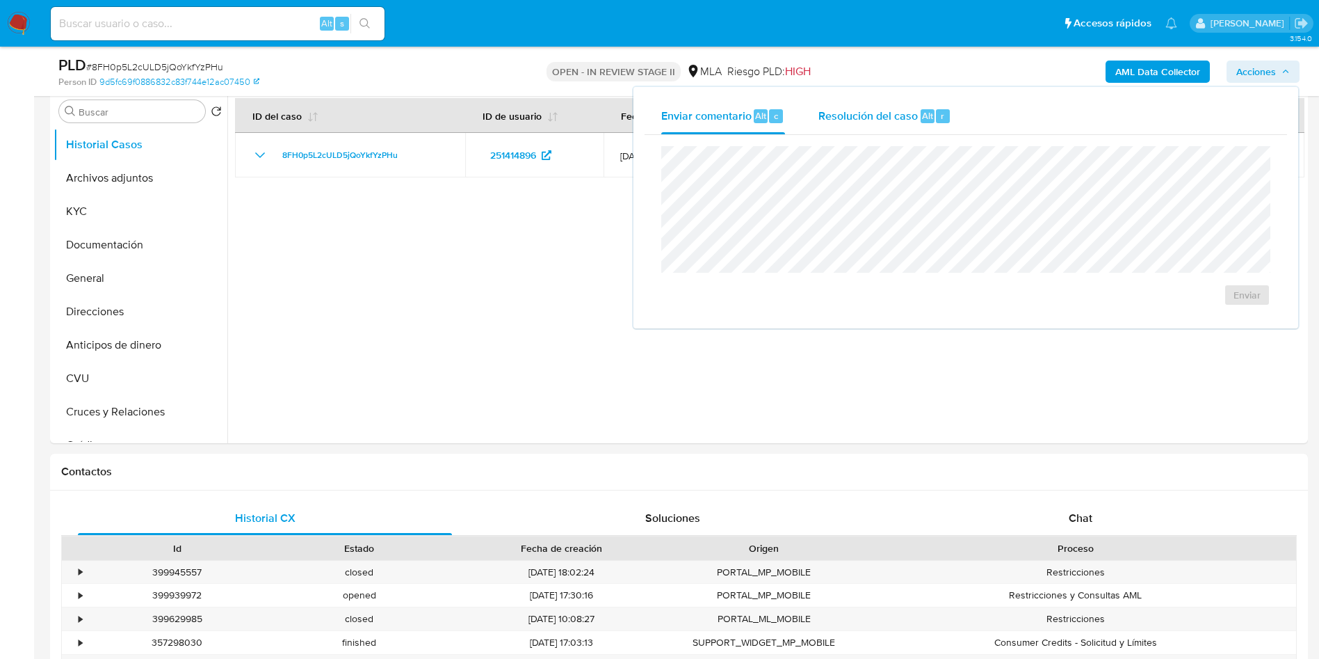
click at [922, 113] on span "Alt" at bounding box center [927, 115] width 11 height 13
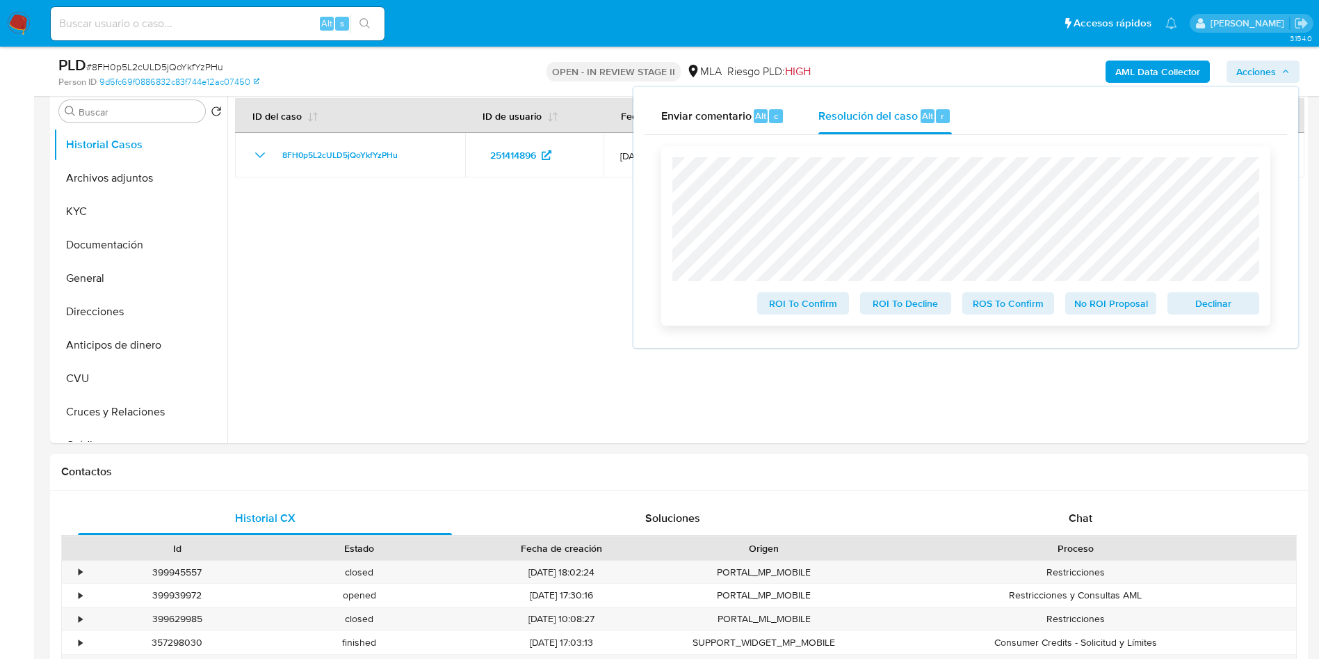
click at [994, 301] on span "ROS To Confirm" at bounding box center [1008, 302] width 72 height 19
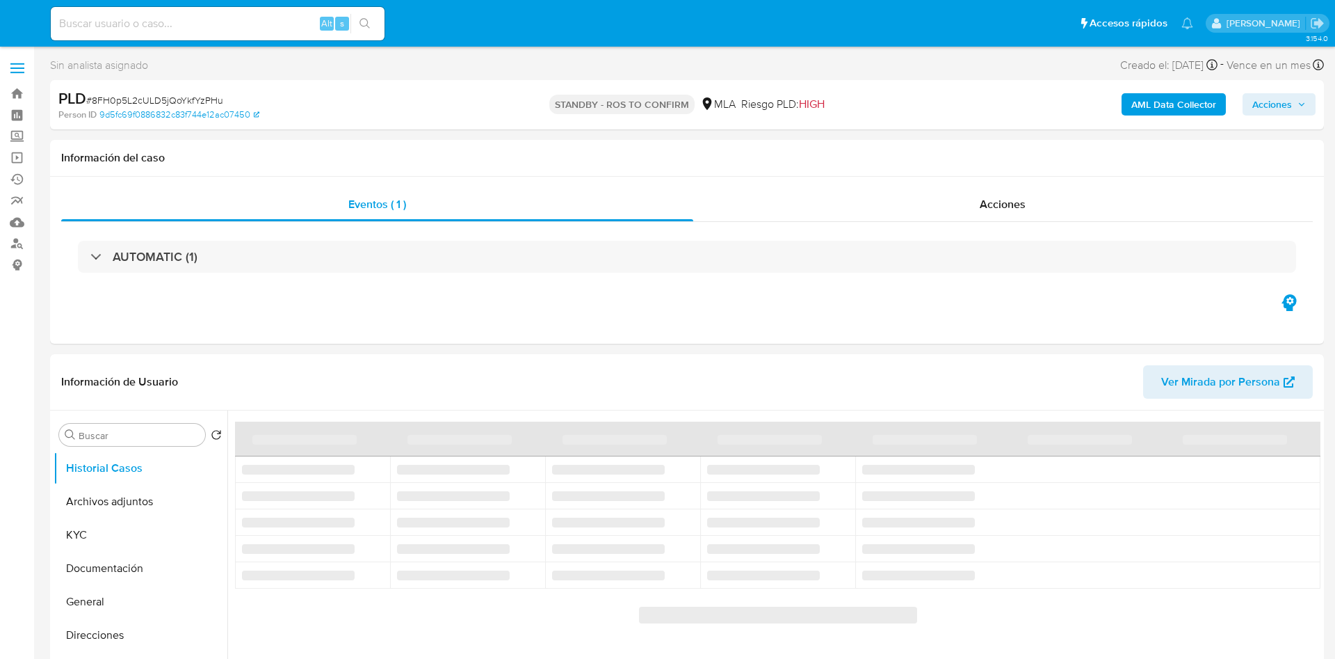
select select "10"
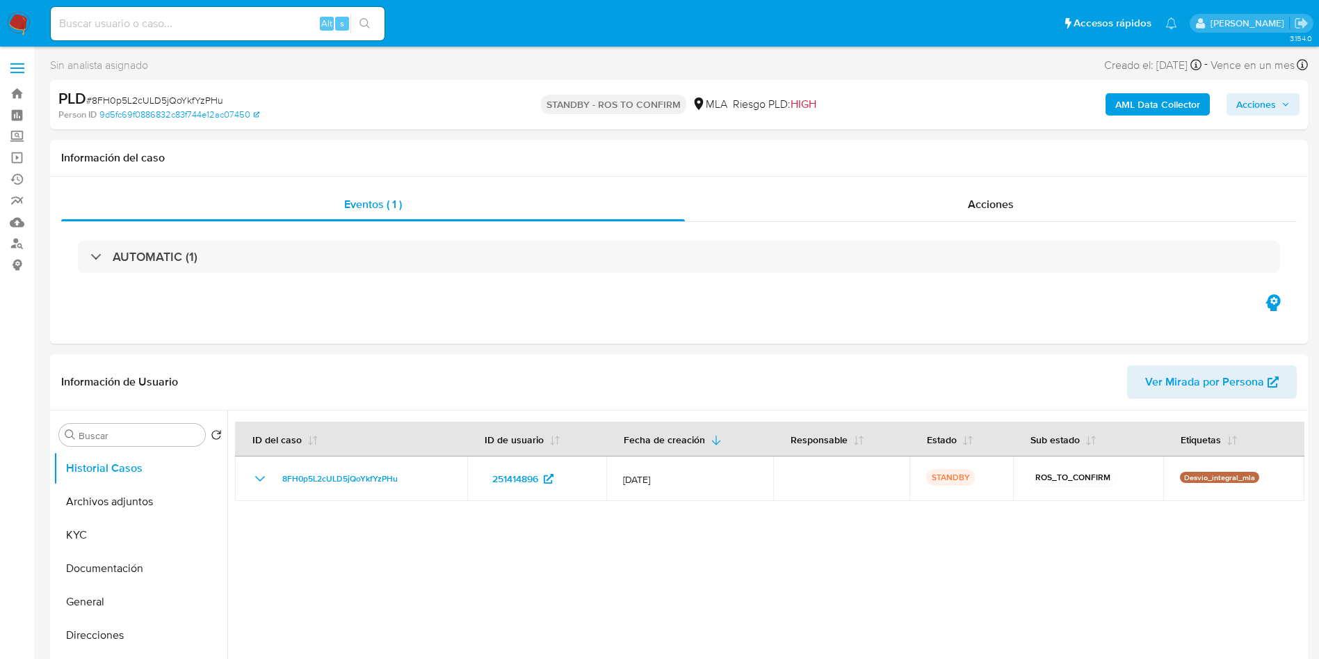
click at [211, 24] on input at bounding box center [218, 24] width 334 height 18
paste input "gFF62gRA8PkRcpd3eaTZ31qv"
type input "gFF62gRA8PkRcpd3eaTZ31qv"
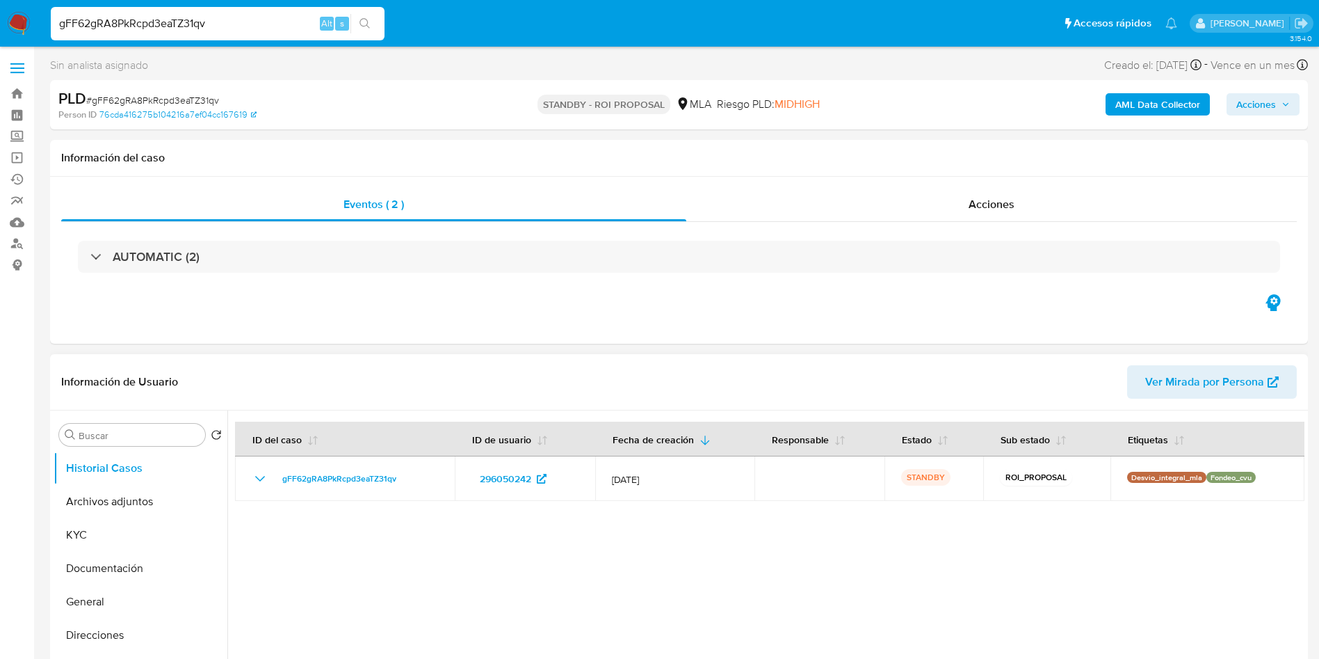
select select "10"
click at [481, 538] on div at bounding box center [765, 588] width 1077 height 356
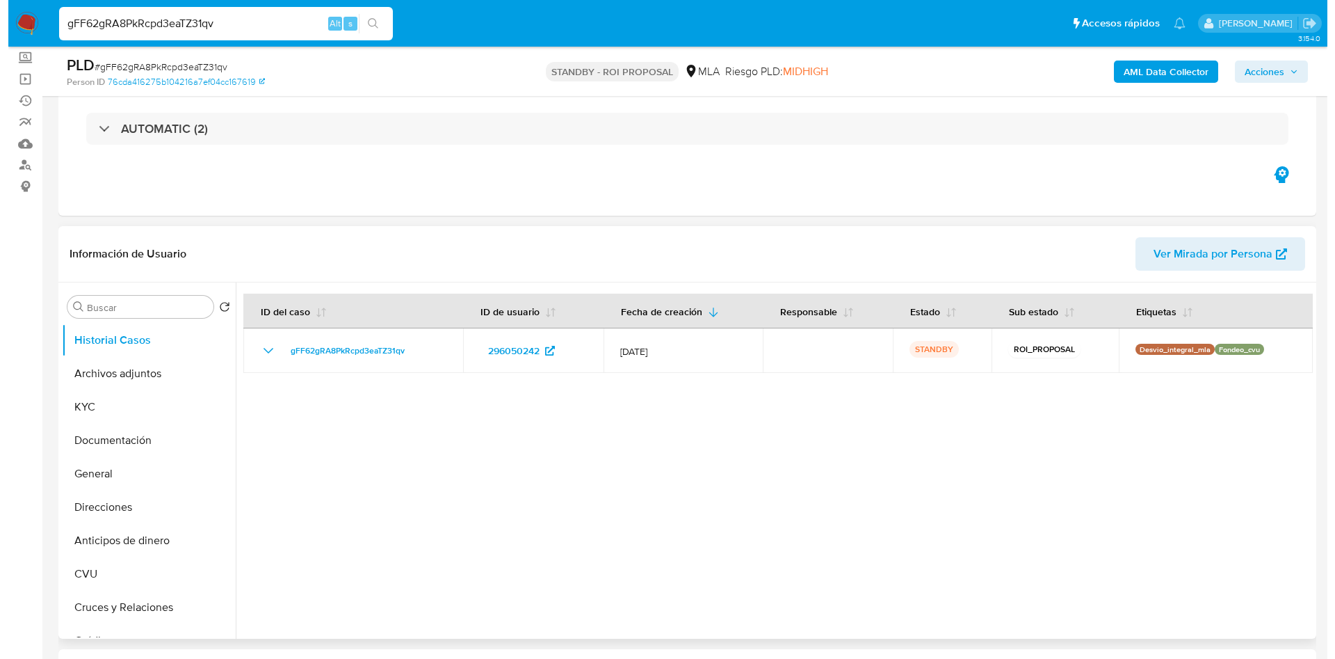
scroll to position [83, 0]
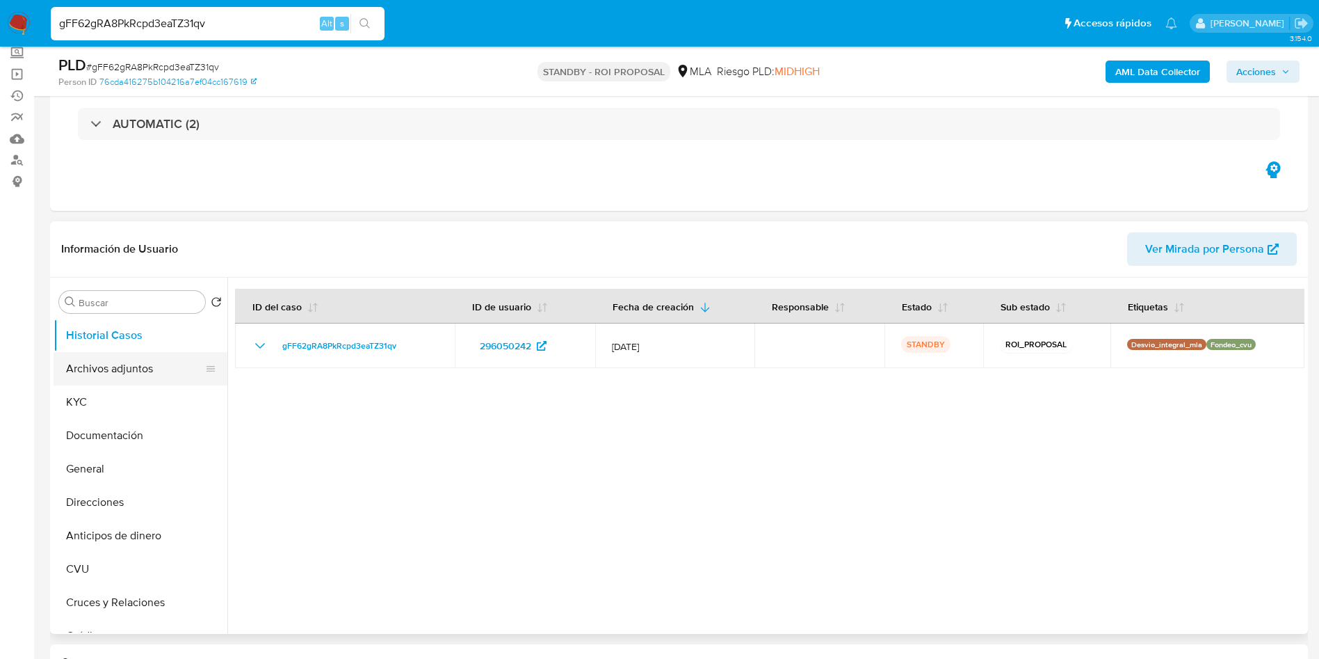
click at [100, 379] on button "Archivos adjuntos" at bounding box center [135, 368] width 163 height 33
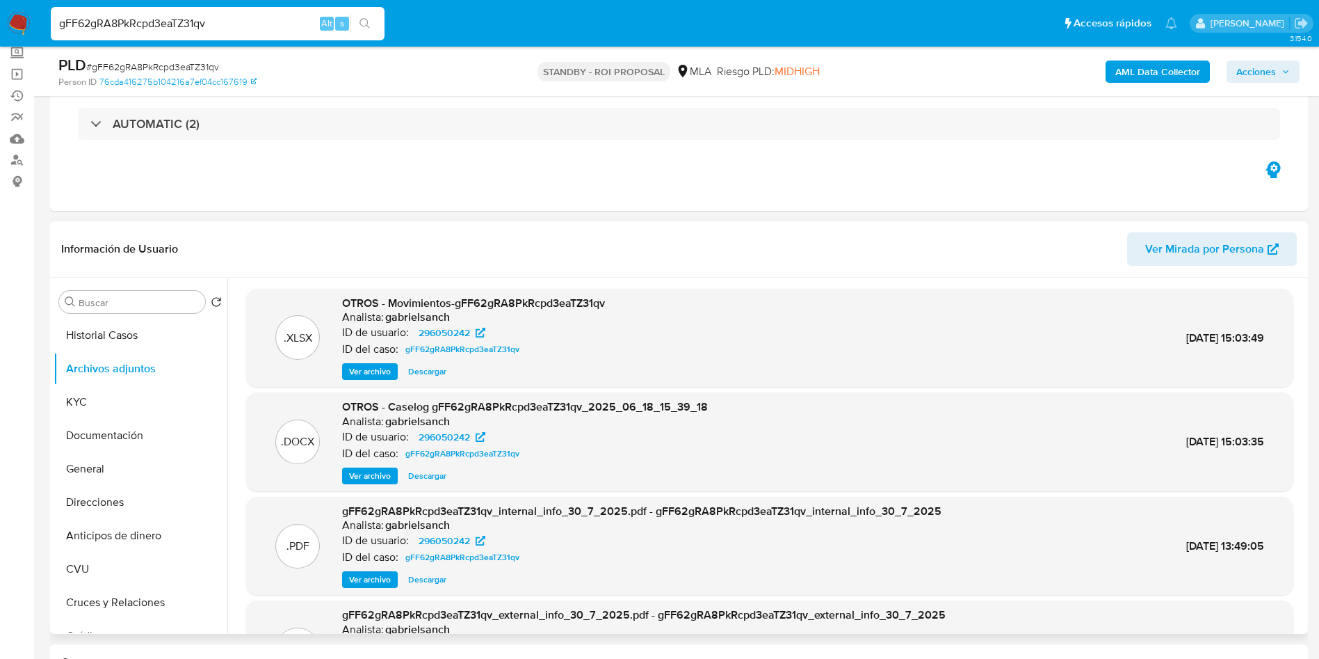
click at [376, 480] on span "Ver archivo" at bounding box center [370, 476] width 42 height 14
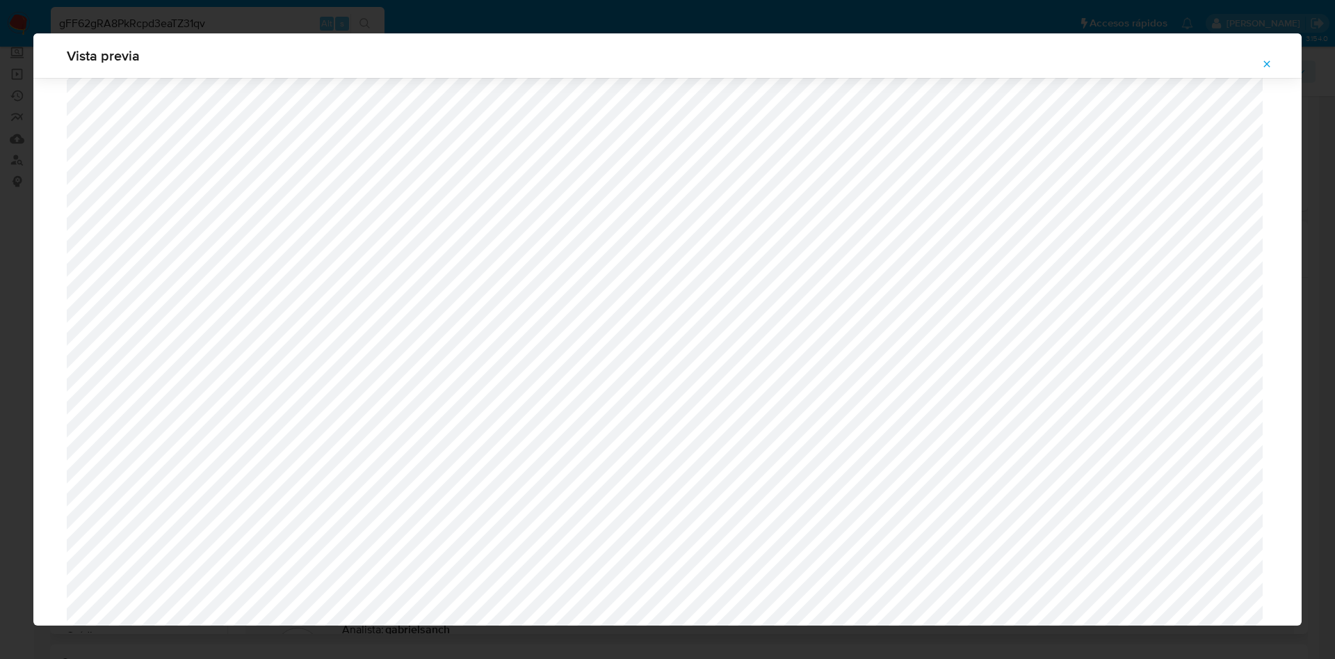
scroll to position [873, 0]
